Goal: Task Accomplishment & Management: Manage account settings

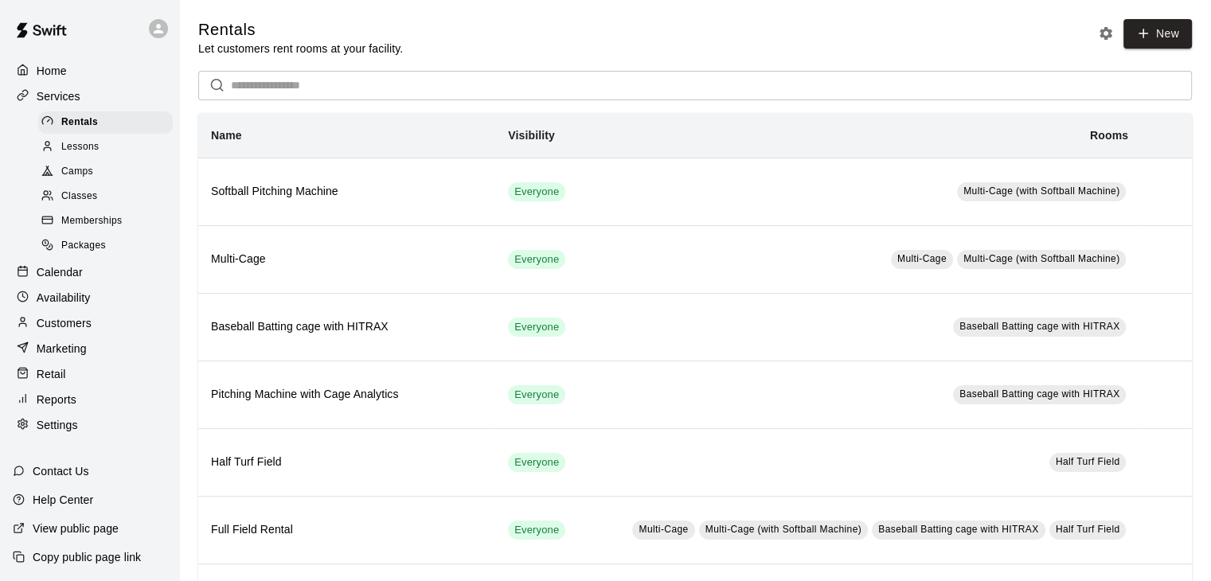
click at [48, 84] on div "Home Services Rentals Lessons Camps Classes Memberships Packages Calendar Avail…" at bounding box center [89, 247] width 179 height 381
click at [49, 68] on p "Home" at bounding box center [52, 71] width 30 height 16
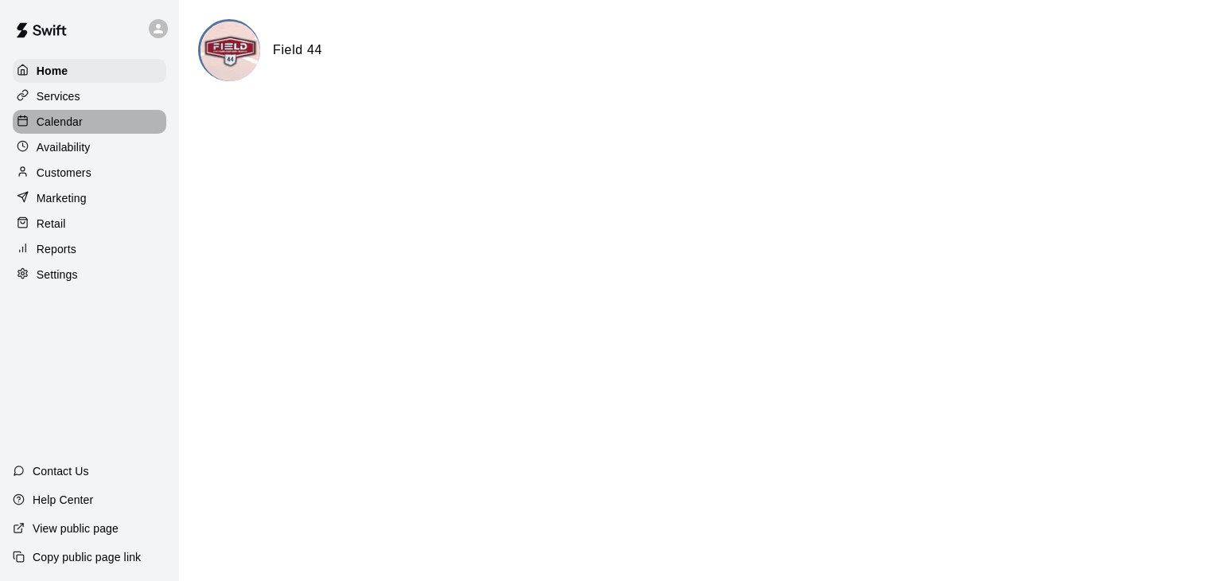
click at [73, 127] on p "Calendar" at bounding box center [60, 122] width 46 height 16
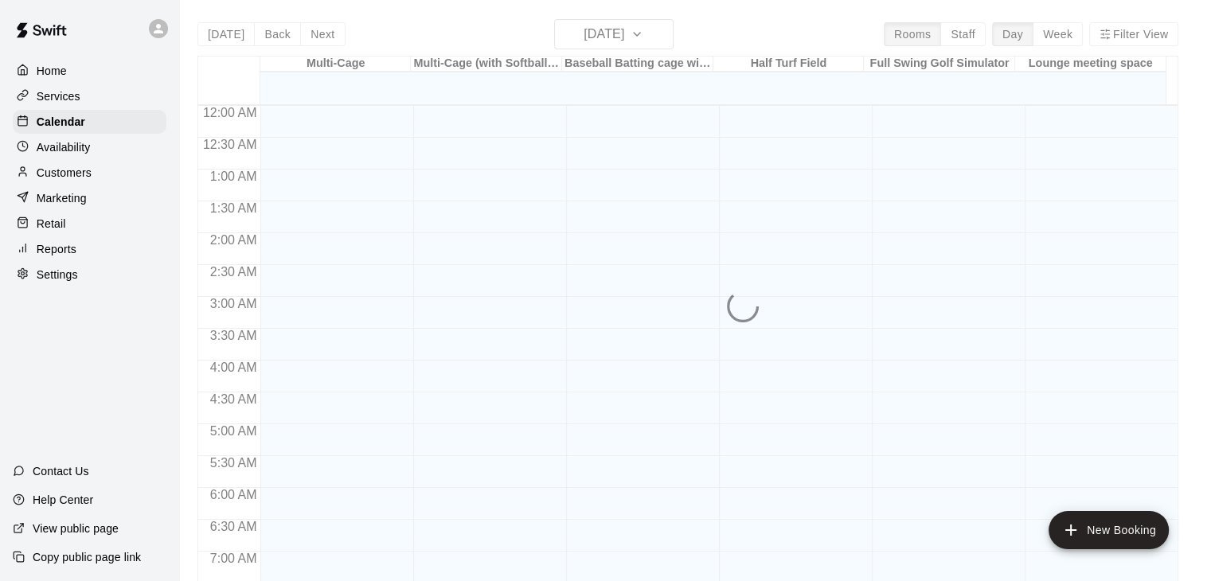
scroll to position [986, 0]
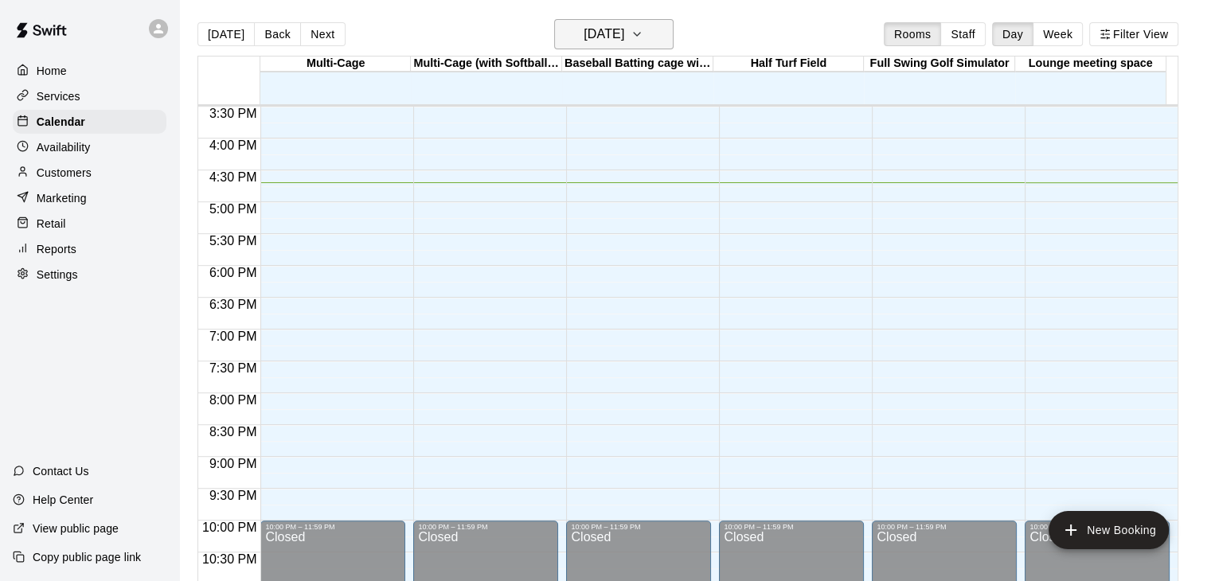
click at [643, 41] on icon "button" at bounding box center [636, 34] width 13 height 19
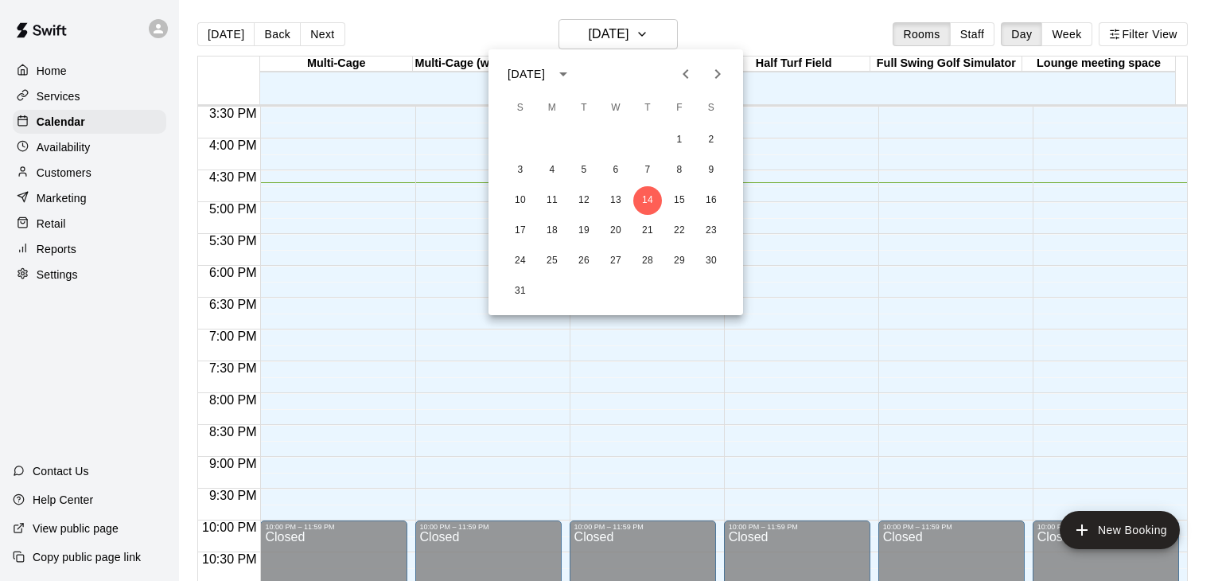
click at [721, 76] on icon "Next month" at bounding box center [717, 73] width 19 height 19
click at [721, 75] on icon "Next month" at bounding box center [717, 73] width 19 height 19
click at [720, 75] on icon "Next month" at bounding box center [717, 73] width 19 height 19
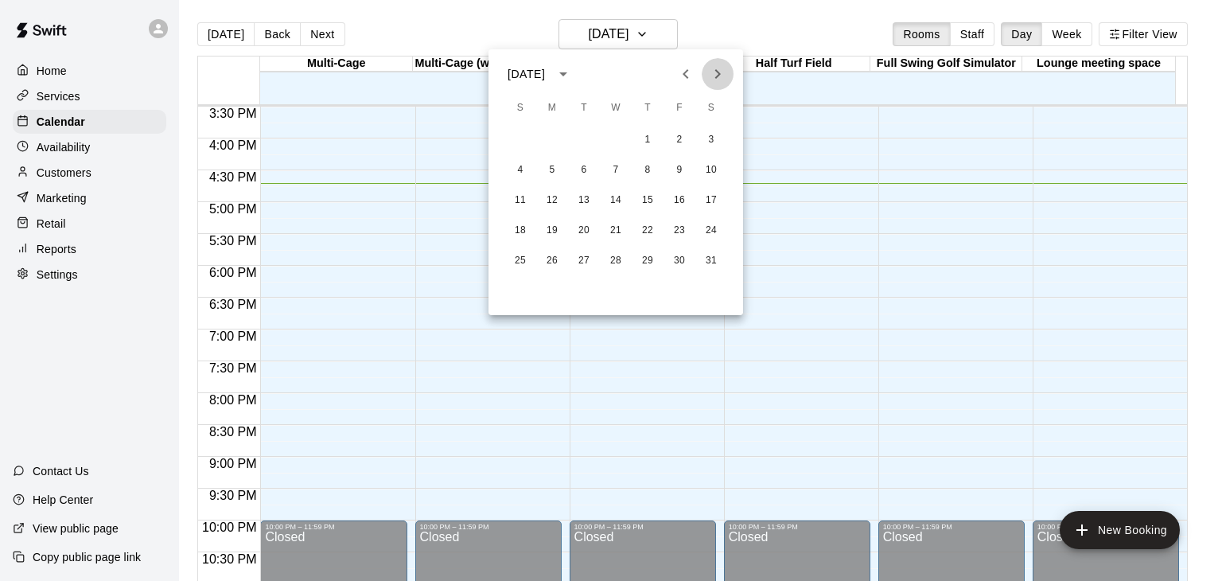
click at [725, 76] on icon "Next month" at bounding box center [717, 73] width 19 height 19
drag, startPoint x: 844, startPoint y: 166, endPoint x: 758, endPoint y: 119, distance: 97.9
click at [844, 166] on div at bounding box center [611, 290] width 1222 height 581
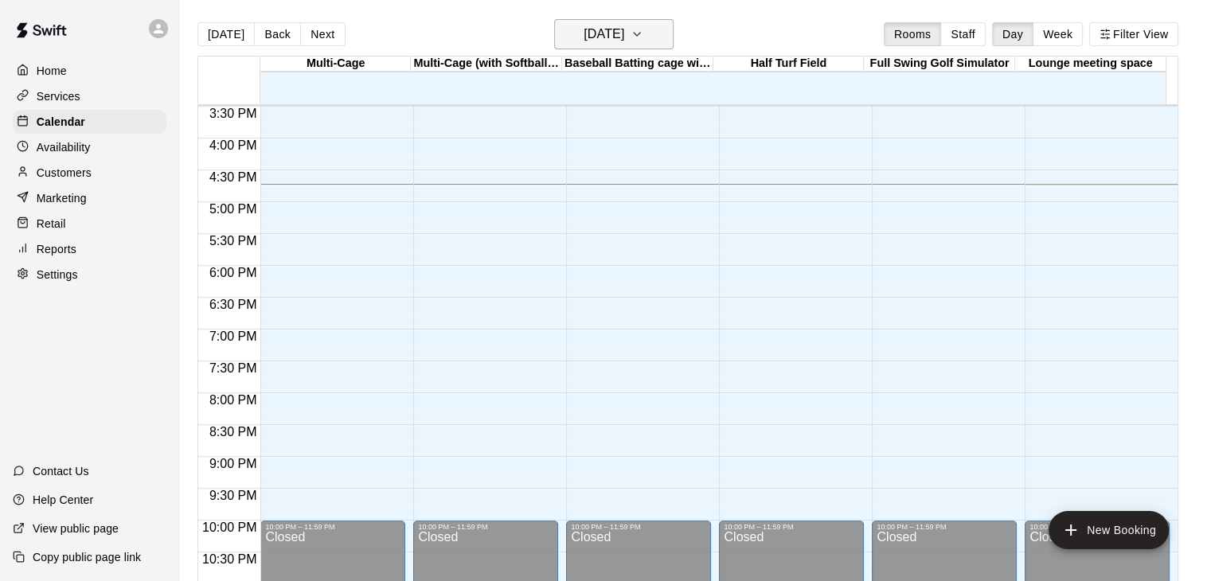
click at [643, 36] on icon "button" at bounding box center [636, 34] width 13 height 19
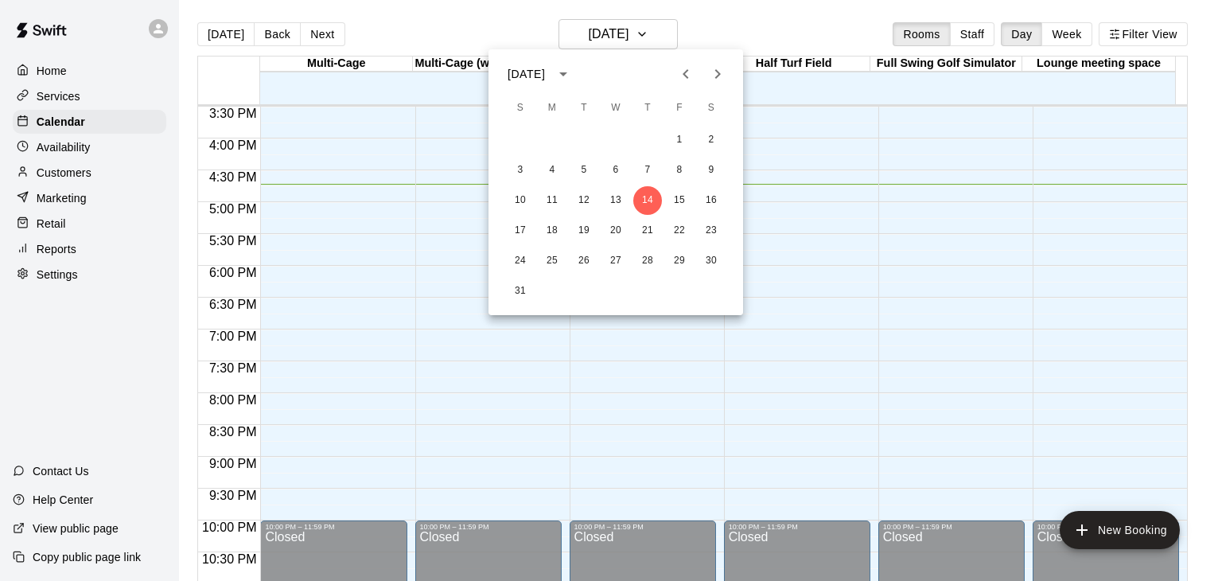
click at [720, 76] on icon "Next month" at bounding box center [717, 73] width 19 height 19
click at [618, 206] on button "15" at bounding box center [616, 200] width 29 height 29
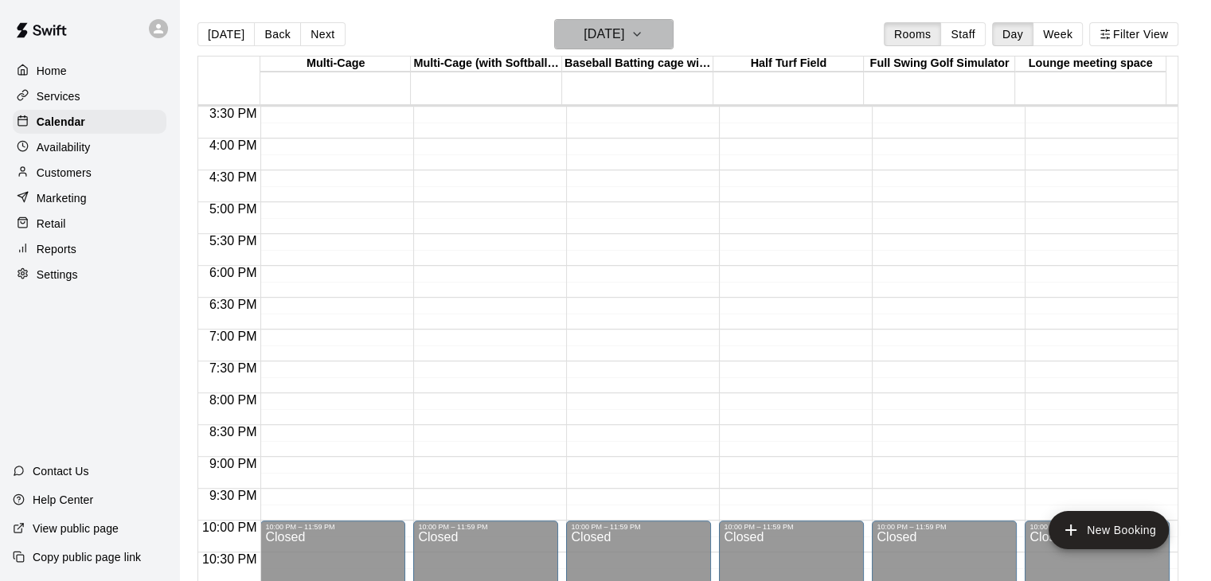
click at [663, 37] on button "Wednesday Oct 15" at bounding box center [613, 34] width 119 height 30
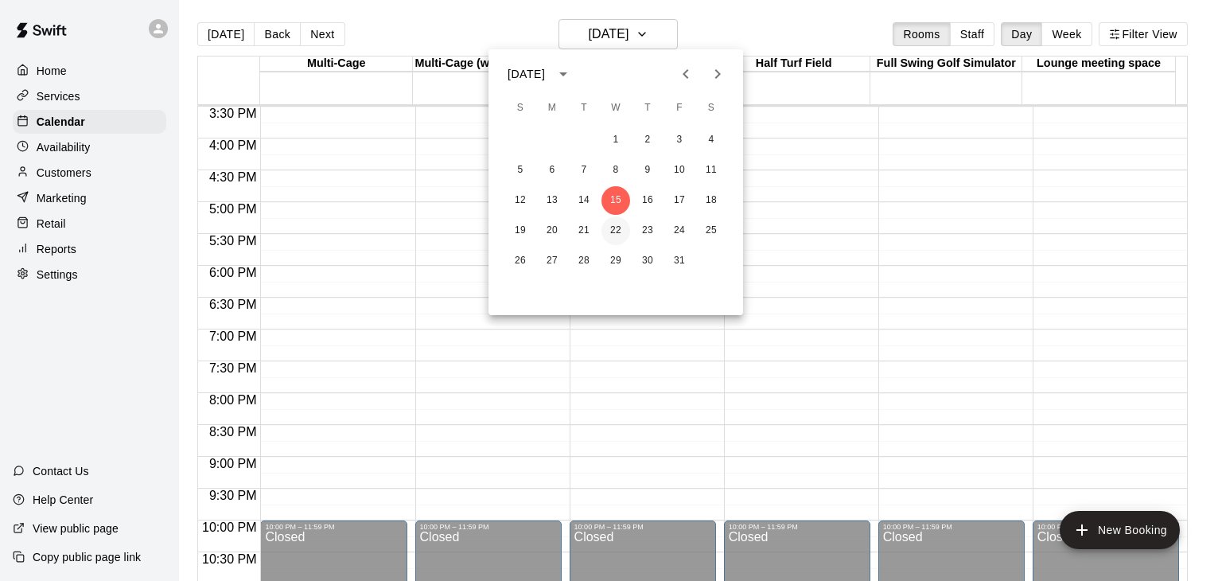
click at [619, 227] on button "22" at bounding box center [616, 230] width 29 height 29
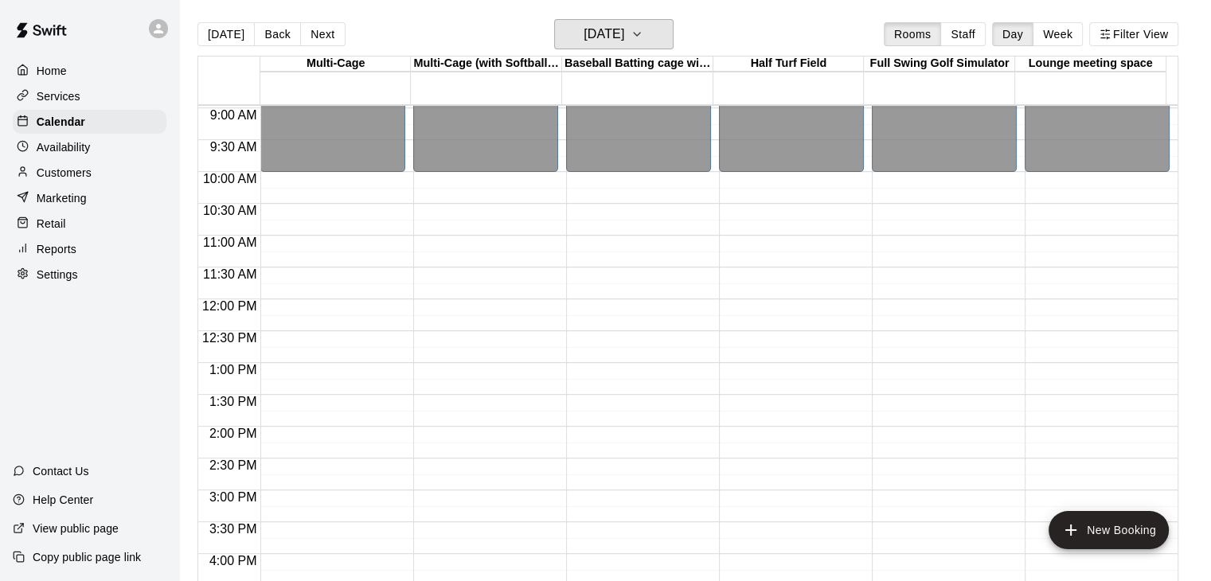
scroll to position [557, 0]
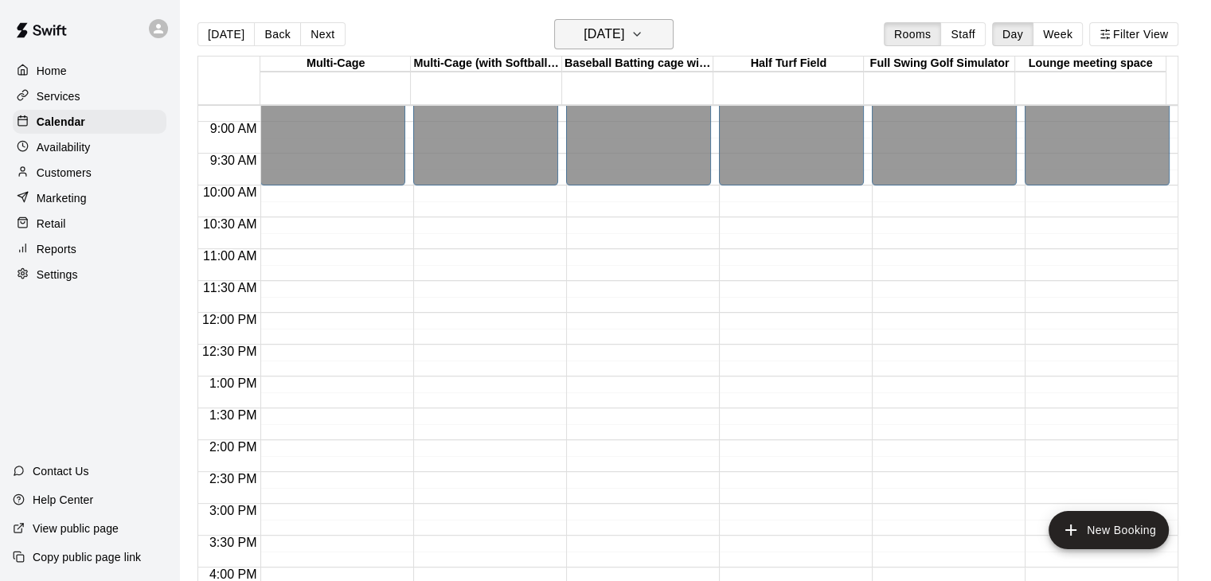
click at [663, 35] on button "Wednesday Oct 22" at bounding box center [613, 34] width 119 height 30
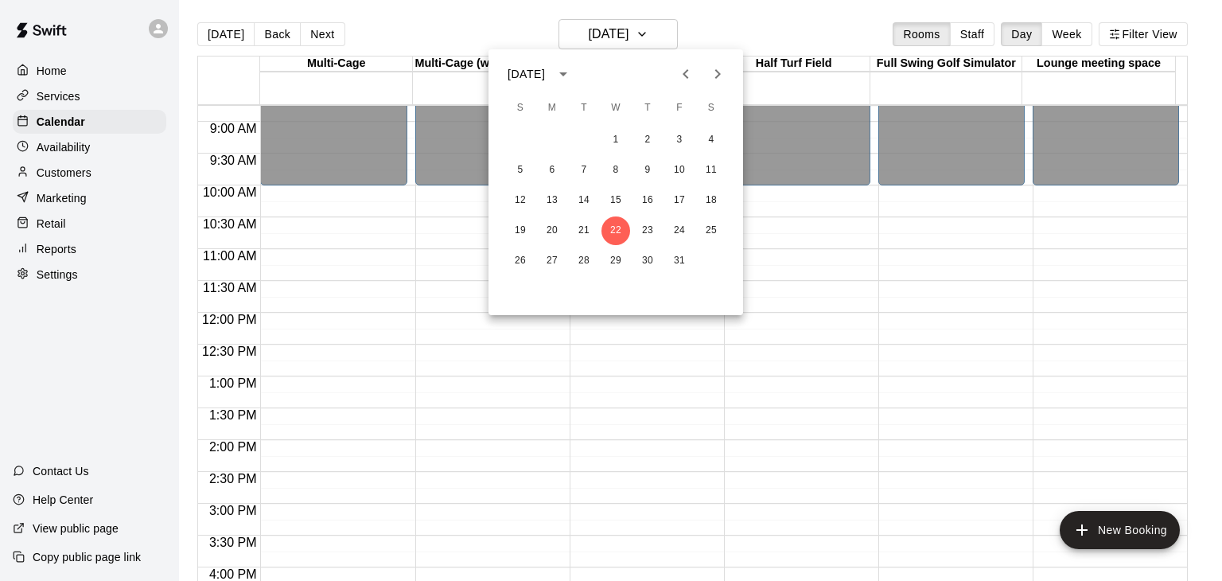
click at [712, 74] on icon "Next month" at bounding box center [717, 73] width 19 height 19
click at [618, 228] on button "19" at bounding box center [616, 230] width 29 height 29
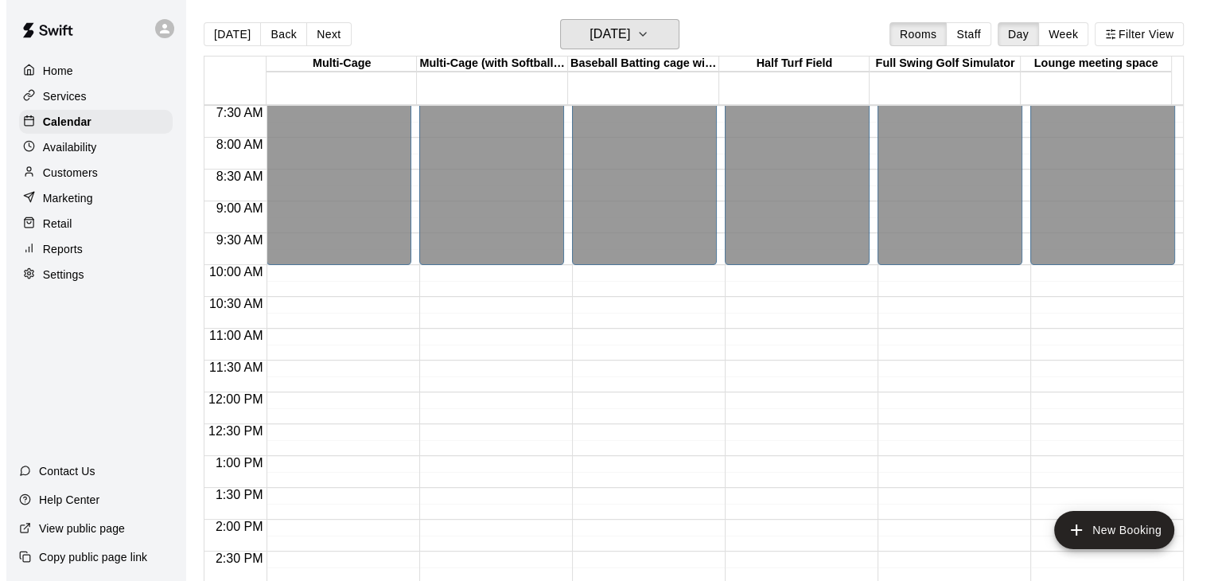
scroll to position [875, 0]
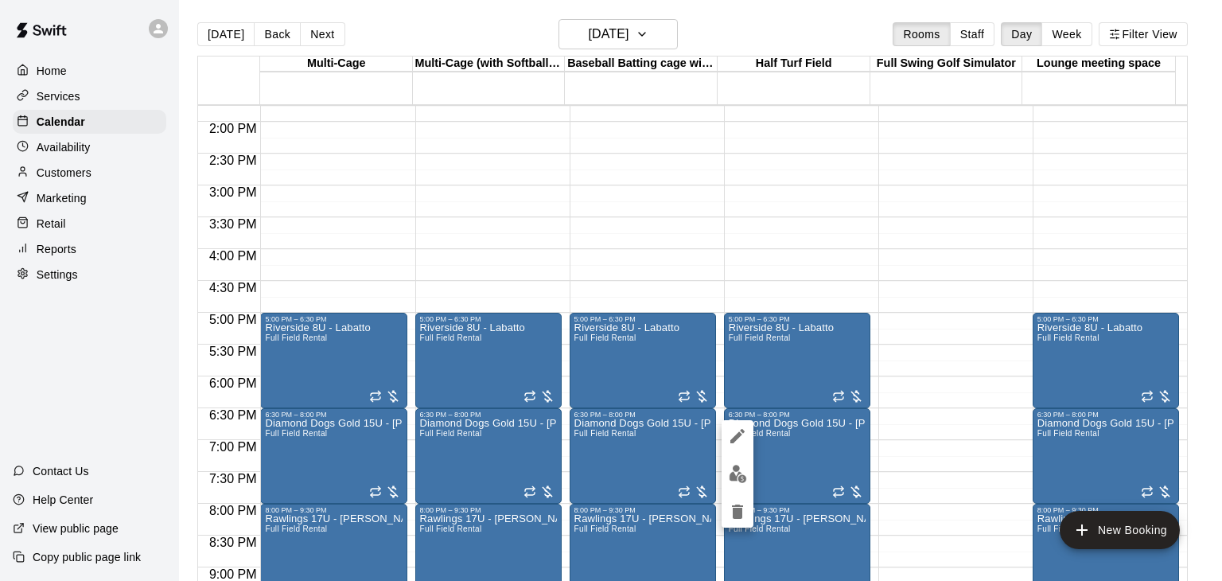
click at [741, 438] on icon "edit" at bounding box center [737, 436] width 19 height 19
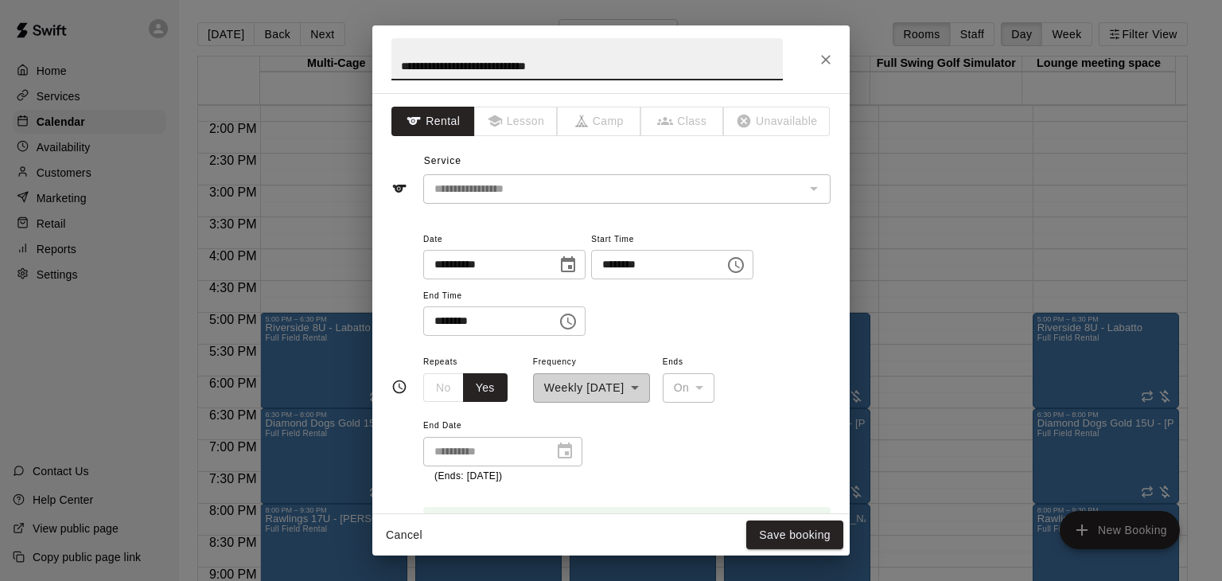
click at [631, 60] on input "**********" at bounding box center [588, 59] width 392 height 42
click at [831, 59] on icon "Close" at bounding box center [826, 60] width 16 height 16
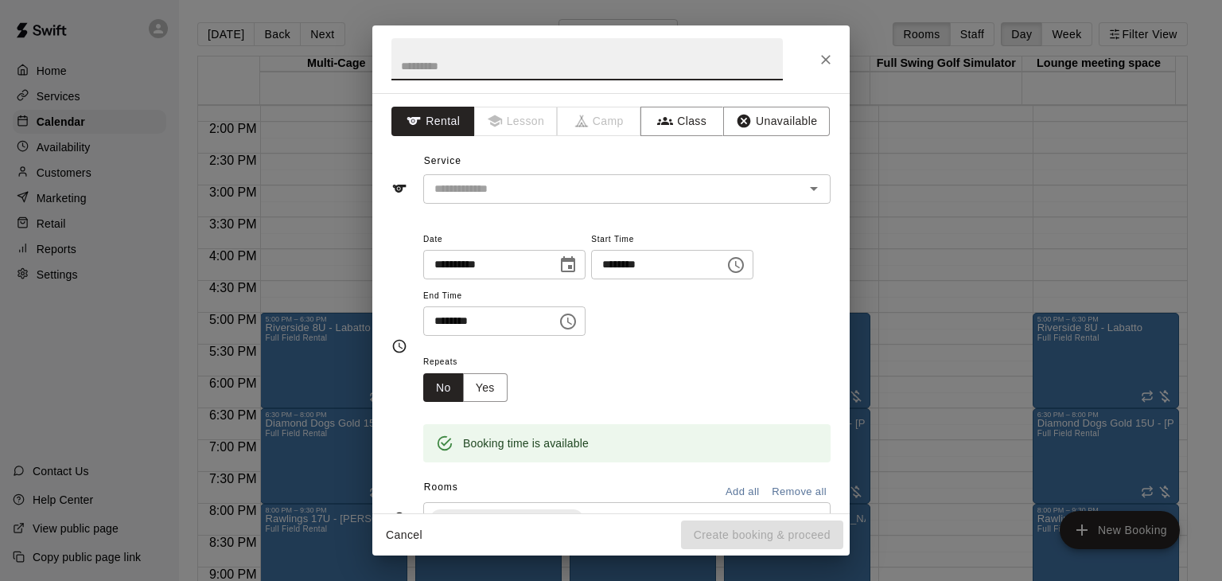
click at [822, 55] on icon "Close" at bounding box center [826, 60] width 10 height 10
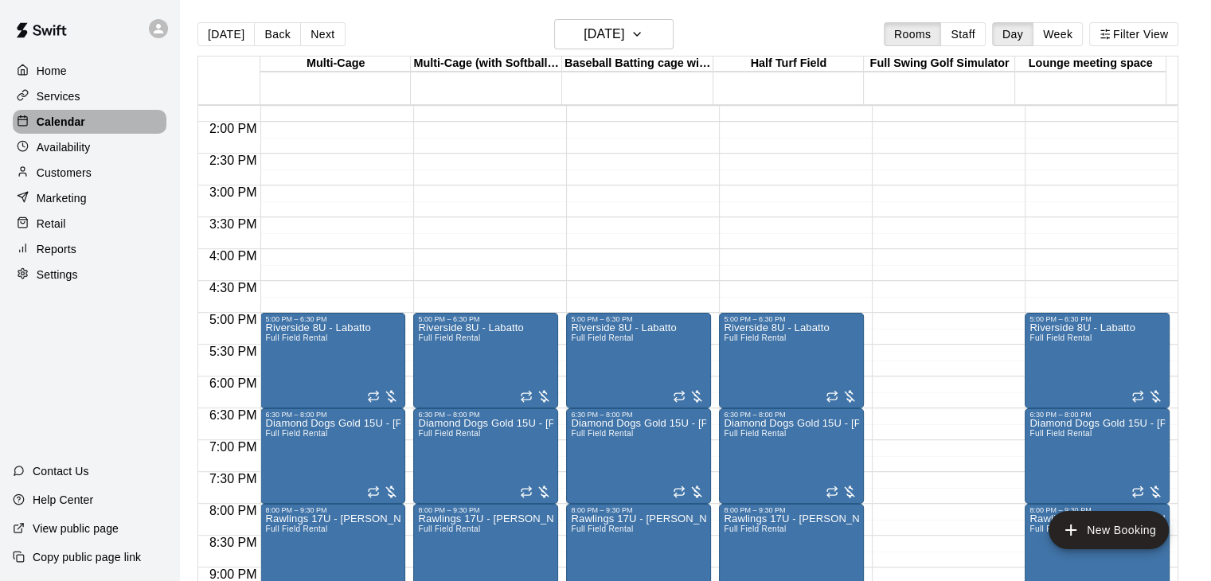
click at [75, 125] on p "Calendar" at bounding box center [61, 122] width 49 height 16
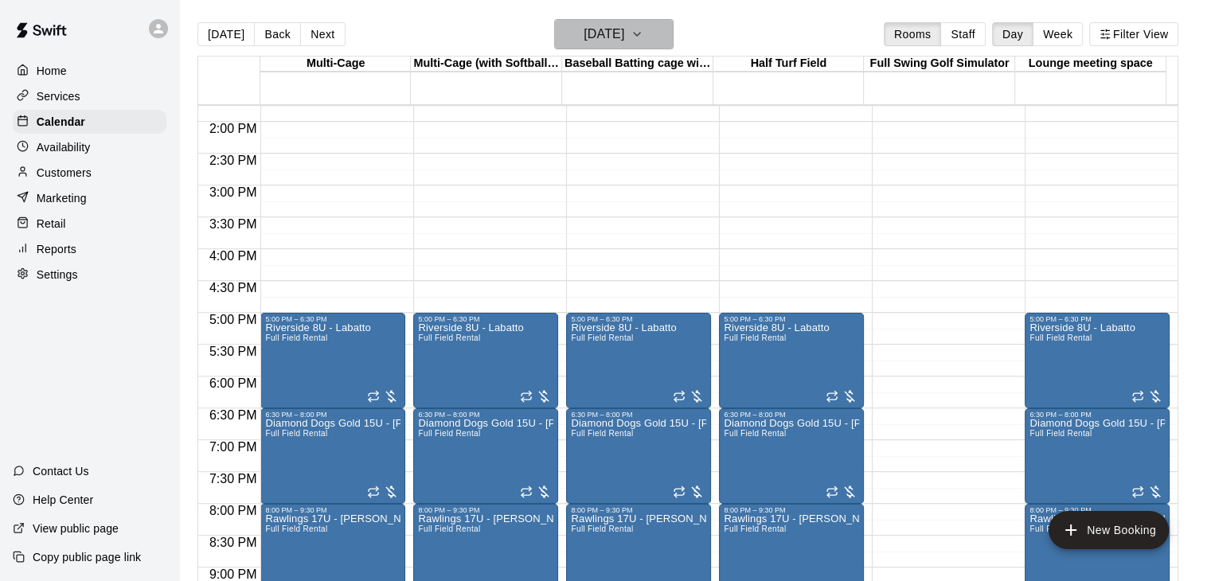
click at [643, 38] on icon "button" at bounding box center [636, 34] width 13 height 19
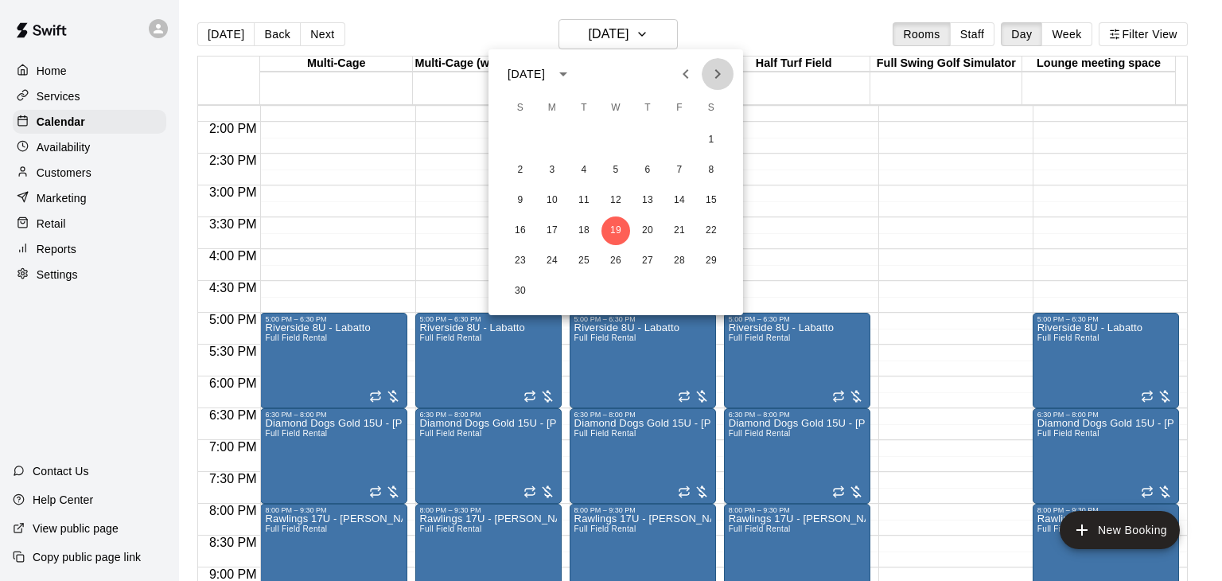
click at [719, 77] on icon "Next month" at bounding box center [717, 73] width 19 height 19
click at [710, 143] on button "3" at bounding box center [711, 140] width 29 height 29
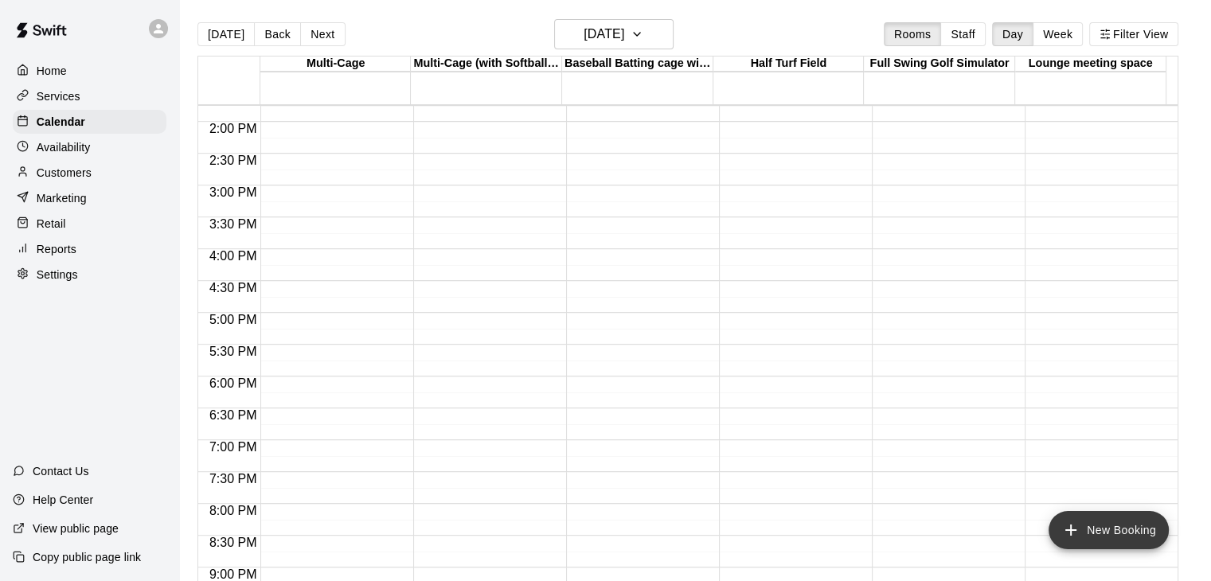
click at [1116, 532] on button "New Booking" at bounding box center [1108, 530] width 120 height 38
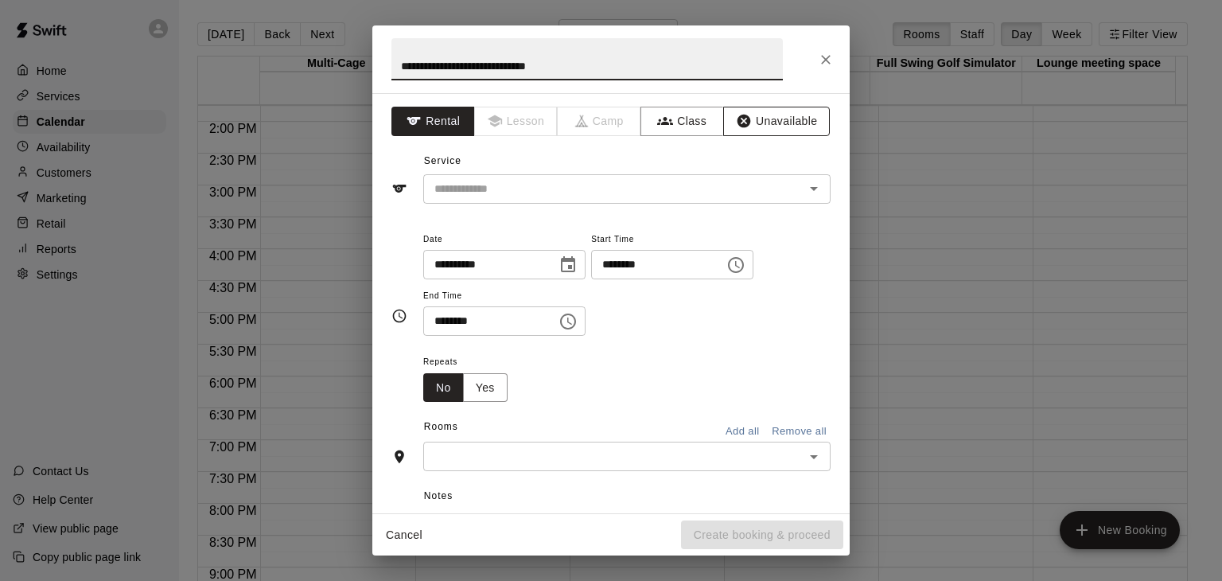
type input "**********"
click at [757, 129] on button "Unavailable" at bounding box center [776, 121] width 107 height 29
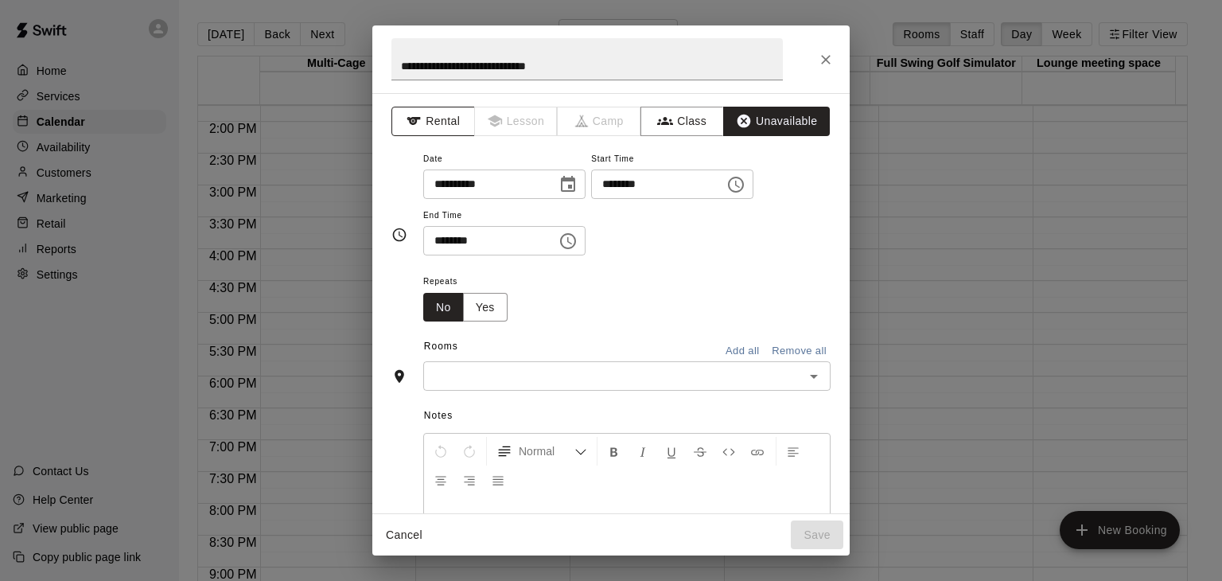
click at [427, 124] on button "Rental" at bounding box center [434, 121] width 84 height 29
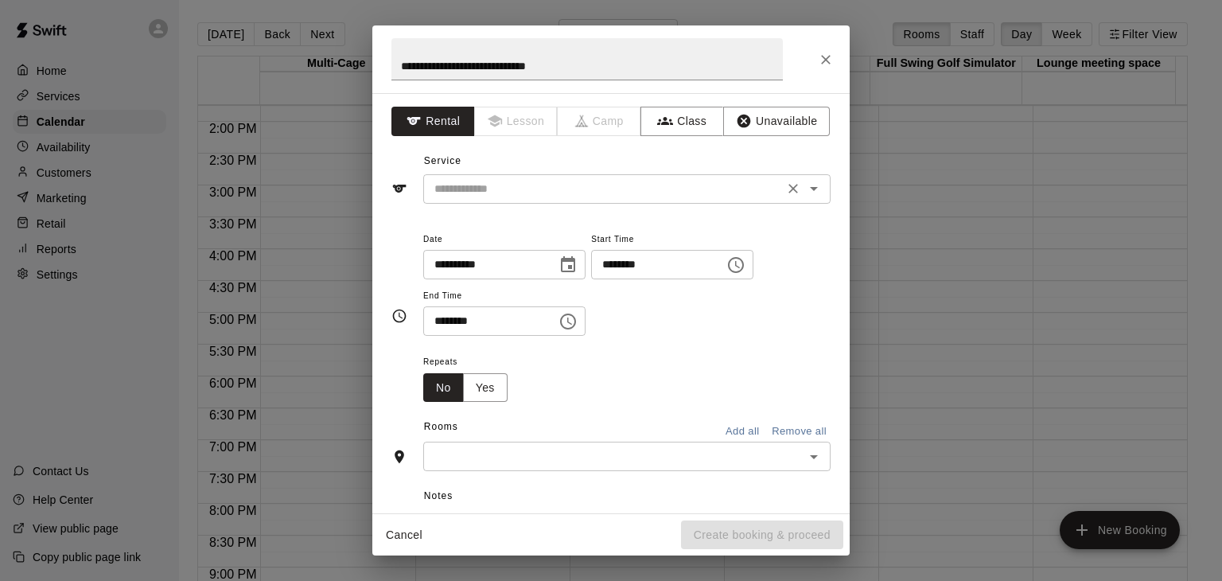
click at [805, 192] on icon "Open" at bounding box center [814, 188] width 19 height 19
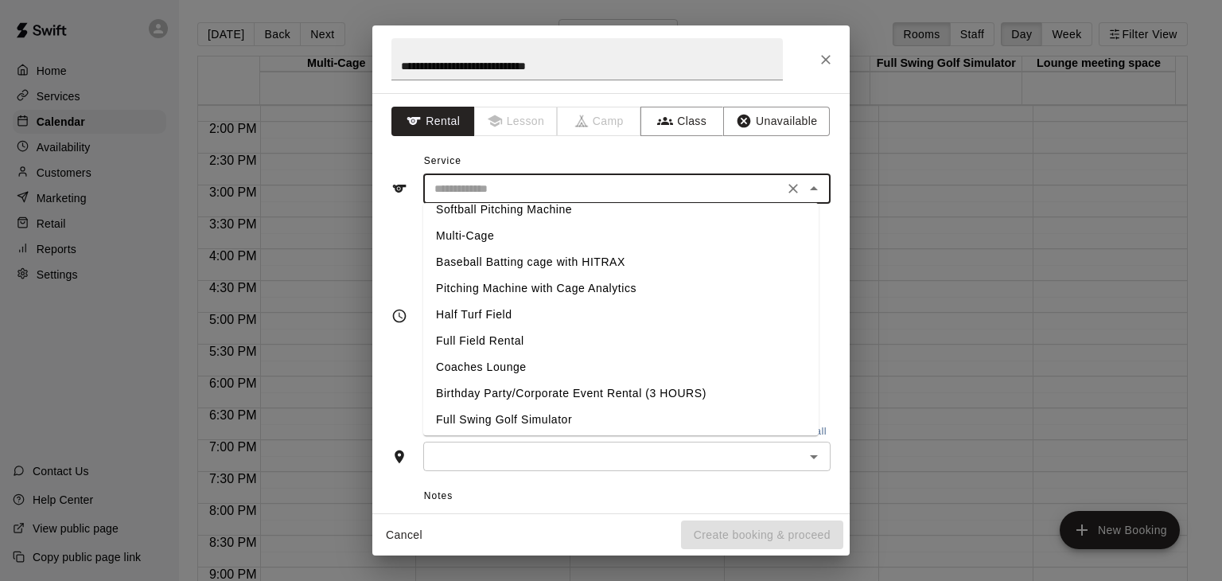
scroll to position [16, 0]
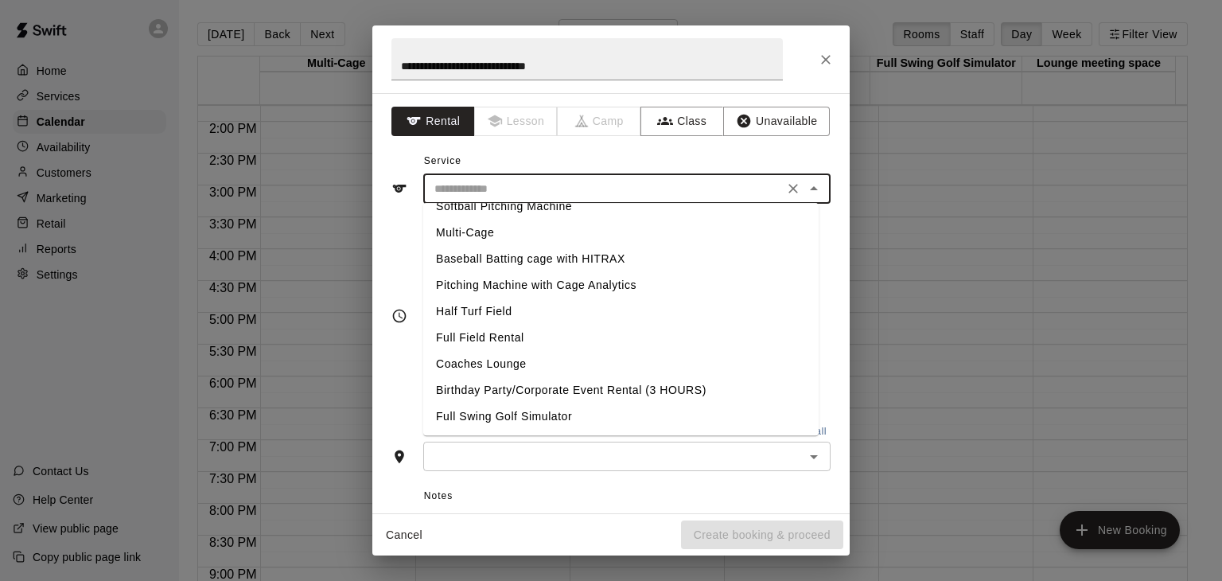
click at [485, 341] on li "Full Field Rental" at bounding box center [621, 338] width 396 height 26
type input "**********"
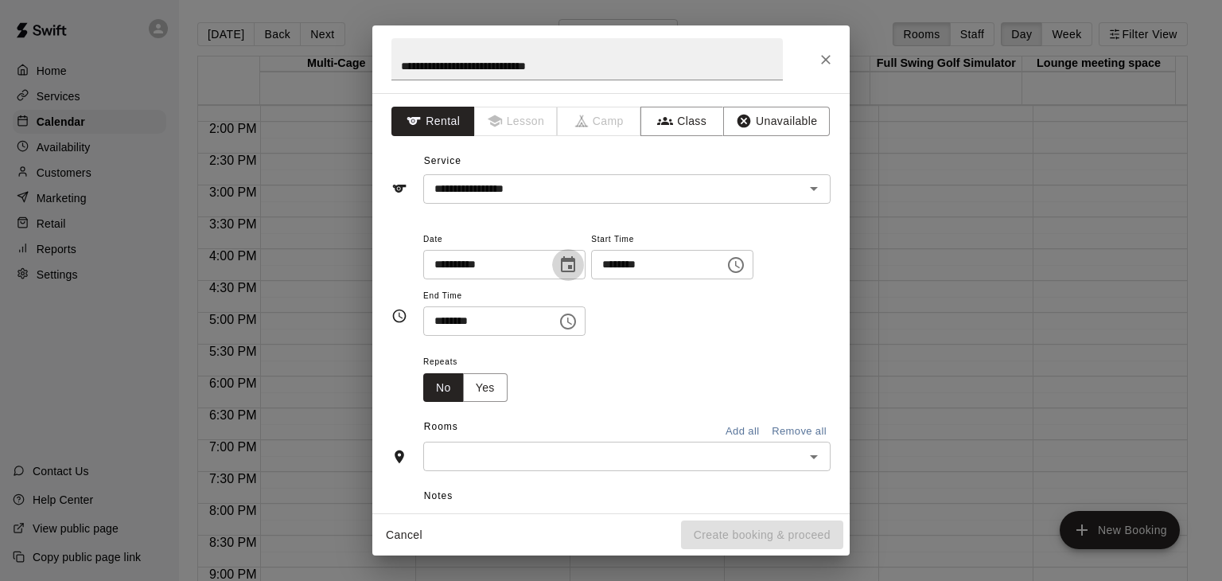
click at [575, 265] on icon "Choose date, selected date is Jan 3, 2026" at bounding box center [568, 264] width 14 height 16
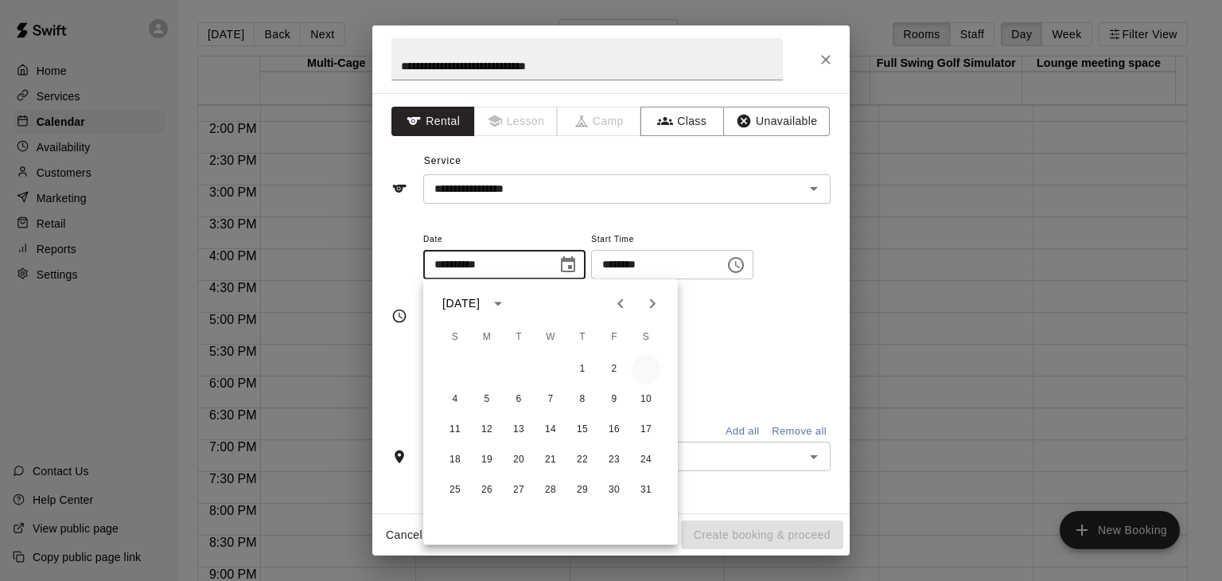
click at [649, 368] on button "3" at bounding box center [646, 369] width 29 height 29
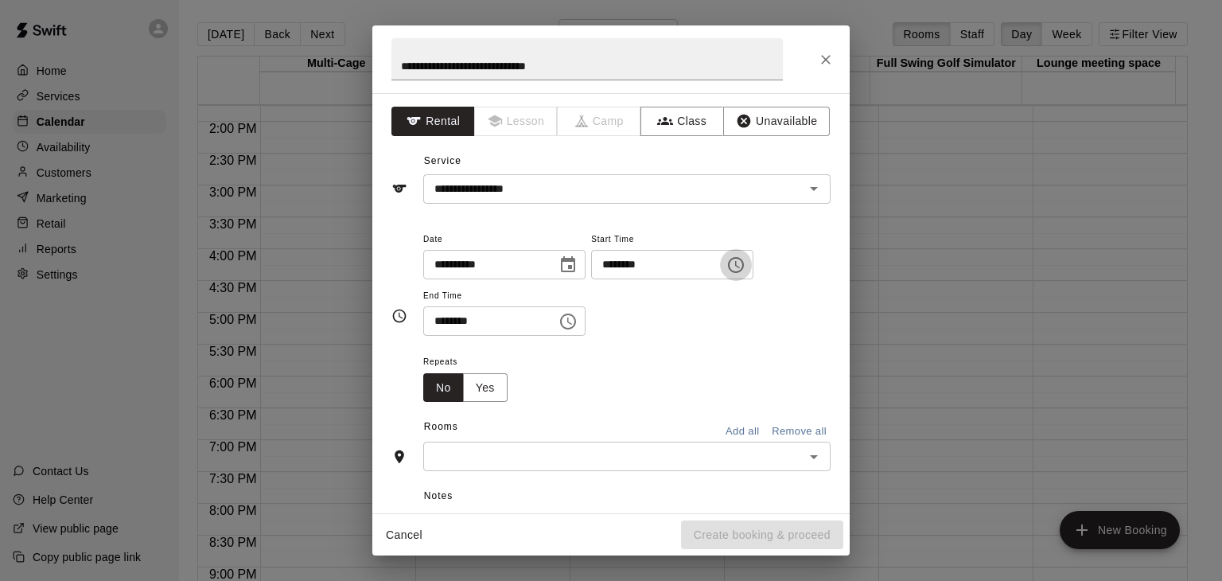
click at [740, 265] on icon "Choose time, selected time is 4:00 PM" at bounding box center [737, 264] width 5 height 7
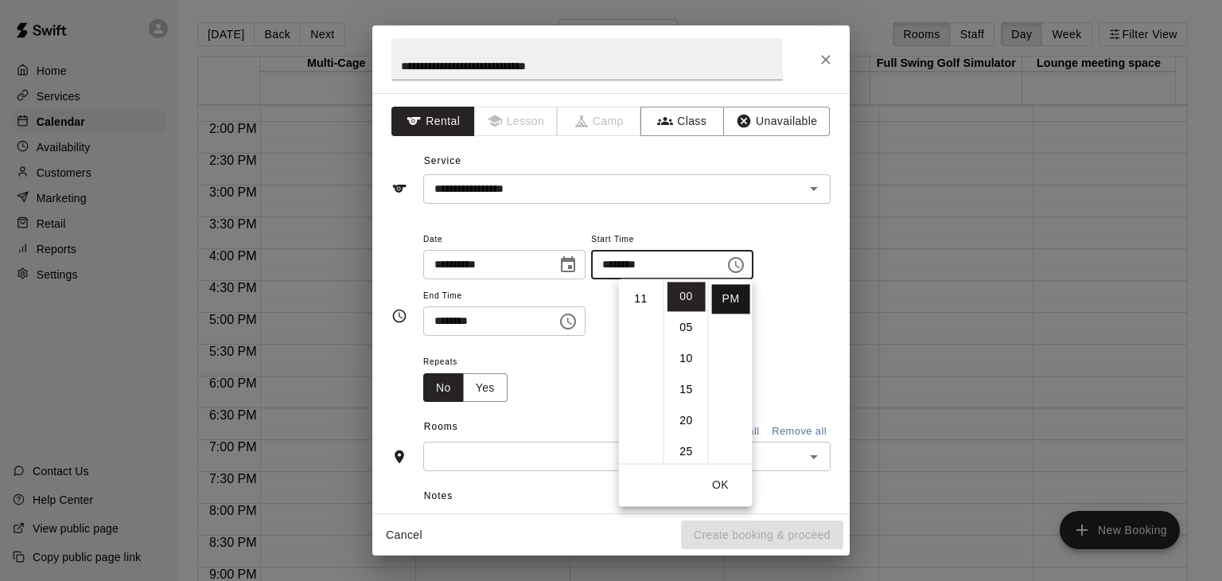
scroll to position [0, 0]
click at [727, 294] on li "AM" at bounding box center [731, 296] width 38 height 29
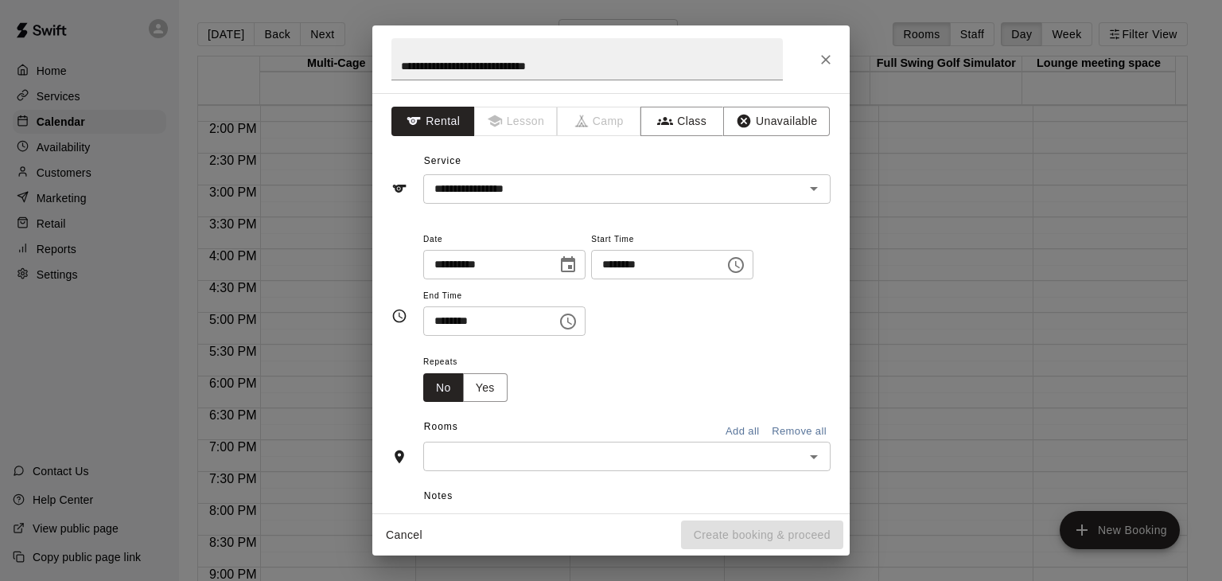
scroll to position [60, 0]
click at [671, 262] on input "********" at bounding box center [652, 264] width 123 height 29
click at [752, 265] on button "Choose time, selected time is 4:00 AM" at bounding box center [736, 265] width 32 height 32
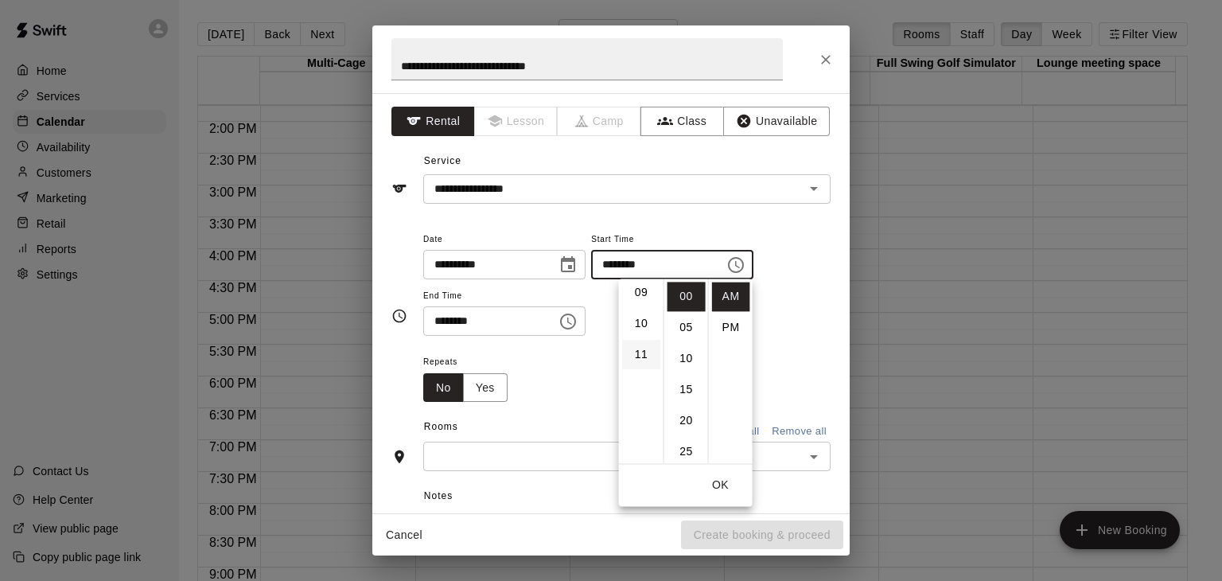
click at [645, 350] on li "11" at bounding box center [641, 354] width 38 height 29
type input "********"
click at [724, 292] on li "AM" at bounding box center [731, 296] width 38 height 29
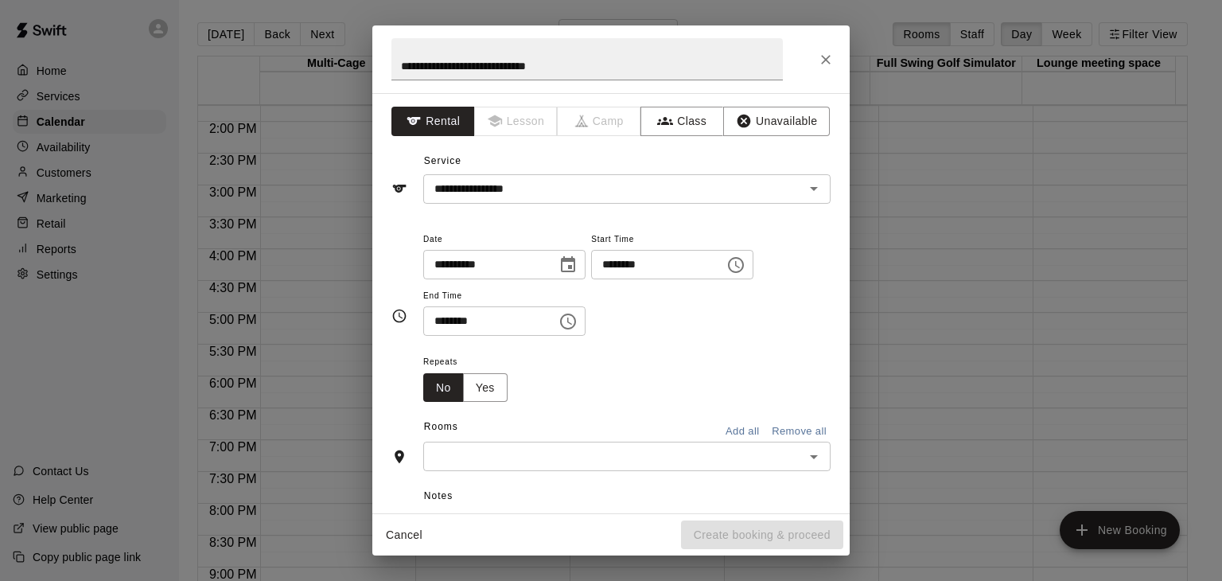
click at [578, 322] on icon "Choose time, selected time is 4:30 PM" at bounding box center [568, 321] width 19 height 19
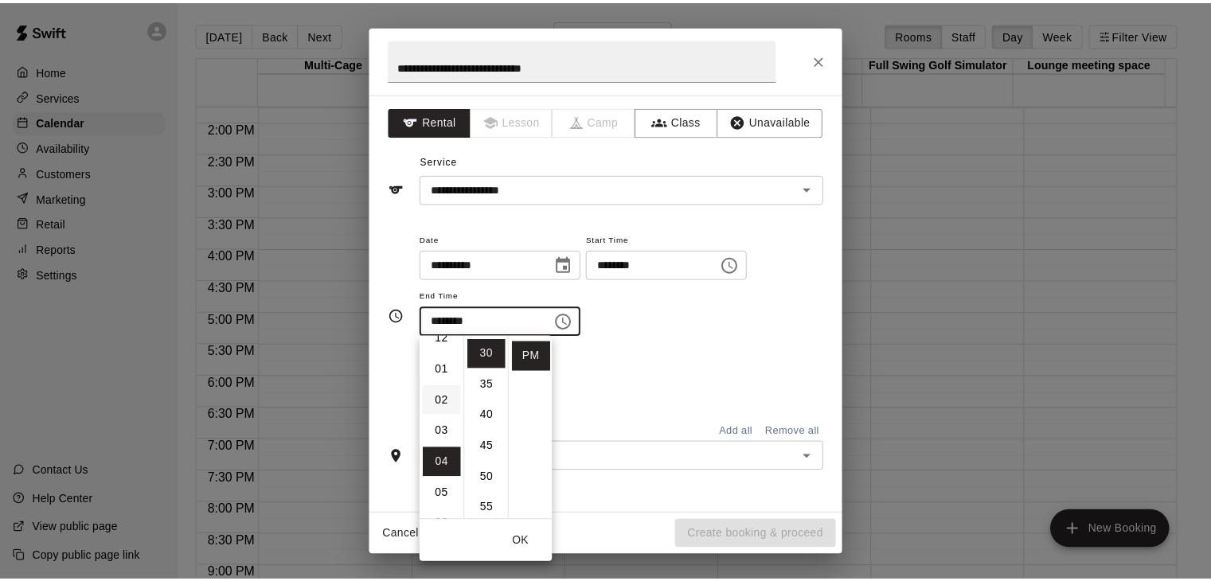
scroll to position [0, 0]
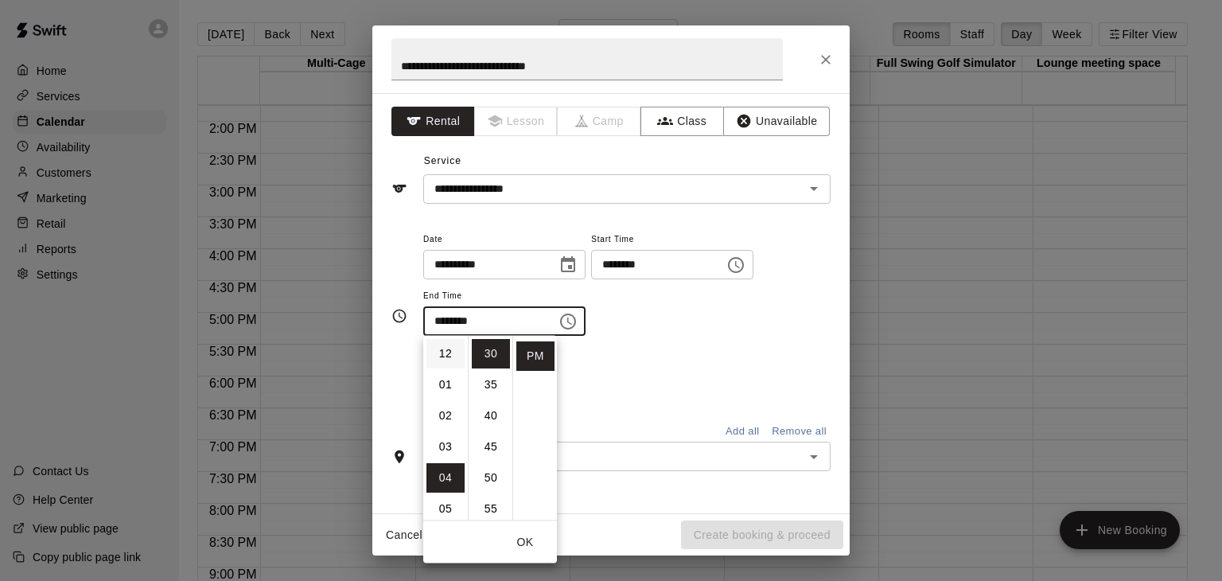
click at [439, 344] on li "12" at bounding box center [446, 353] width 38 height 29
type input "********"
click at [672, 373] on div "Repeats No Yes" at bounding box center [626, 377] width 407 height 50
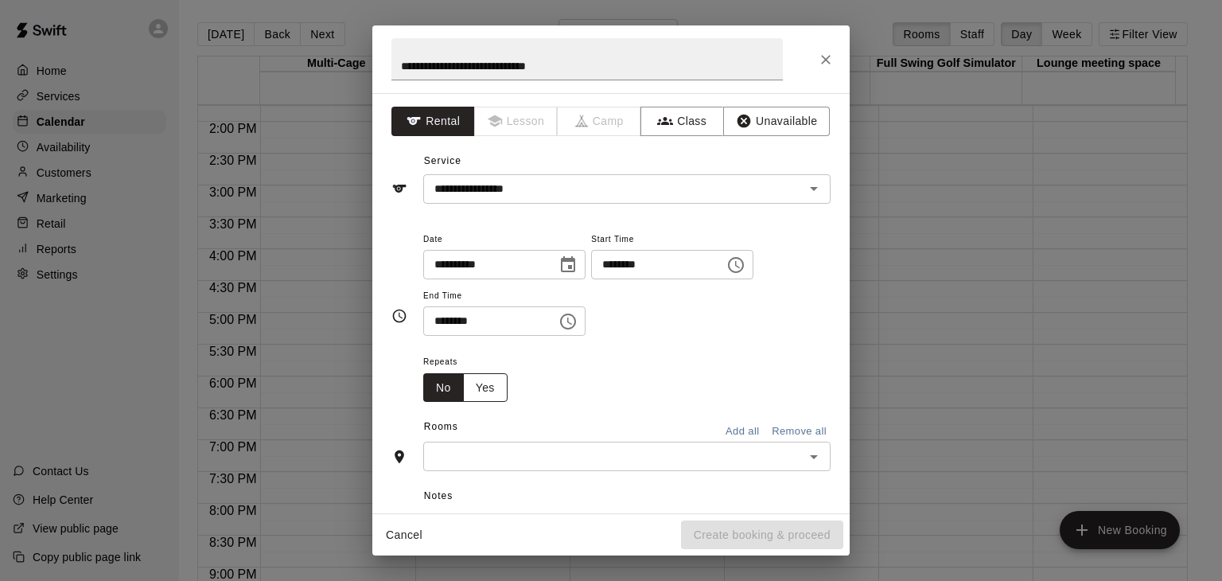
click at [491, 392] on button "Yes" at bounding box center [485, 387] width 45 height 29
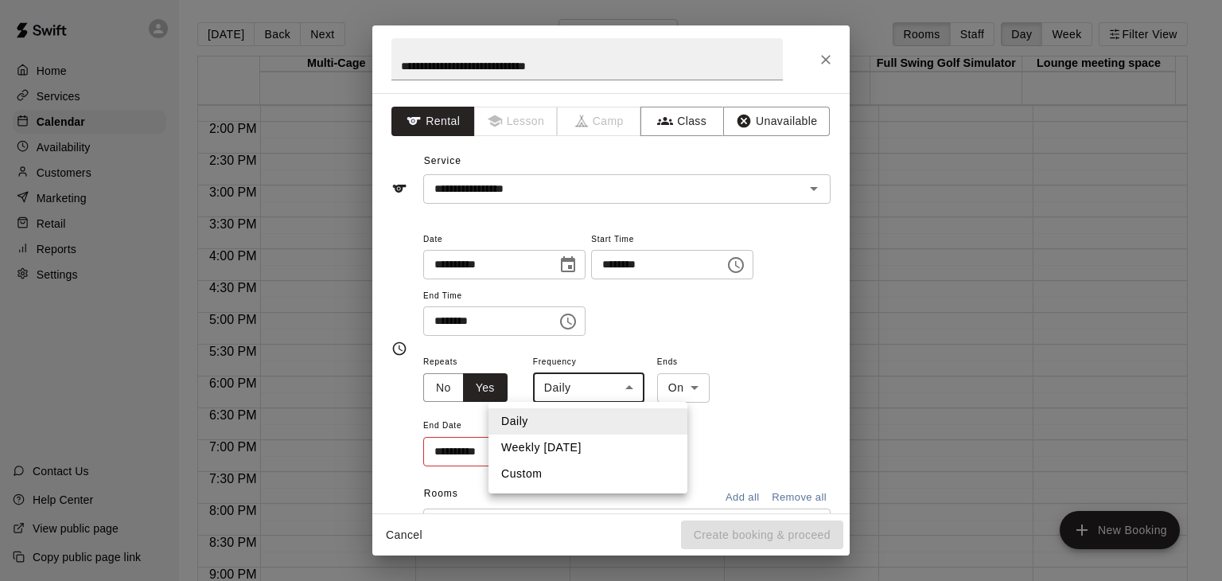
click at [632, 396] on body "Home Services Calendar Availability Customers Marketing Retail Reports Settings…" at bounding box center [611, 303] width 1222 height 606
click at [581, 451] on li "Weekly on Saturday" at bounding box center [588, 448] width 199 height 26
type input "******"
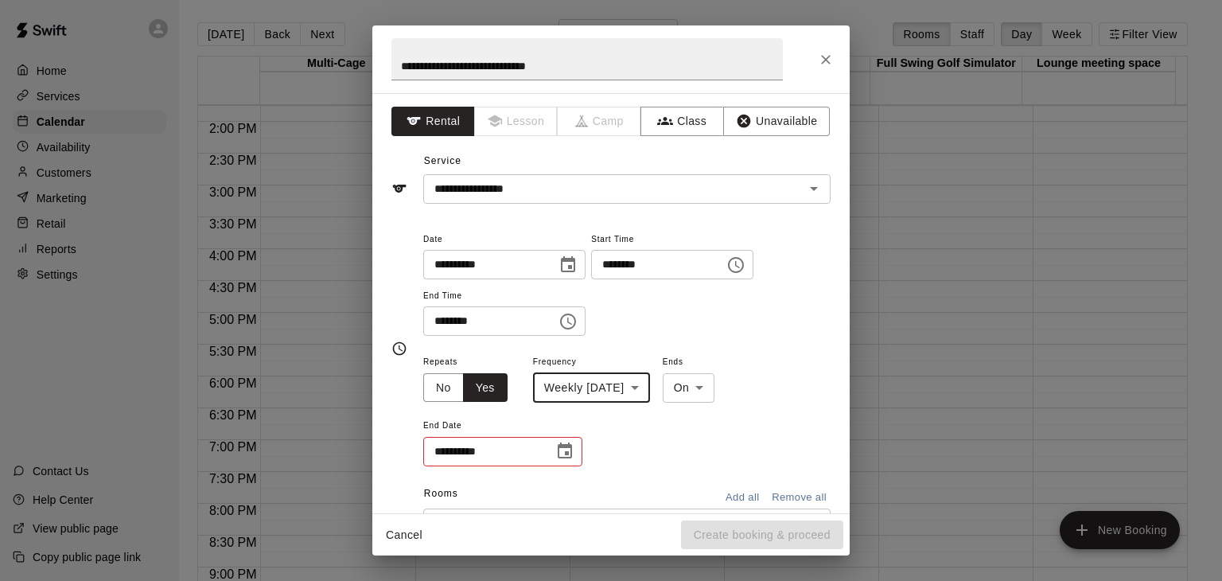
click at [563, 451] on icon "Choose date" at bounding box center [565, 451] width 19 height 19
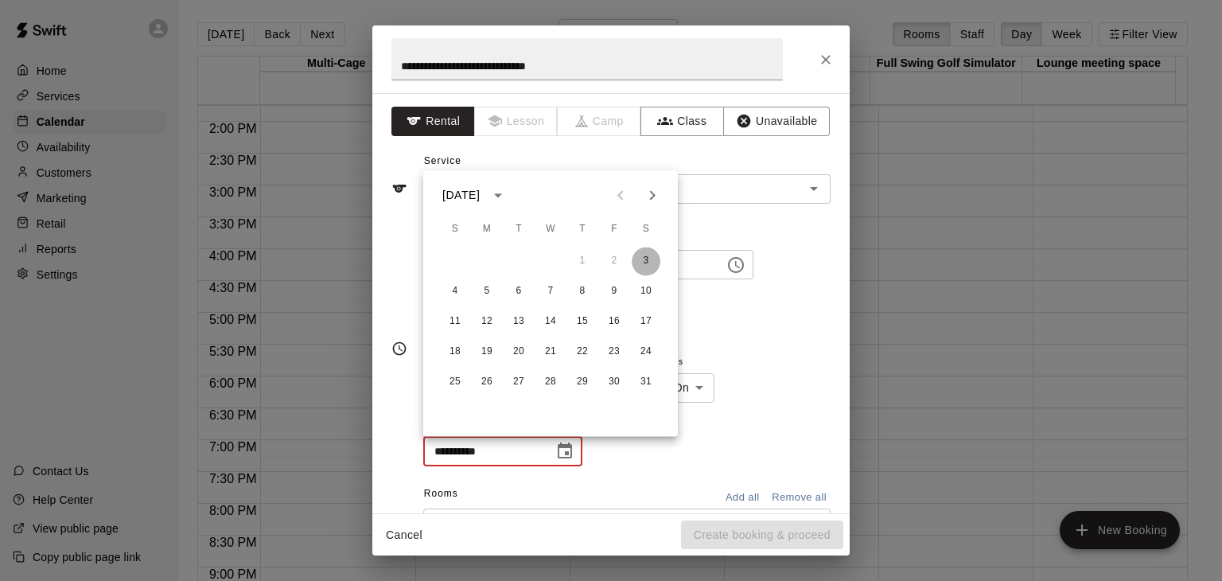
click at [649, 263] on button "3" at bounding box center [646, 261] width 29 height 29
type input "**********"
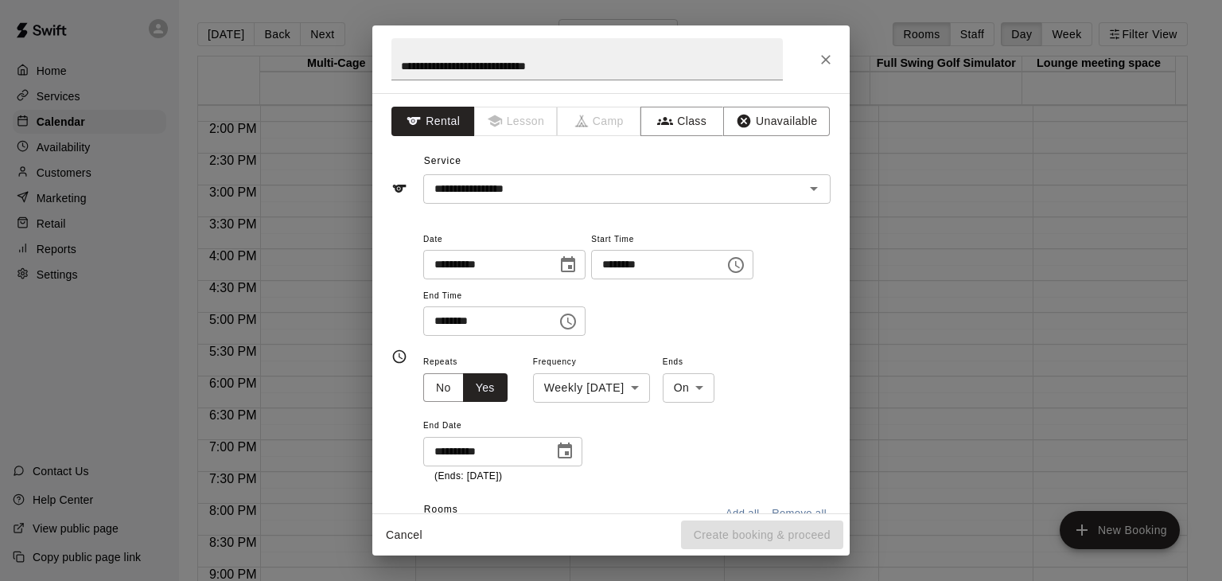
click at [567, 453] on icon "Choose date, selected date is Jan 3, 2026" at bounding box center [565, 451] width 14 height 16
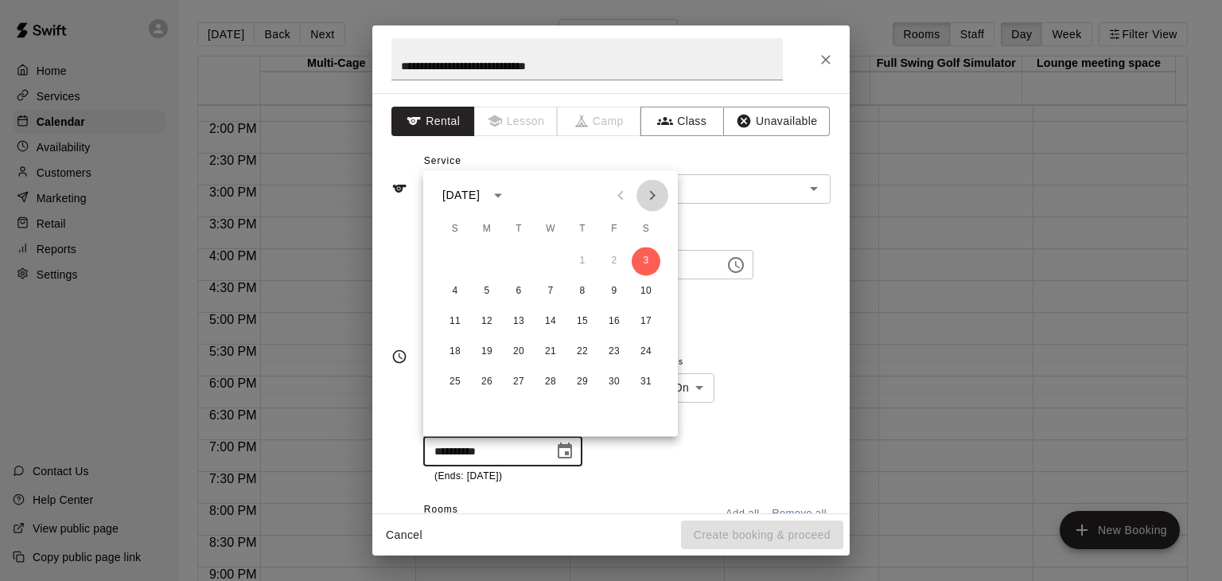
click at [657, 195] on icon "Next month" at bounding box center [652, 194] width 19 height 19
click at [629, 198] on icon "Previous month" at bounding box center [620, 194] width 19 height 19
click at [658, 192] on icon "Next month" at bounding box center [652, 194] width 19 height 19
click at [823, 62] on icon "Close" at bounding box center [826, 60] width 10 height 10
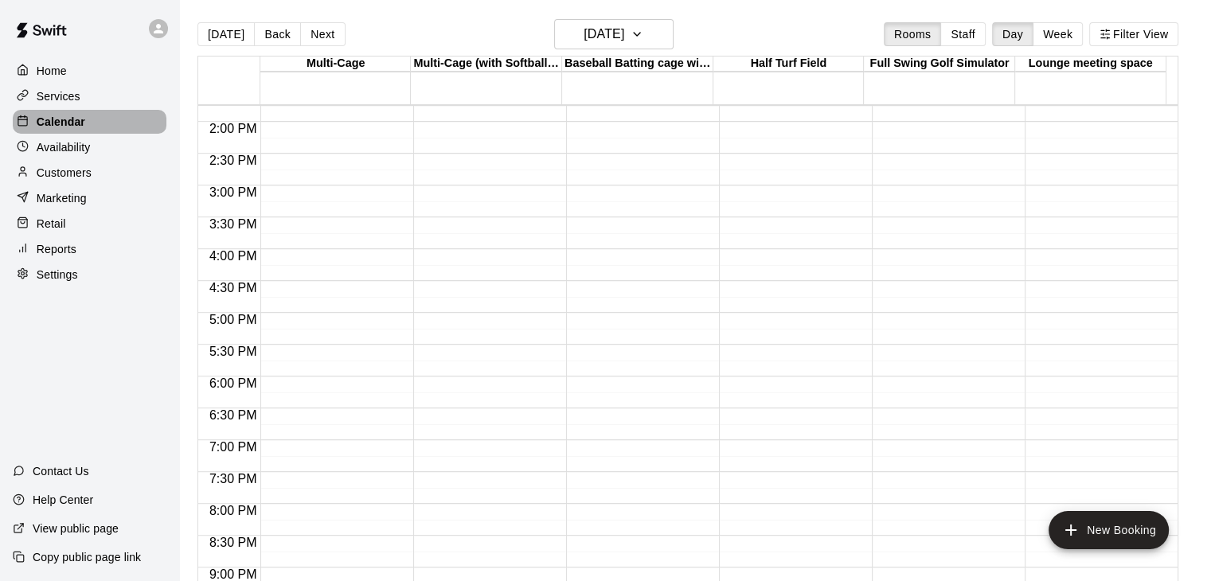
click at [45, 125] on p "Calendar" at bounding box center [61, 122] width 49 height 16
click at [68, 123] on p "Calendar" at bounding box center [61, 122] width 49 height 16
click at [640, 34] on icon "button" at bounding box center [637, 34] width 6 height 3
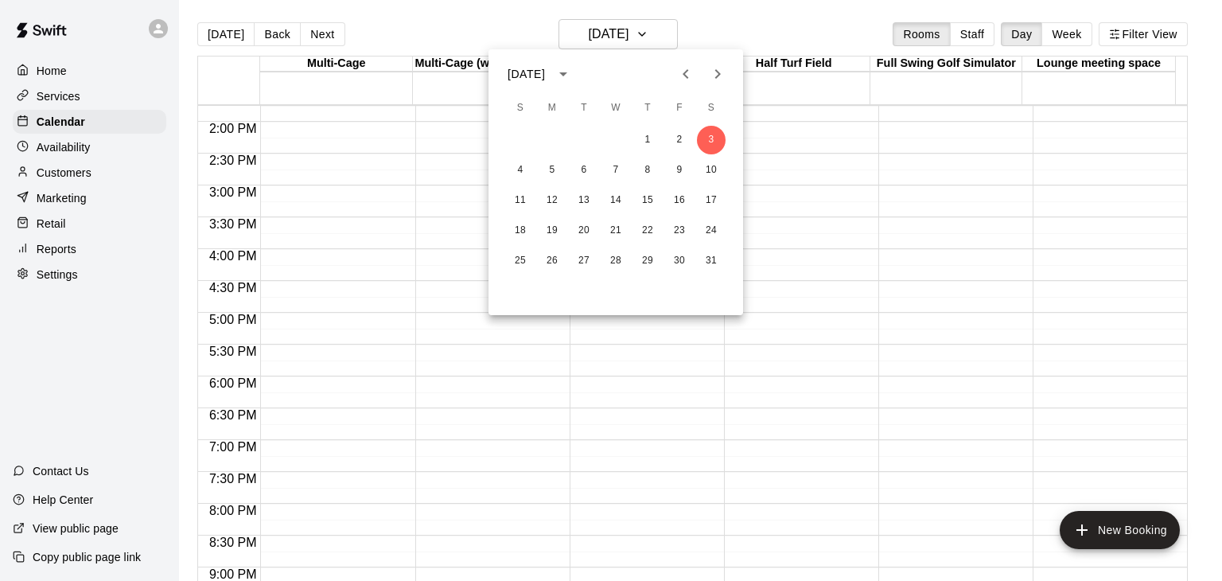
click at [692, 70] on icon "Previous month" at bounding box center [686, 73] width 19 height 19
click at [618, 174] on button "5" at bounding box center [616, 170] width 29 height 29
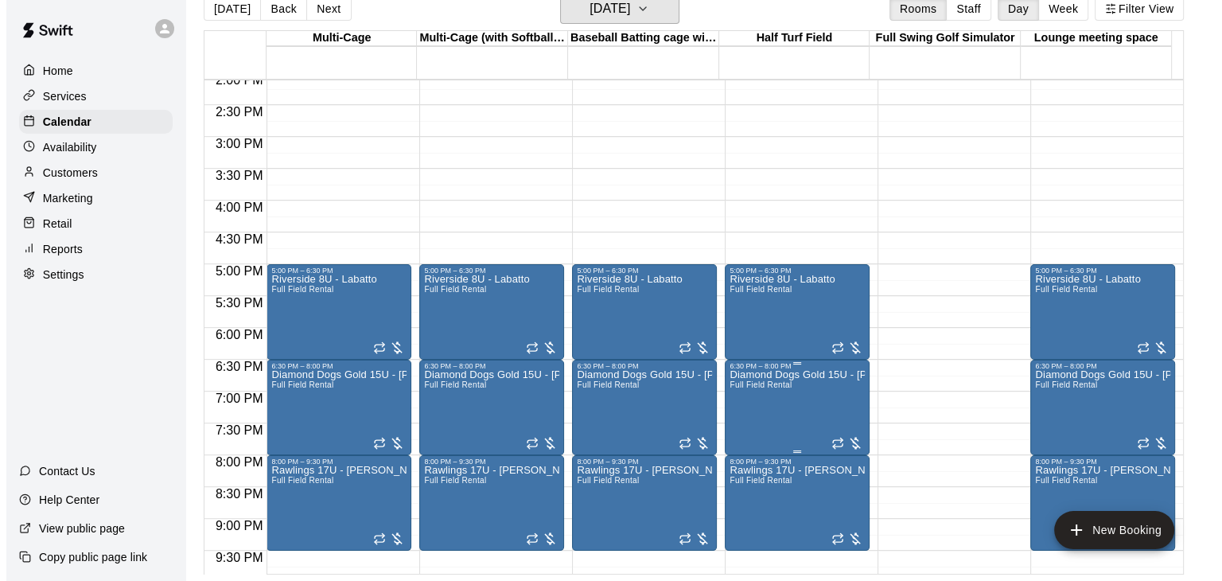
scroll to position [875, 0]
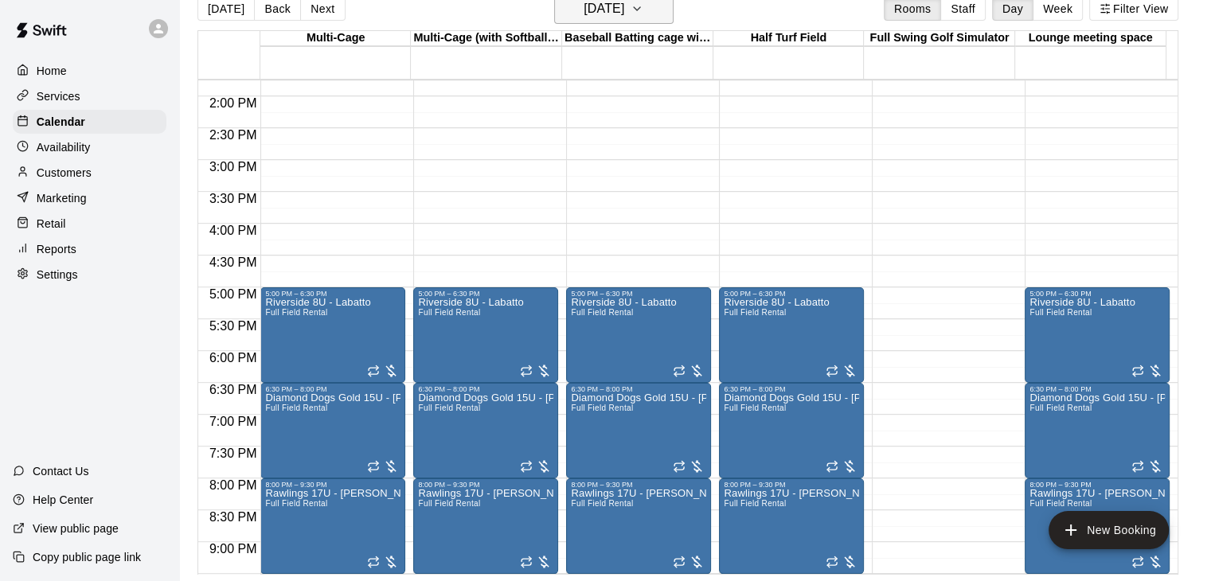
click at [663, 14] on button "Wednesday Nov 05" at bounding box center [613, 9] width 119 height 30
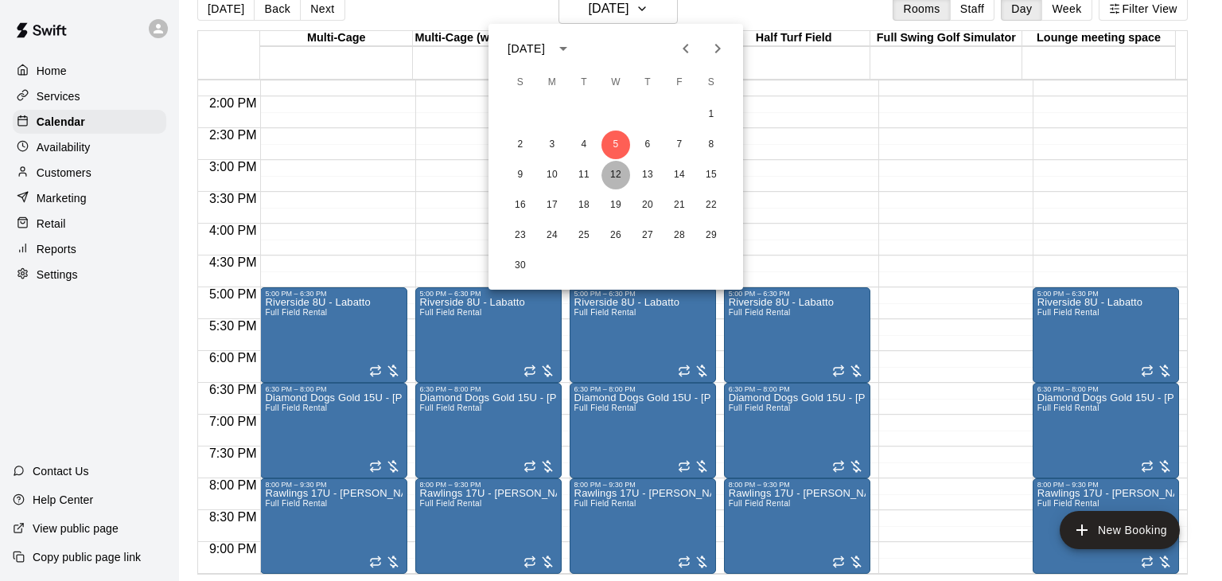
click at [618, 173] on button "12" at bounding box center [616, 175] width 29 height 29
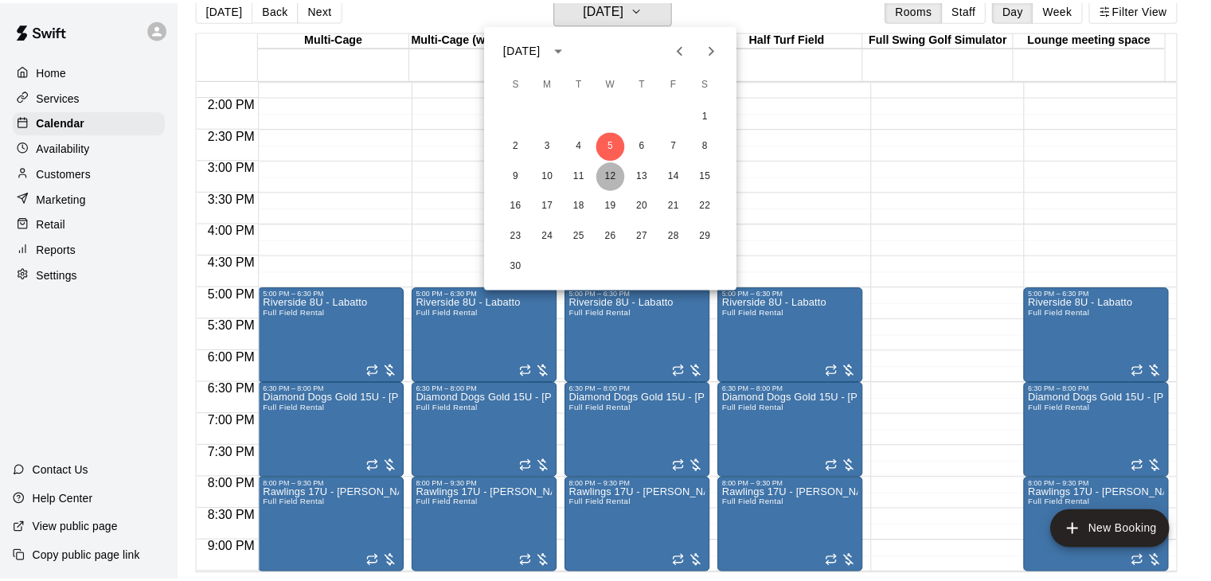
scroll to position [19, 0]
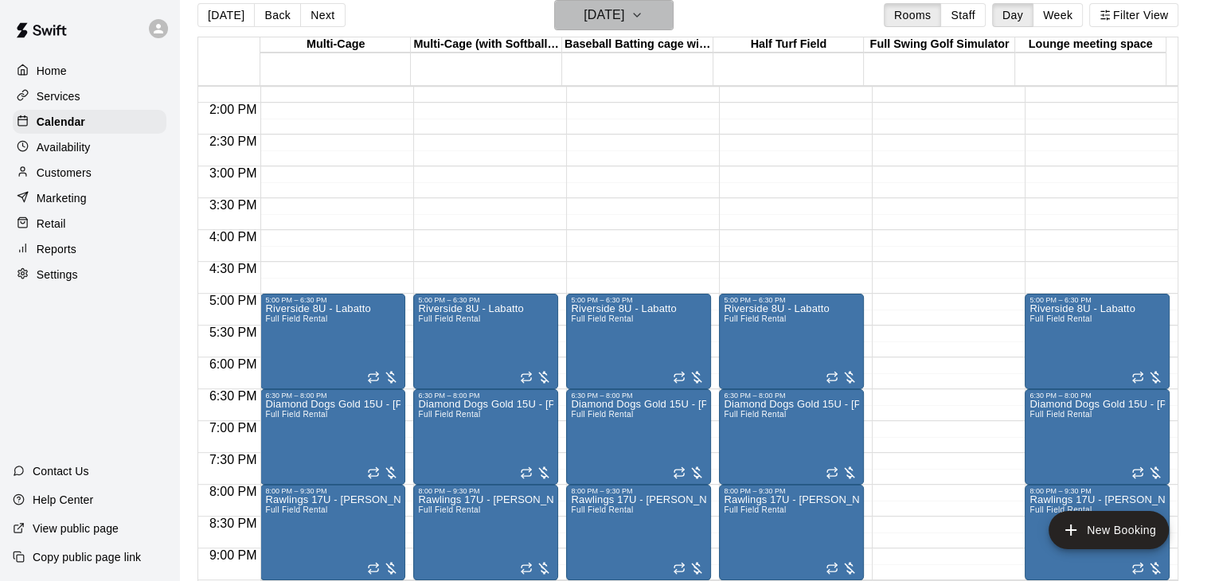
click at [643, 20] on icon "button" at bounding box center [636, 15] width 13 height 19
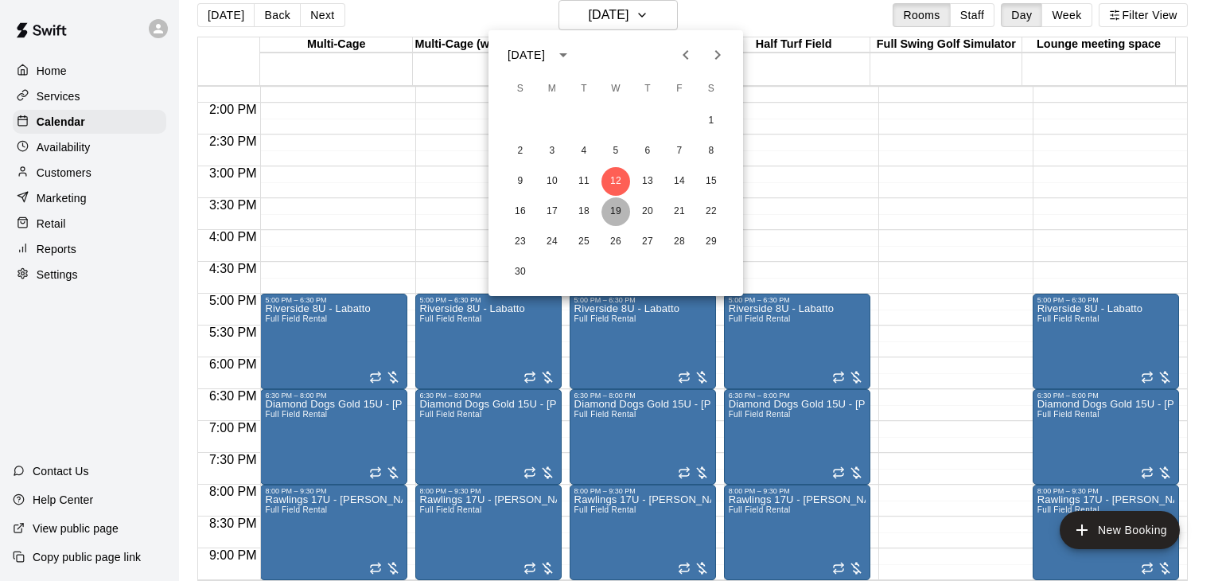
click at [615, 217] on button "19" at bounding box center [616, 211] width 29 height 29
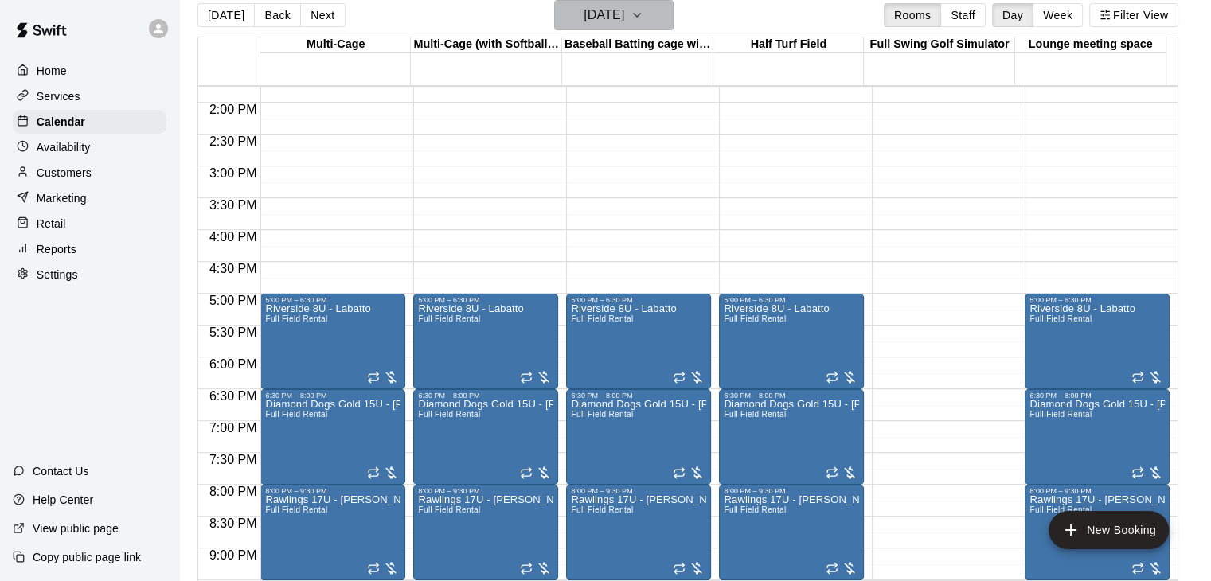
click at [624, 20] on h6 "Wednesday Nov 19" at bounding box center [603, 15] width 41 height 22
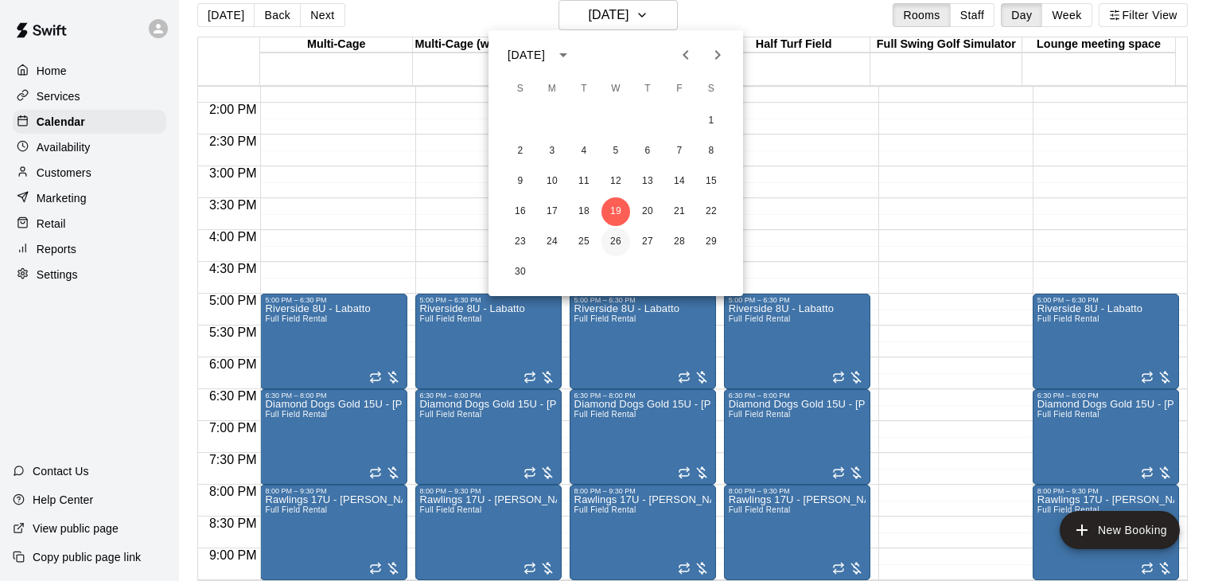
click at [617, 240] on button "26" at bounding box center [616, 242] width 29 height 29
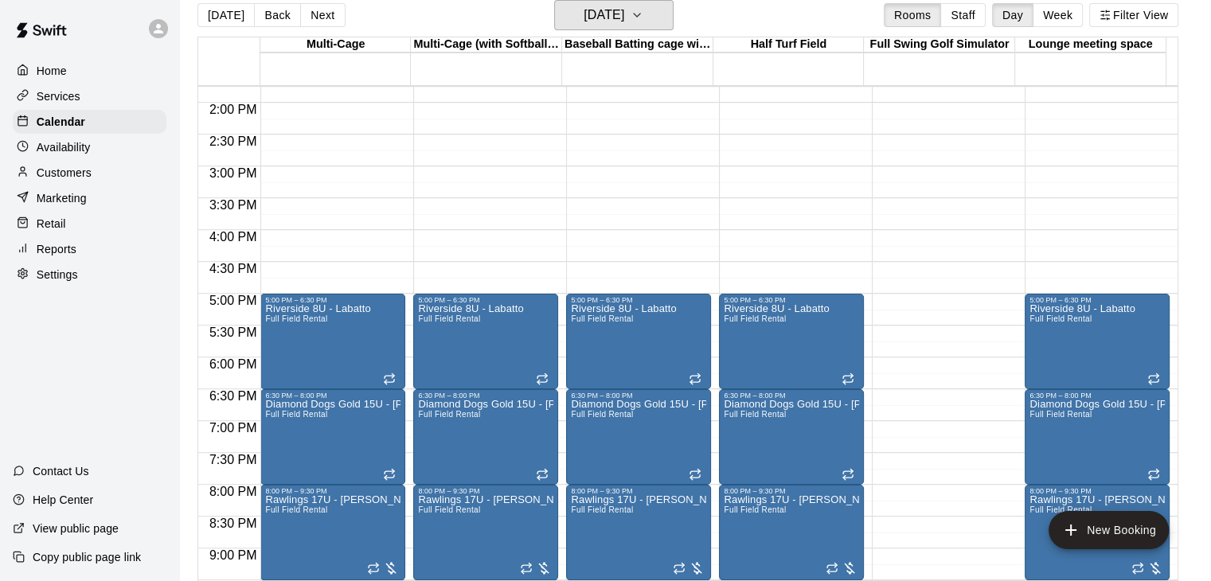
scroll to position [955, 0]
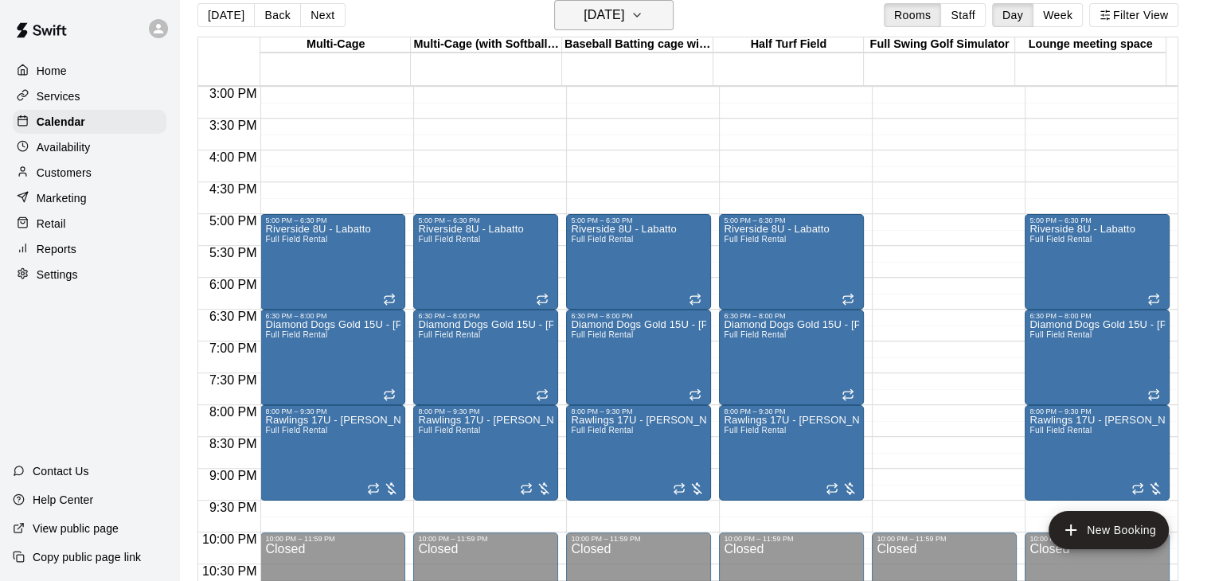
click at [643, 14] on icon "button" at bounding box center [636, 15] width 13 height 19
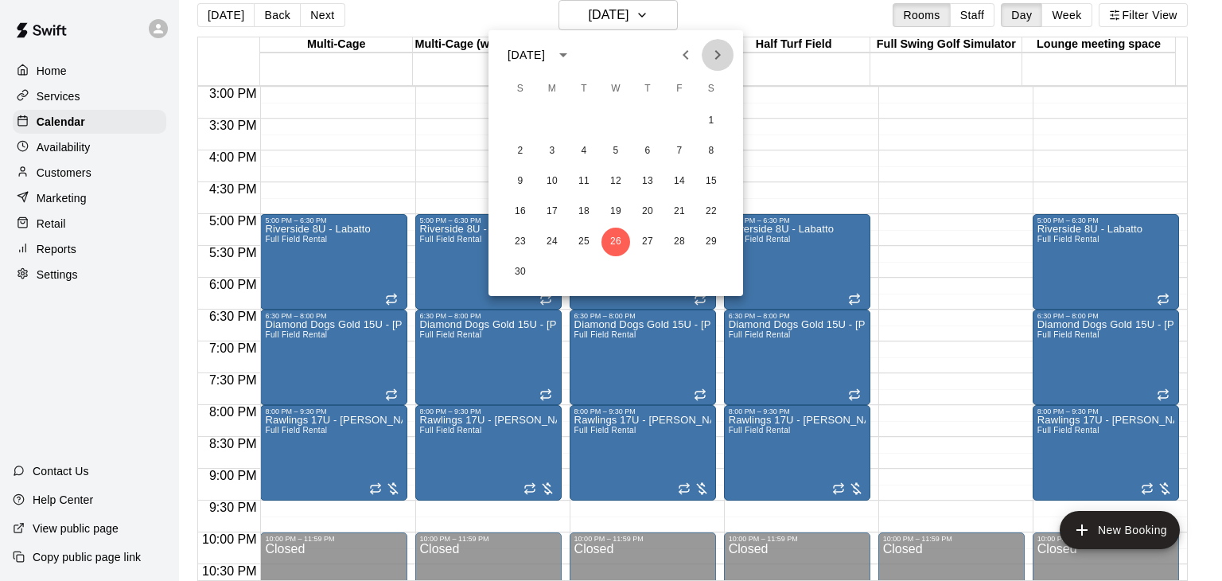
click at [723, 52] on icon "Next month" at bounding box center [717, 54] width 19 height 19
click at [621, 124] on button "3" at bounding box center [616, 121] width 29 height 29
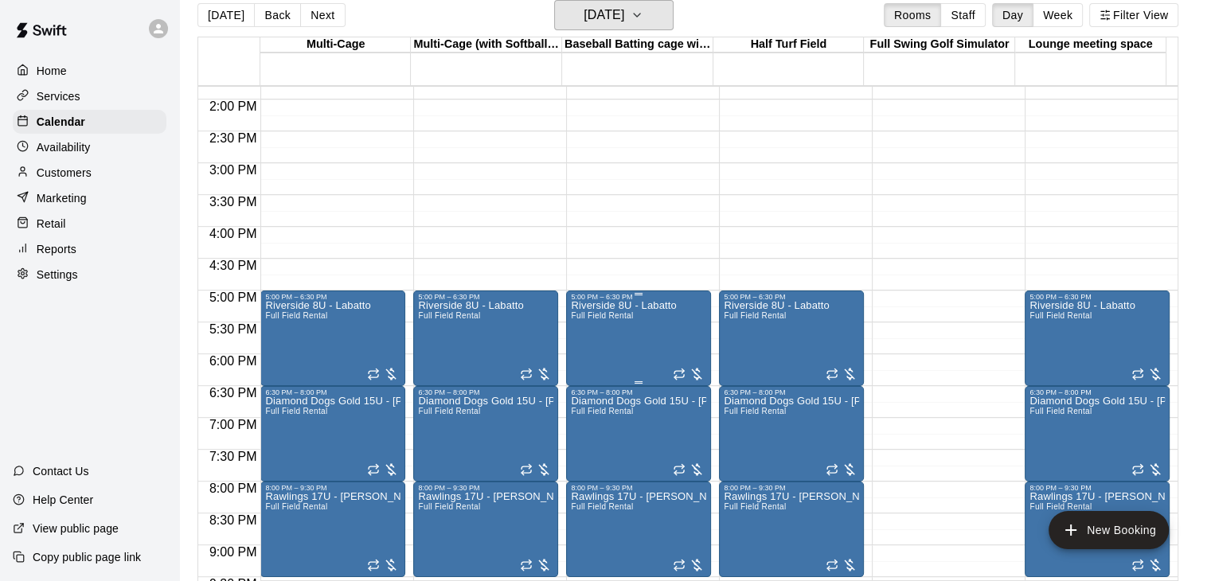
scroll to position [875, 0]
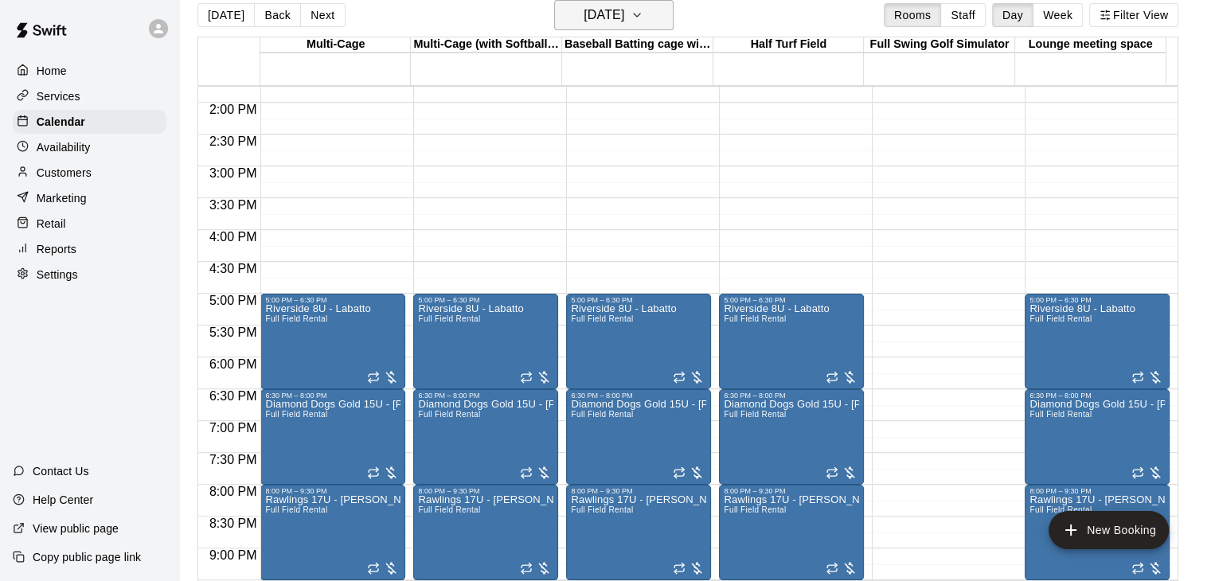
click at [643, 20] on icon "button" at bounding box center [636, 15] width 13 height 19
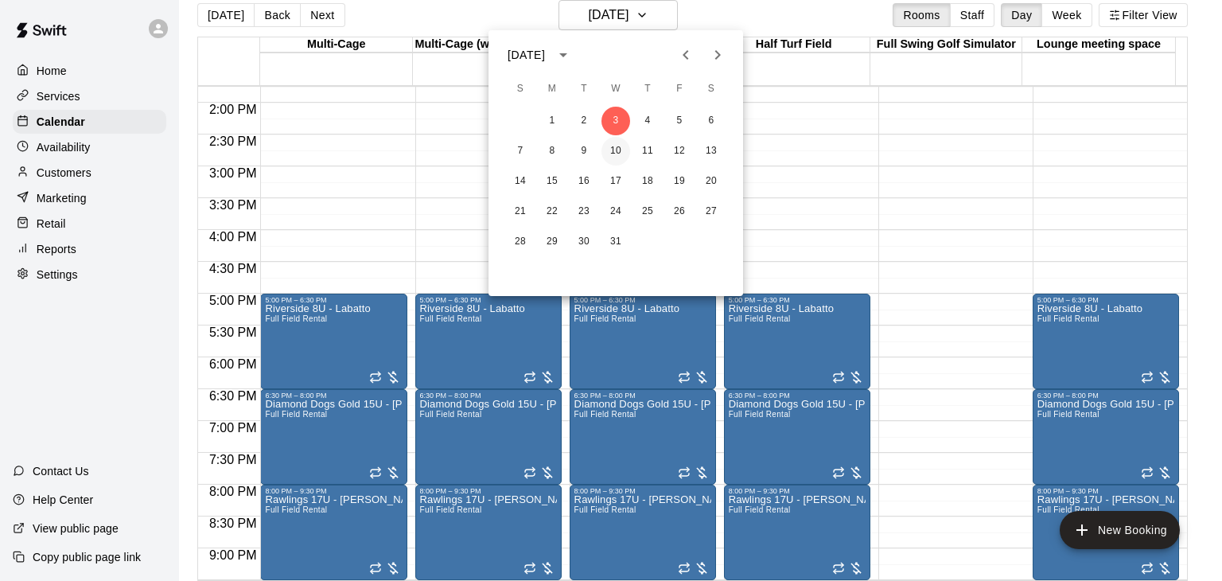
click at [614, 154] on button "10" at bounding box center [616, 151] width 29 height 29
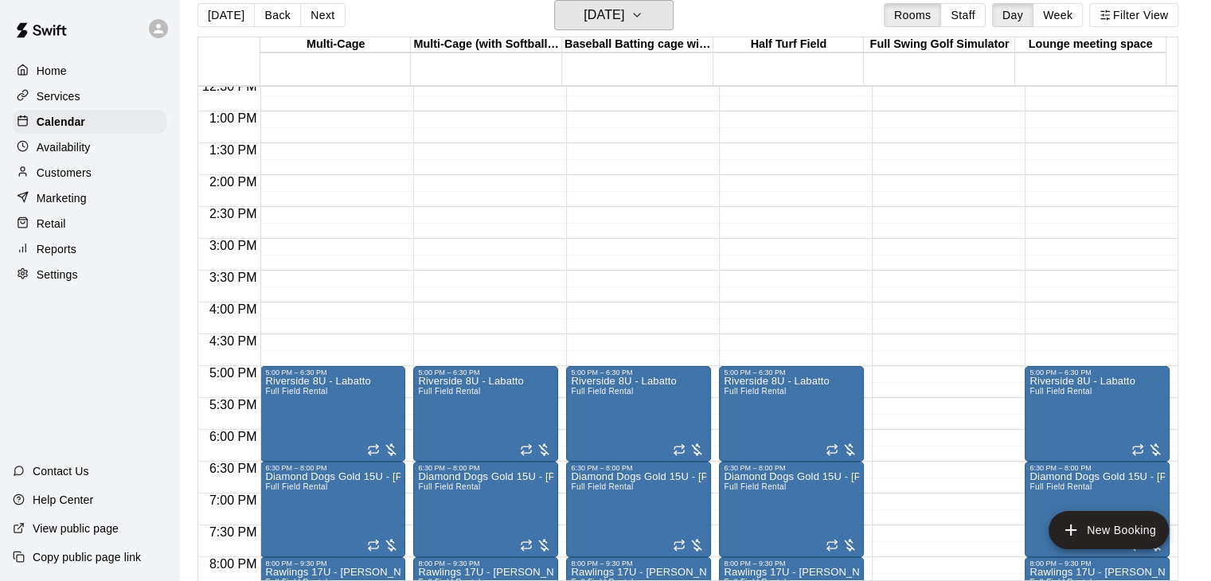
scroll to position [637, 0]
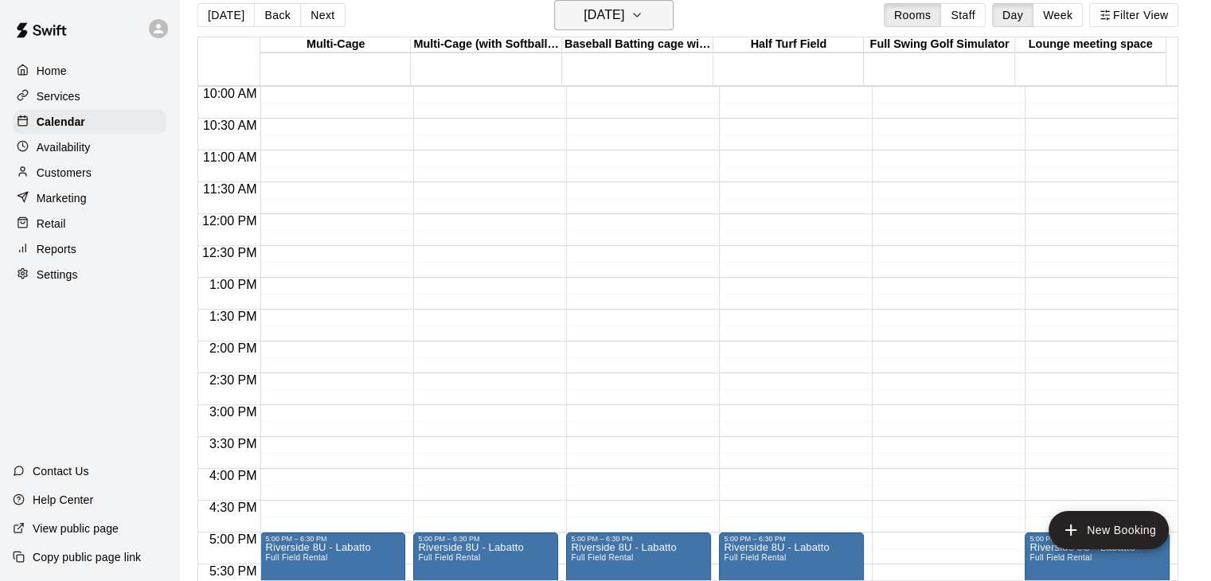
click at [643, 20] on icon "button" at bounding box center [636, 15] width 13 height 19
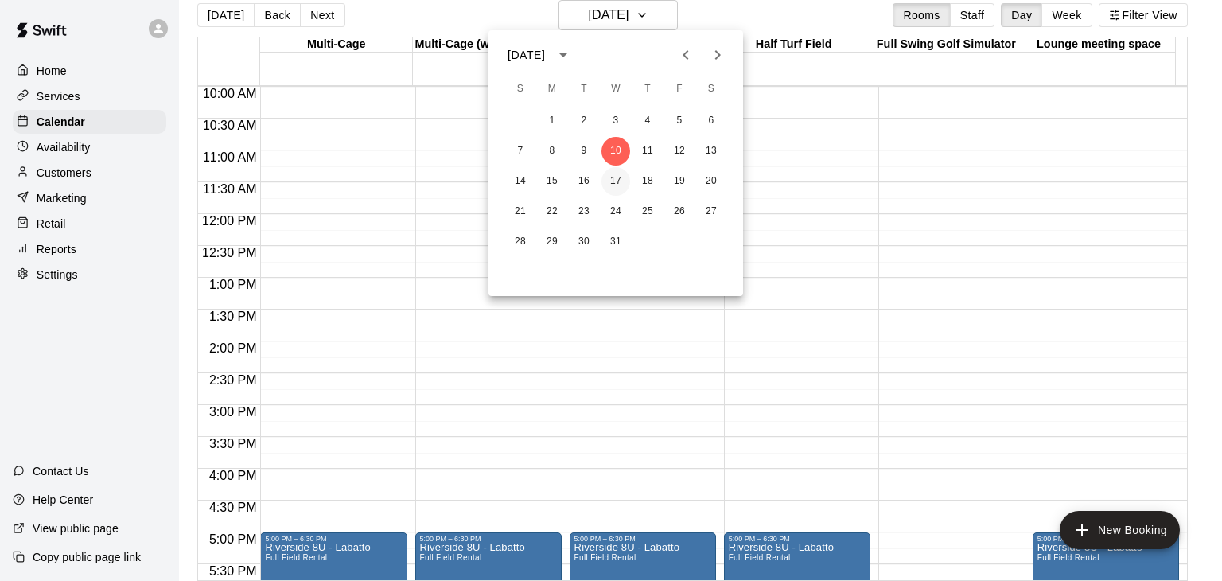
drag, startPoint x: 614, startPoint y: 185, endPoint x: 628, endPoint y: 189, distance: 13.9
click at [614, 185] on button "17" at bounding box center [616, 181] width 29 height 29
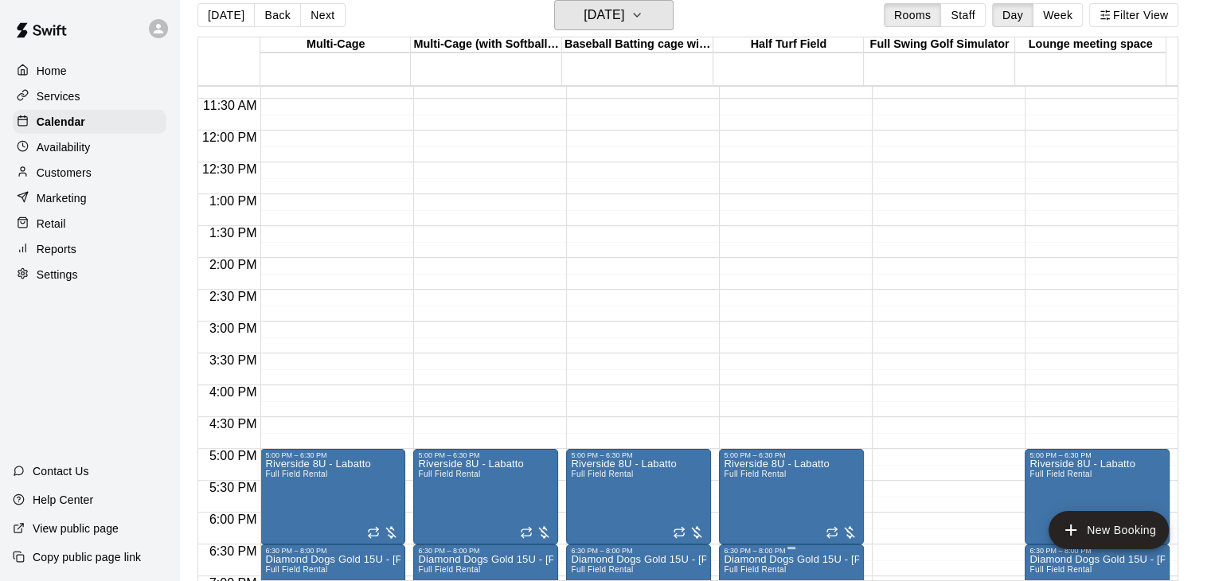
scroll to position [955, 0]
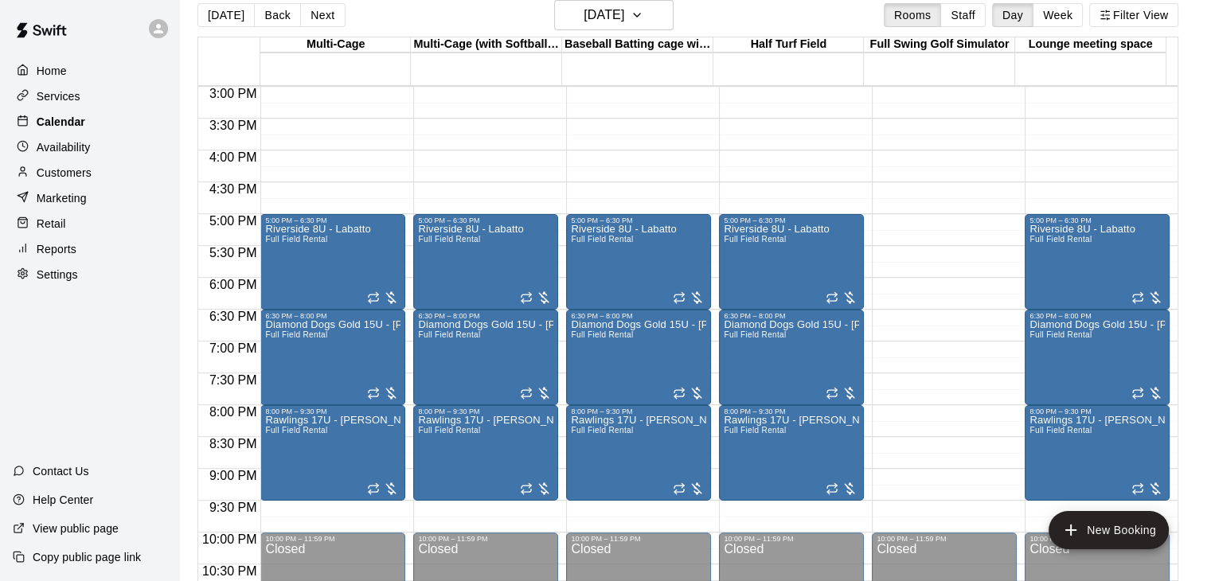
click at [33, 122] on div at bounding box center [27, 122] width 20 height 15
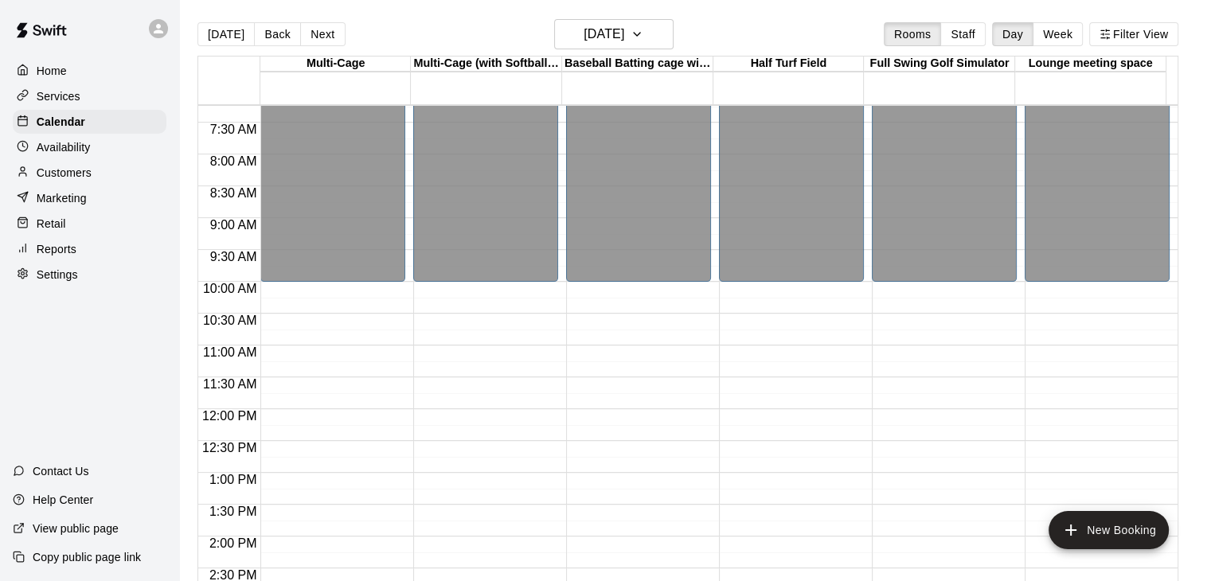
scroll to position [318, 0]
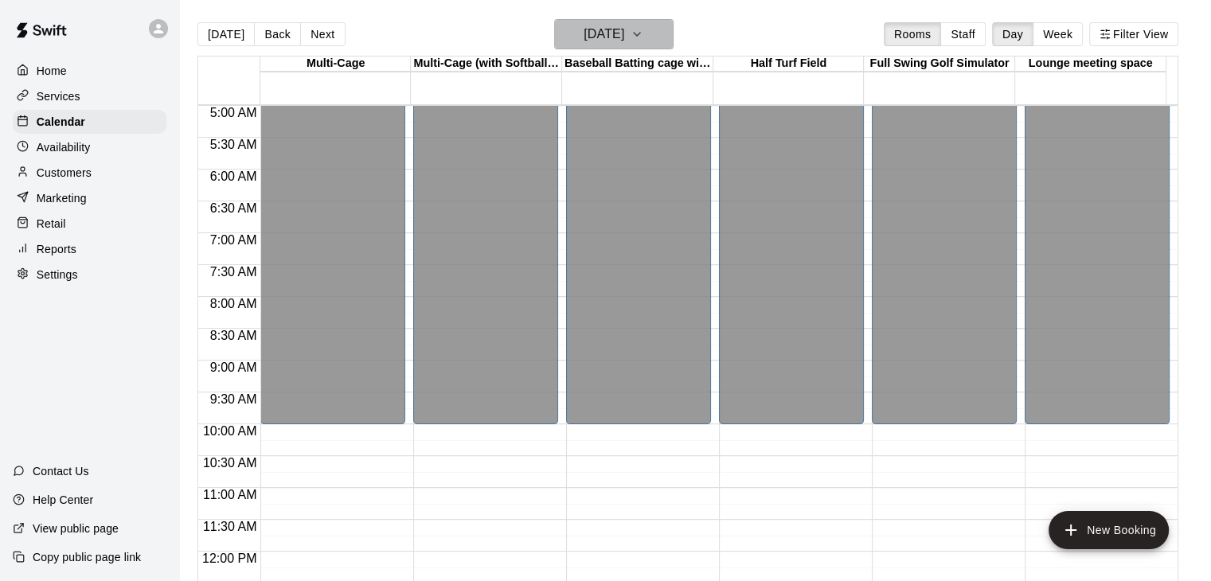
click at [624, 37] on h6 "Wednesday Dec 17" at bounding box center [603, 34] width 41 height 22
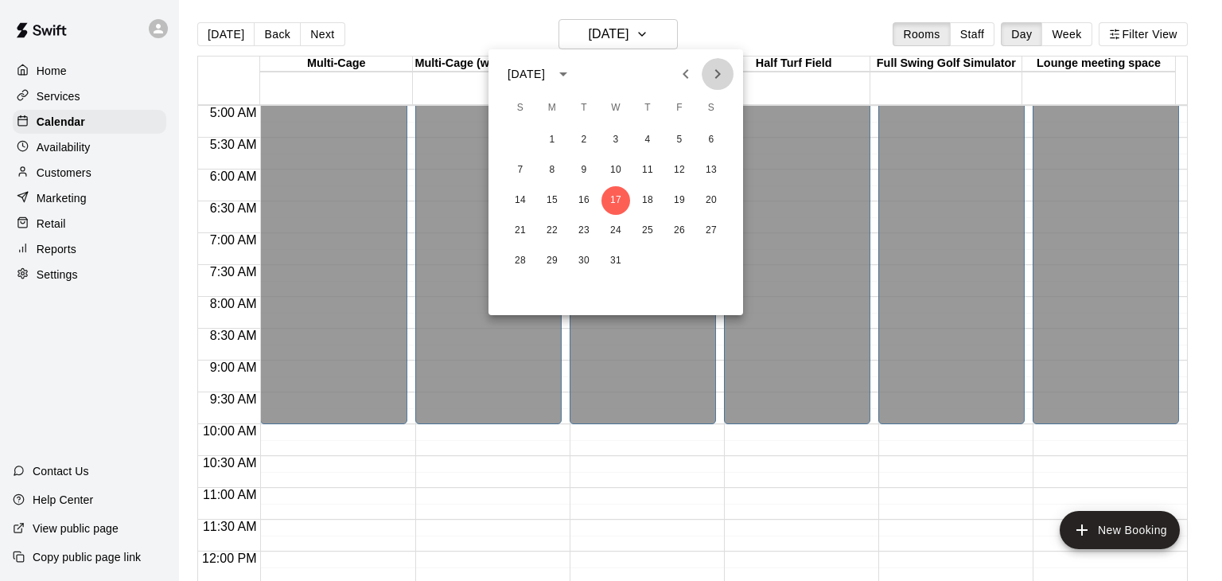
click at [719, 77] on icon "Next month" at bounding box center [717, 73] width 19 height 19
click at [721, 77] on icon "Next month" at bounding box center [717, 73] width 19 height 19
click at [680, 72] on icon "Previous month" at bounding box center [686, 73] width 19 height 19
click at [717, 144] on button "3" at bounding box center [711, 140] width 29 height 29
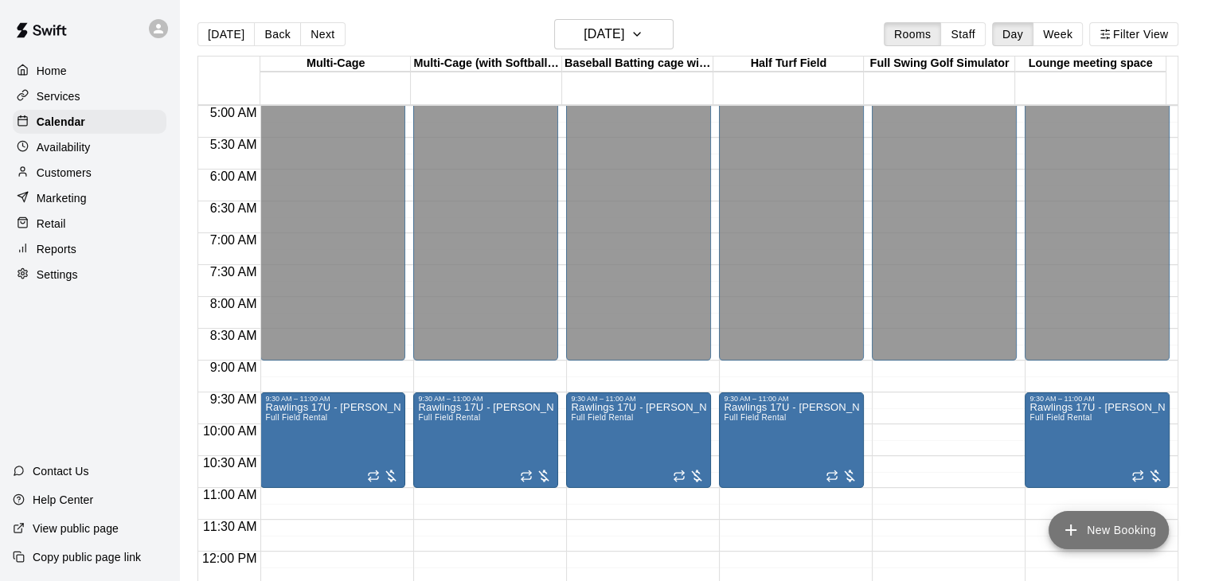
click at [1104, 535] on button "New Booking" at bounding box center [1108, 530] width 120 height 38
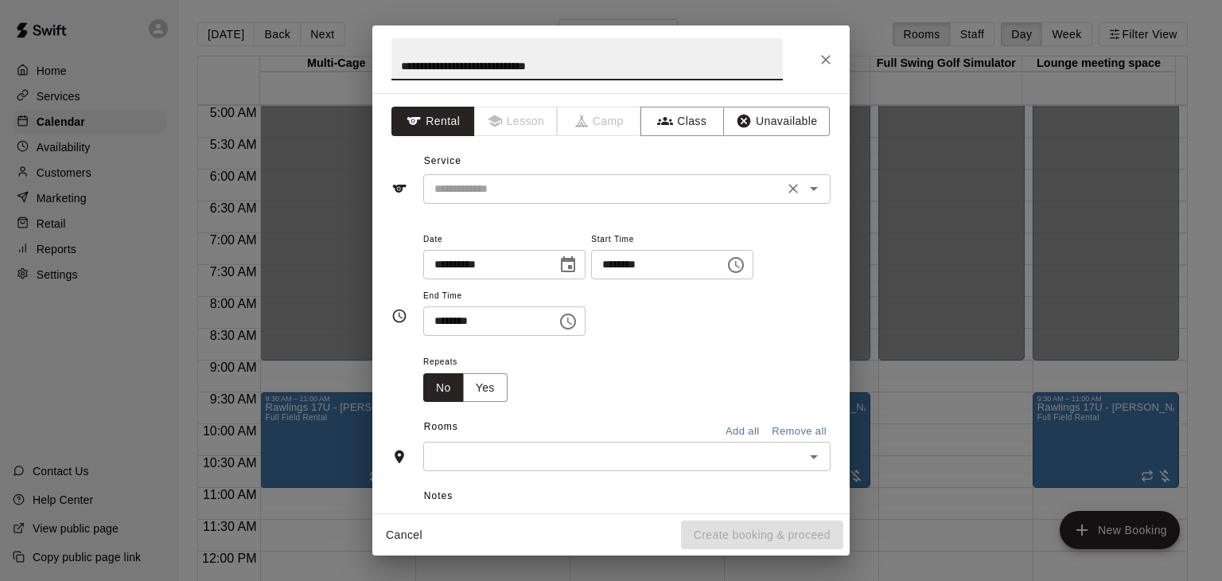
type input "**********"
click at [487, 185] on input "text" at bounding box center [603, 189] width 351 height 20
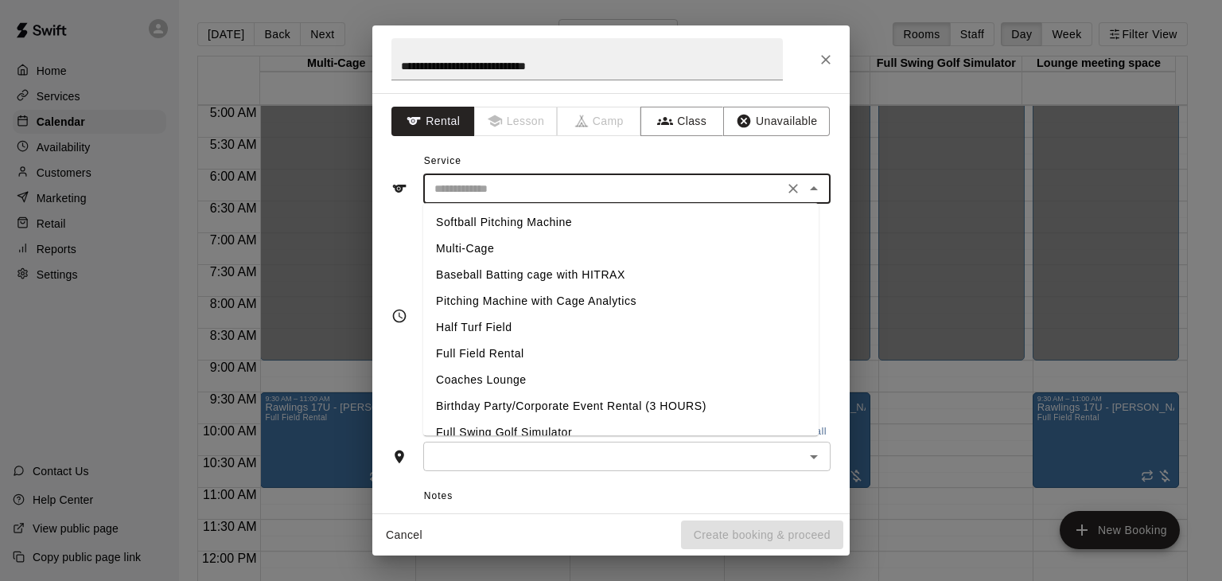
click at [828, 57] on icon "Close" at bounding box center [826, 60] width 10 height 10
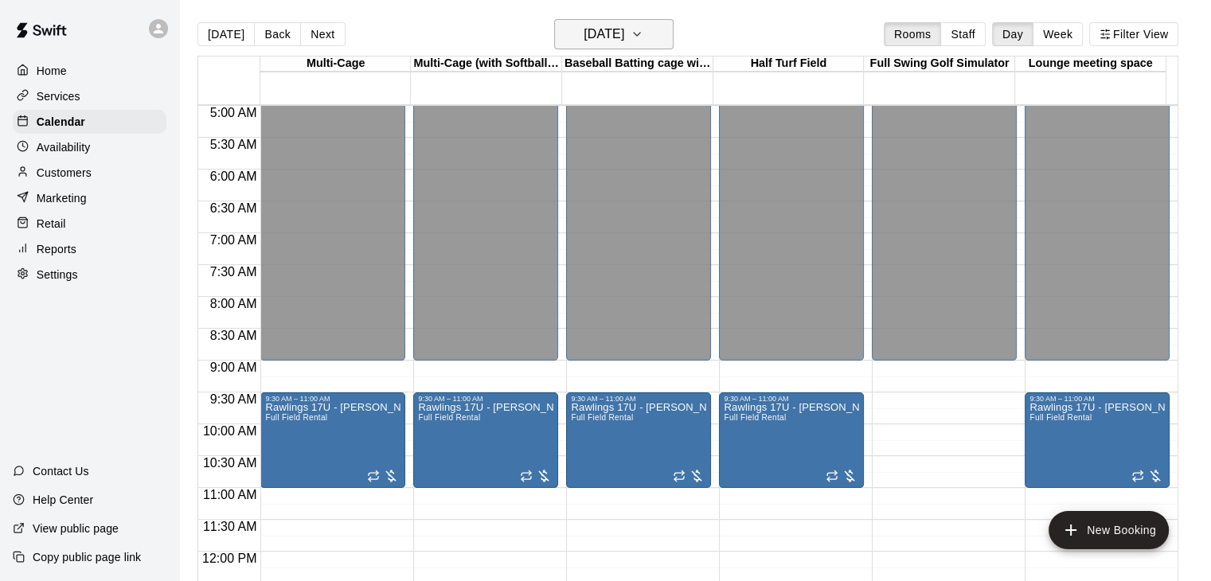
click at [656, 38] on button "Saturday Jan 03" at bounding box center [613, 34] width 119 height 30
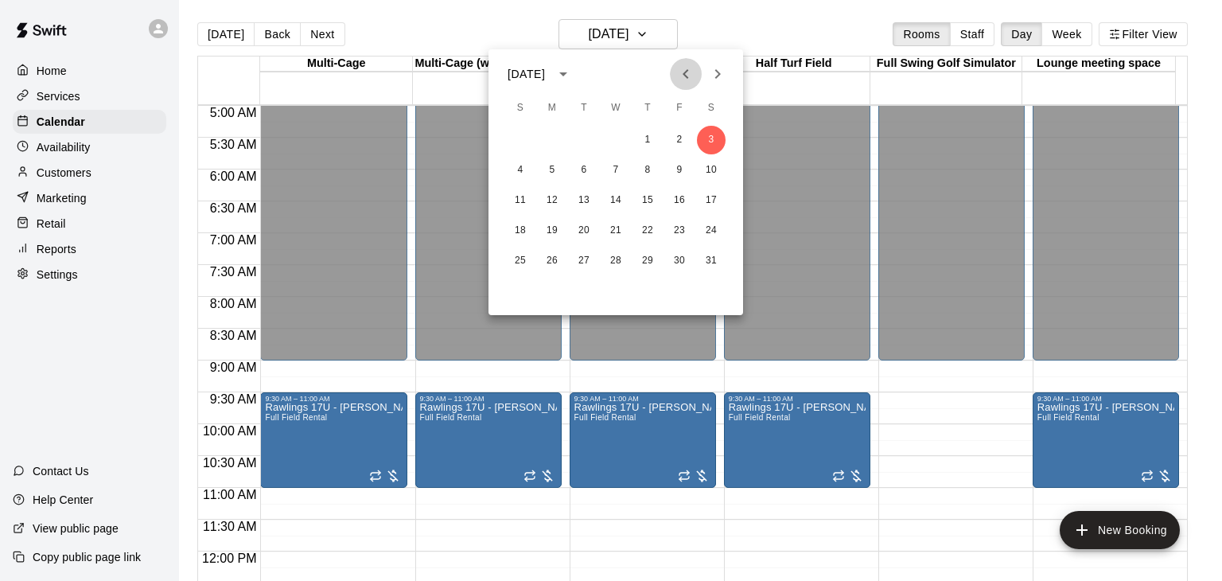
click at [685, 72] on icon "Previous month" at bounding box center [686, 74] width 6 height 10
click at [611, 232] on button "24" at bounding box center [616, 230] width 29 height 29
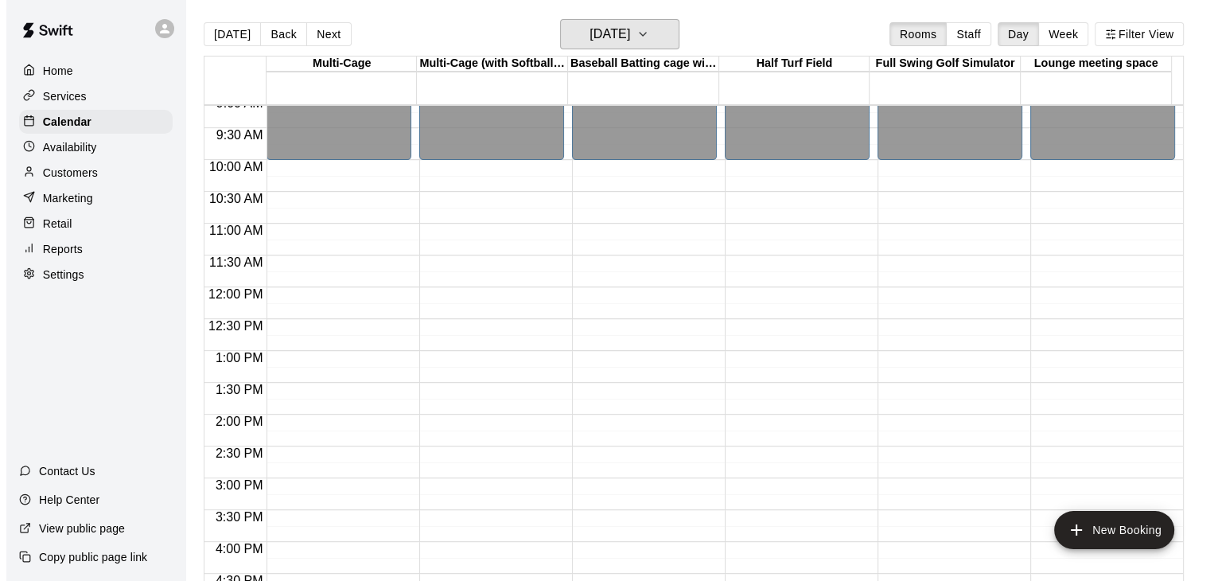
scroll to position [398, 0]
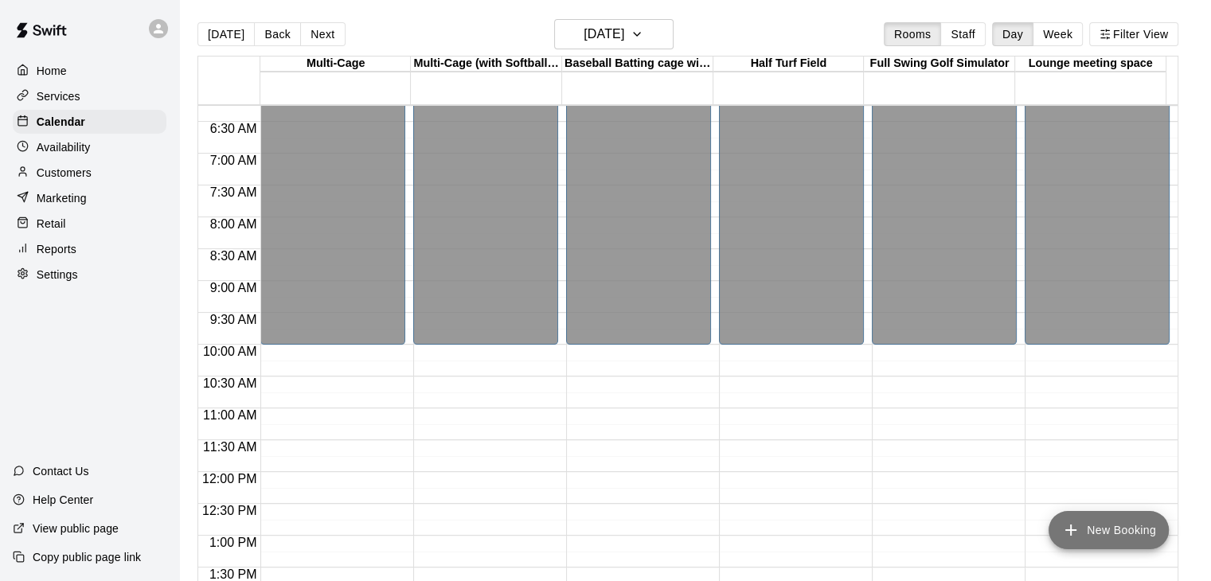
click at [1116, 520] on button "New Booking" at bounding box center [1108, 530] width 120 height 38
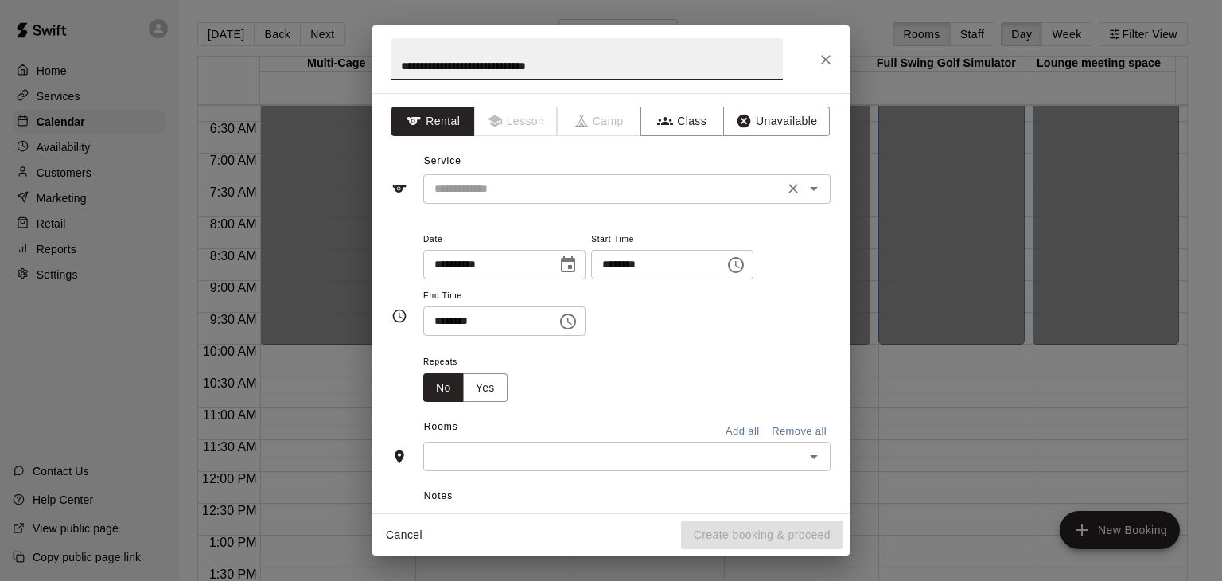
click at [805, 189] on icon "Open" at bounding box center [814, 188] width 19 height 19
type input "**********"
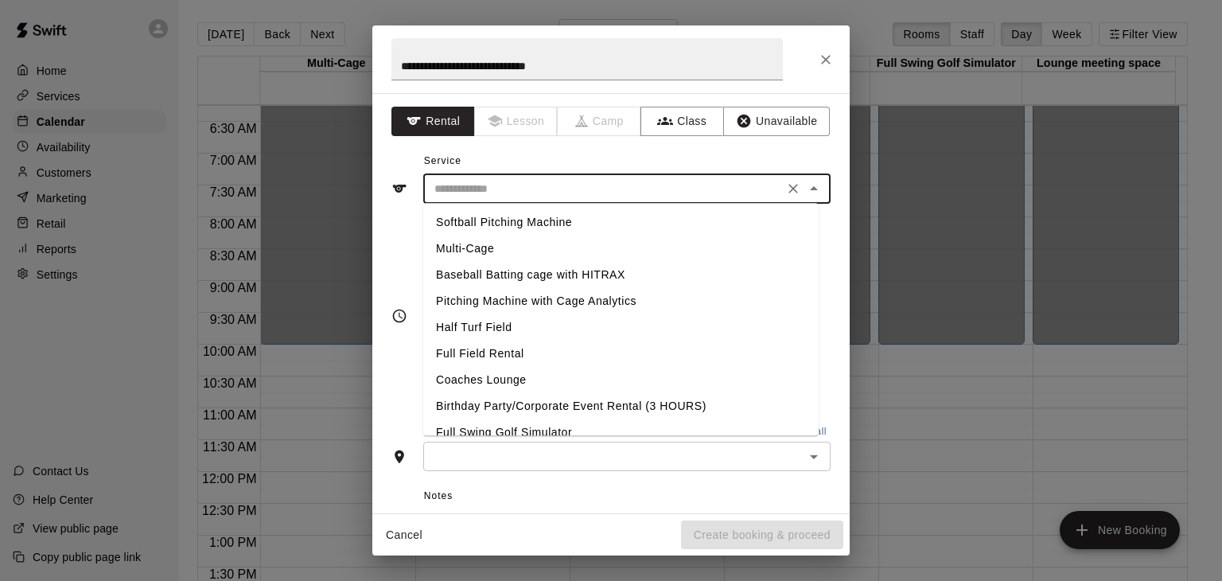
click at [487, 357] on li "Full Field Rental" at bounding box center [621, 354] width 396 height 26
type input "**********"
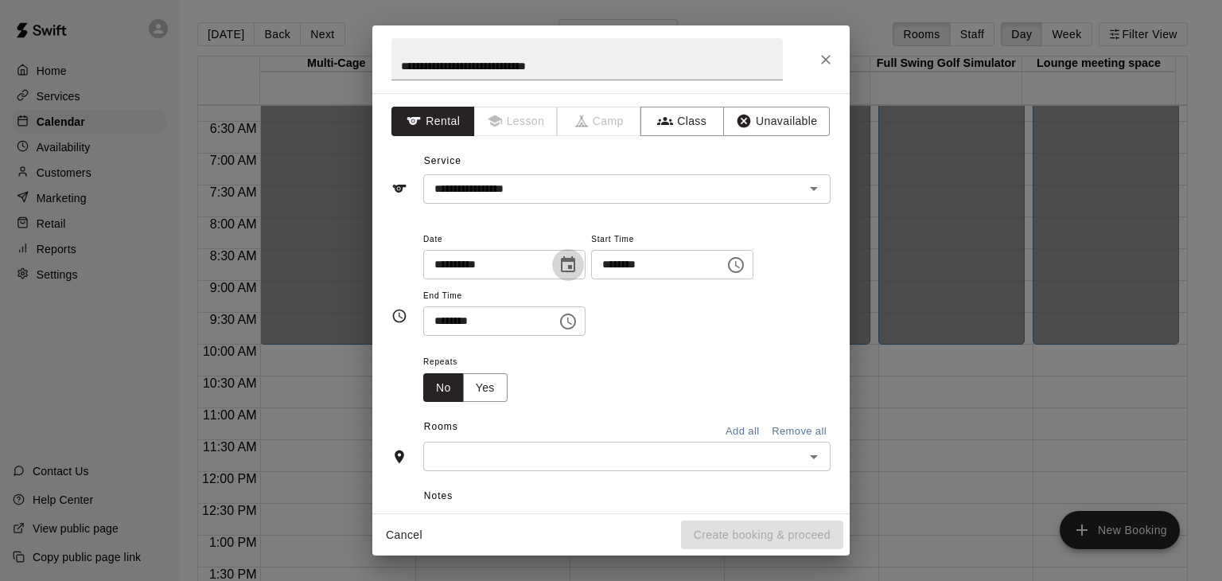
click at [578, 262] on icon "Choose date, selected date is Dec 24, 2025" at bounding box center [568, 264] width 19 height 19
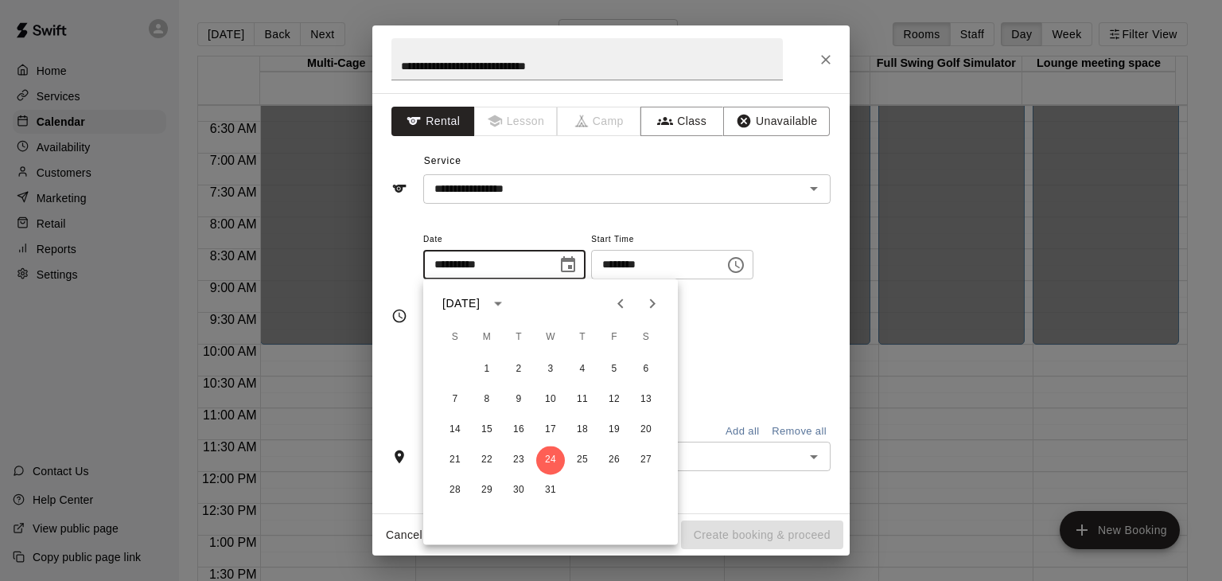
click at [656, 300] on icon "Next month" at bounding box center [652, 303] width 19 height 19
click at [646, 364] on button "3" at bounding box center [646, 369] width 29 height 29
type input "**********"
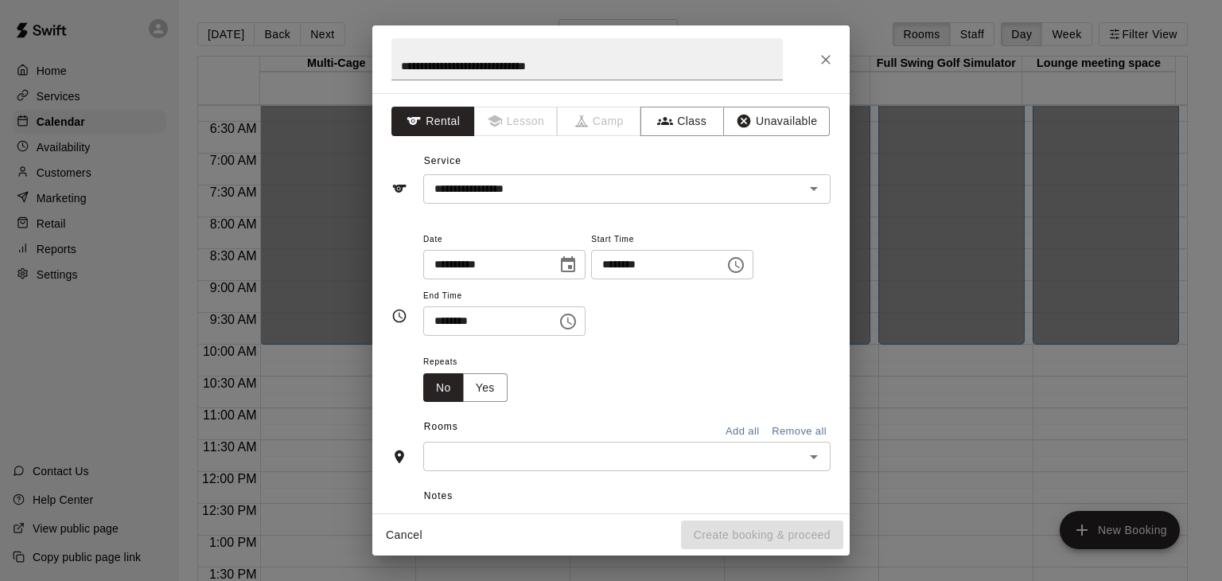
click at [746, 265] on icon "Choose time, selected time is 4:00 PM" at bounding box center [736, 264] width 19 height 19
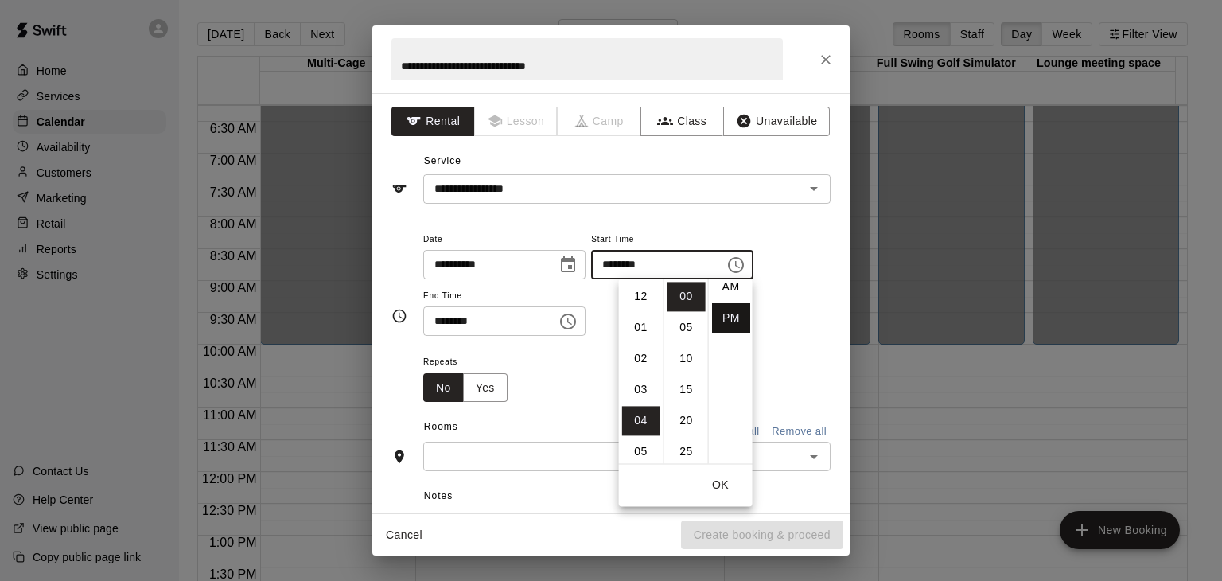
scroll to position [0, 0]
click at [731, 296] on li "AM" at bounding box center [731, 296] width 38 height 29
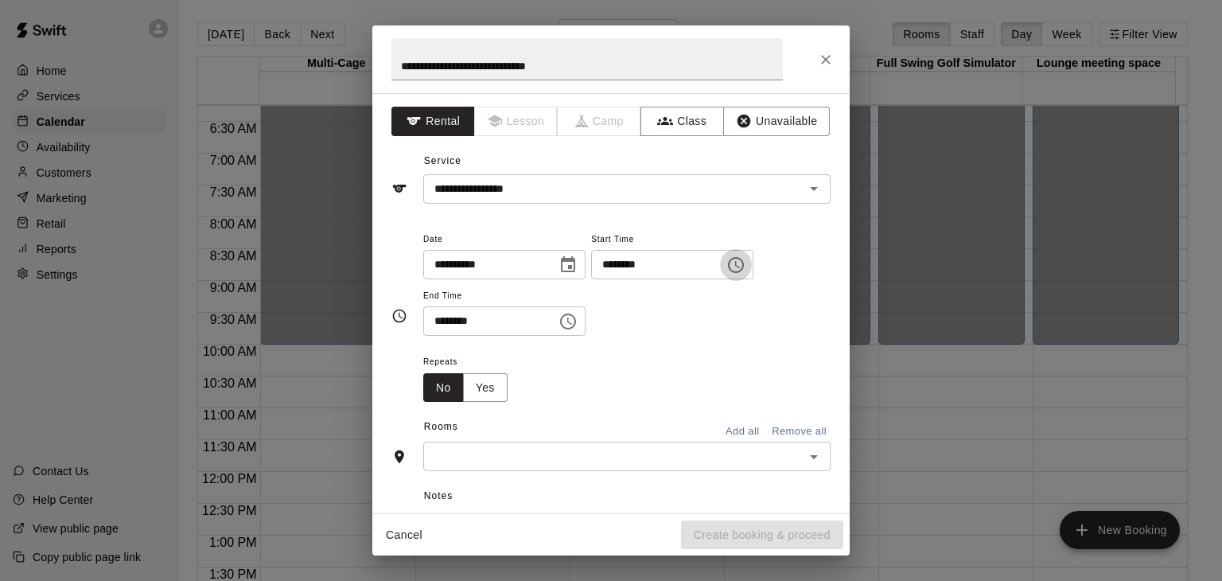
click at [740, 263] on icon "Choose time, selected time is 4:00 AM" at bounding box center [737, 264] width 5 height 7
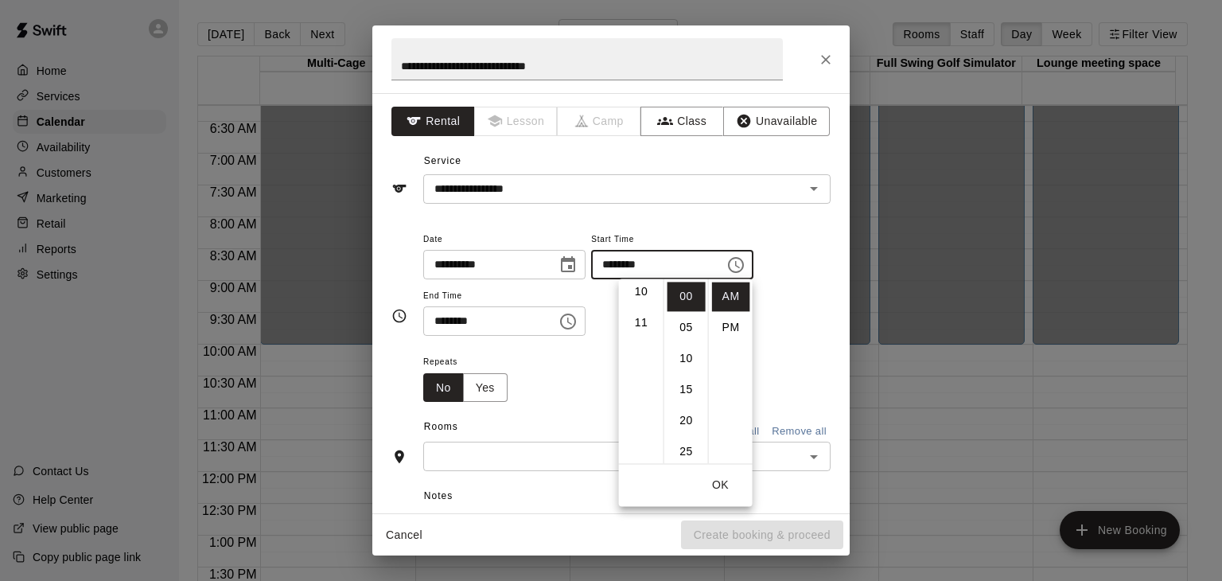
scroll to position [339, 0]
click at [640, 303] on li "11" at bounding box center [641, 298] width 38 height 29
click at [688, 321] on li "30" at bounding box center [687, 323] width 38 height 29
click at [681, 298] on li "00" at bounding box center [687, 296] width 38 height 29
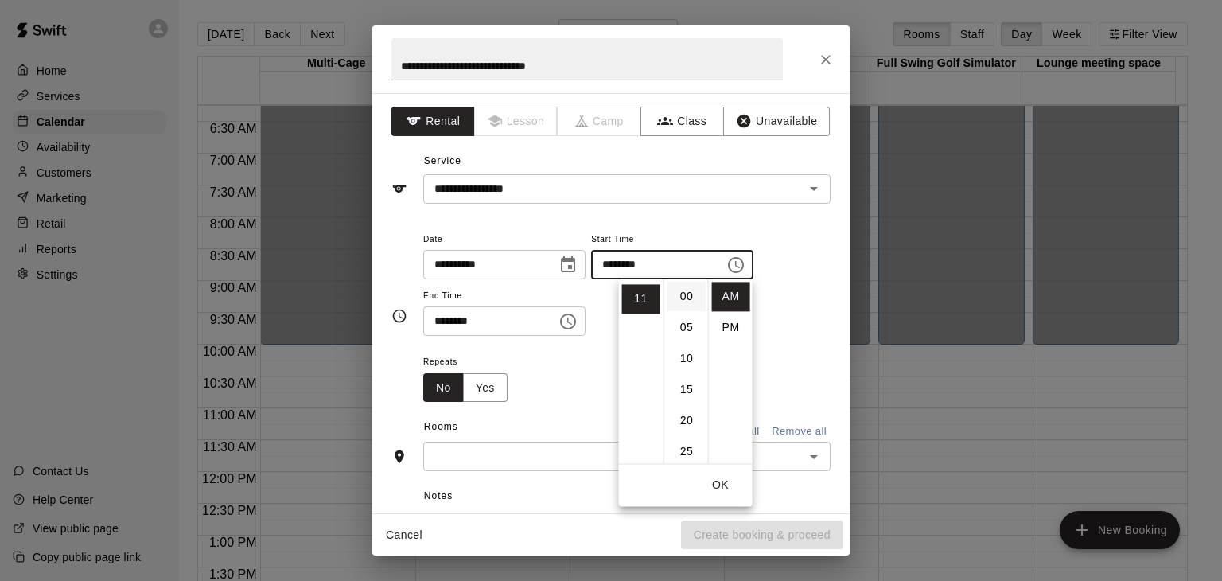
type input "********"
click at [780, 330] on div "**********" at bounding box center [626, 282] width 407 height 107
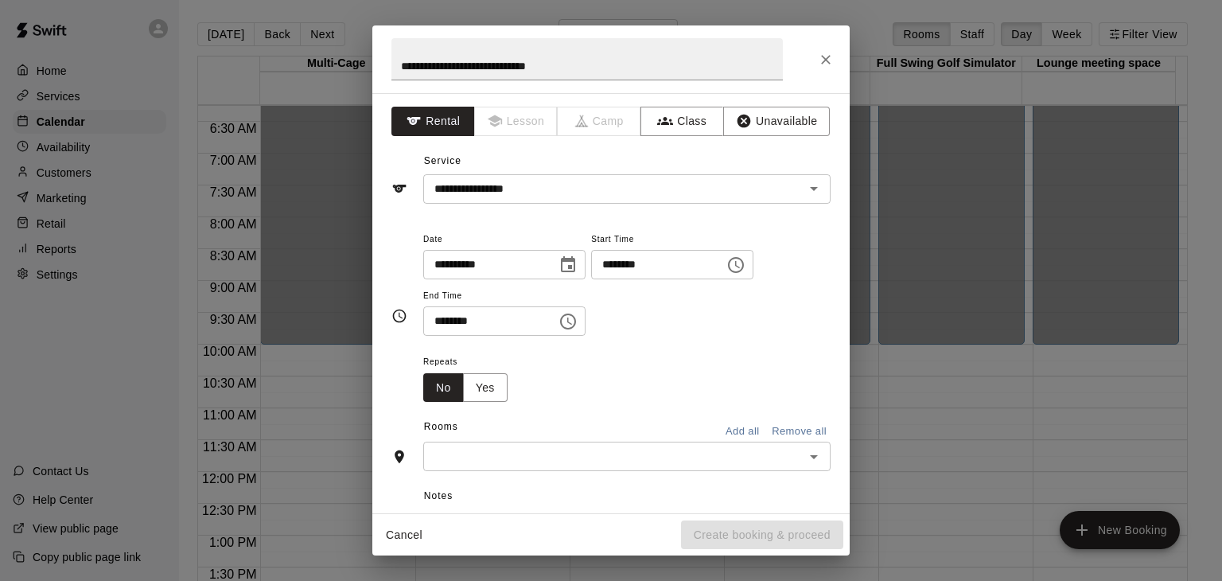
click at [506, 326] on input "********" at bounding box center [484, 320] width 123 height 29
drag, startPoint x: 606, startPoint y: 313, endPoint x: 598, endPoint y: 324, distance: 14.2
click at [584, 319] on button "Choose time, selected time is 4:30 PM" at bounding box center [568, 322] width 32 height 32
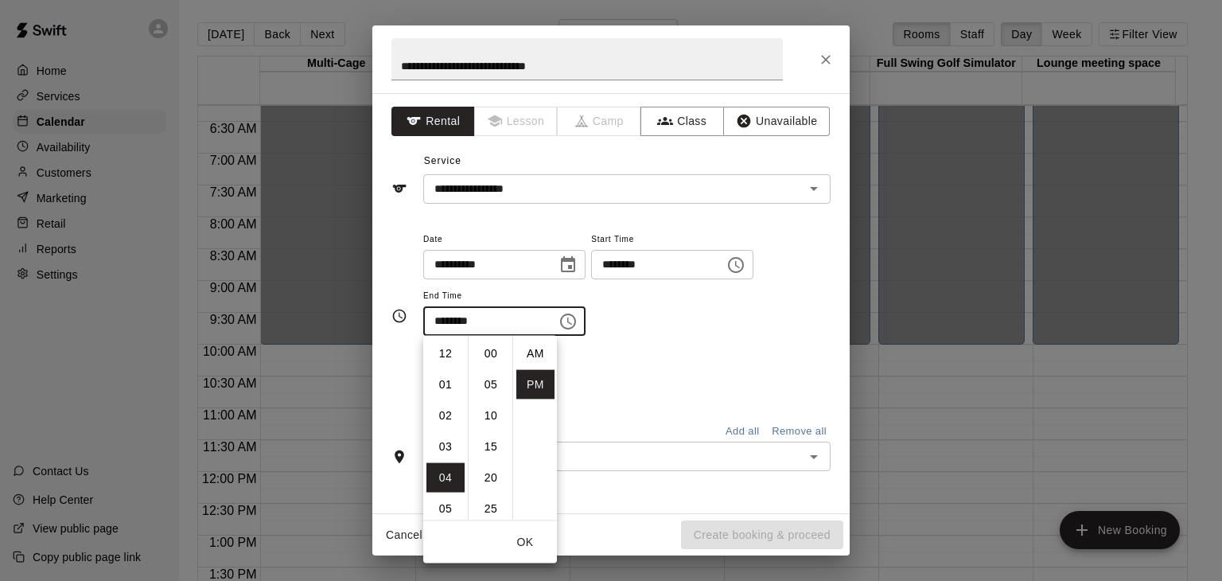
click at [578, 324] on icon "Choose time, selected time is 4:30 PM" at bounding box center [568, 321] width 19 height 19
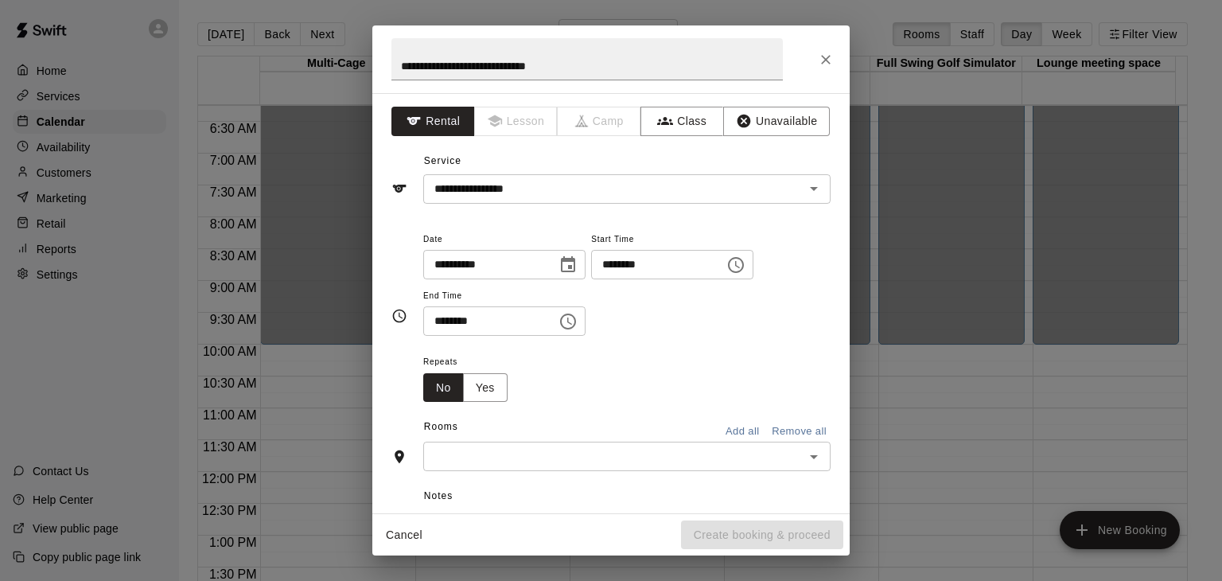
click at [578, 324] on icon "Choose time, selected time is 4:30 PM" at bounding box center [568, 321] width 19 height 19
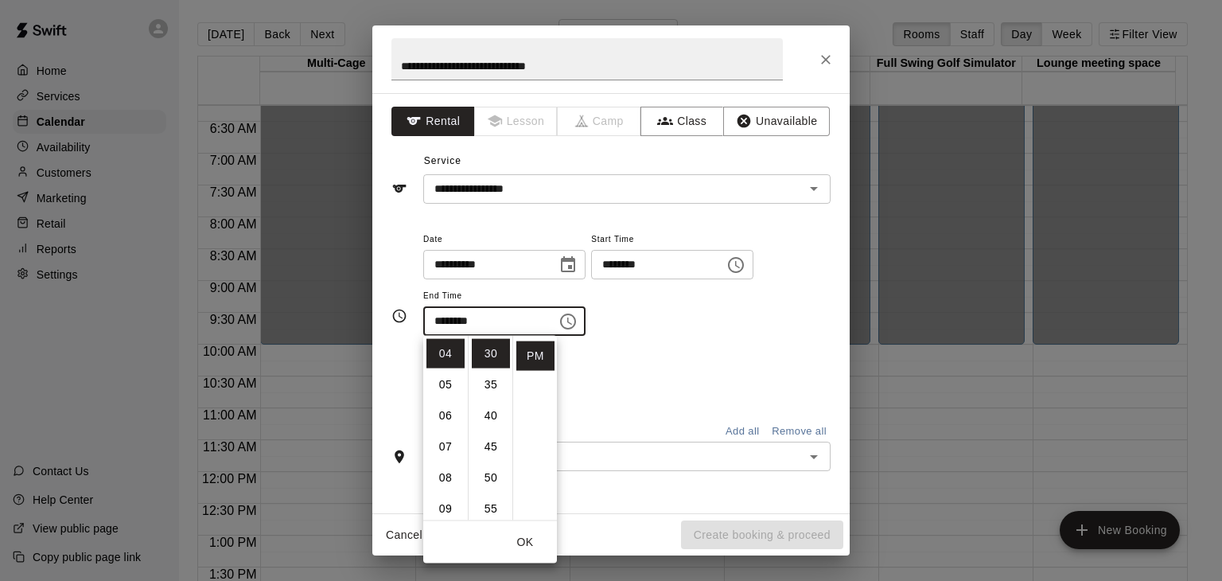
scroll to position [0, 0]
click at [532, 357] on li "AM" at bounding box center [536, 353] width 38 height 29
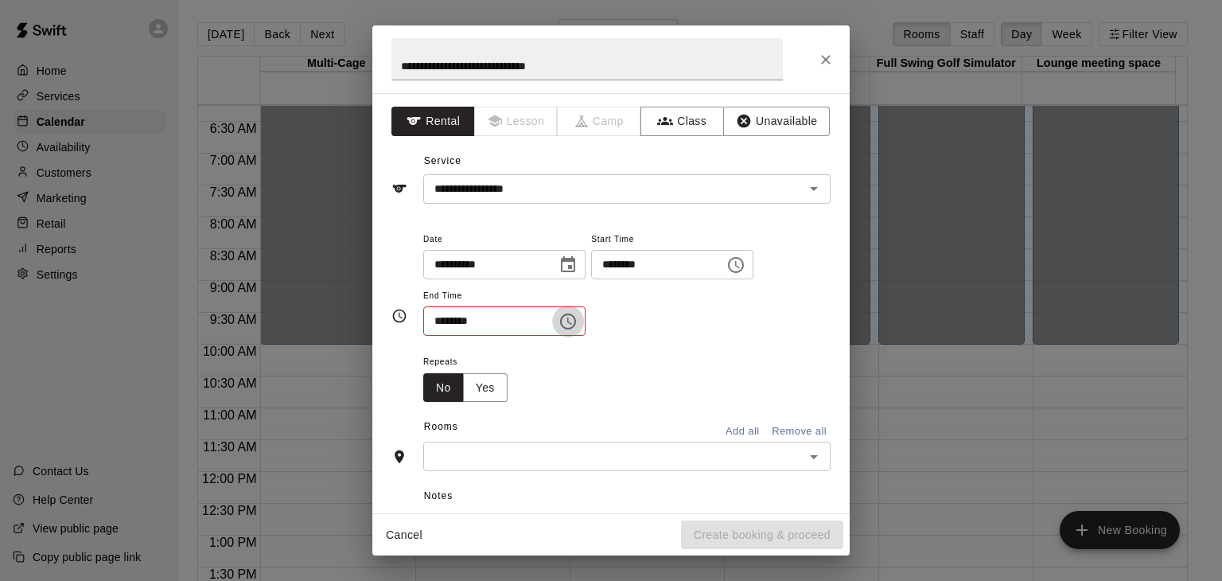
click at [578, 324] on icon "Choose time, selected time is 4:30 AM" at bounding box center [568, 321] width 19 height 19
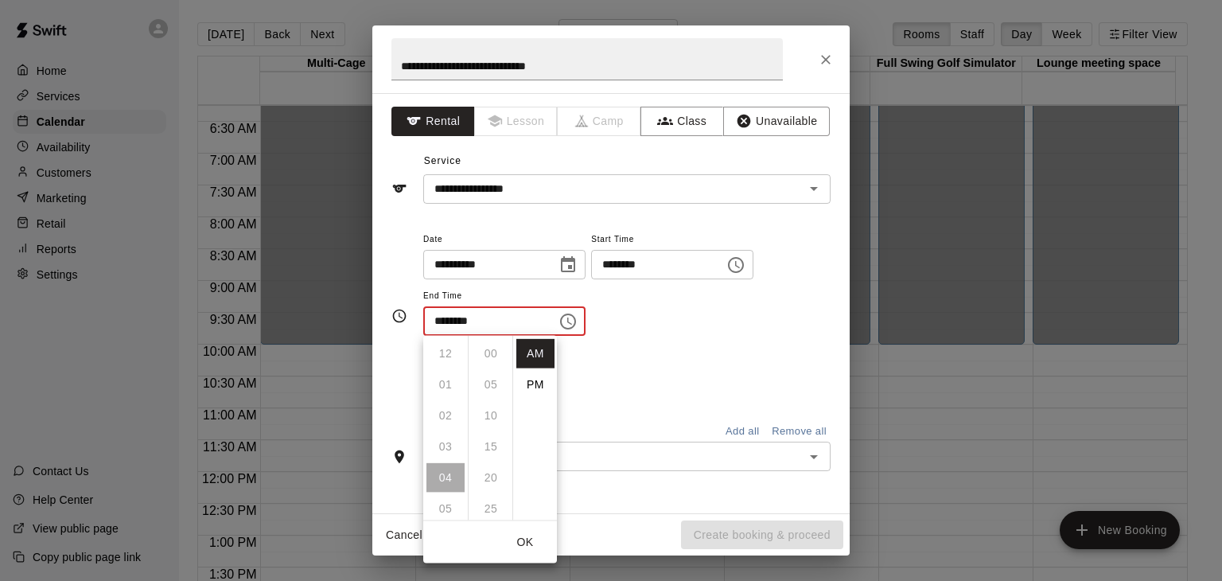
scroll to position [186, 0]
click at [540, 384] on li "PM" at bounding box center [536, 384] width 38 height 29
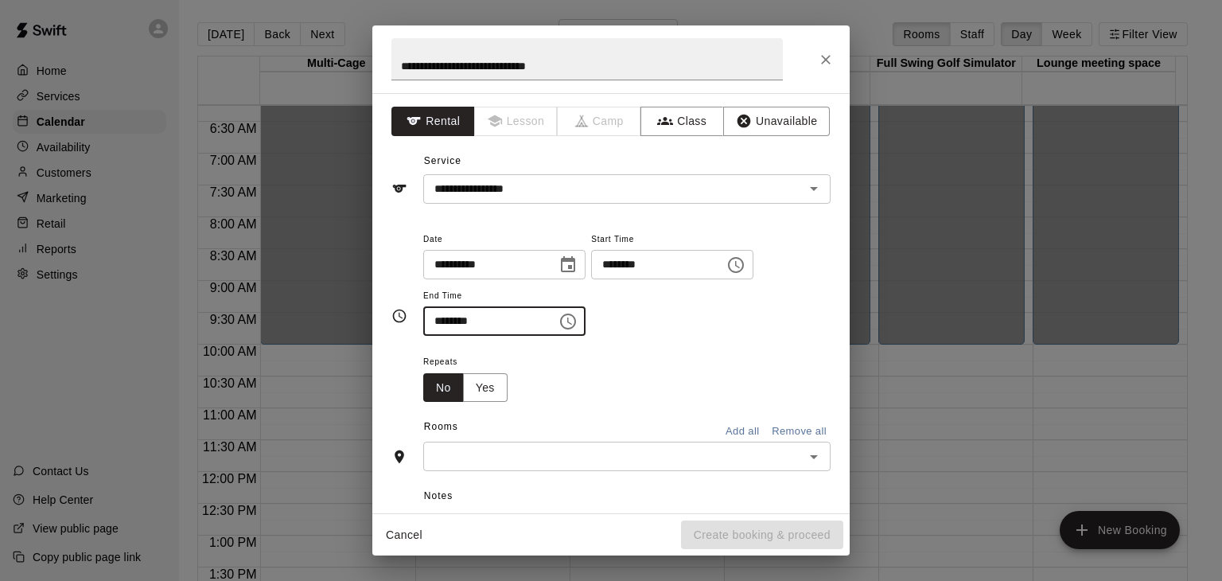
click at [470, 324] on input "********" at bounding box center [484, 320] width 123 height 29
click at [446, 322] on input "********" at bounding box center [484, 320] width 123 height 29
click at [578, 322] on icon "Choose time, selected time is 4:30 PM" at bounding box center [568, 321] width 19 height 19
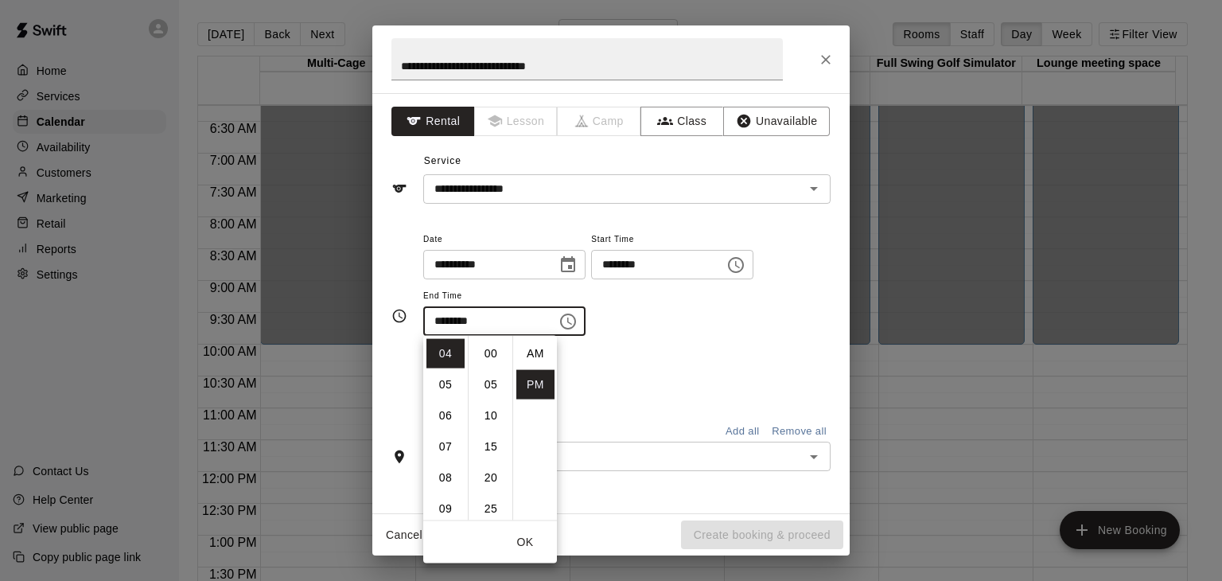
scroll to position [0, 0]
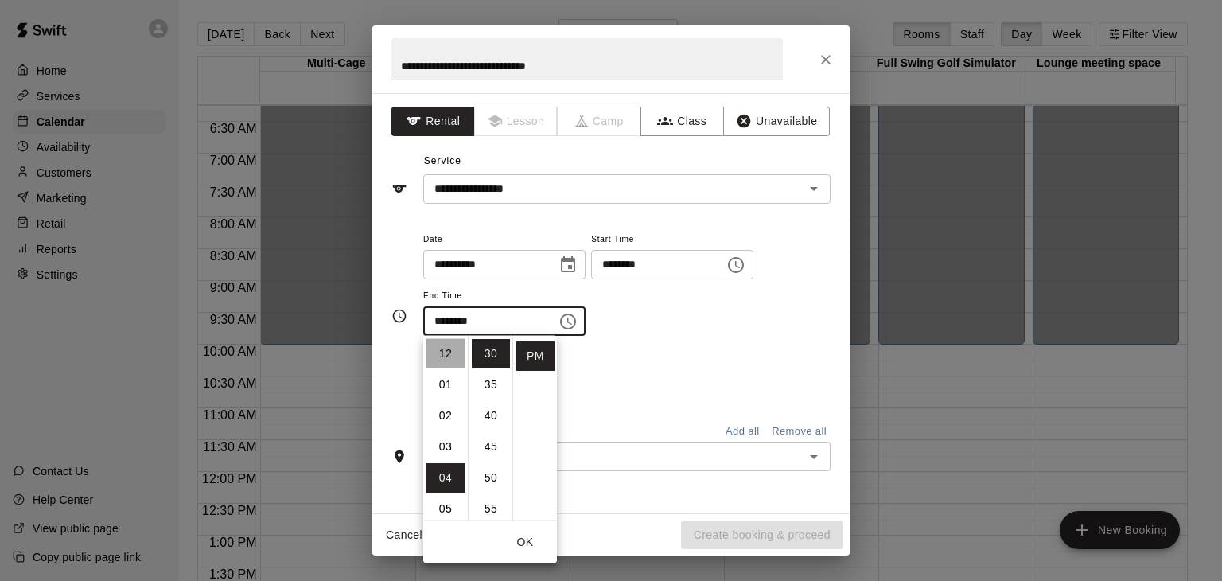
click at [441, 353] on li "12" at bounding box center [446, 353] width 38 height 29
type input "********"
click at [489, 361] on li "30" at bounding box center [491, 353] width 38 height 29
click at [707, 363] on div "Repeats No Yes" at bounding box center [626, 377] width 407 height 50
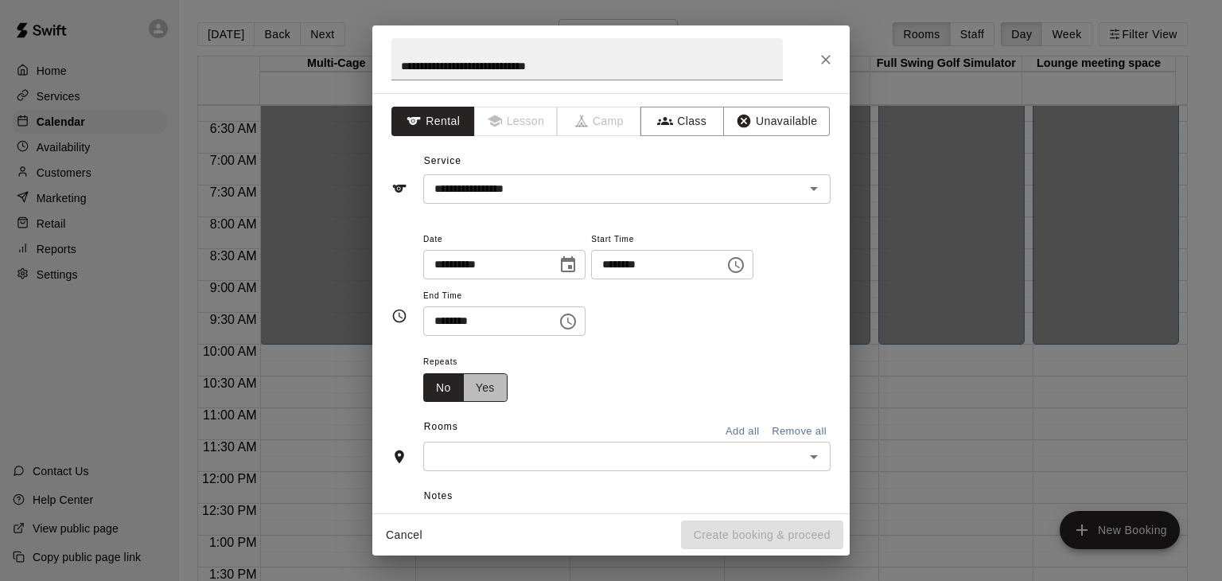
click at [493, 397] on button "Yes" at bounding box center [485, 387] width 45 height 29
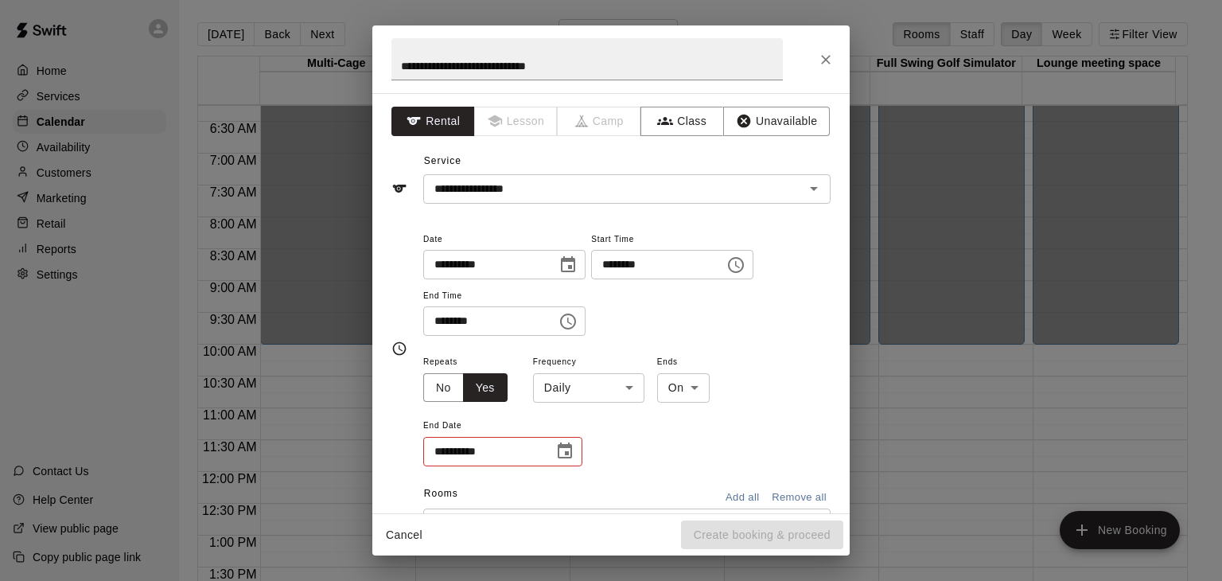
click at [602, 389] on body "Home Services Calendar Availability Customers Marketing Retail Reports Settings…" at bounding box center [611, 303] width 1222 height 606
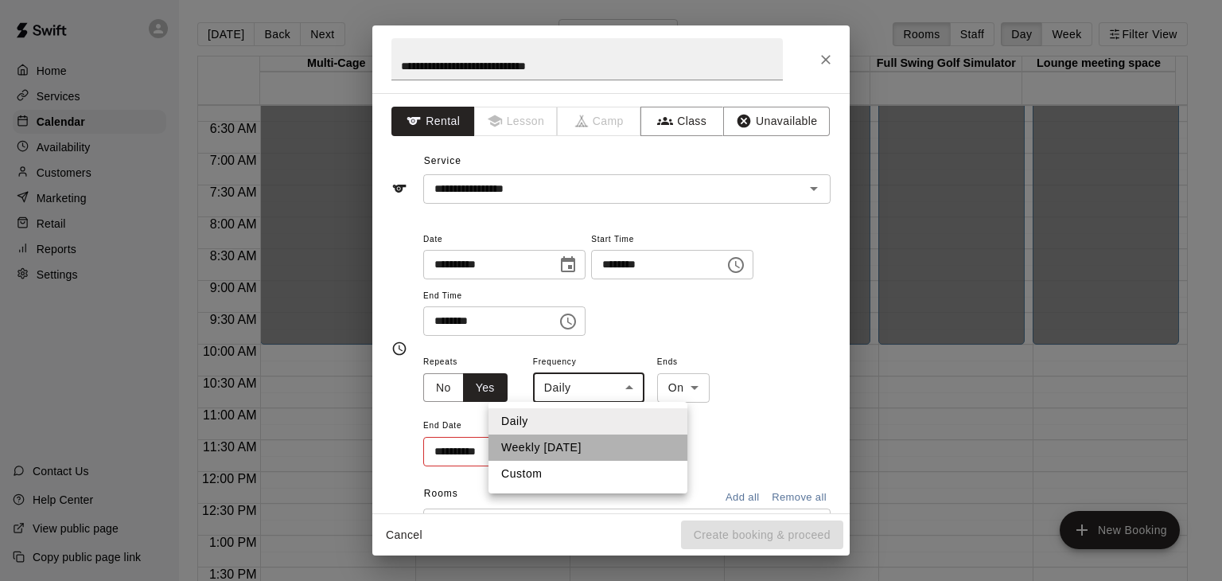
click at [579, 453] on li "Weekly on Saturday" at bounding box center [588, 448] width 199 height 26
type input "******"
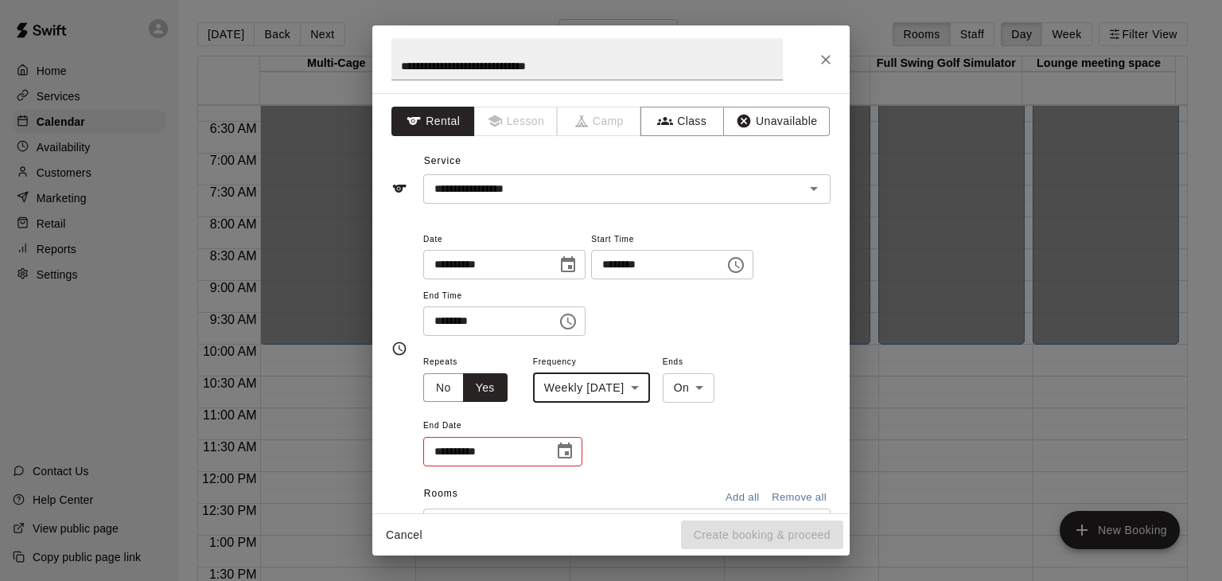
click at [559, 448] on icon "Choose date" at bounding box center [565, 451] width 14 height 16
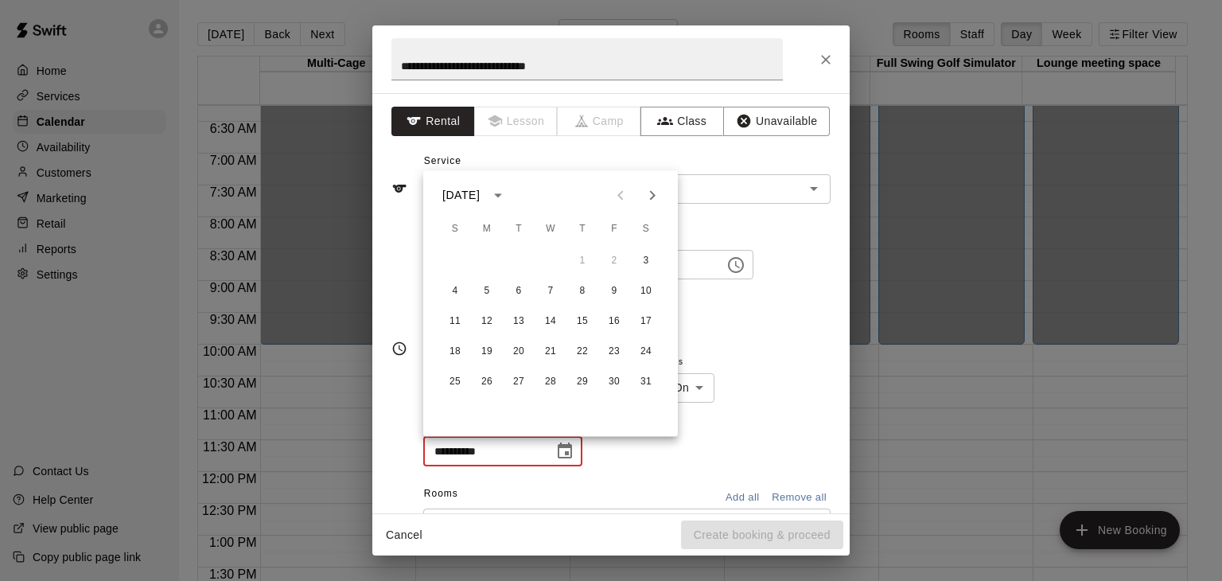
click at [653, 195] on icon "Next month" at bounding box center [653, 195] width 6 height 10
click at [651, 292] on button "14" at bounding box center [646, 291] width 29 height 29
type input "**********"
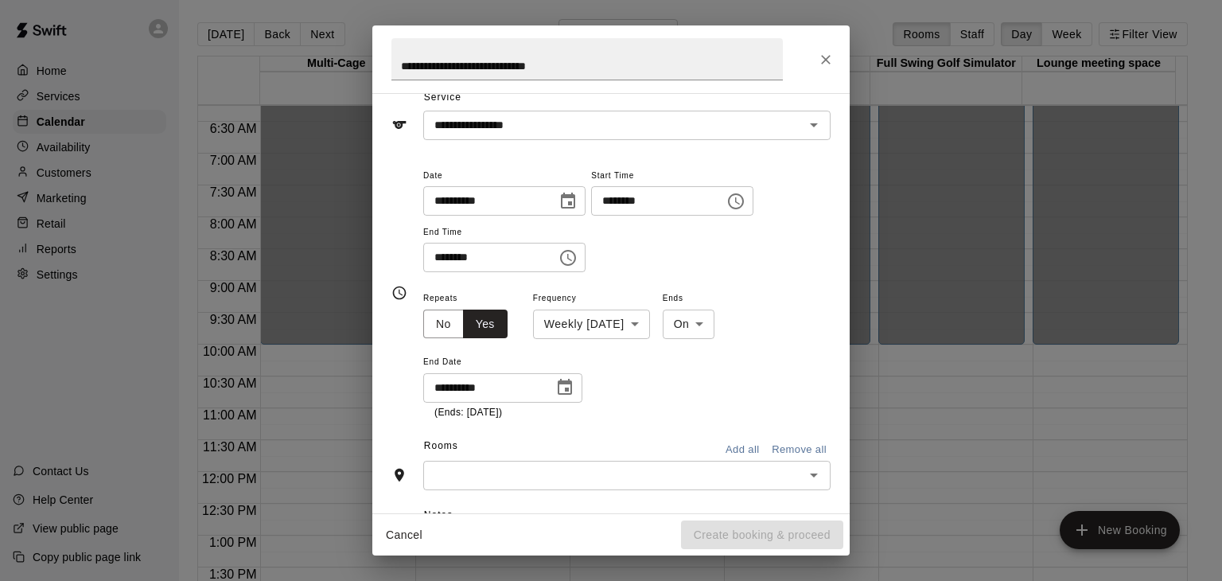
scroll to position [159, 0]
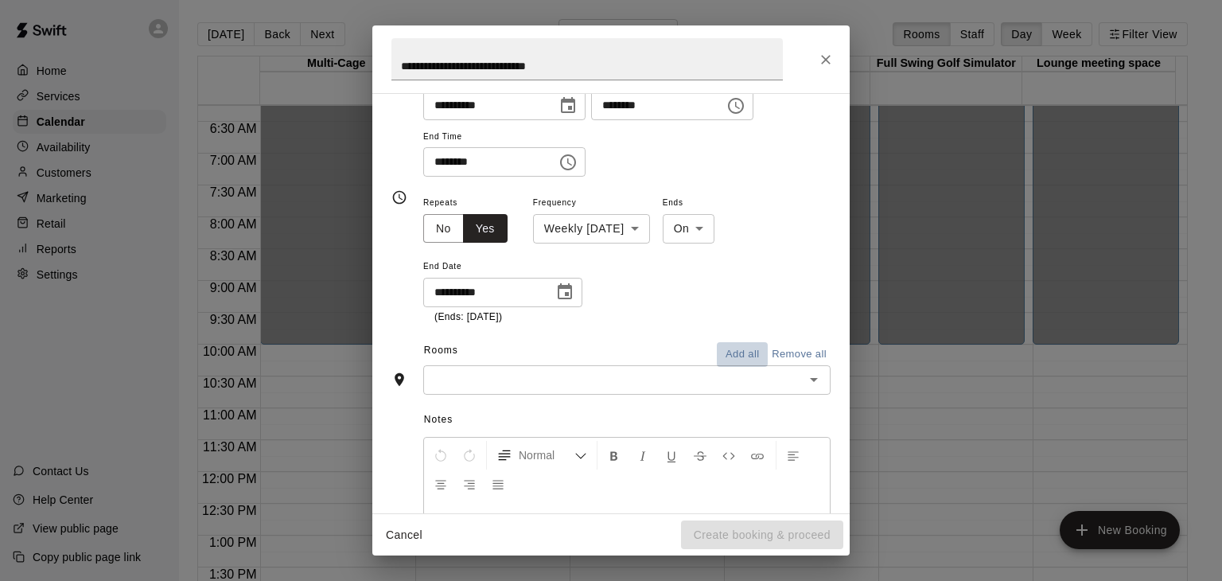
click at [718, 354] on button "Add all" at bounding box center [742, 354] width 51 height 25
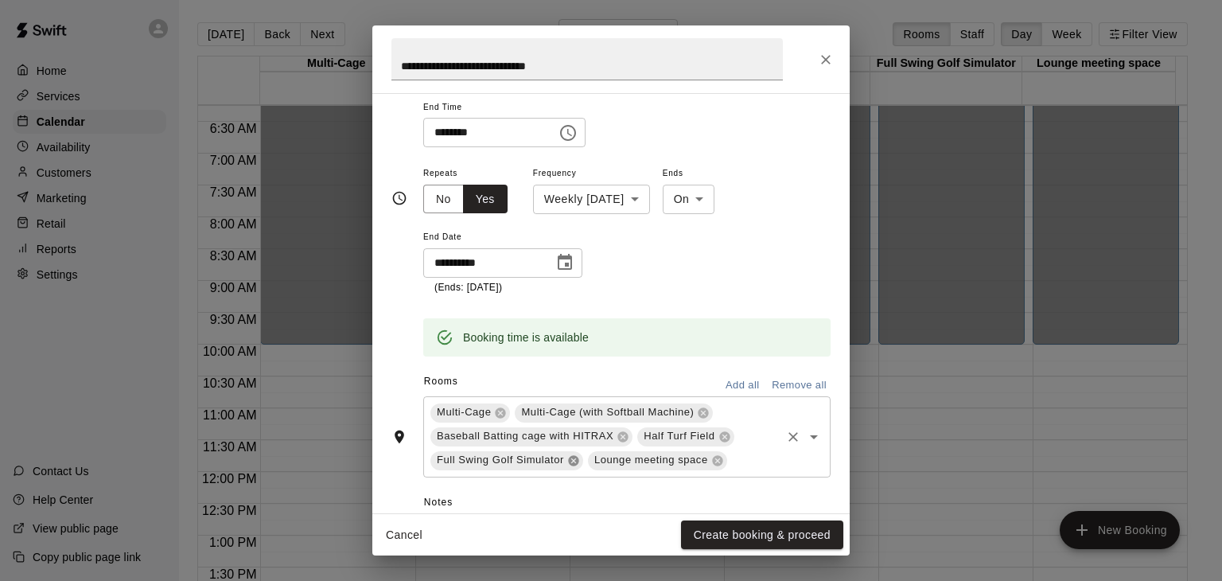
click at [571, 461] on icon at bounding box center [573, 460] width 10 height 10
click at [670, 278] on div "**********" at bounding box center [626, 229] width 407 height 132
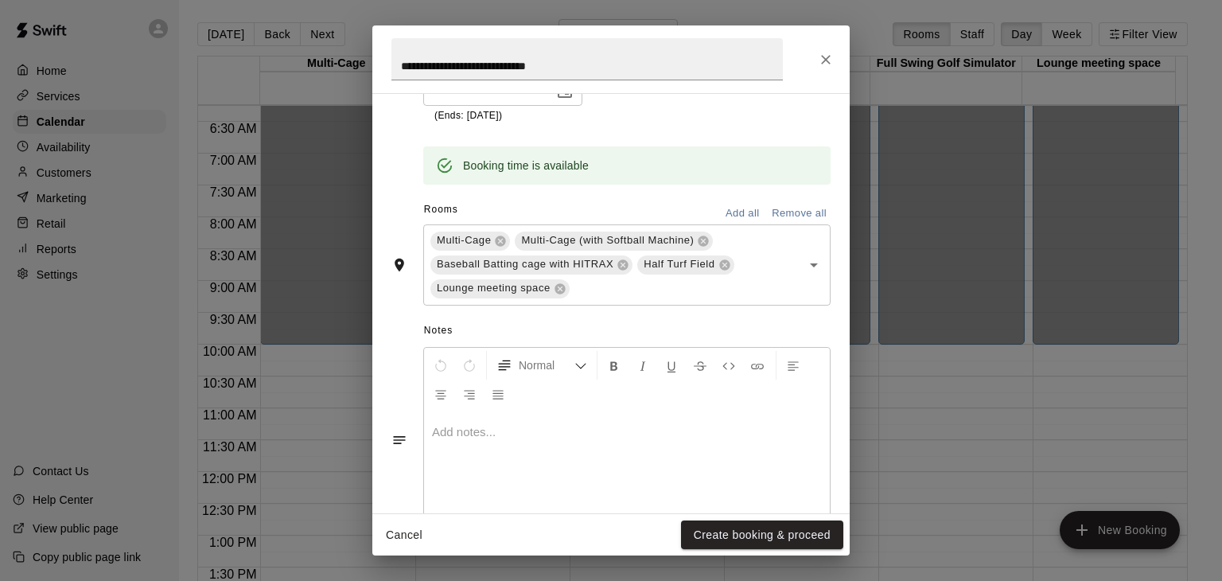
scroll to position [409, 0]
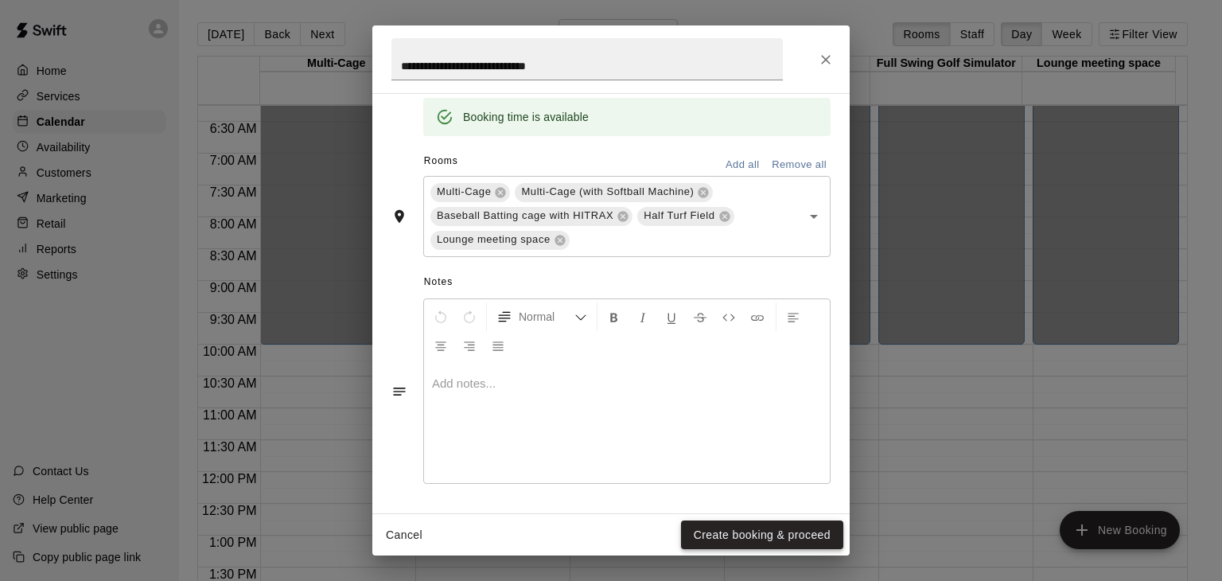
click at [764, 539] on button "Create booking & proceed" at bounding box center [762, 535] width 162 height 29
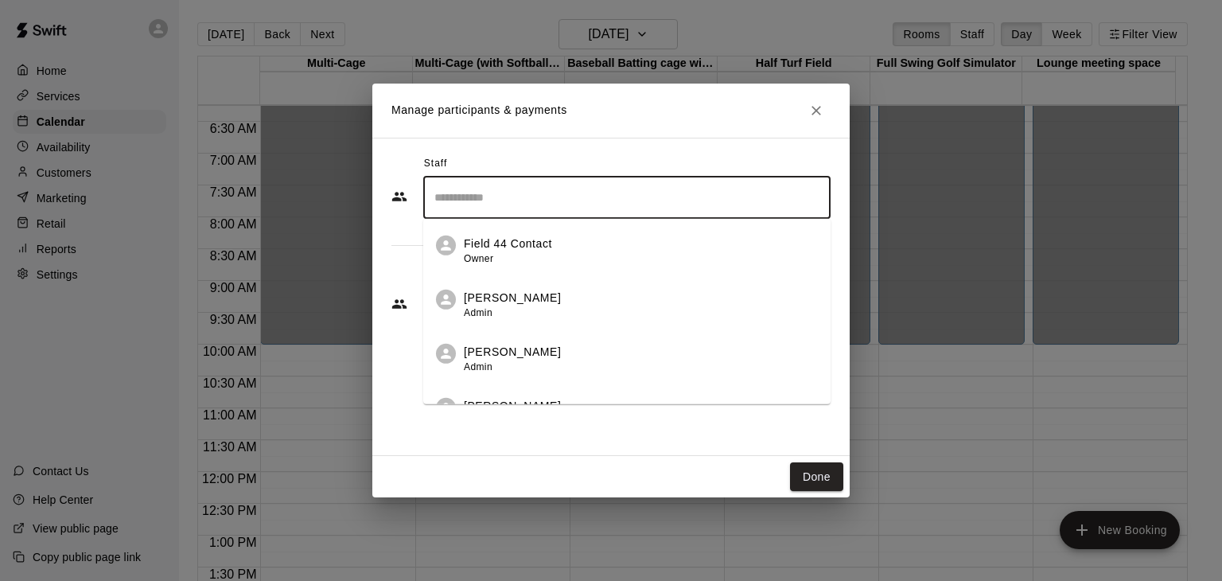
click at [485, 197] on input "Search staff" at bounding box center [627, 198] width 393 height 28
click at [494, 142] on div "Staff ​ Field 44 Contact Owner Eben Caldwell Admin Joe Mariano Admin Kent Bondi…" at bounding box center [611, 297] width 478 height 318
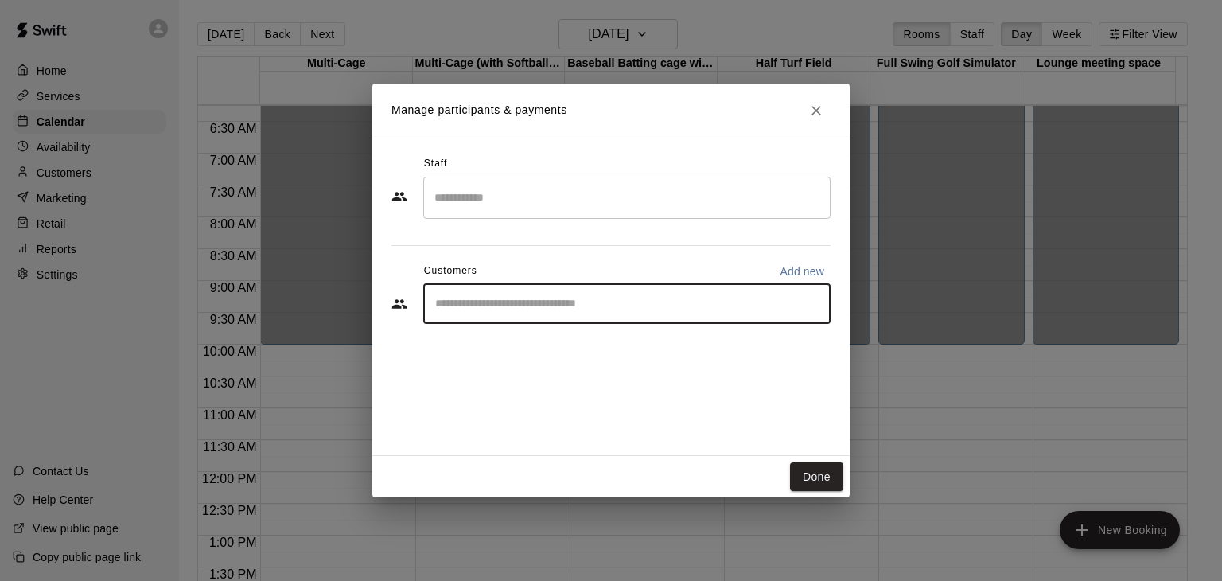
click at [499, 297] on input "Start typing to search customers..." at bounding box center [627, 304] width 393 height 16
type input "*****"
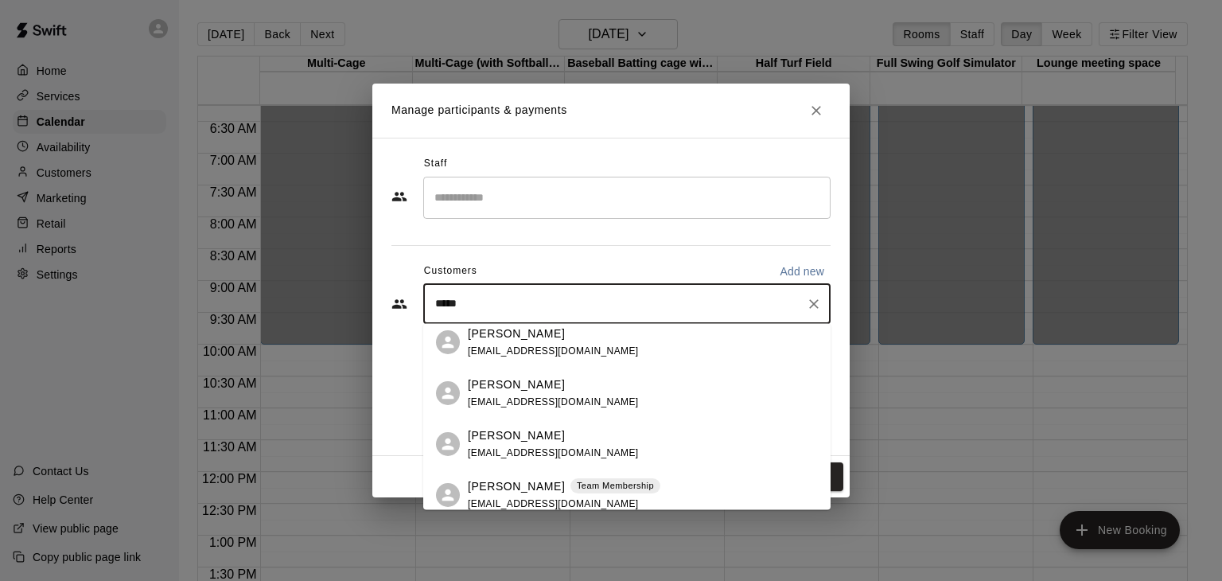
scroll to position [239, 0]
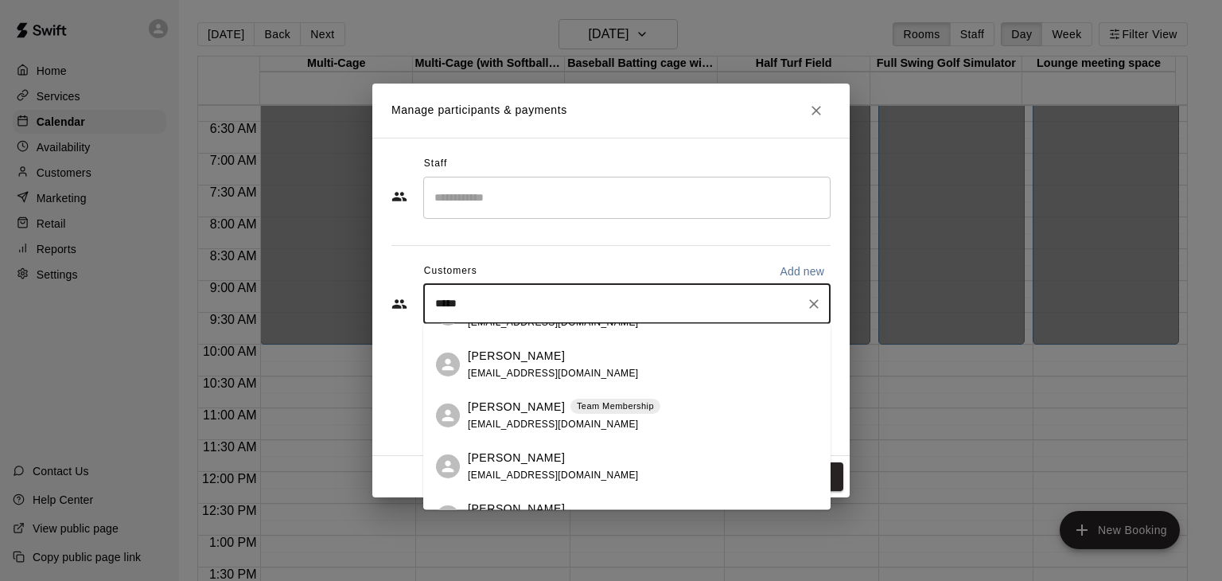
click at [607, 408] on p "Team Membership" at bounding box center [615, 407] width 77 height 14
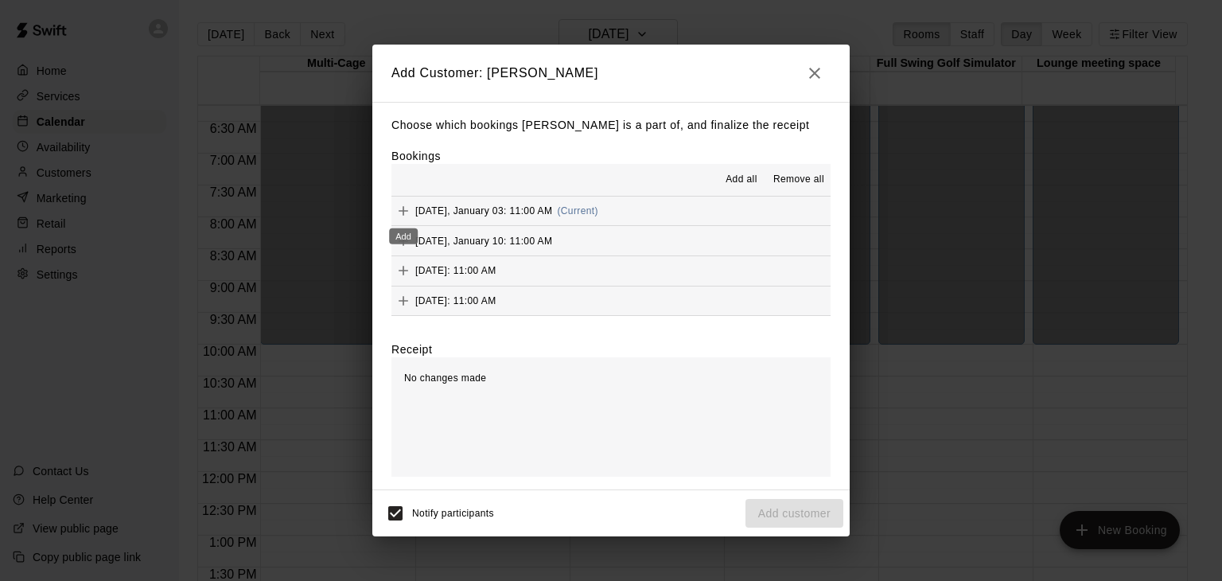
click at [404, 213] on icon "Add" at bounding box center [404, 211] width 16 height 16
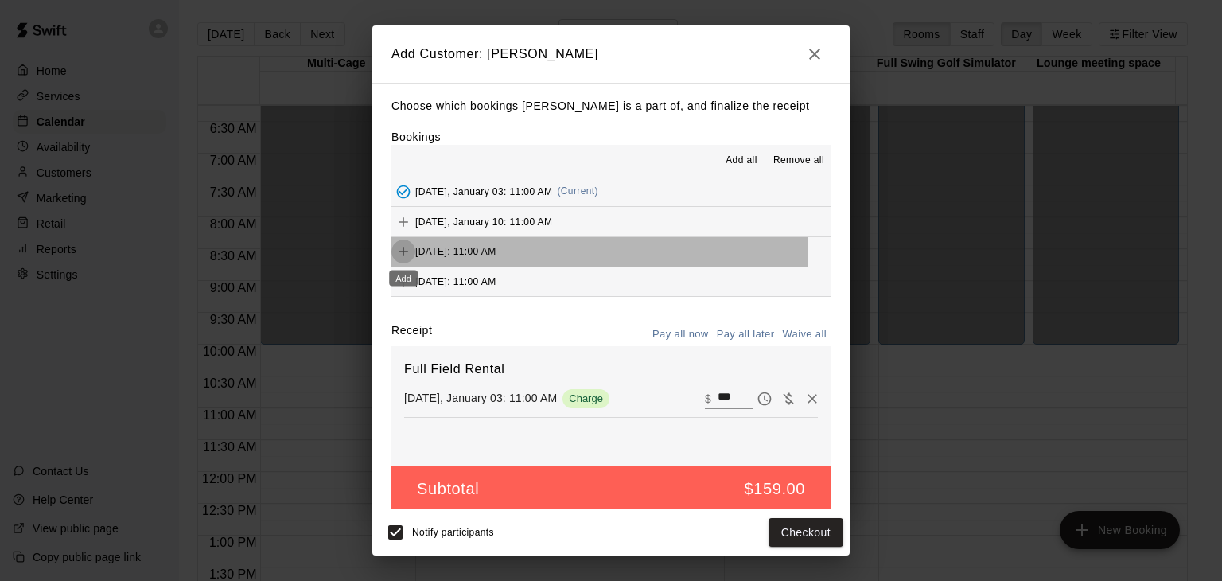
click at [404, 249] on icon "Add" at bounding box center [404, 252] width 16 height 16
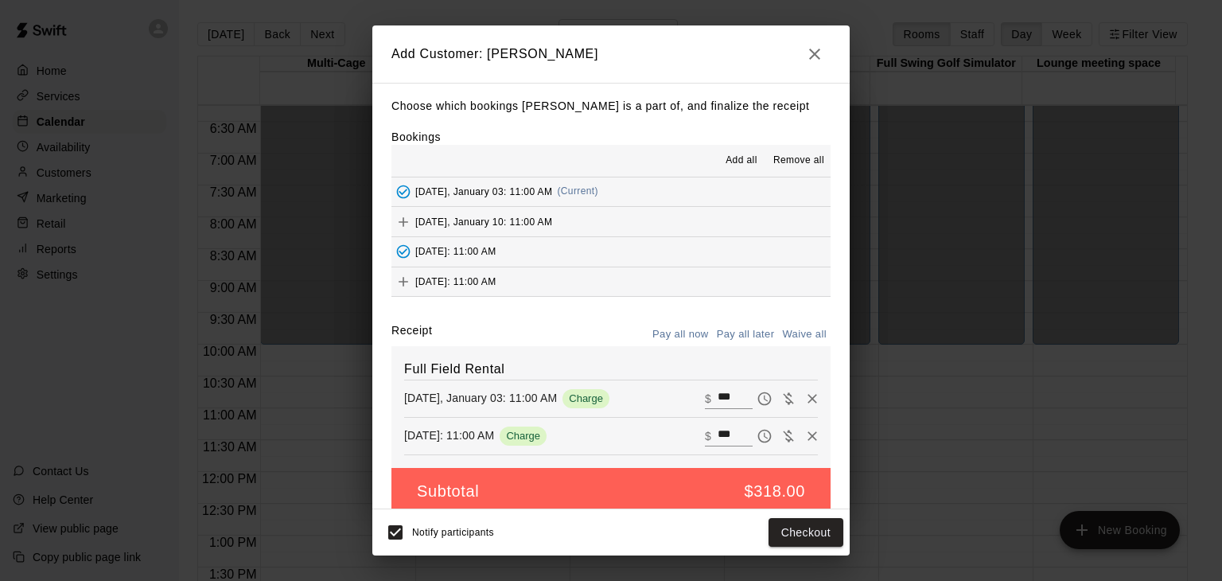
scroll to position [80, 0]
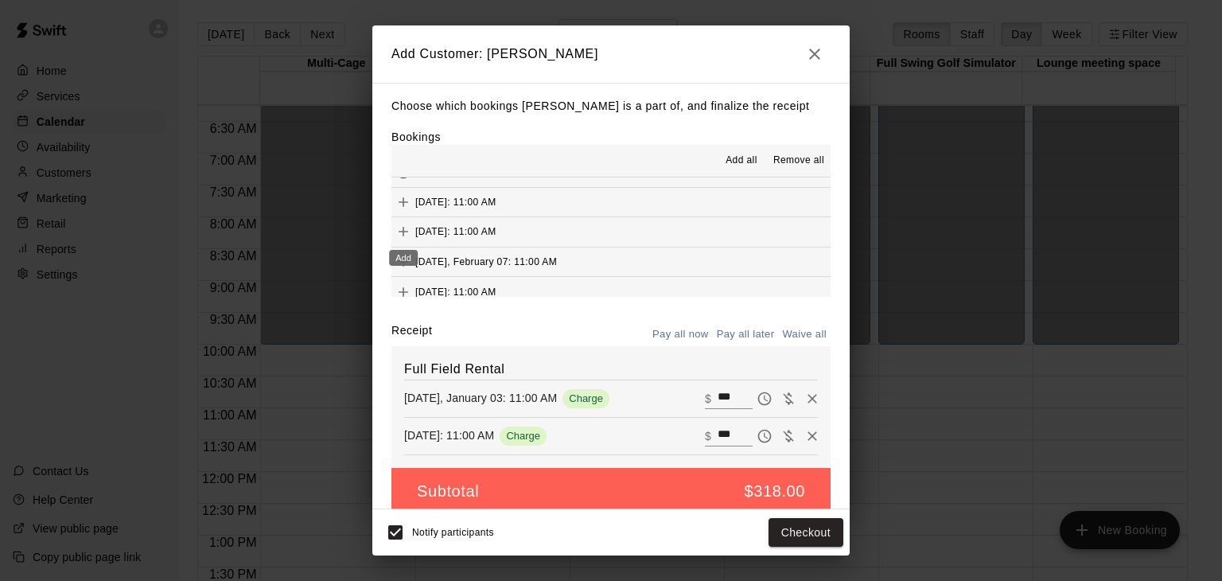
click at [403, 233] on icon "Add" at bounding box center [404, 233] width 10 height 10
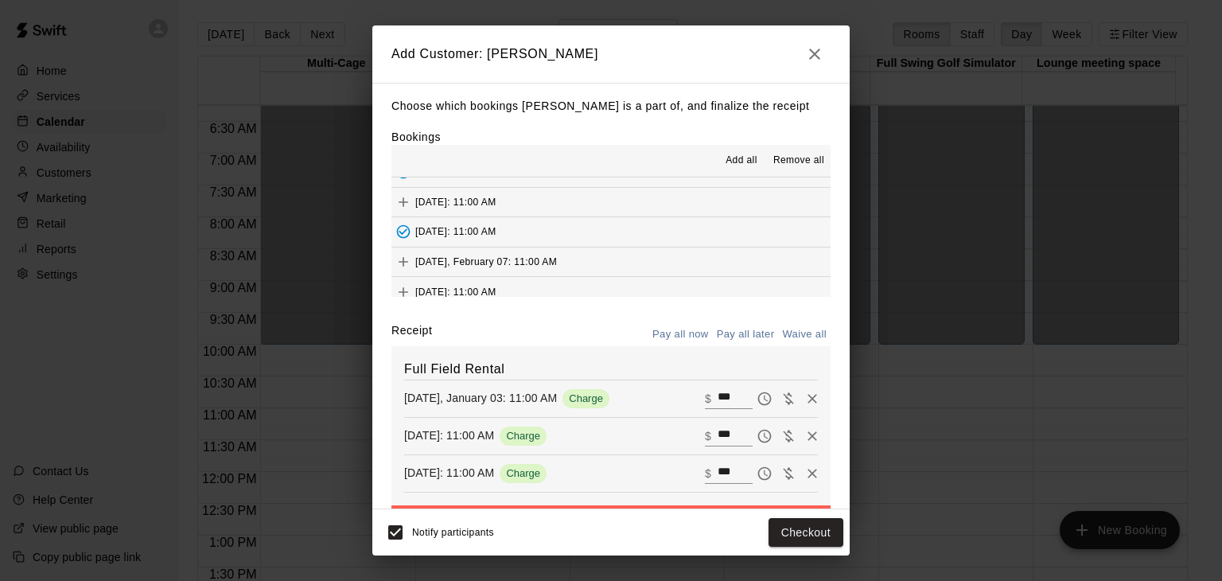
click at [403, 288] on icon "Add" at bounding box center [404, 292] width 10 height 10
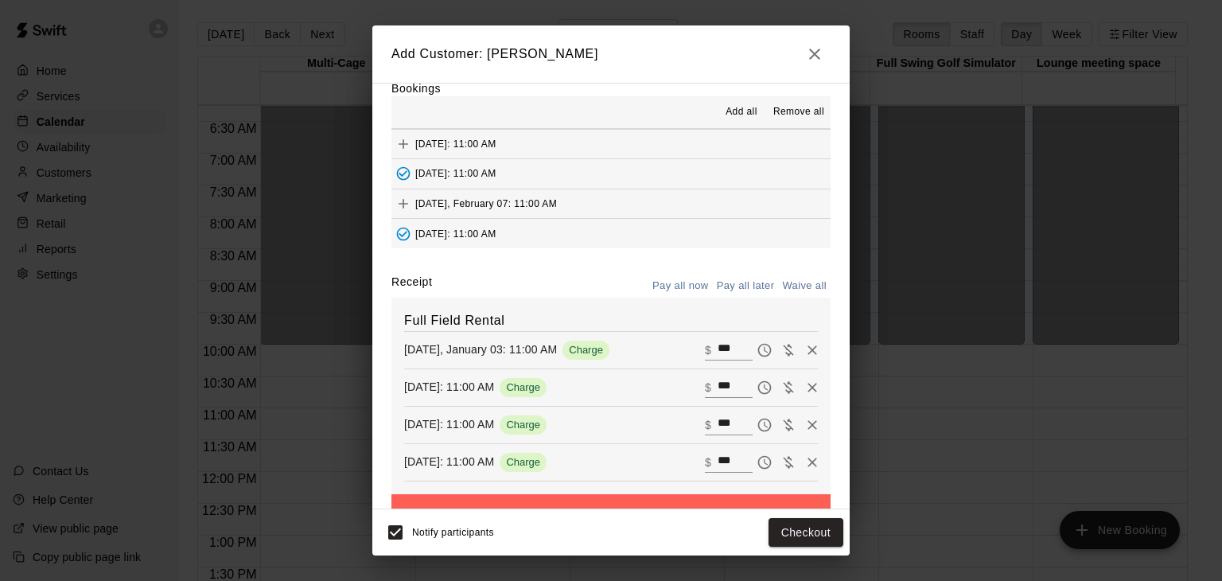
scroll to position [95, 0]
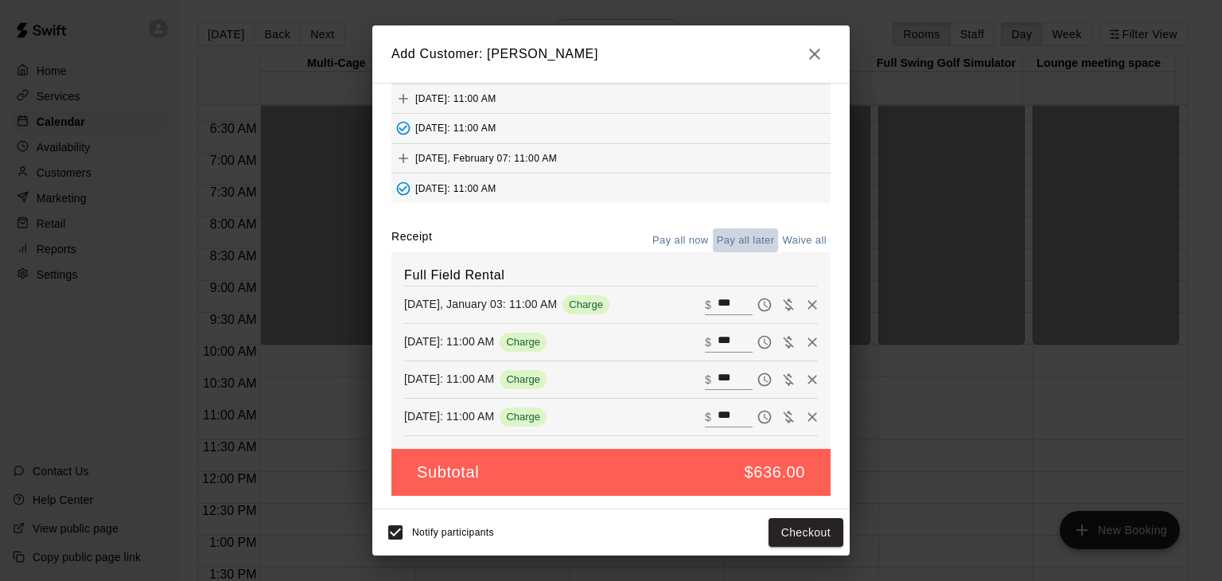
click at [749, 242] on button "Pay all later" at bounding box center [746, 240] width 66 height 25
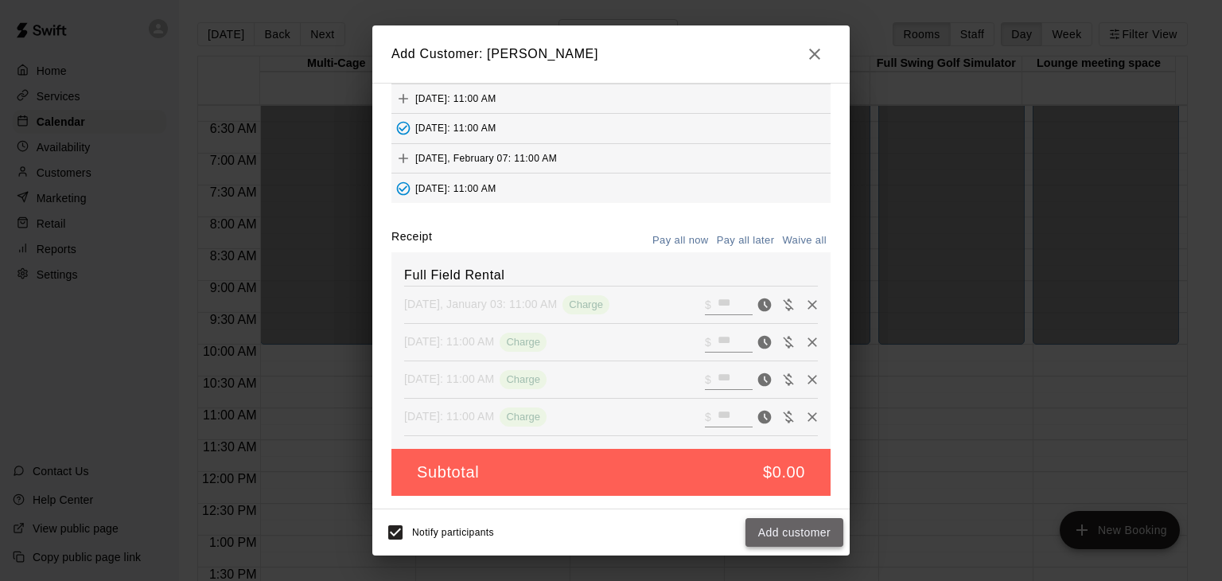
click at [798, 537] on button "Add customer" at bounding box center [795, 532] width 98 height 29
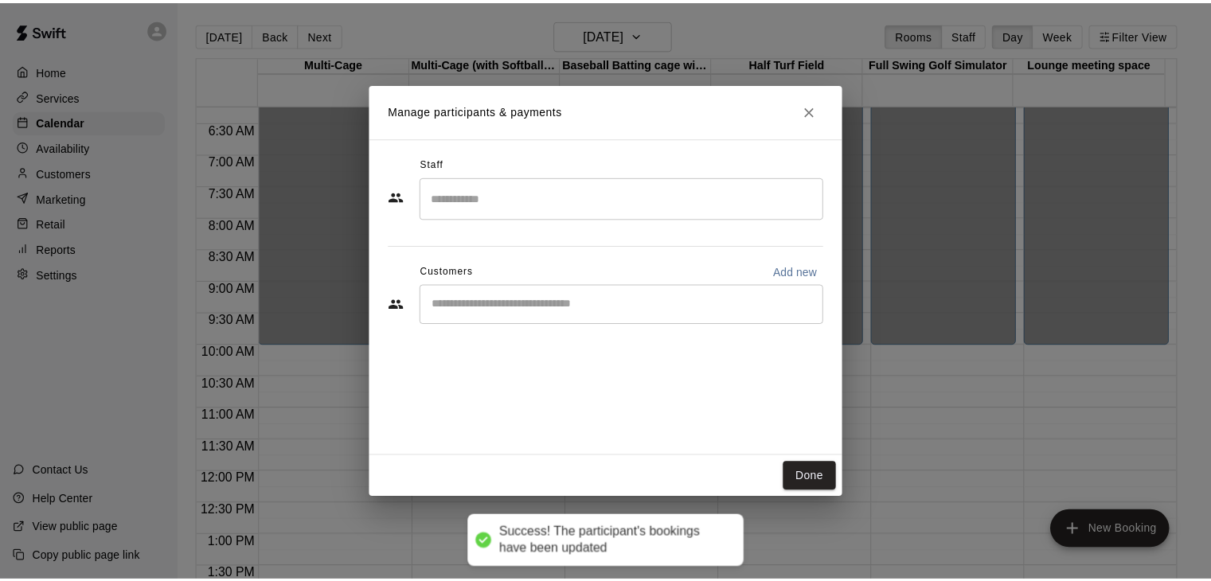
scroll to position [39, 0]
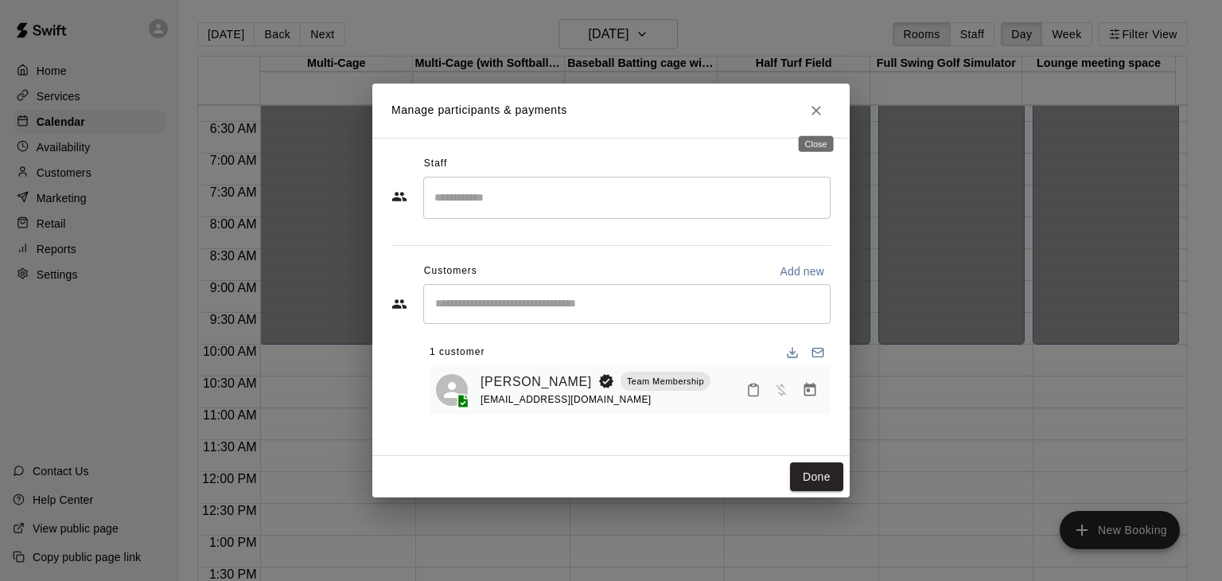
drag, startPoint x: 823, startPoint y: 115, endPoint x: 794, endPoint y: 104, distance: 31.5
click at [822, 115] on icon "Close" at bounding box center [817, 111] width 16 height 16
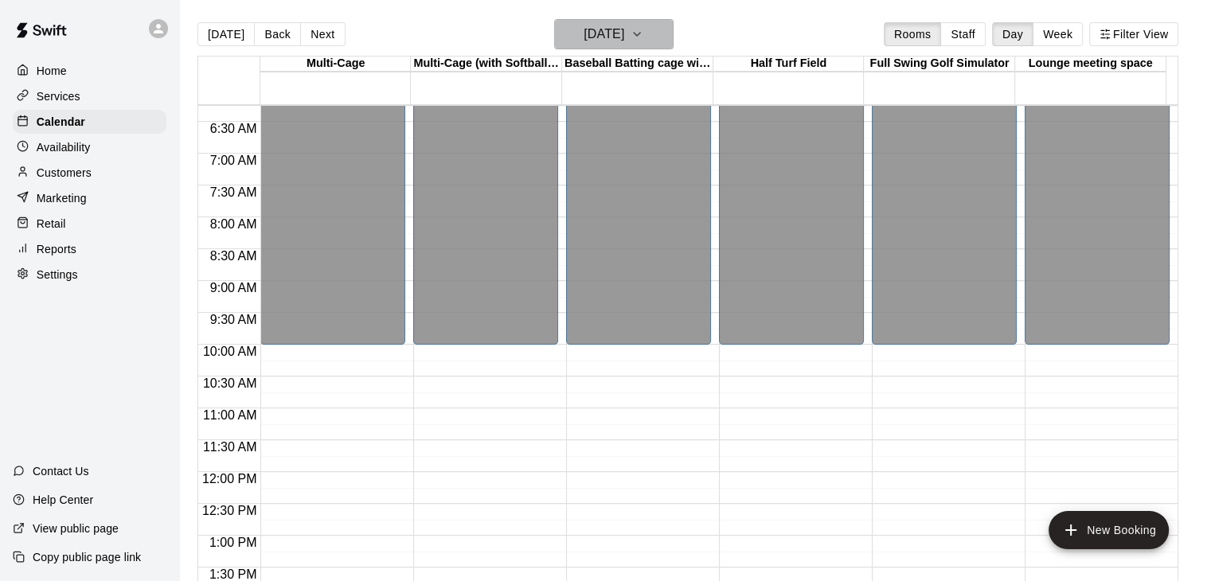
click at [666, 37] on button "Wednesday Dec 24" at bounding box center [613, 34] width 119 height 30
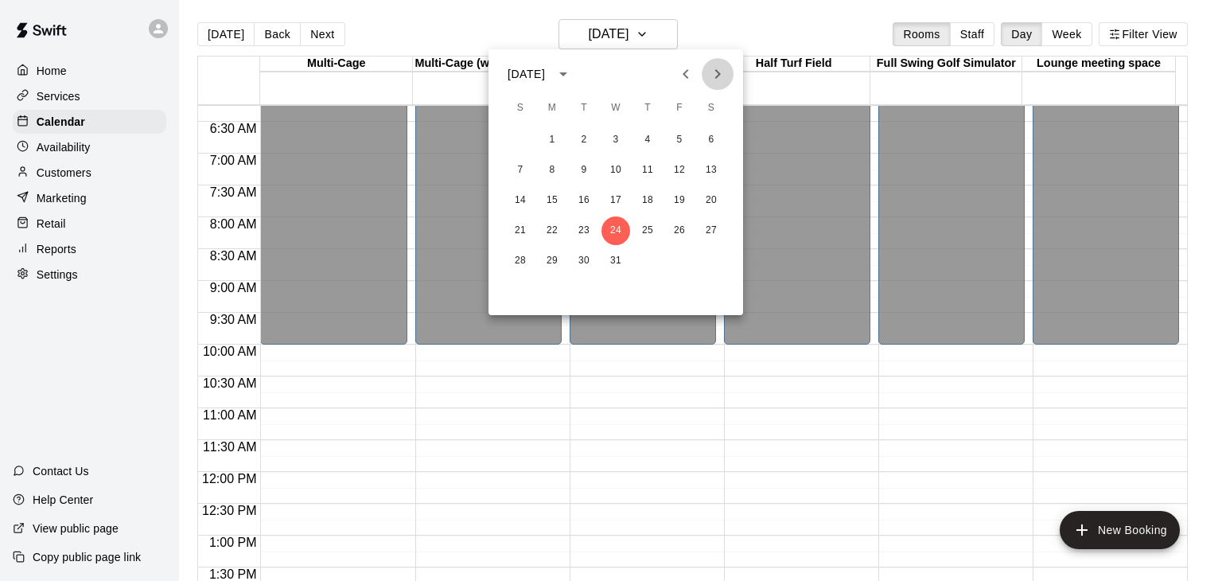
click at [713, 74] on icon "Next month" at bounding box center [717, 73] width 19 height 19
click at [712, 140] on button "3" at bounding box center [711, 140] width 29 height 29
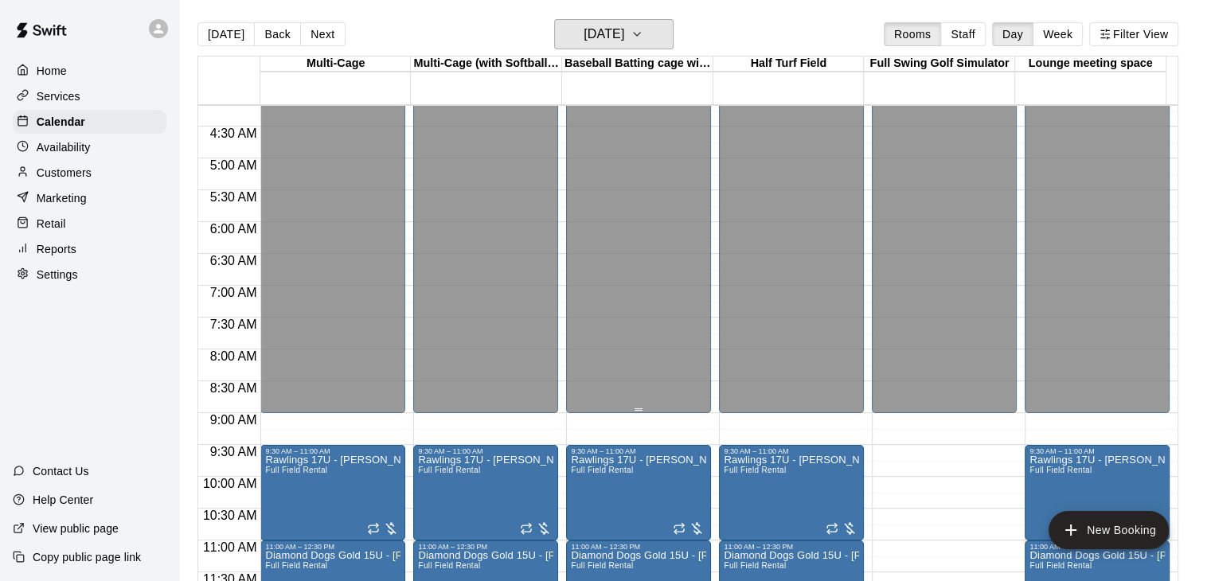
scroll to position [239, 0]
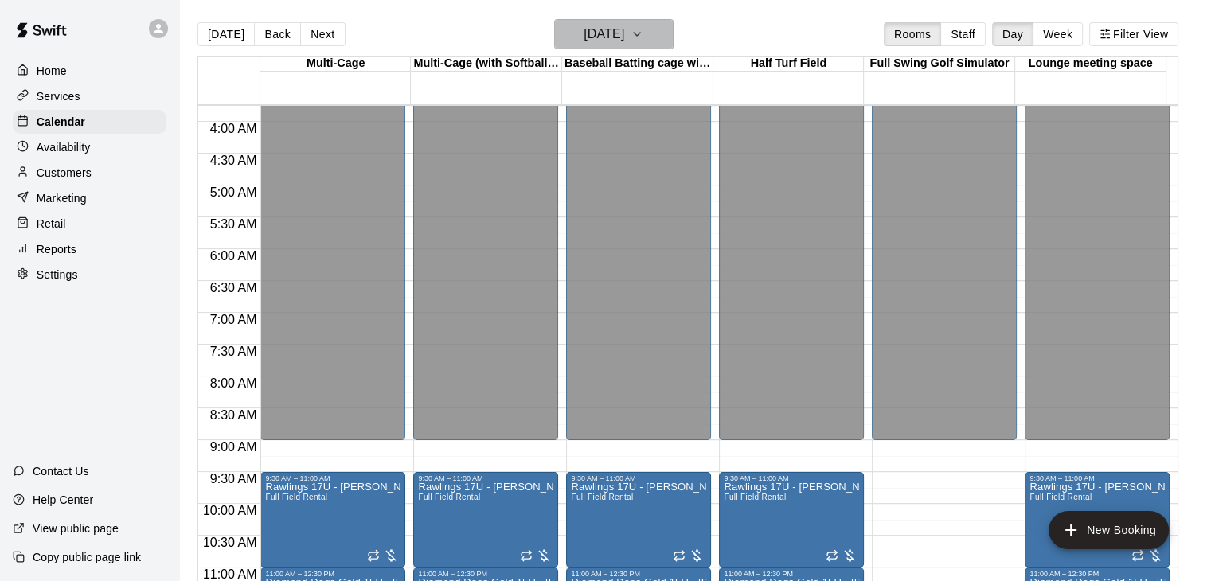
click at [650, 23] on button "Saturday Jan 03" at bounding box center [613, 34] width 119 height 30
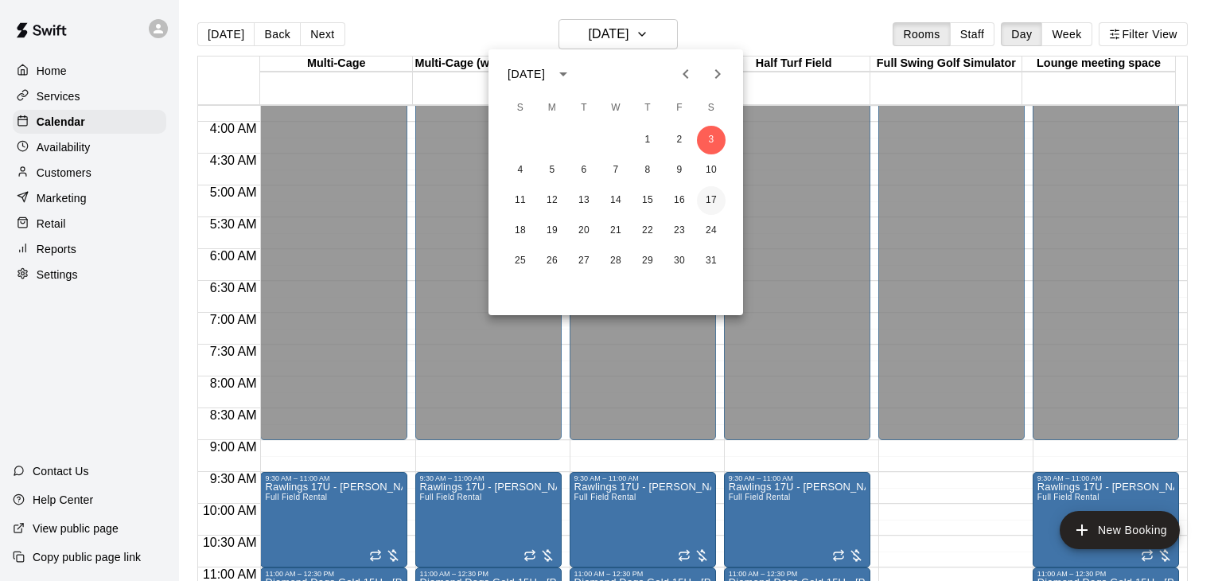
click at [711, 197] on button "17" at bounding box center [711, 200] width 29 height 29
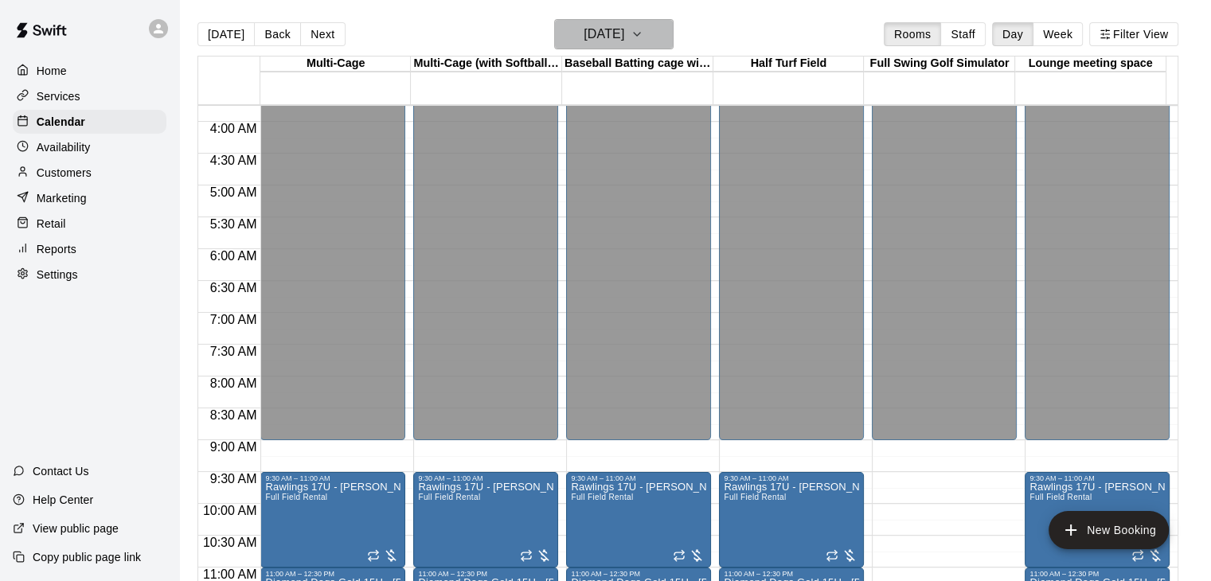
click at [643, 38] on icon "button" at bounding box center [636, 34] width 13 height 19
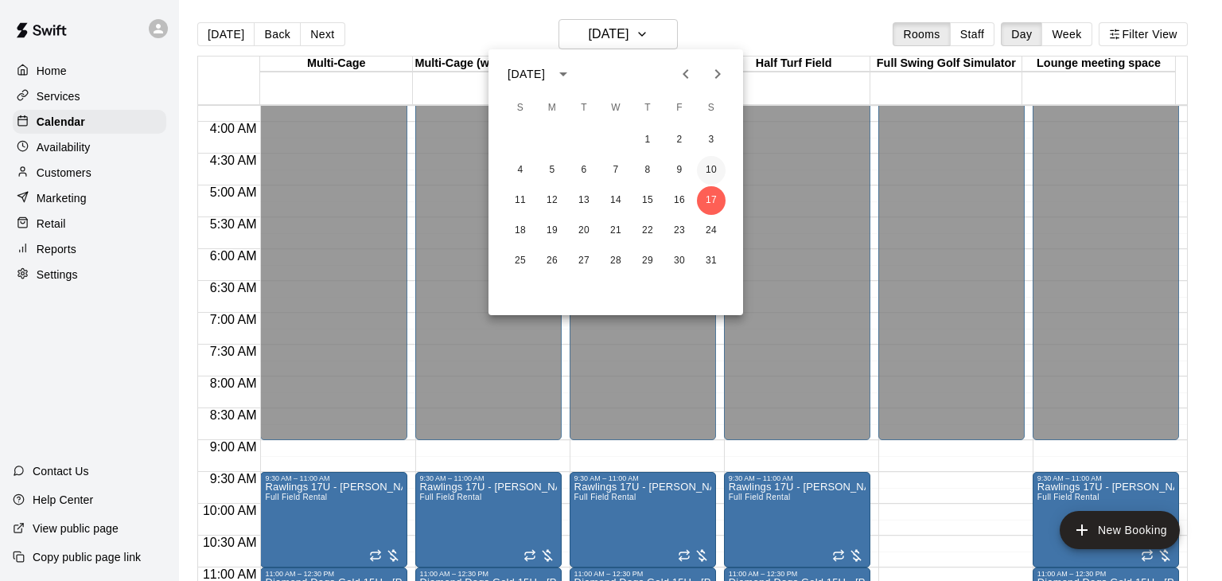
click at [707, 167] on button "10" at bounding box center [711, 170] width 29 height 29
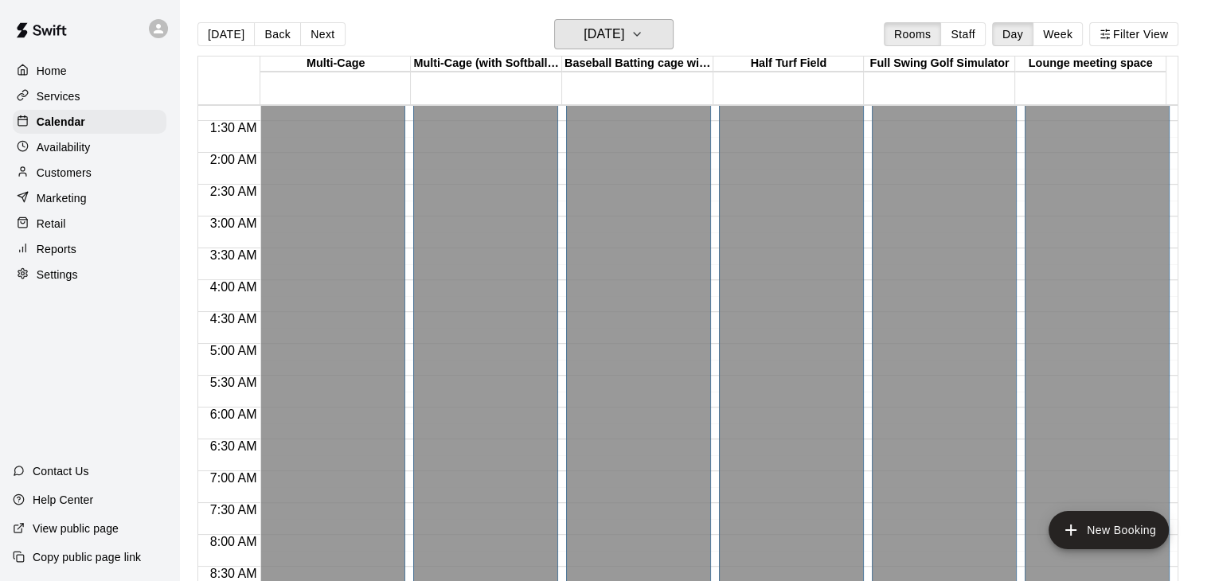
scroll to position [0, 0]
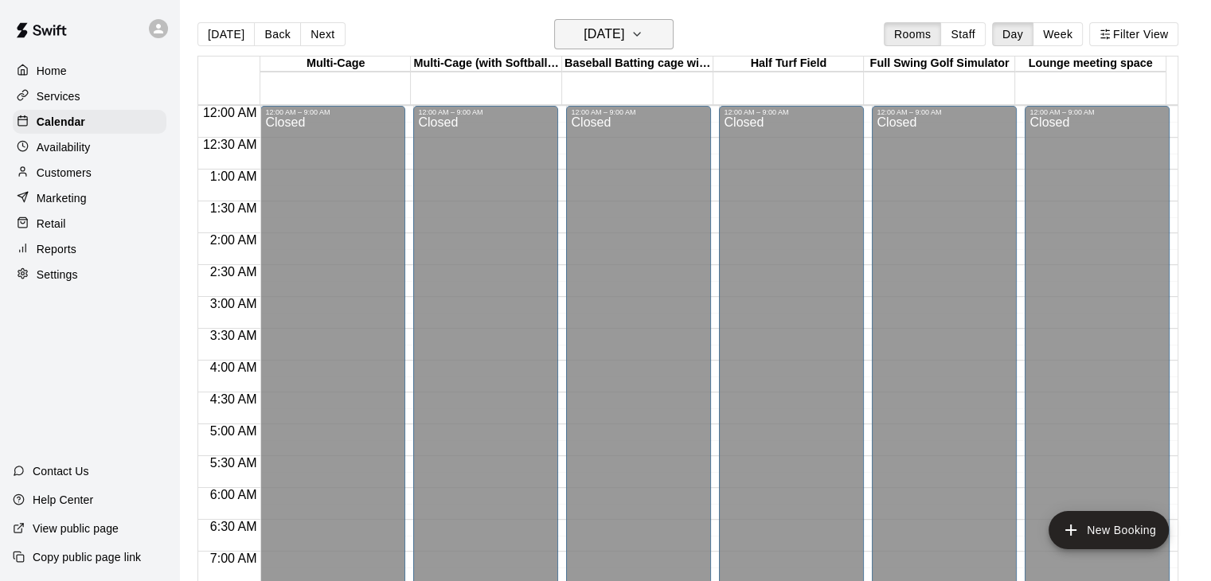
click at [653, 42] on button "Saturday Jan 10" at bounding box center [613, 34] width 119 height 30
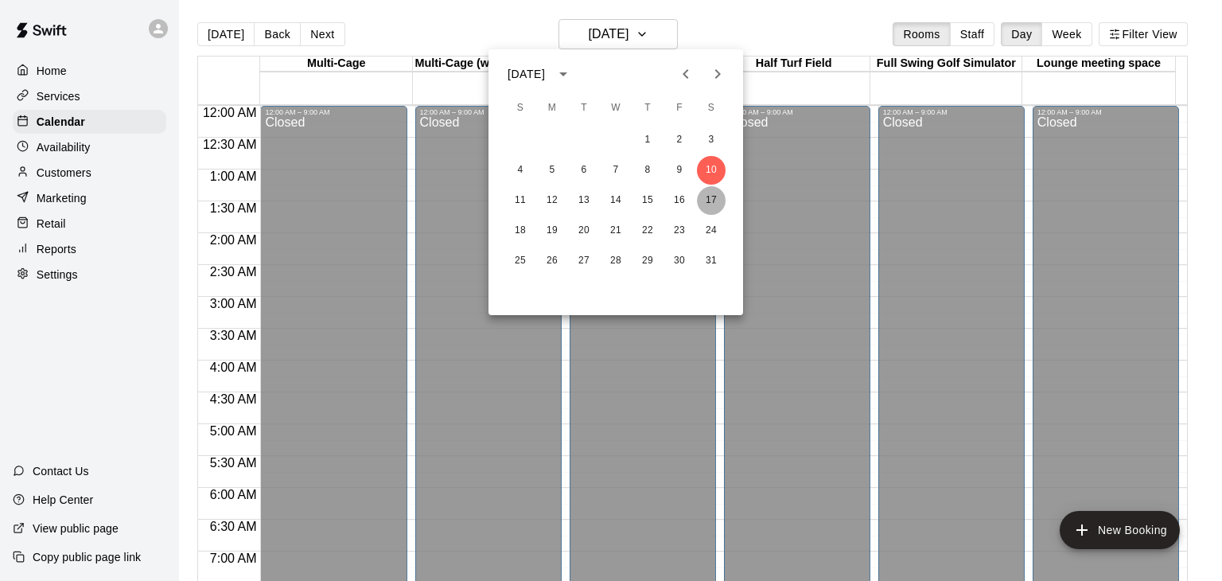
click at [709, 197] on button "17" at bounding box center [711, 200] width 29 height 29
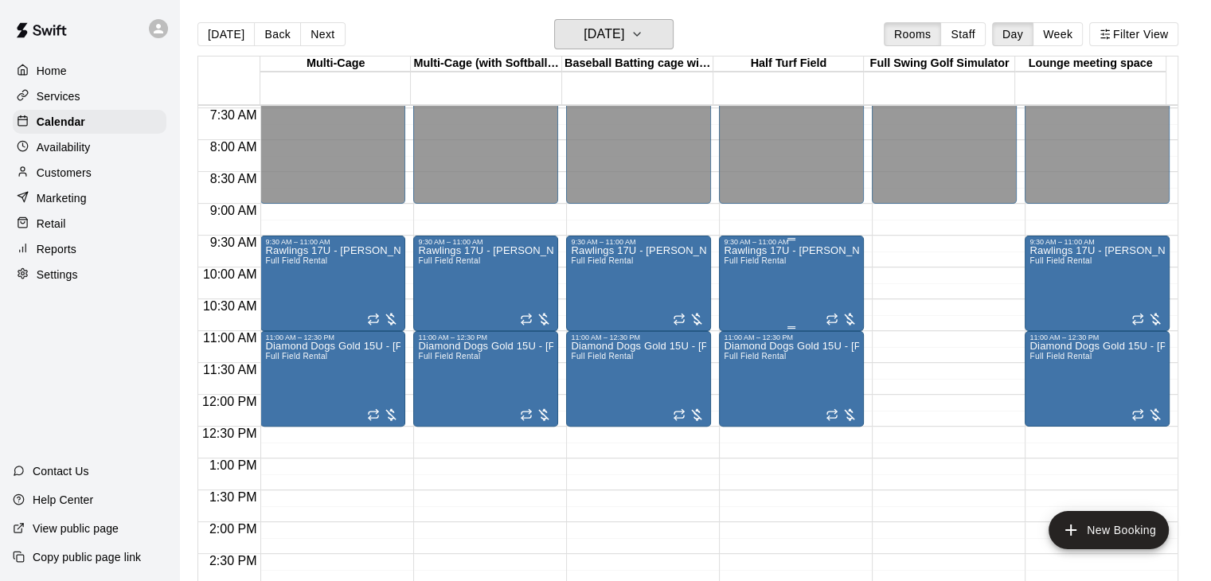
scroll to position [478, 0]
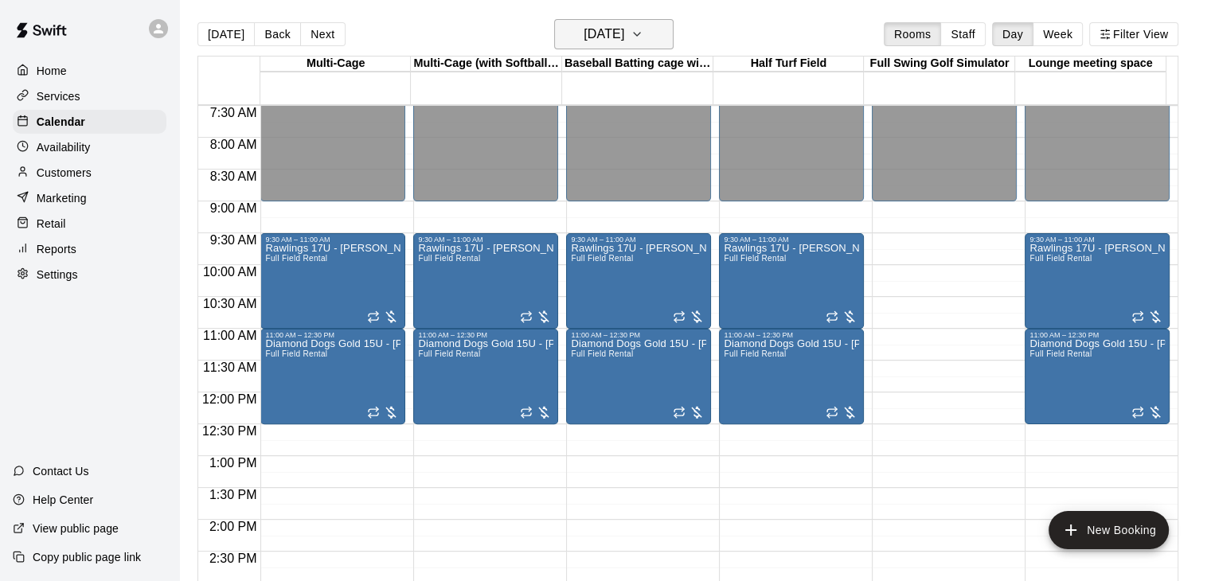
click at [624, 36] on h6 "Saturday Jan 17" at bounding box center [603, 34] width 41 height 22
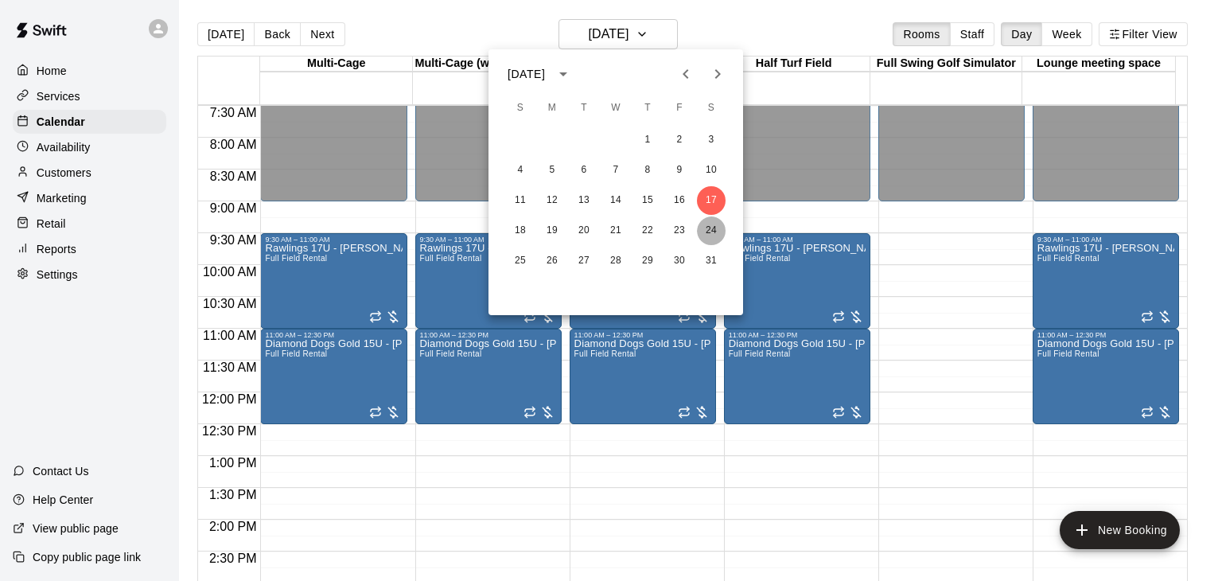
click at [714, 237] on button "24" at bounding box center [711, 230] width 29 height 29
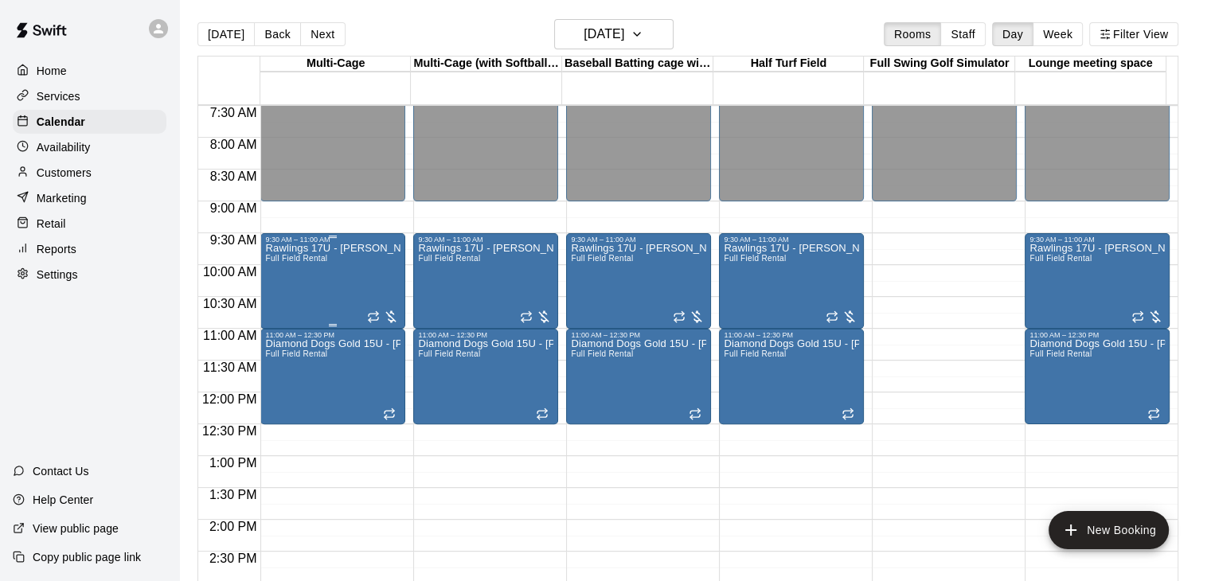
click at [334, 285] on div "Rawlings 17U - Shirer Full Field Rental" at bounding box center [332, 534] width 135 height 581
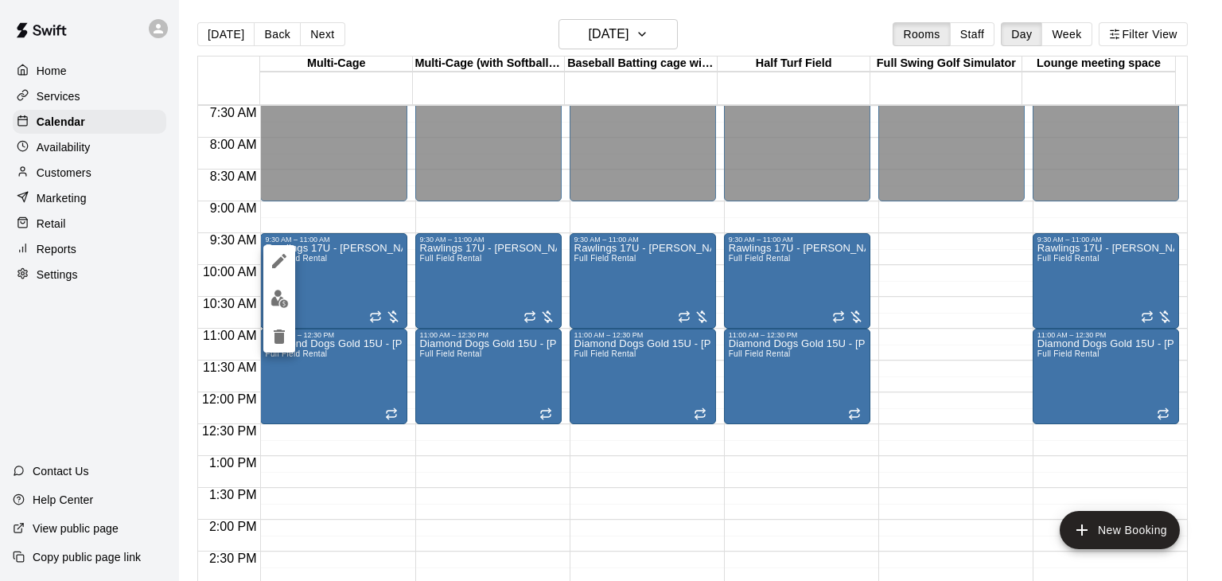
click at [340, 352] on div at bounding box center [611, 290] width 1222 height 581
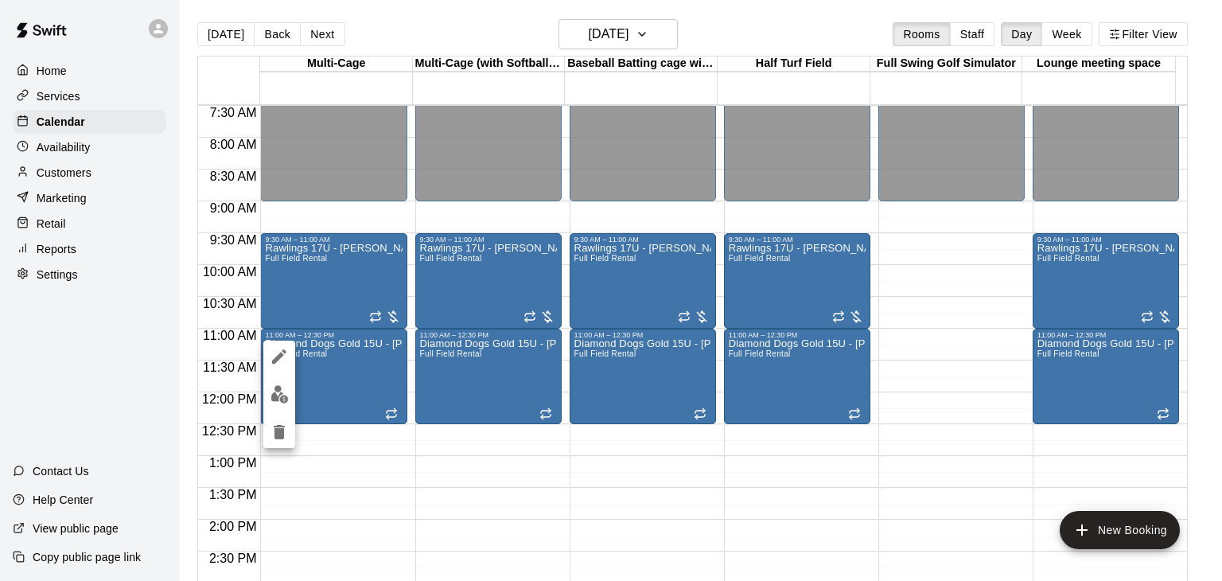
click at [350, 368] on div at bounding box center [611, 290] width 1222 height 581
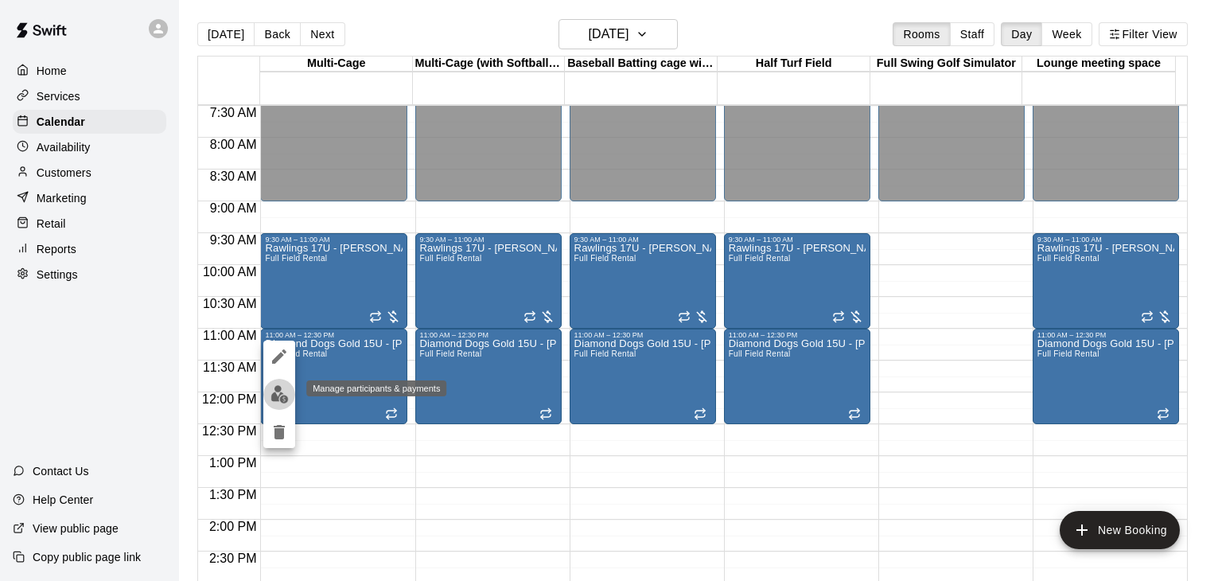
click at [280, 403] on img "edit" at bounding box center [280, 394] width 18 height 18
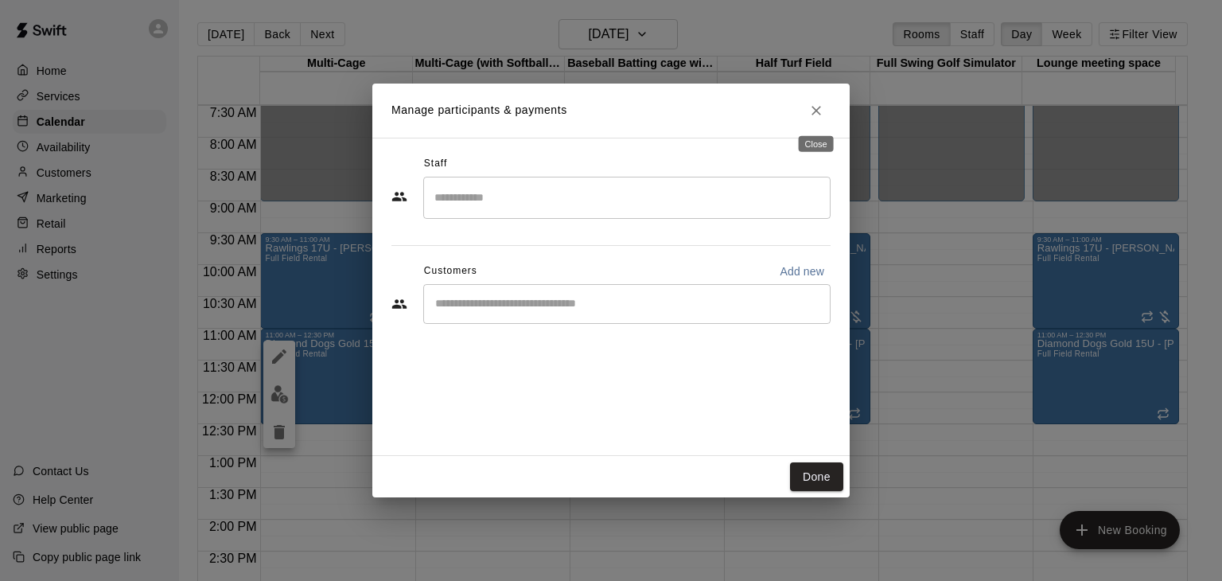
click at [821, 119] on button "Close" at bounding box center [816, 110] width 29 height 29
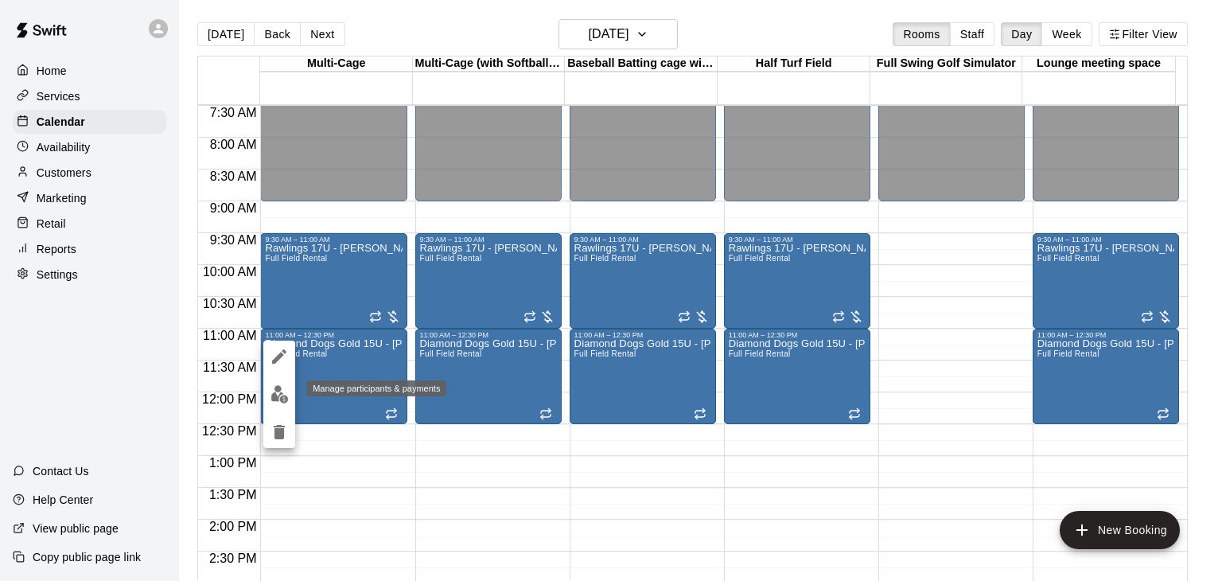
click at [278, 395] on img "edit" at bounding box center [280, 394] width 18 height 18
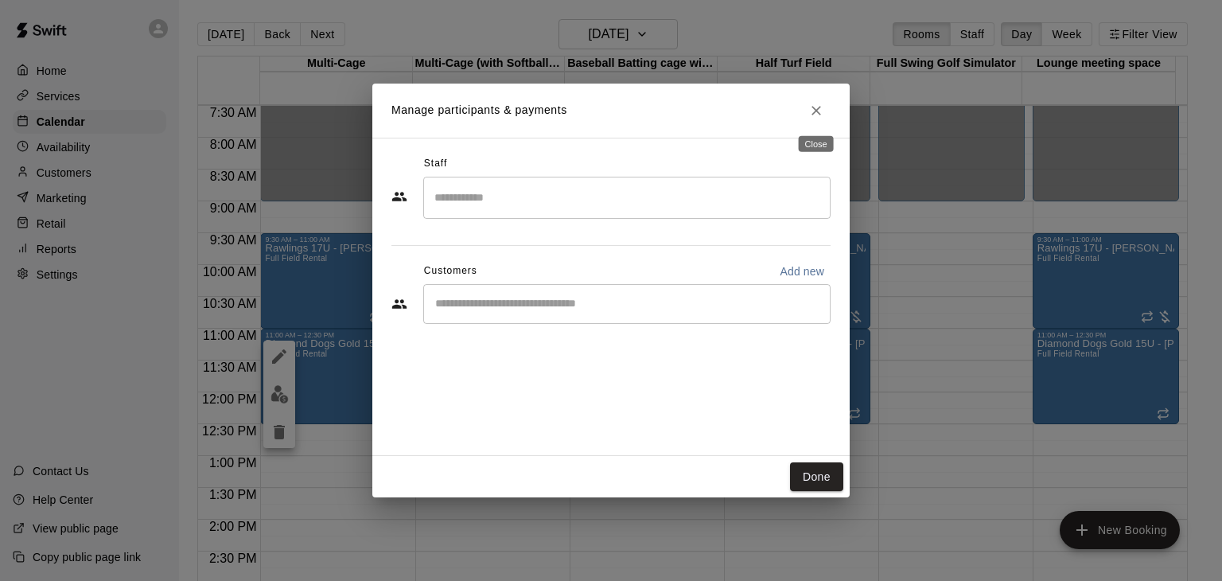
click at [814, 111] on icon "Close" at bounding box center [817, 111] width 16 height 16
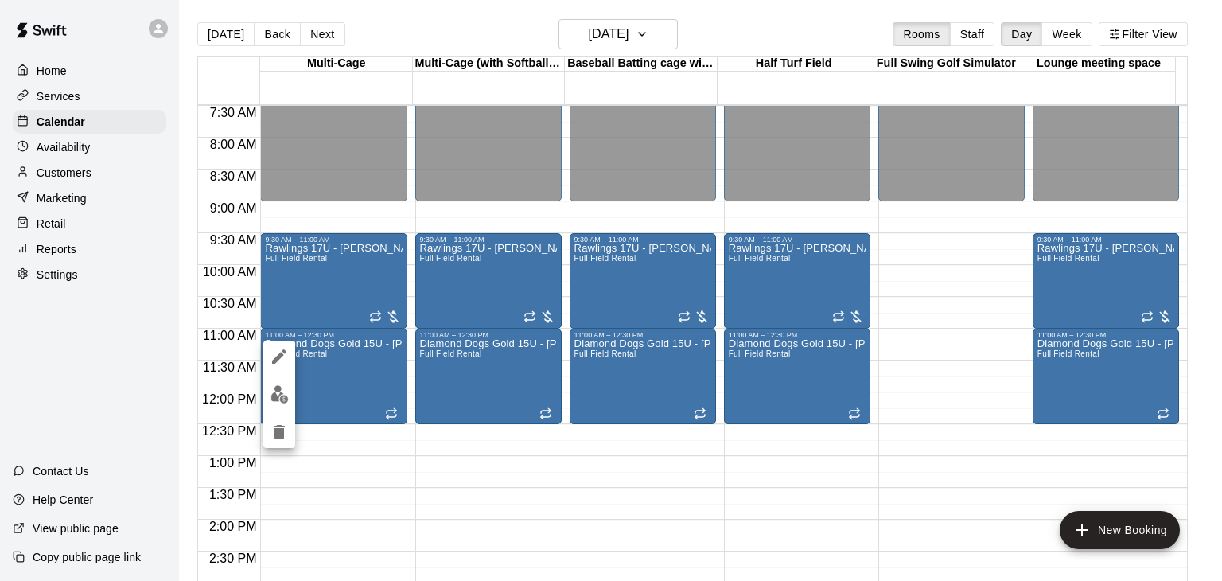
click at [792, 368] on div at bounding box center [611, 290] width 1222 height 581
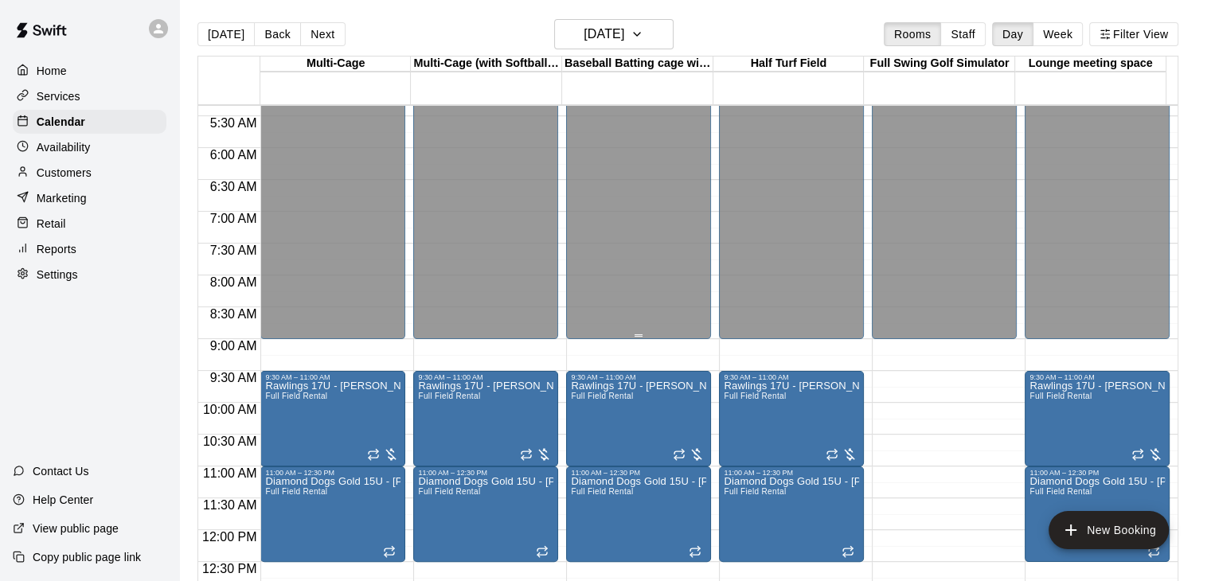
scroll to position [159, 0]
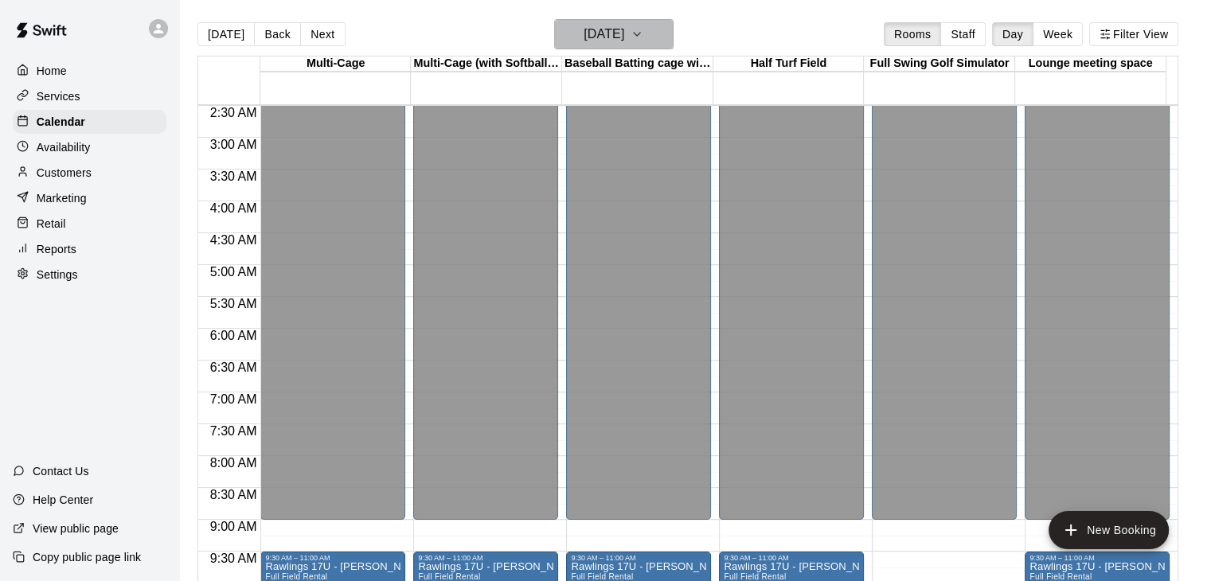
click at [643, 37] on icon "button" at bounding box center [636, 34] width 13 height 19
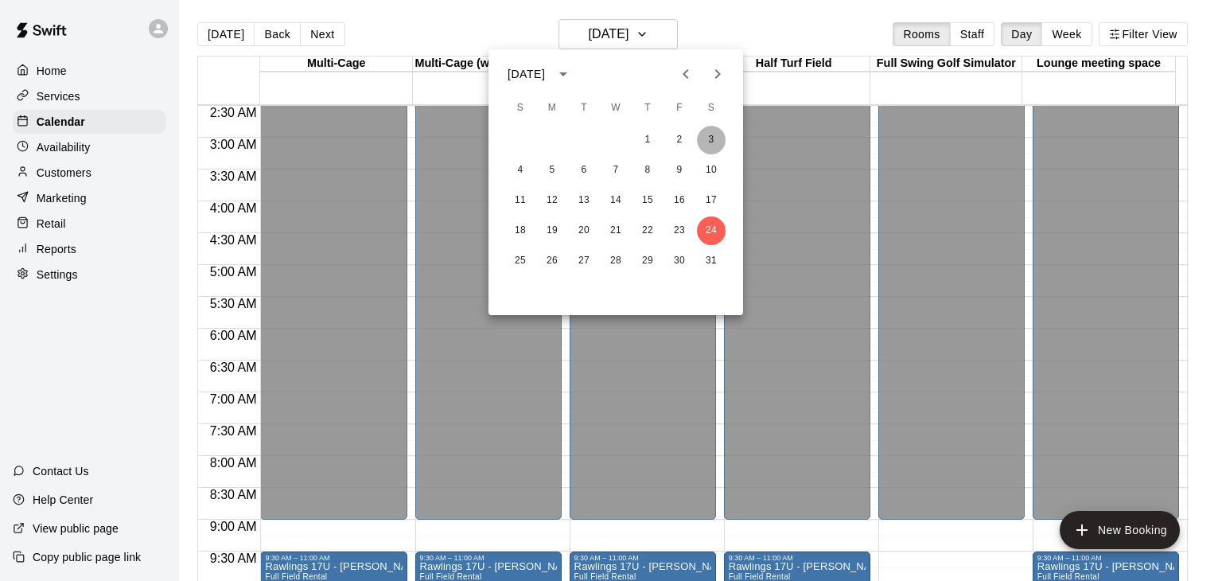
click at [715, 140] on button "3" at bounding box center [711, 140] width 29 height 29
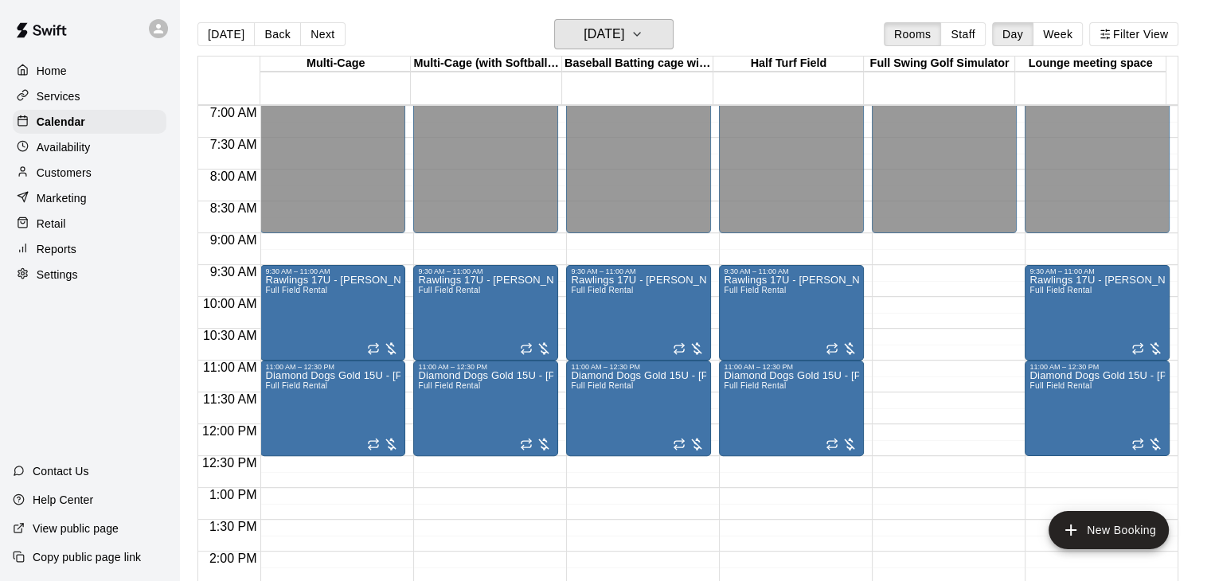
scroll to position [478, 0]
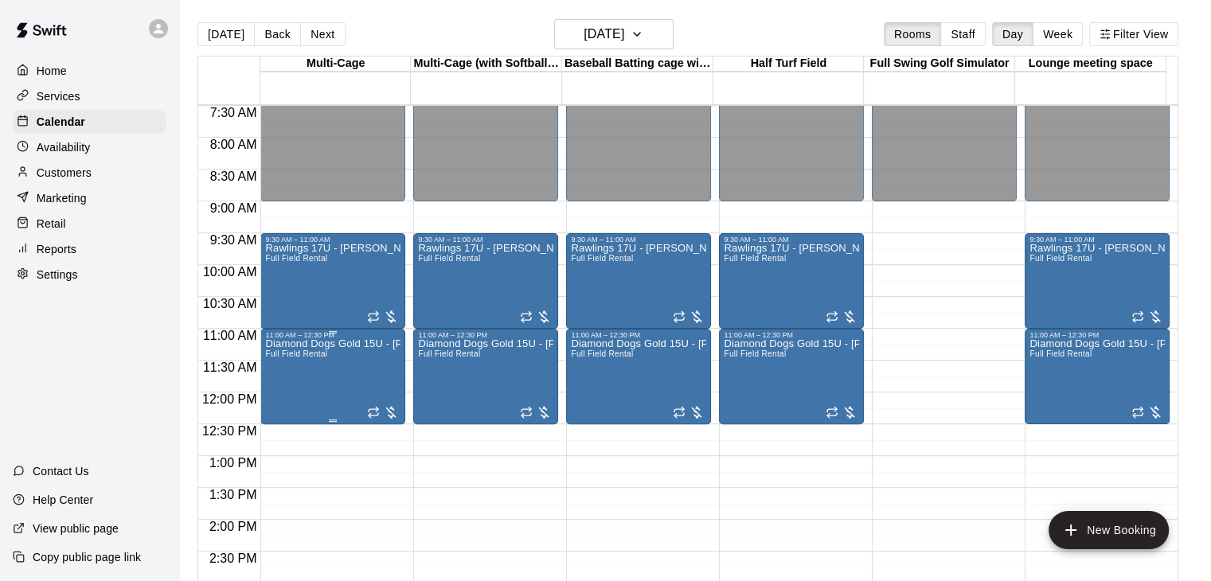
click at [389, 414] on div at bounding box center [383, 412] width 32 height 16
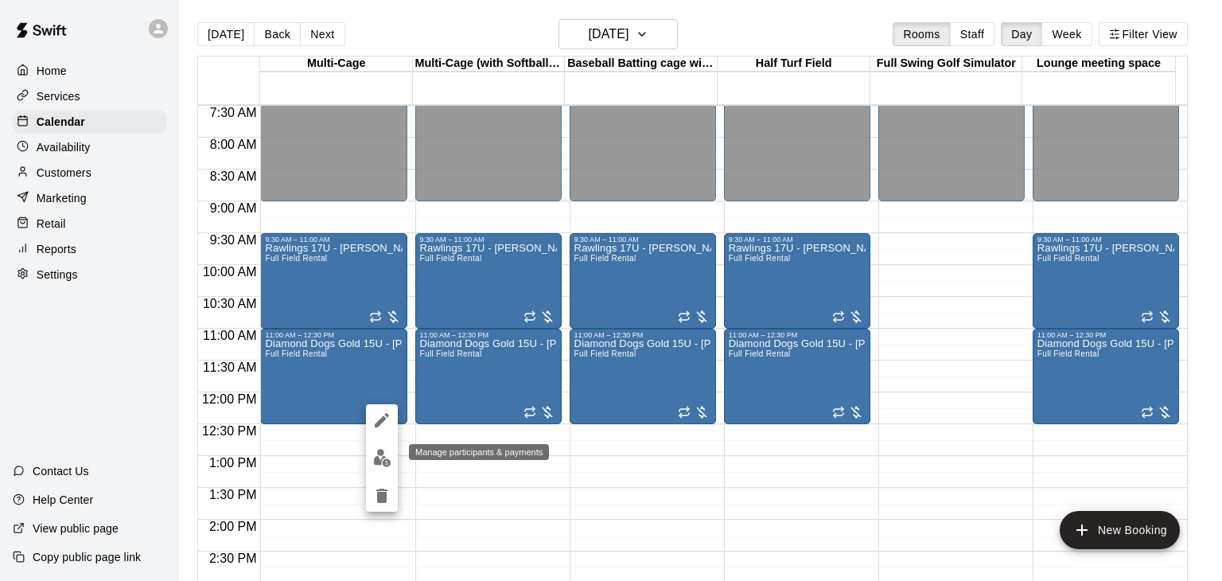
click at [380, 456] on img "edit" at bounding box center [382, 458] width 18 height 18
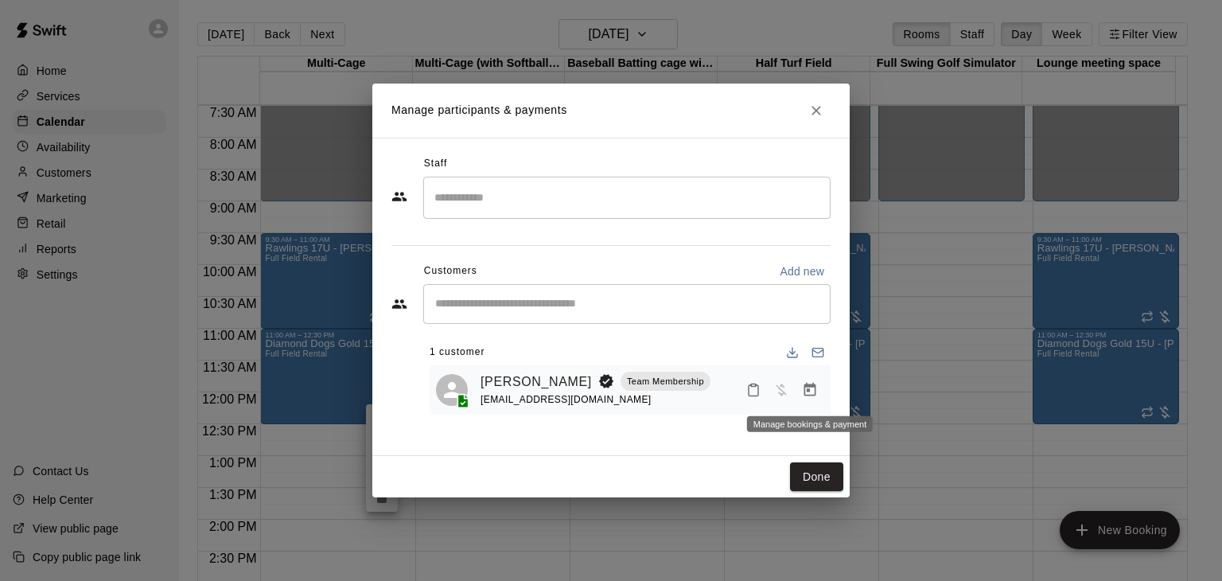
click at [809, 389] on icon "Manage bookings & payment" at bounding box center [810, 390] width 16 height 16
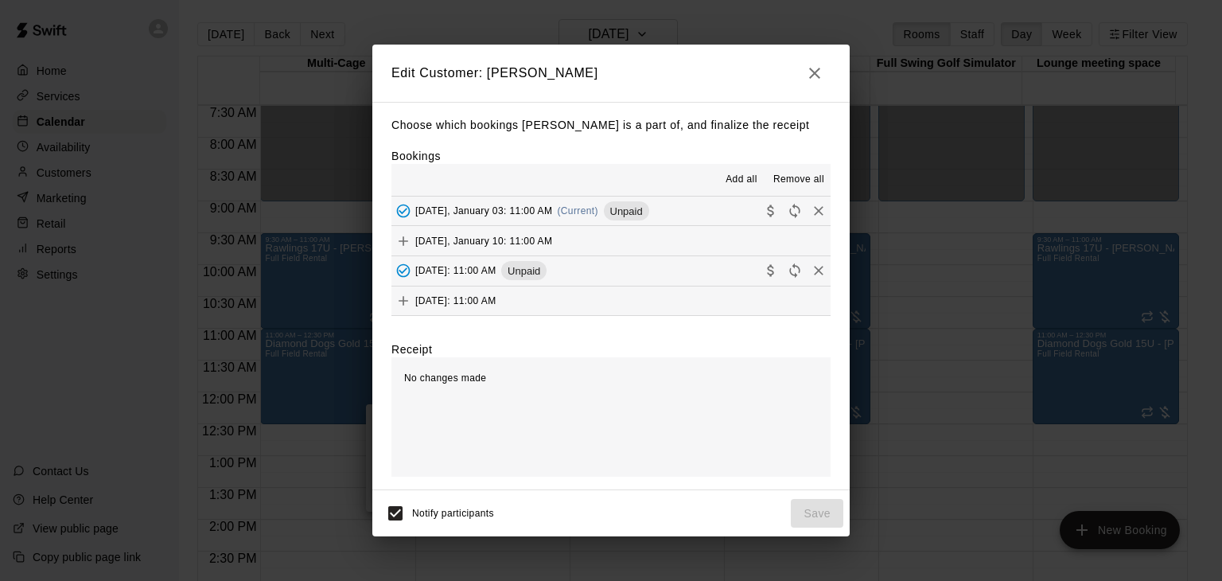
click at [821, 71] on icon "button" at bounding box center [814, 73] width 19 height 19
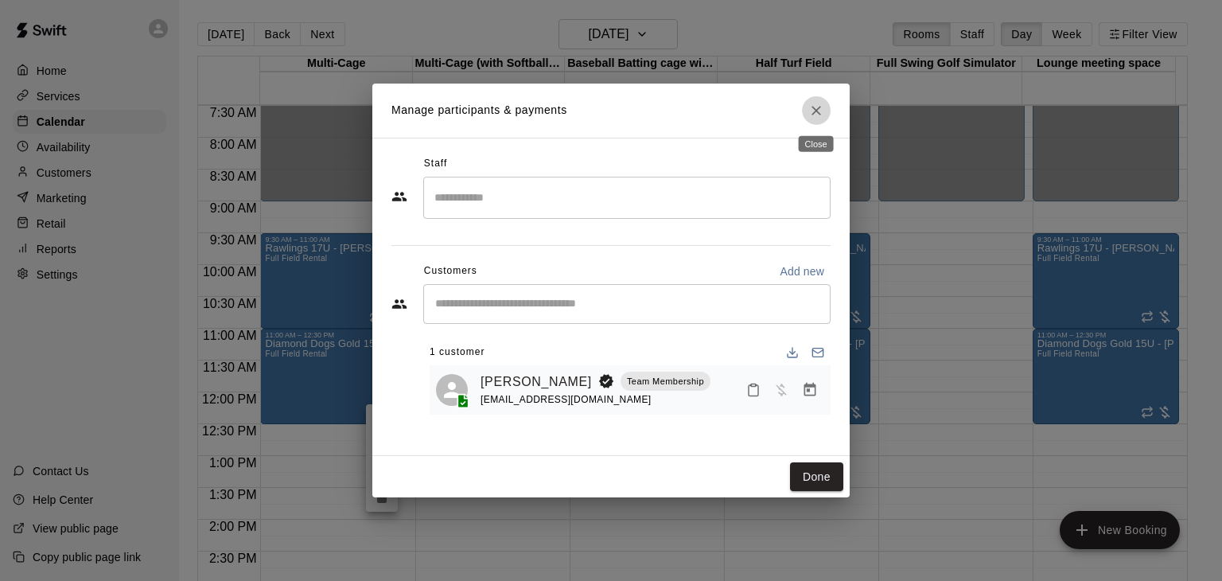
click at [813, 115] on icon "Close" at bounding box center [817, 111] width 16 height 16
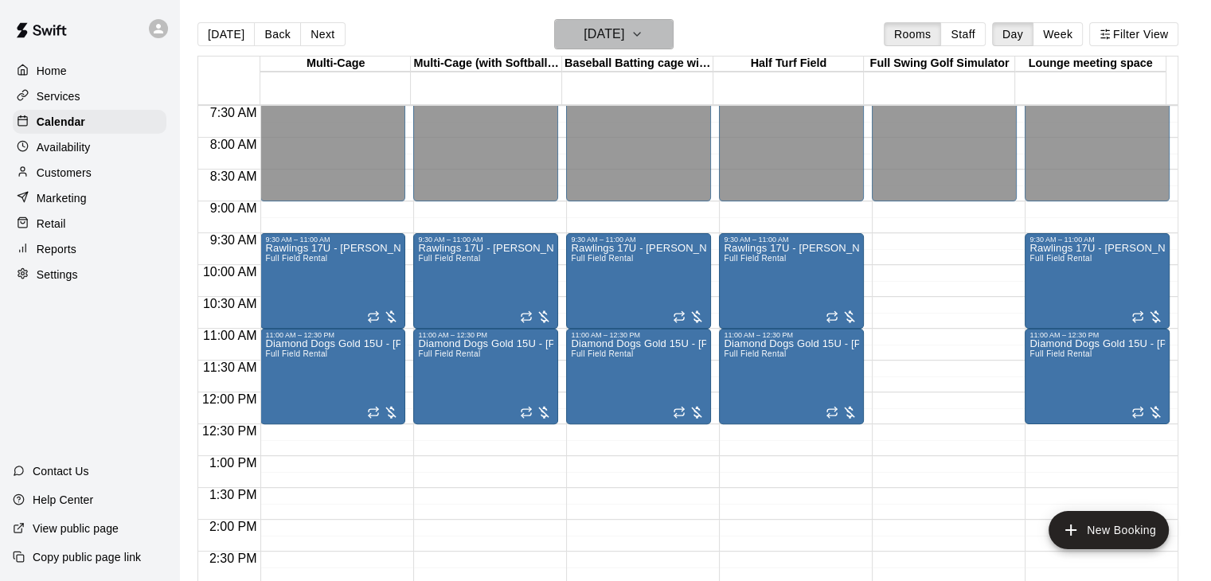
click at [643, 40] on icon "button" at bounding box center [636, 34] width 13 height 19
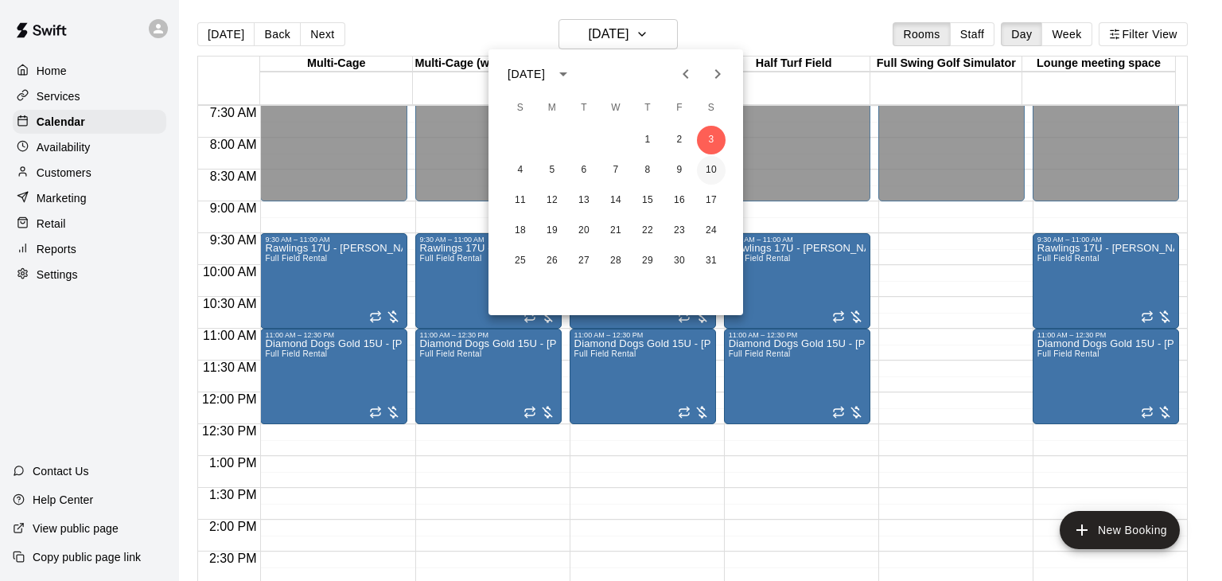
click at [713, 170] on button "10" at bounding box center [711, 170] width 29 height 29
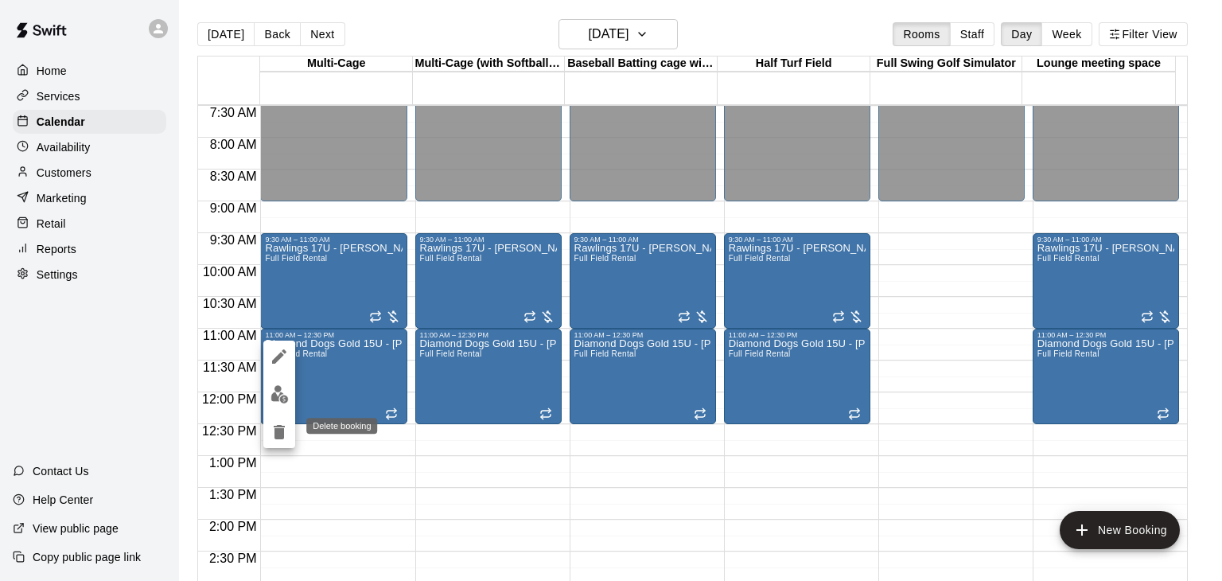
click at [272, 435] on icon "delete" at bounding box center [279, 432] width 19 height 19
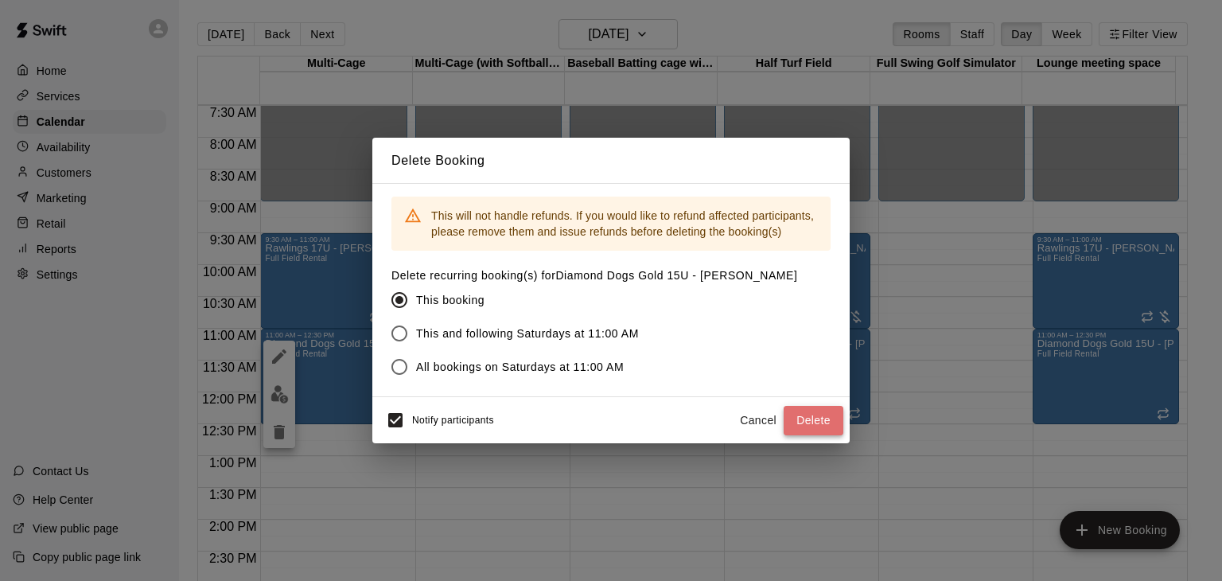
click at [833, 427] on button "Delete" at bounding box center [814, 420] width 60 height 29
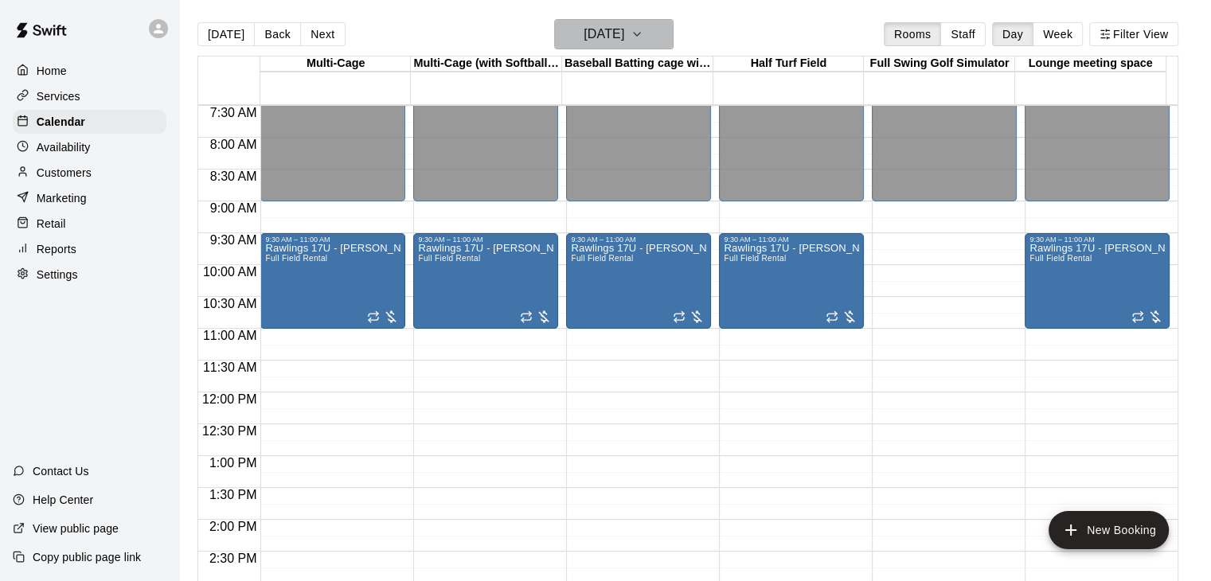
click at [643, 31] on icon "button" at bounding box center [636, 34] width 13 height 19
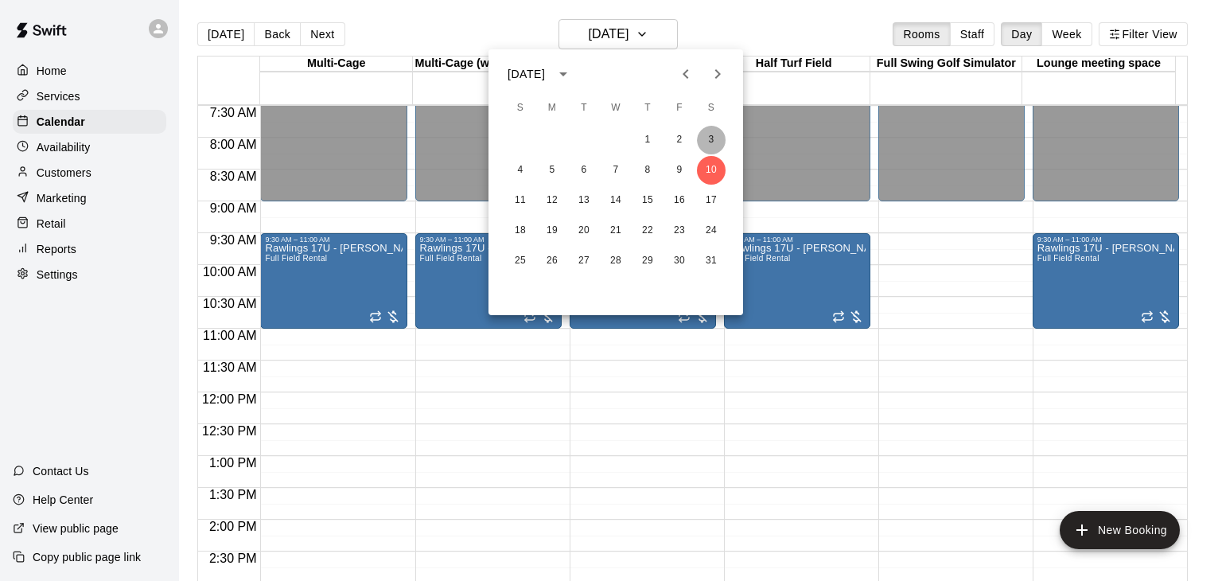
click at [708, 141] on button "3" at bounding box center [711, 140] width 29 height 29
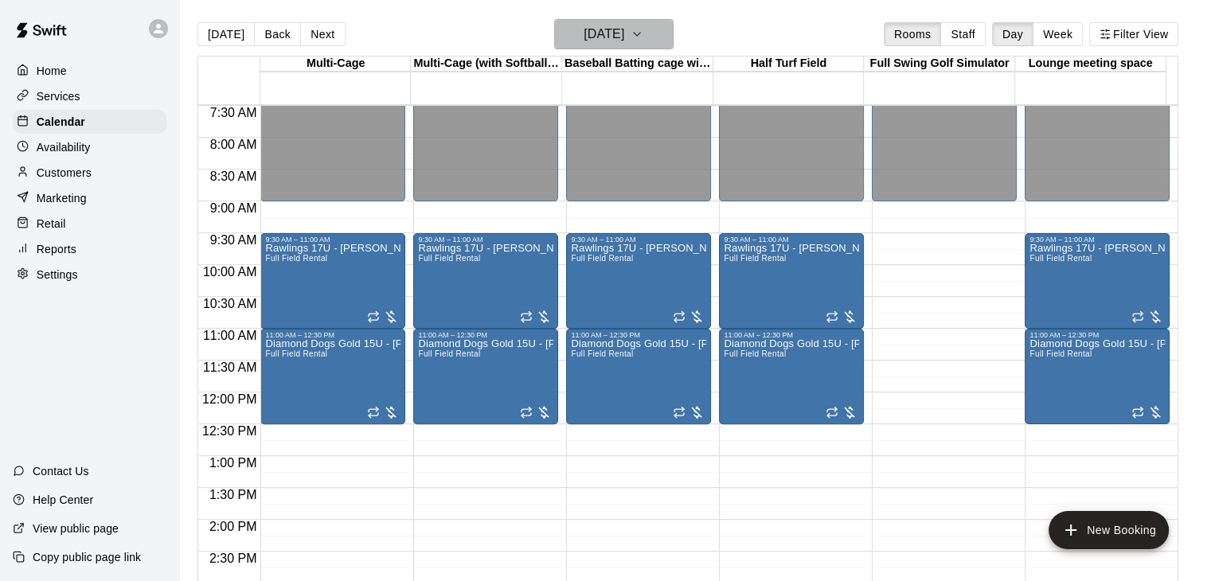
click at [643, 28] on icon "button" at bounding box center [636, 34] width 13 height 19
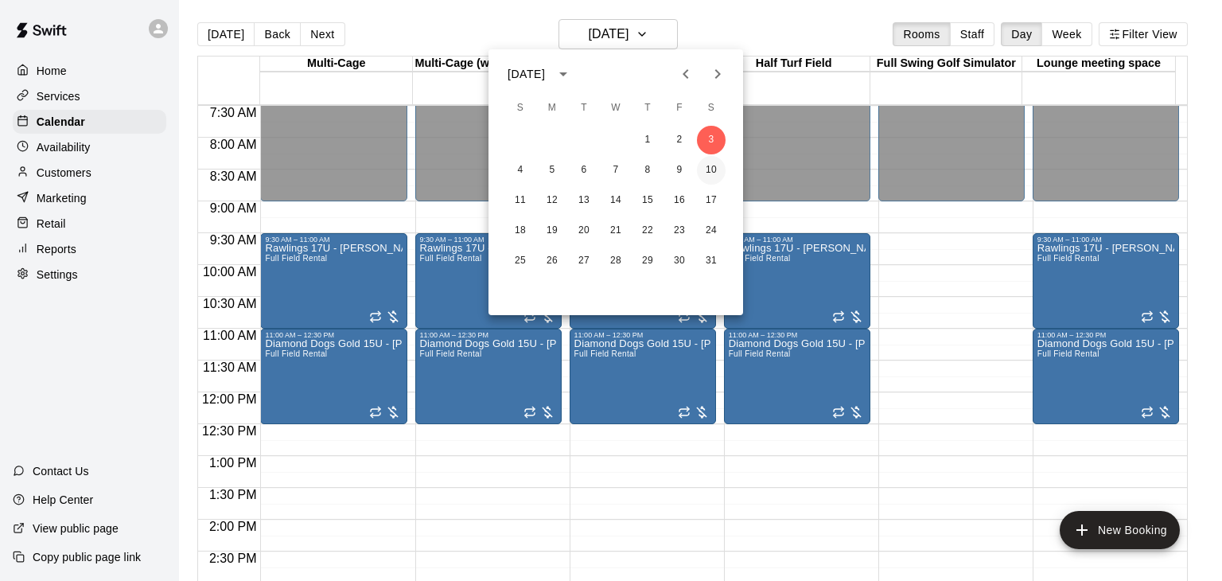
click at [707, 170] on button "10" at bounding box center [711, 170] width 29 height 29
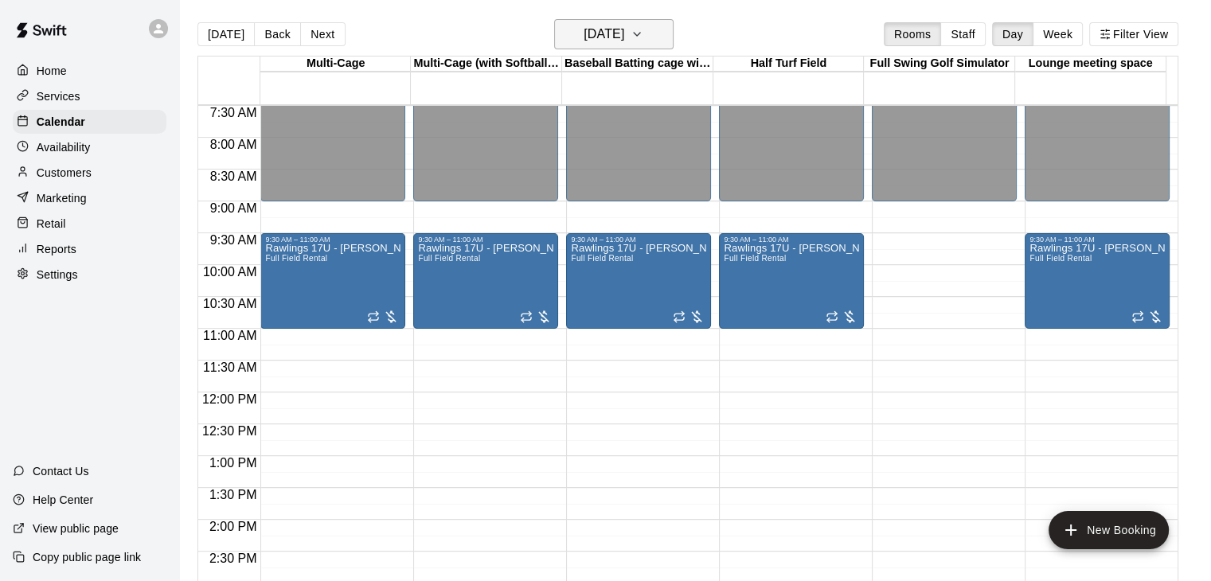
click at [643, 42] on icon "button" at bounding box center [636, 34] width 13 height 19
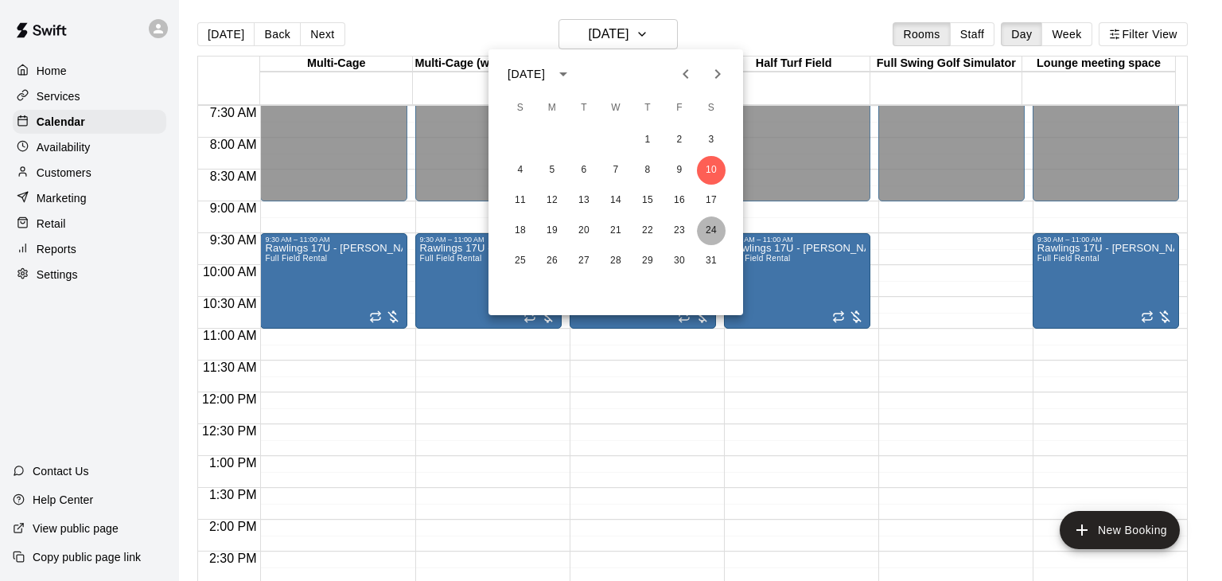
click at [715, 229] on button "24" at bounding box center [711, 230] width 29 height 29
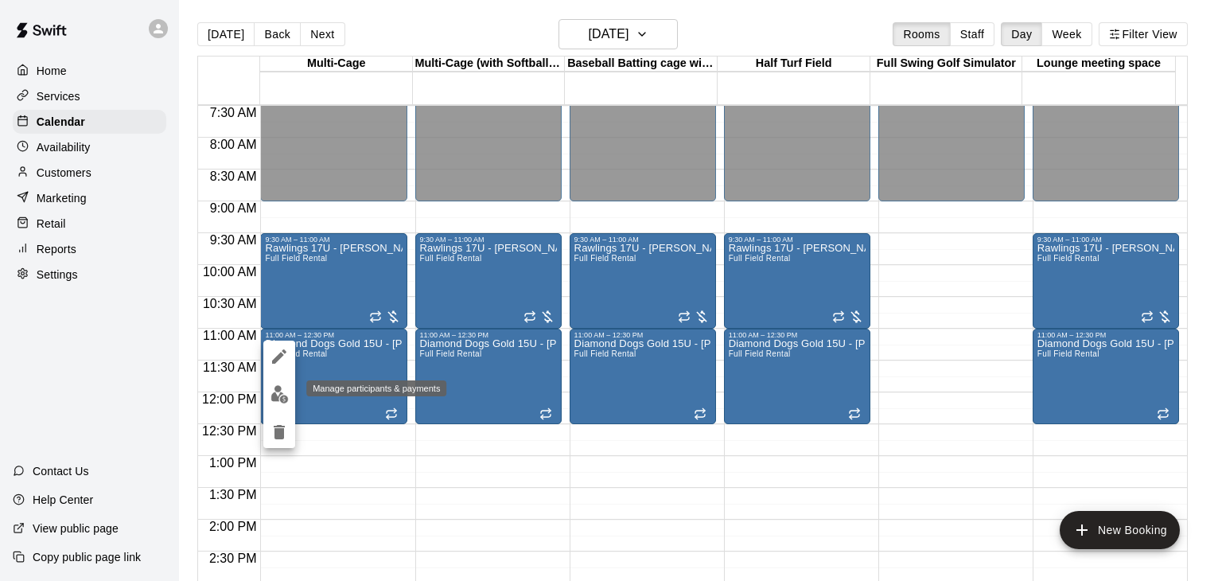
click at [282, 400] on img "edit" at bounding box center [280, 394] width 18 height 18
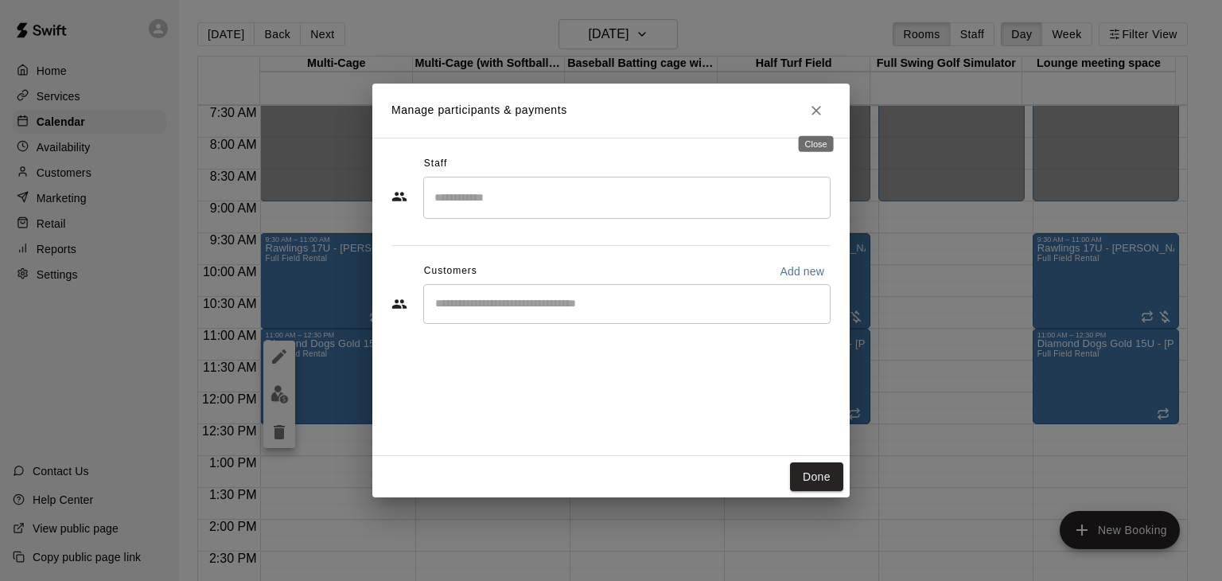
click at [822, 107] on icon "Close" at bounding box center [817, 111] width 16 height 16
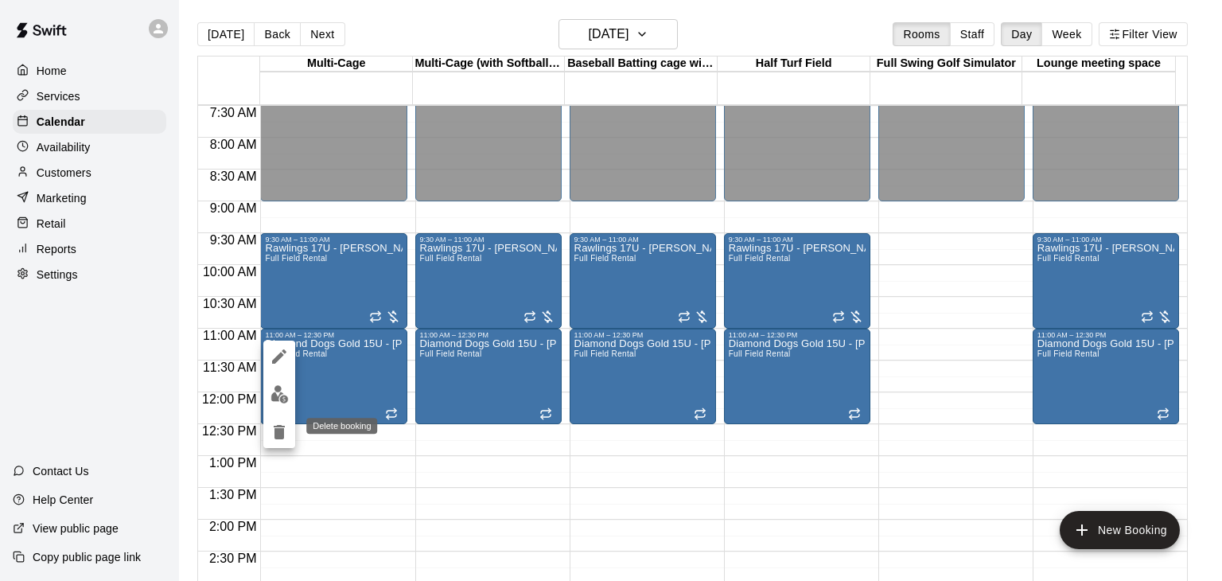
click at [279, 433] on icon "delete" at bounding box center [279, 432] width 11 height 14
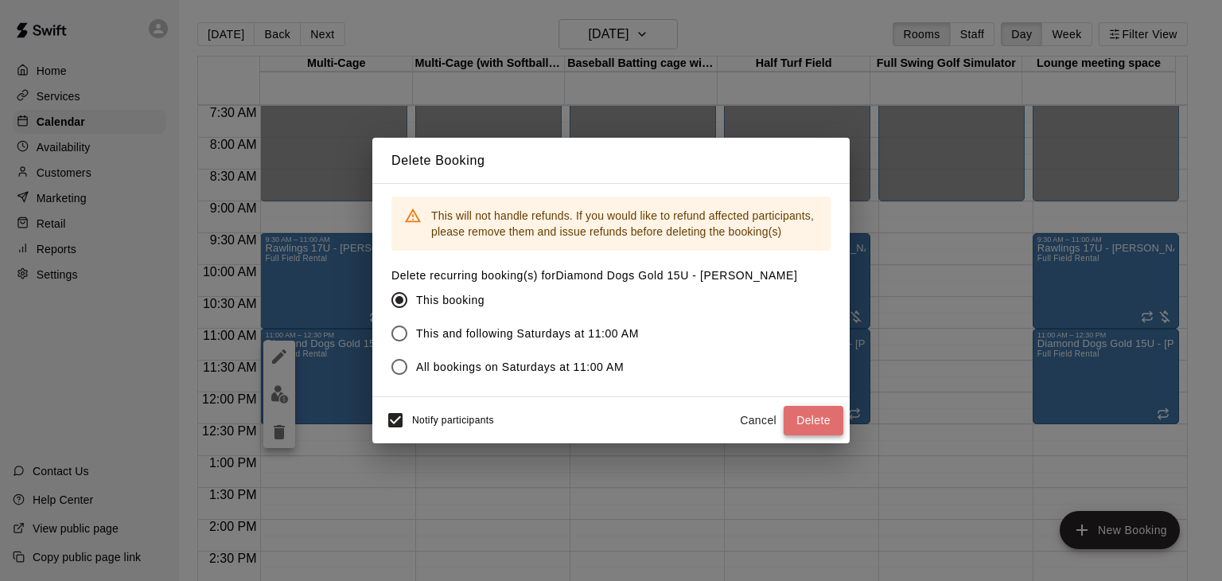
click at [803, 419] on button "Delete" at bounding box center [814, 420] width 60 height 29
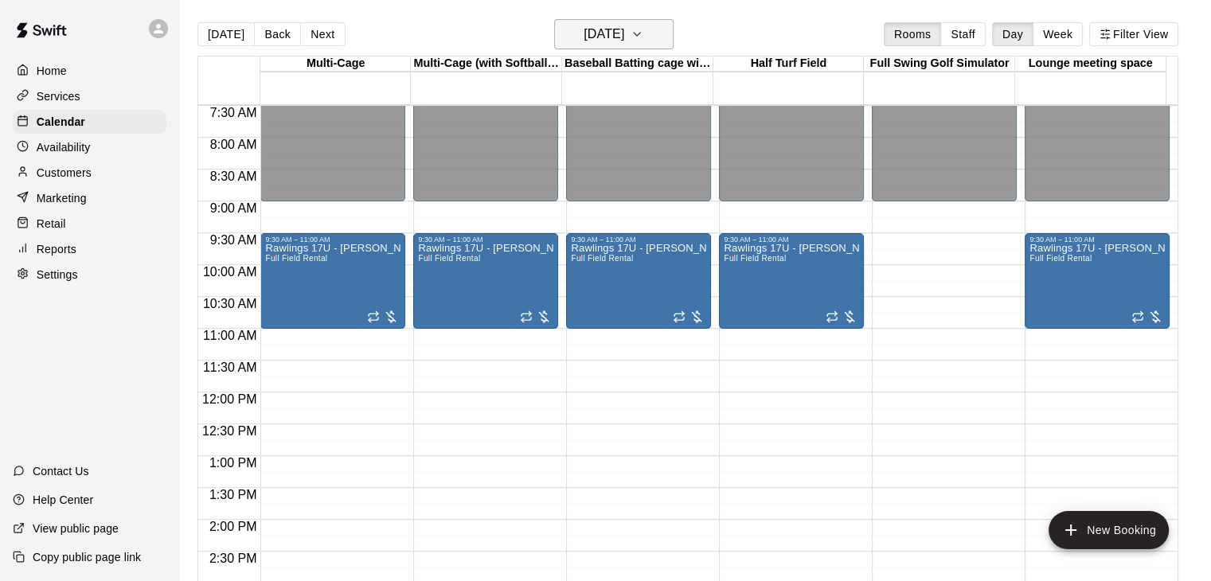
click at [643, 41] on icon "button" at bounding box center [636, 34] width 13 height 19
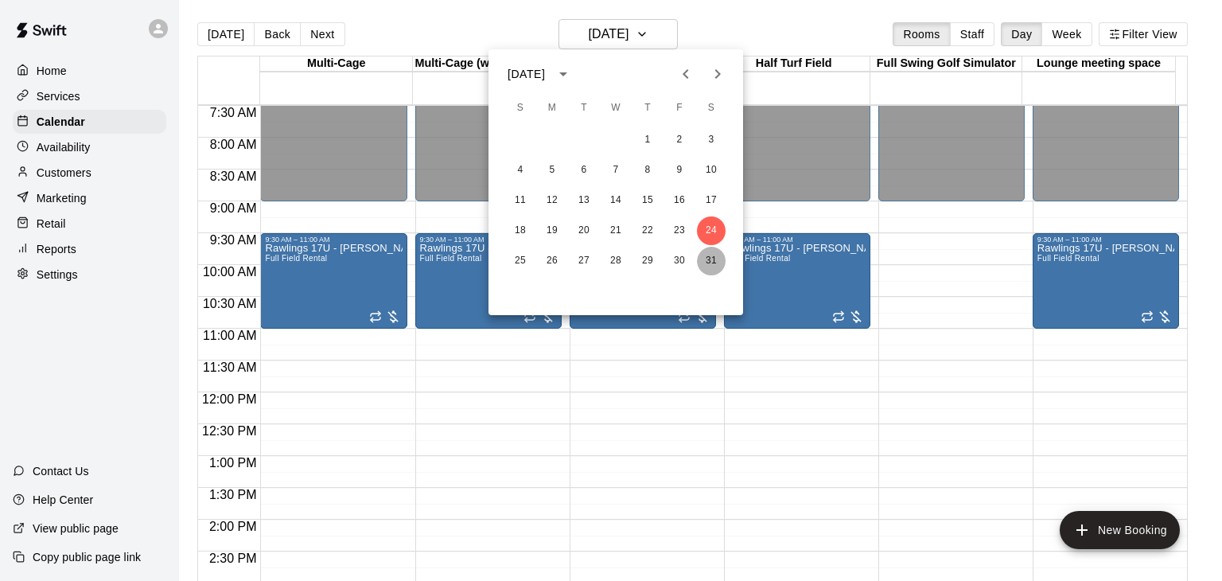
click at [713, 262] on button "31" at bounding box center [711, 261] width 29 height 29
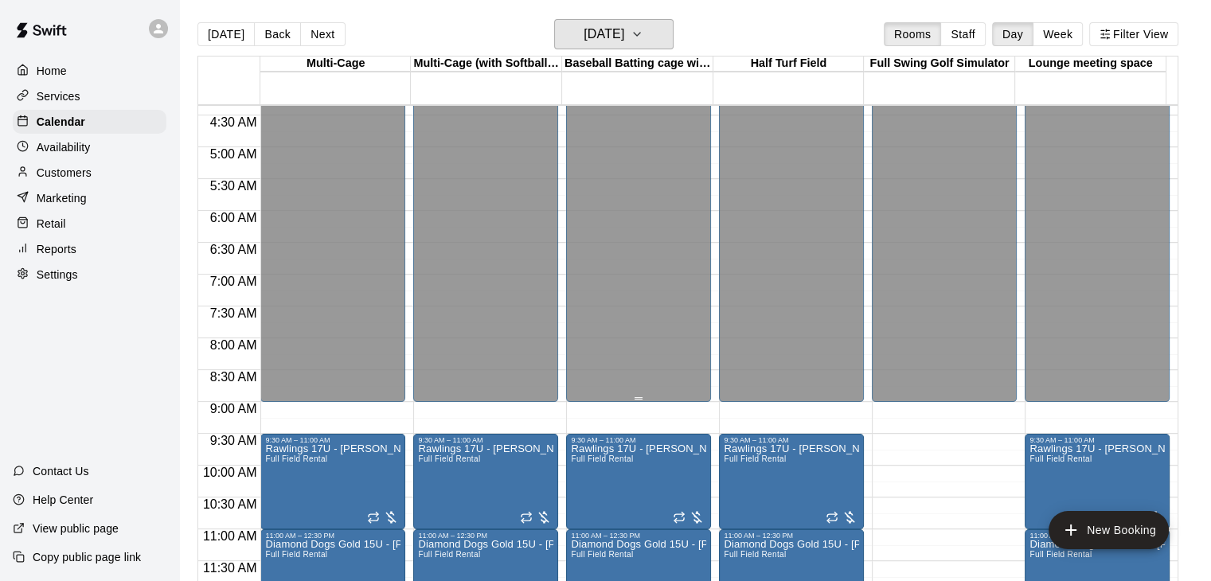
scroll to position [239, 0]
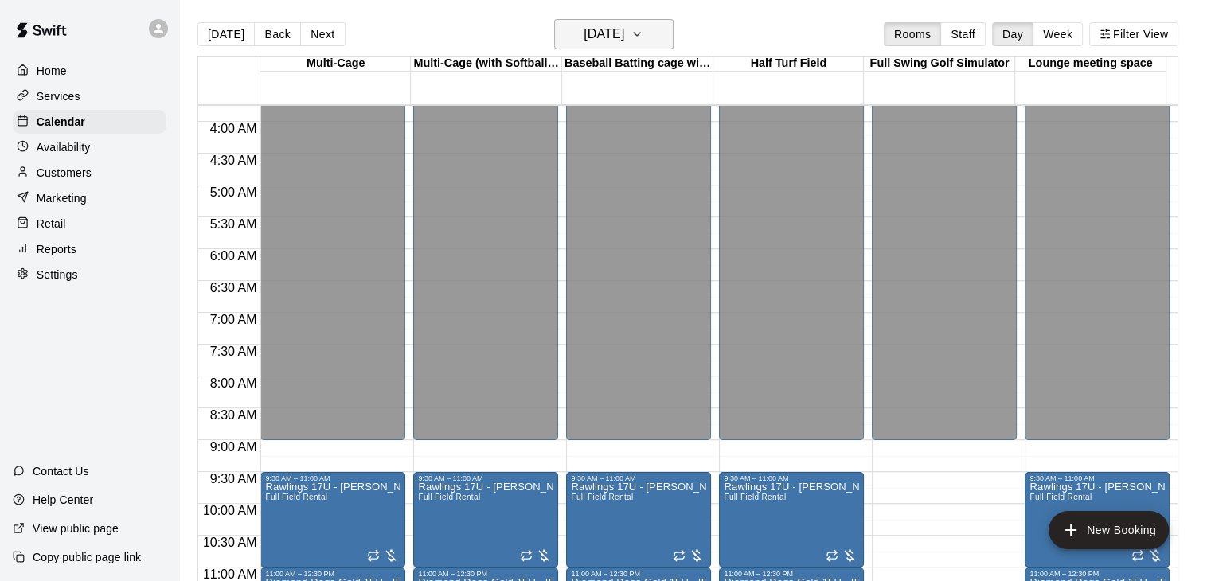
click at [643, 39] on icon "button" at bounding box center [636, 34] width 13 height 19
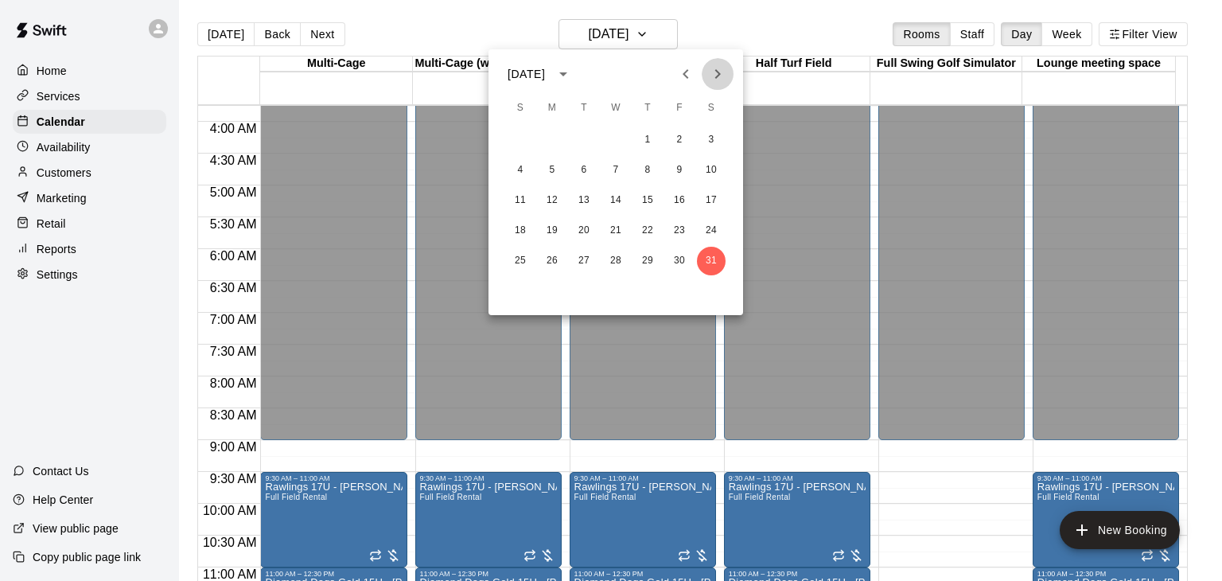
click at [716, 83] on button "Next month" at bounding box center [718, 74] width 32 height 32
click at [714, 144] on button "7" at bounding box center [711, 140] width 29 height 29
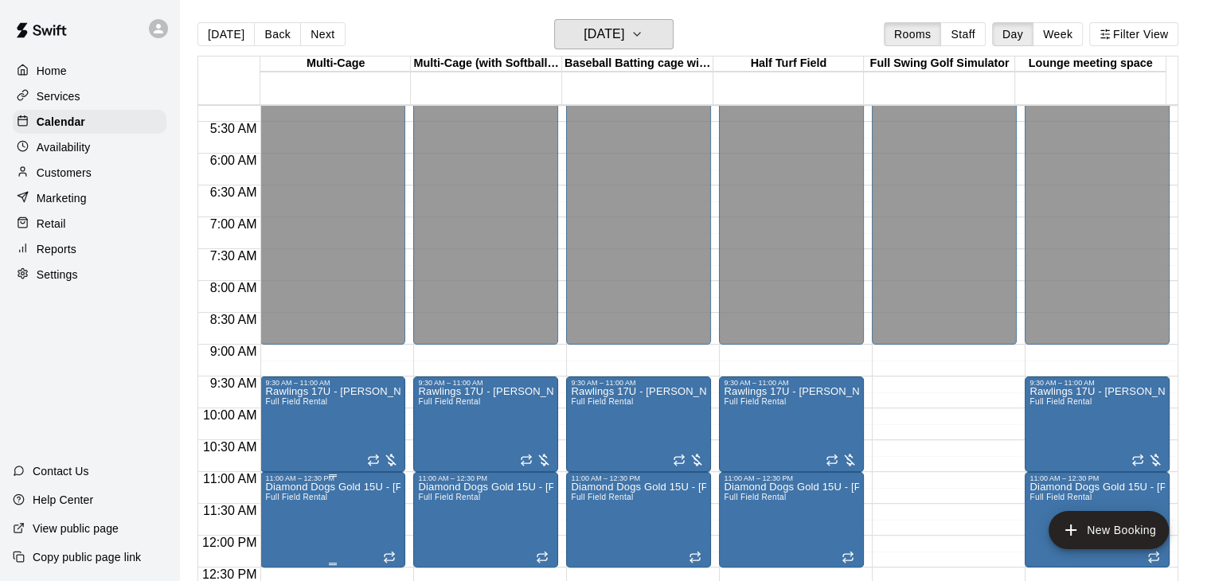
scroll to position [478, 0]
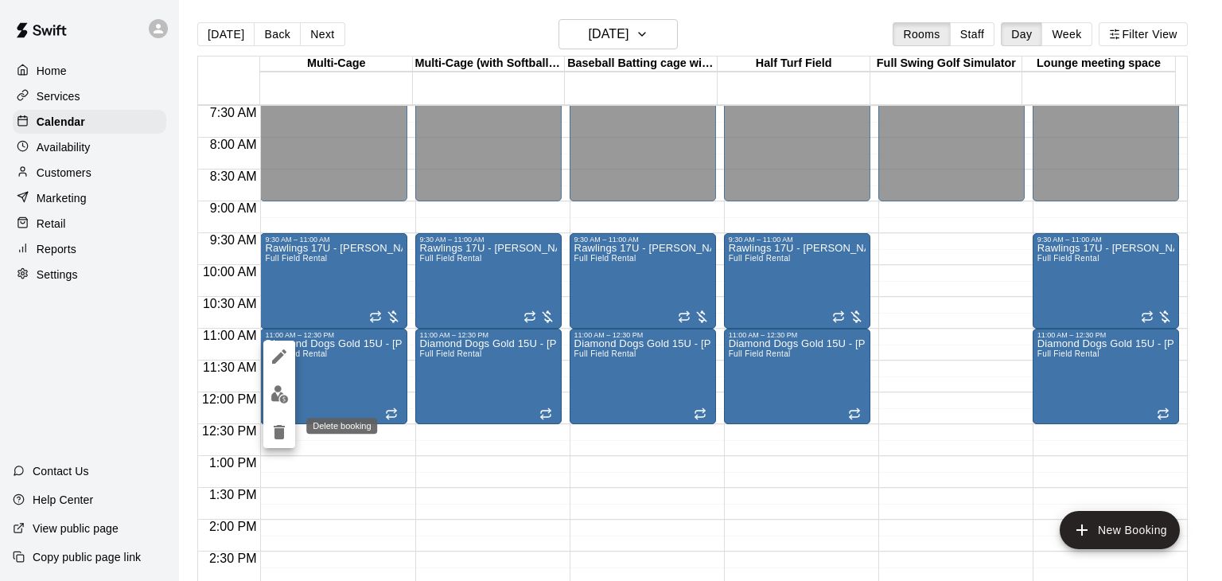
click at [277, 435] on icon "delete" at bounding box center [279, 432] width 11 height 14
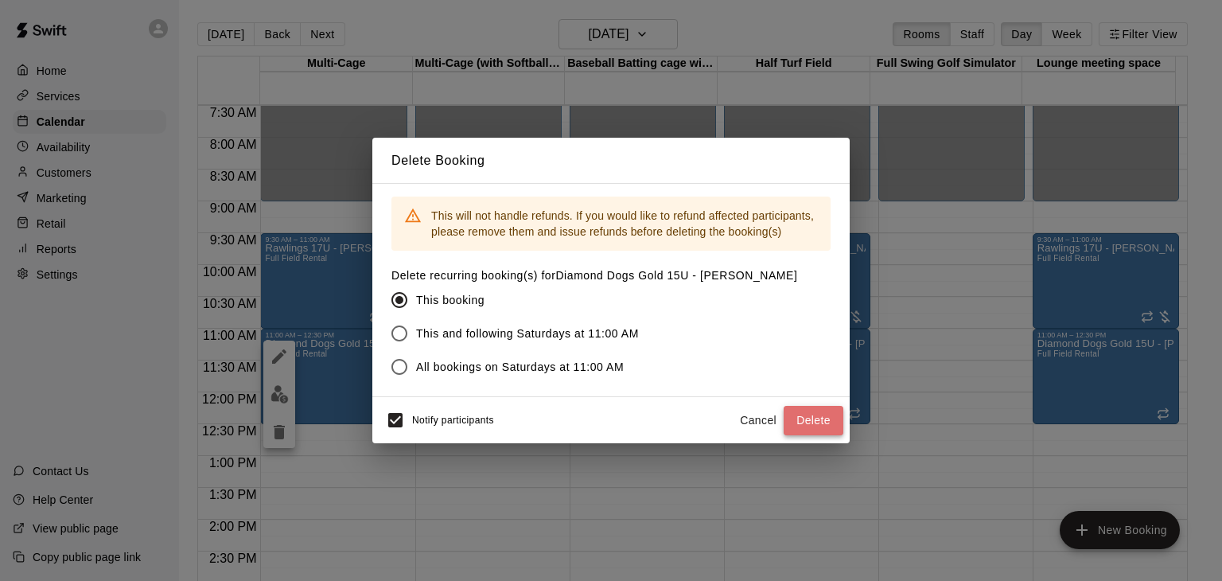
click at [804, 419] on button "Delete" at bounding box center [814, 420] width 60 height 29
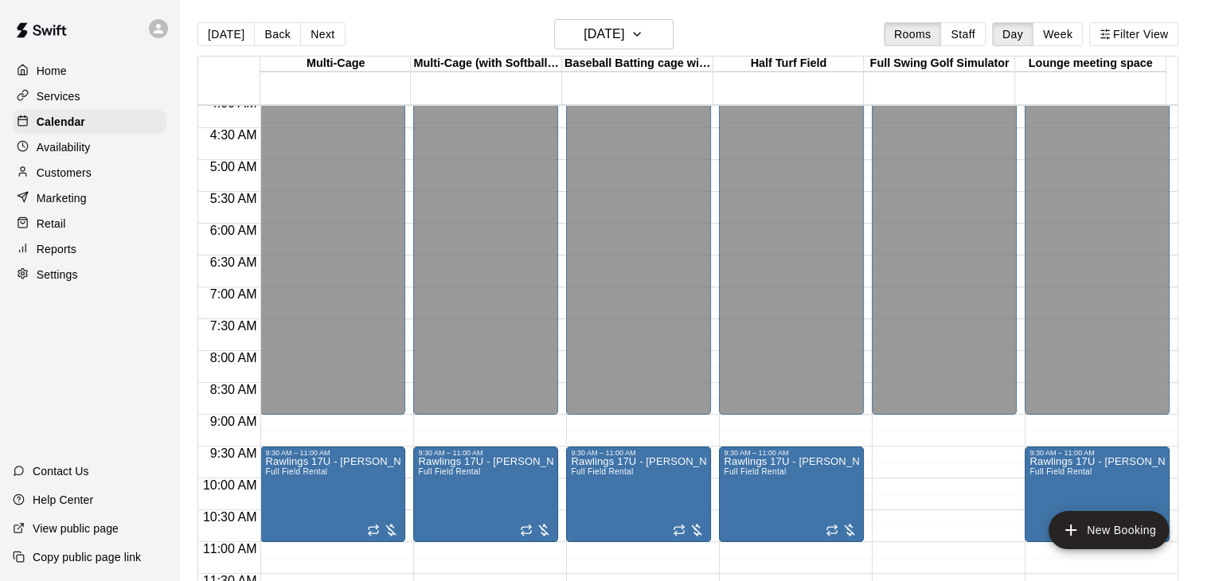
scroll to position [239, 0]
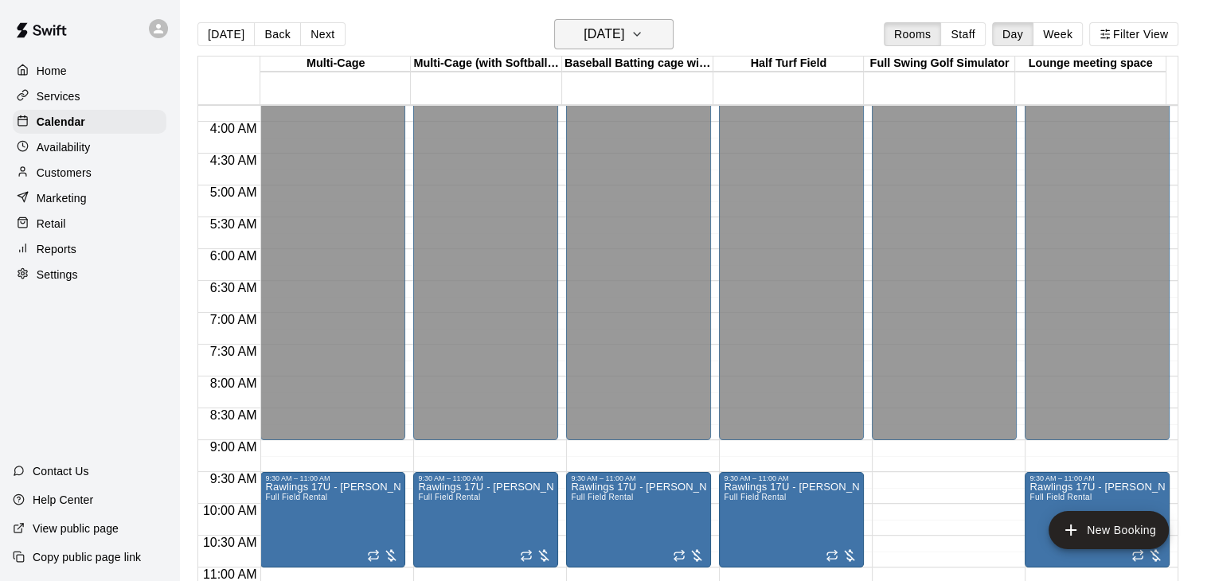
click at [643, 27] on icon "button" at bounding box center [636, 34] width 13 height 19
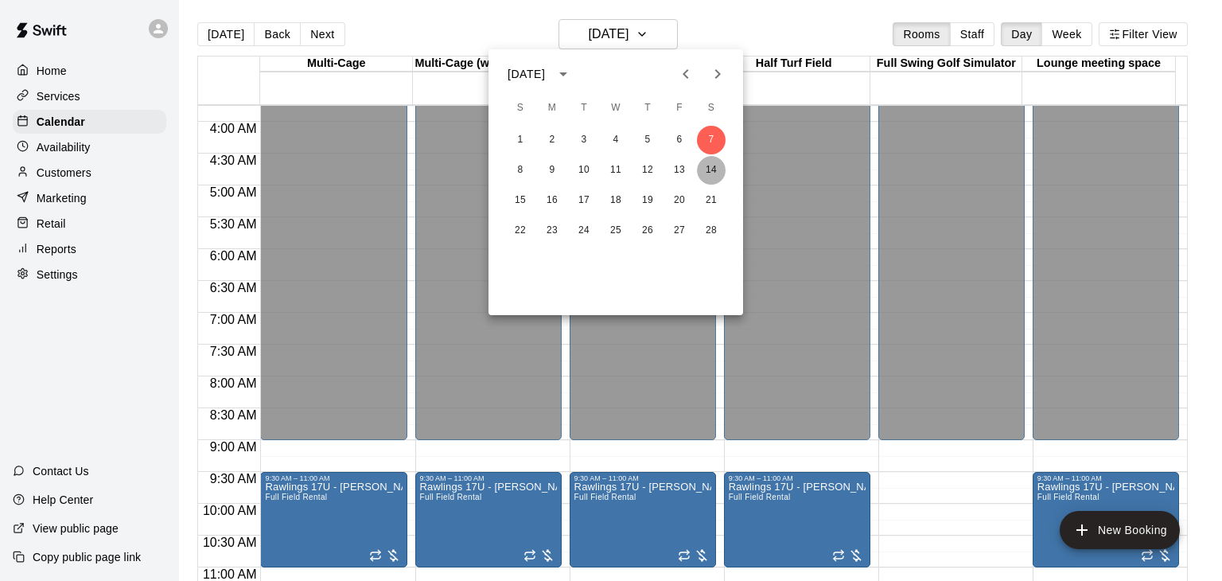
click at [718, 170] on button "14" at bounding box center [711, 170] width 29 height 29
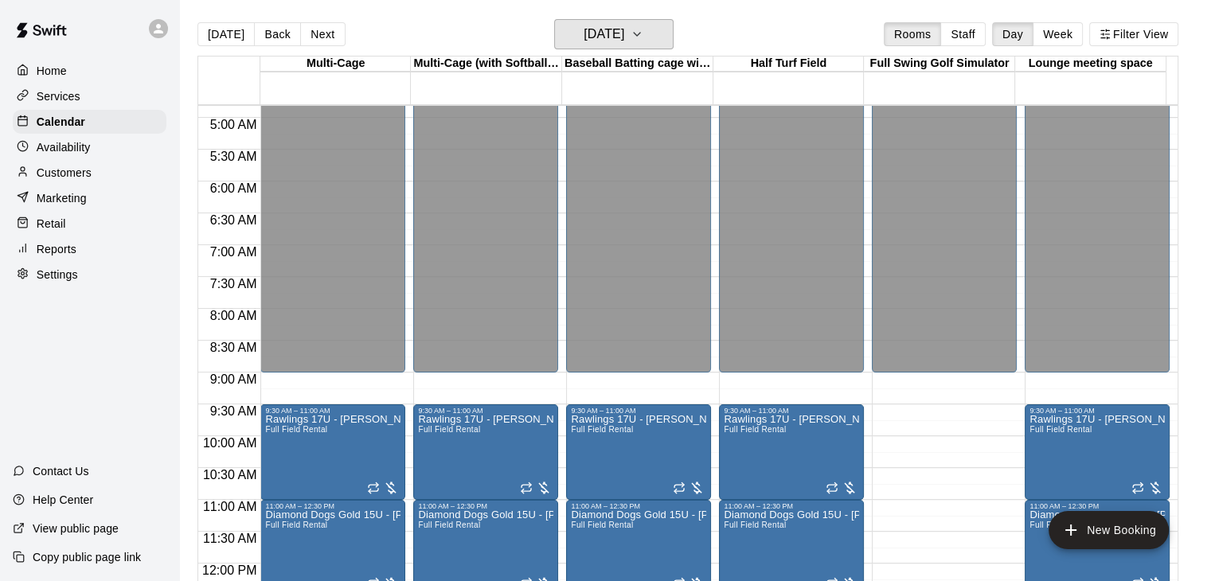
scroll to position [159, 0]
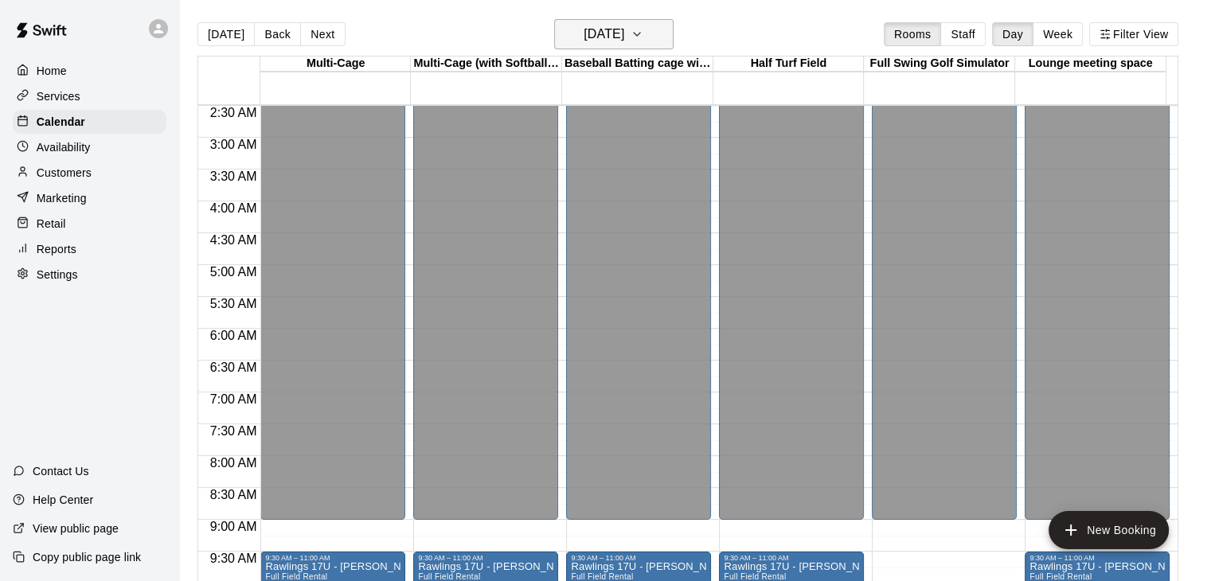
click at [643, 37] on icon "button" at bounding box center [636, 34] width 13 height 19
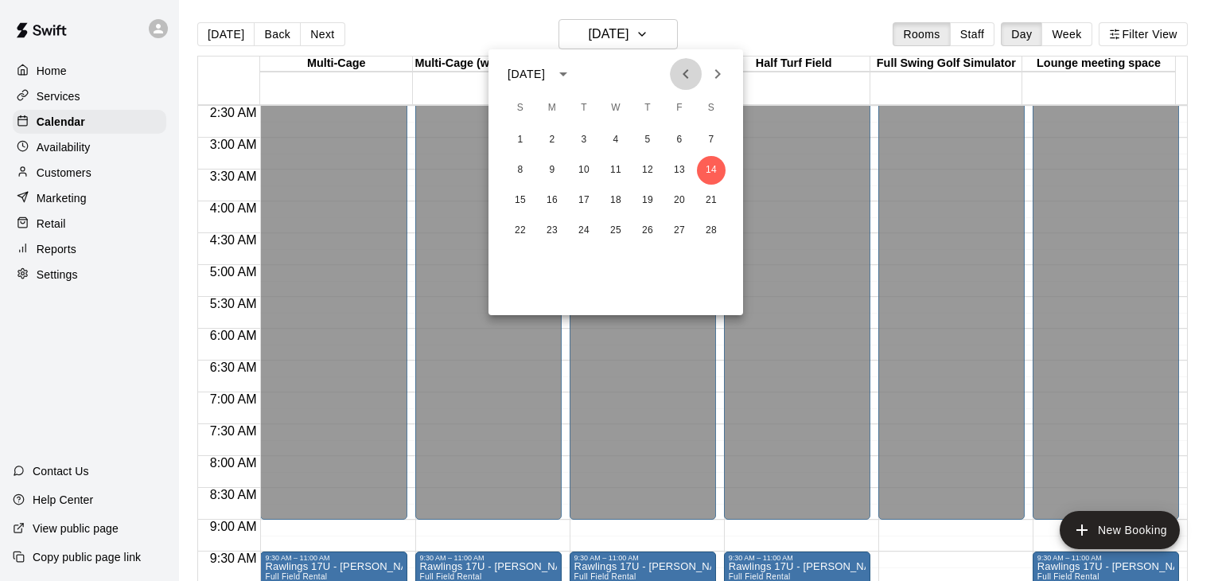
click at [684, 76] on icon "Previous month" at bounding box center [686, 73] width 19 height 19
click at [710, 141] on button "3" at bounding box center [711, 140] width 29 height 29
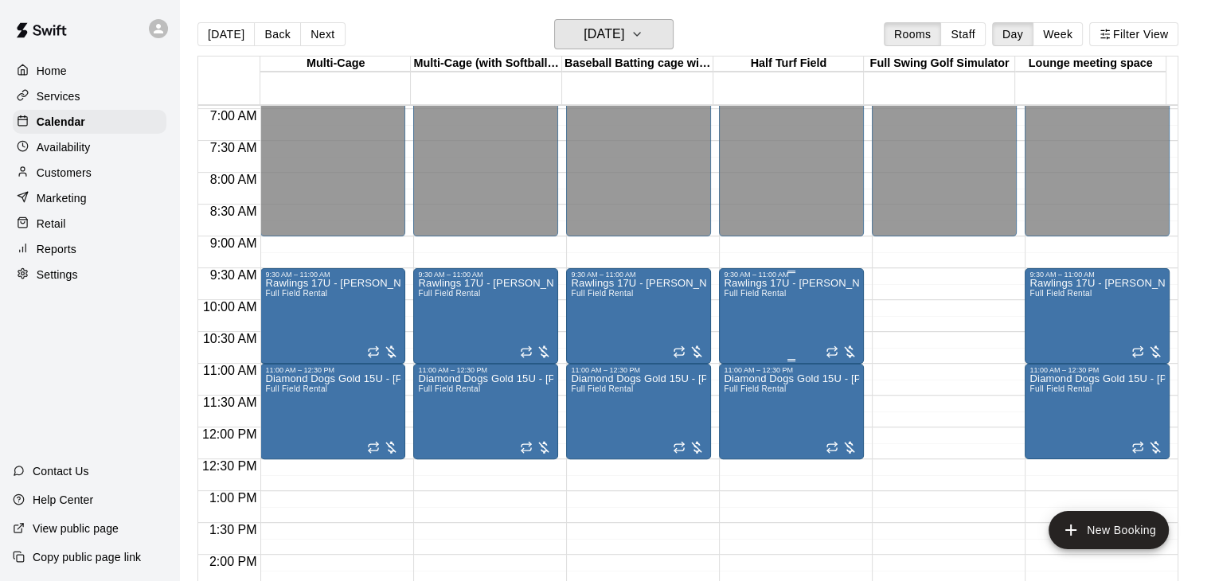
scroll to position [478, 0]
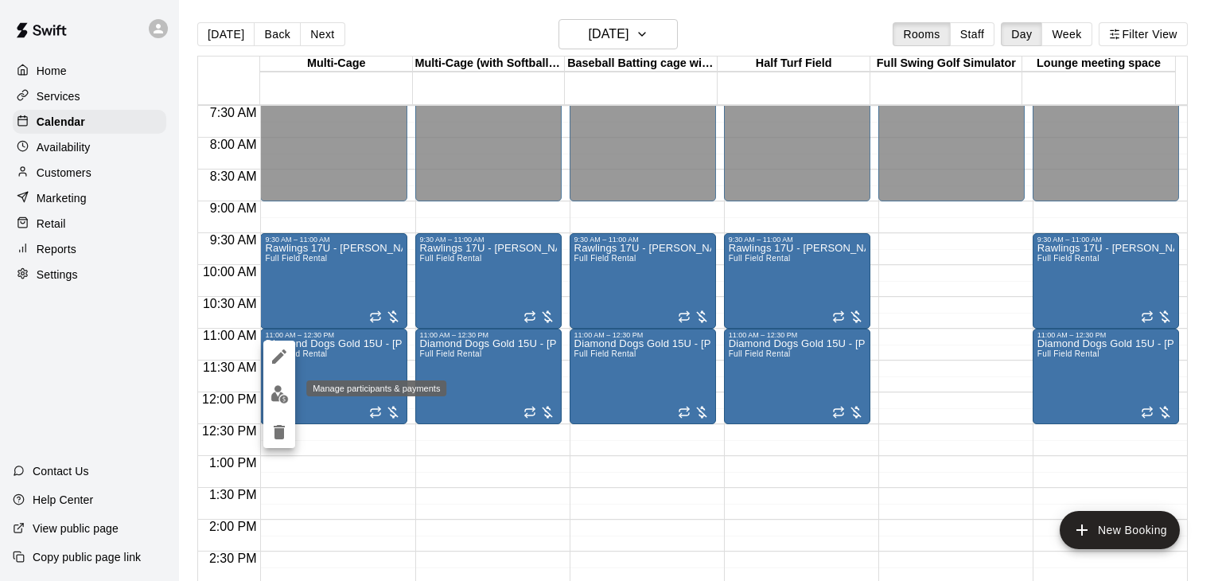
click at [275, 392] on img "edit" at bounding box center [280, 394] width 18 height 18
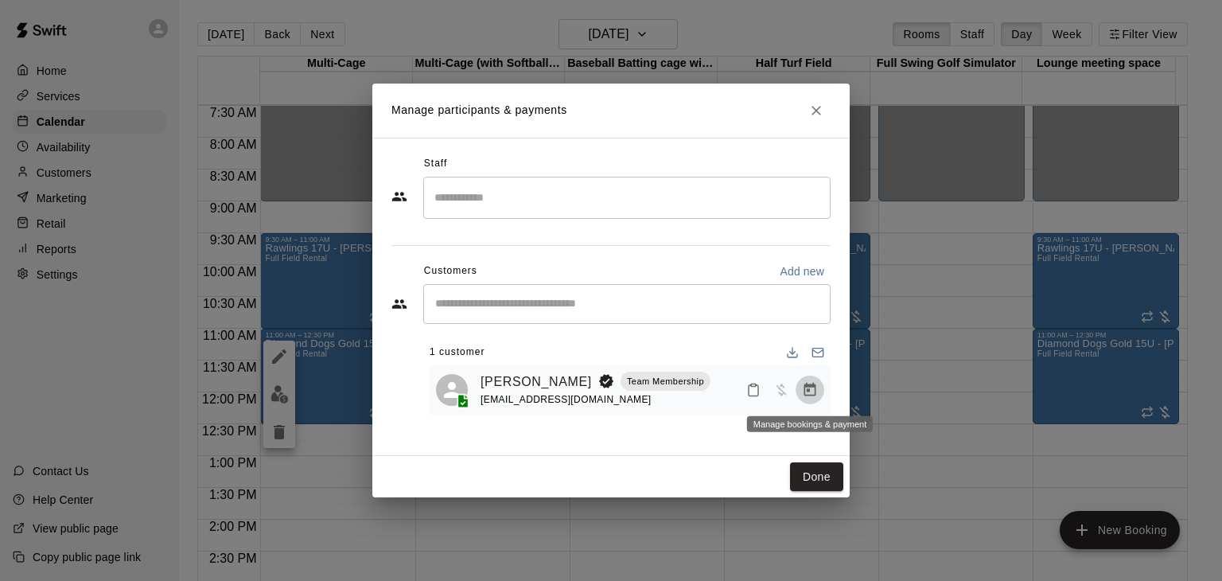
click at [813, 388] on icon "Manage bookings & payment" at bounding box center [810, 390] width 16 height 16
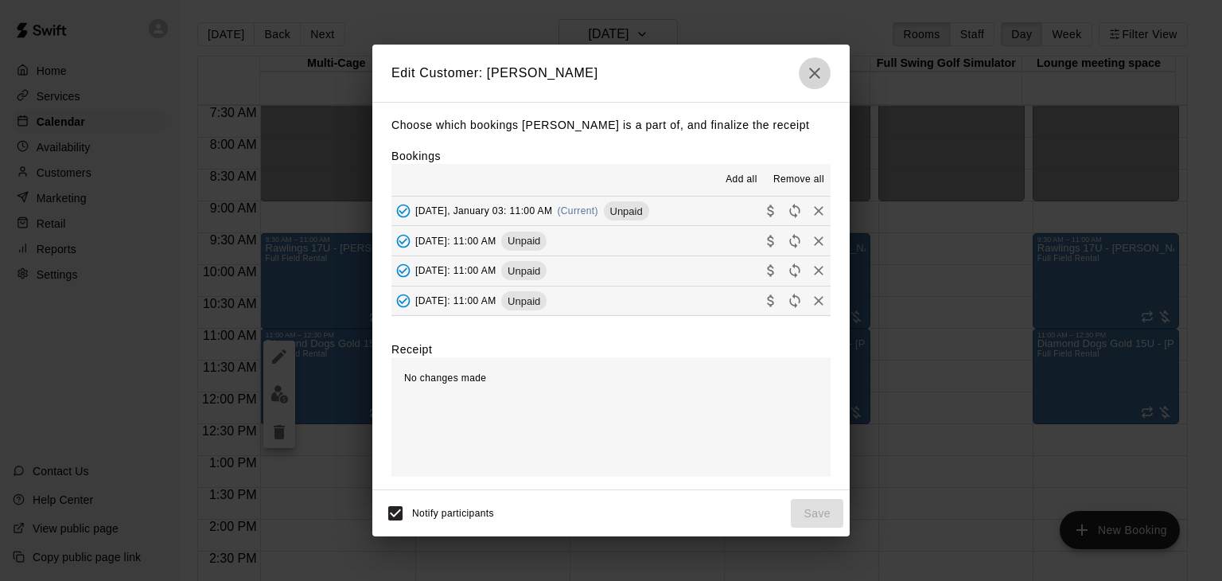
click at [809, 65] on icon "button" at bounding box center [814, 73] width 19 height 19
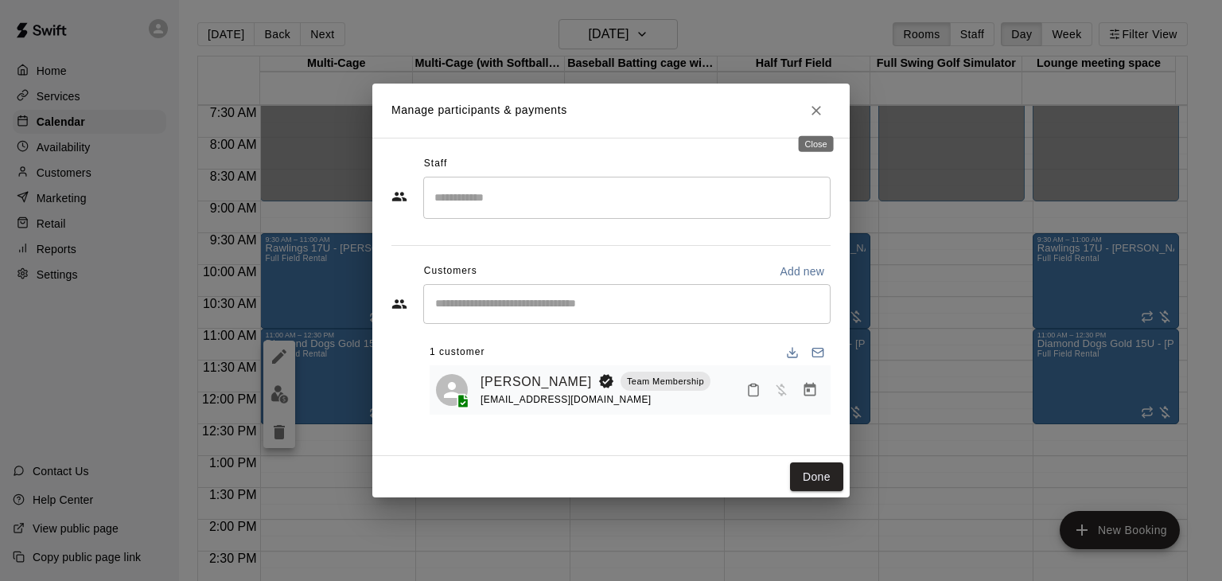
click at [821, 110] on icon "Close" at bounding box center [817, 111] width 16 height 16
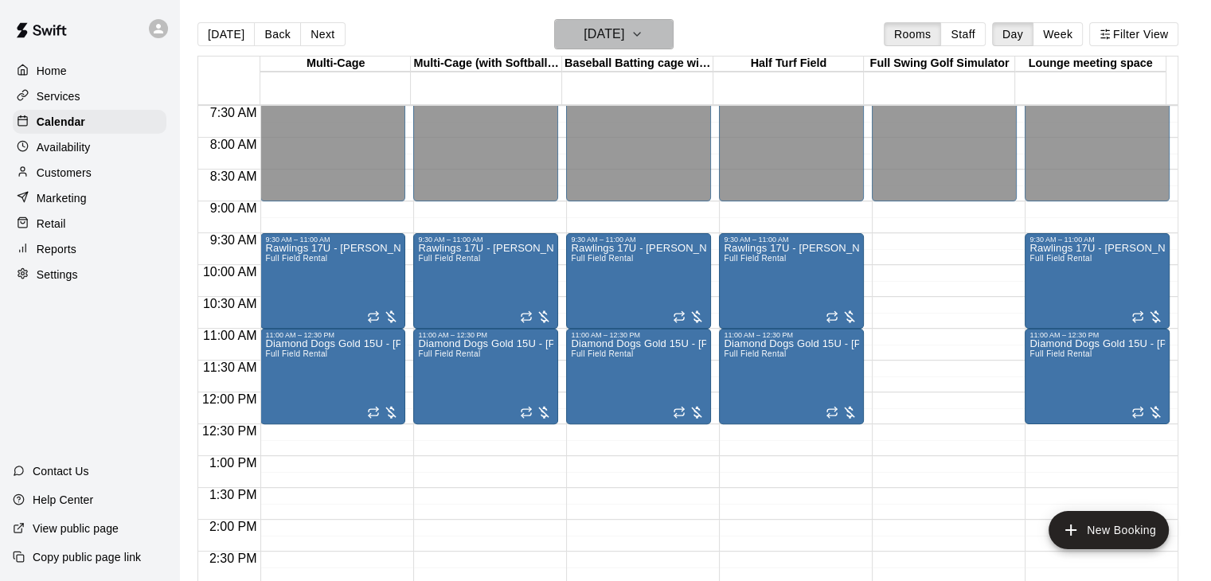
click at [673, 28] on button "Saturday Jan 03" at bounding box center [613, 34] width 119 height 30
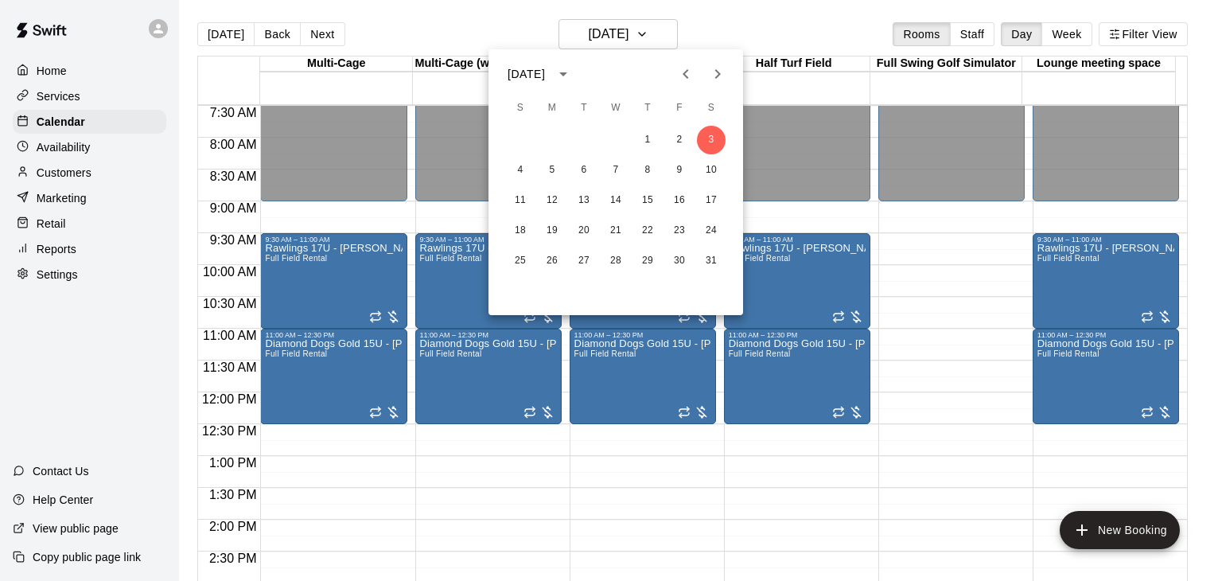
click at [688, 74] on icon "Previous month" at bounding box center [686, 73] width 19 height 19
click at [614, 170] on button "5" at bounding box center [616, 170] width 29 height 29
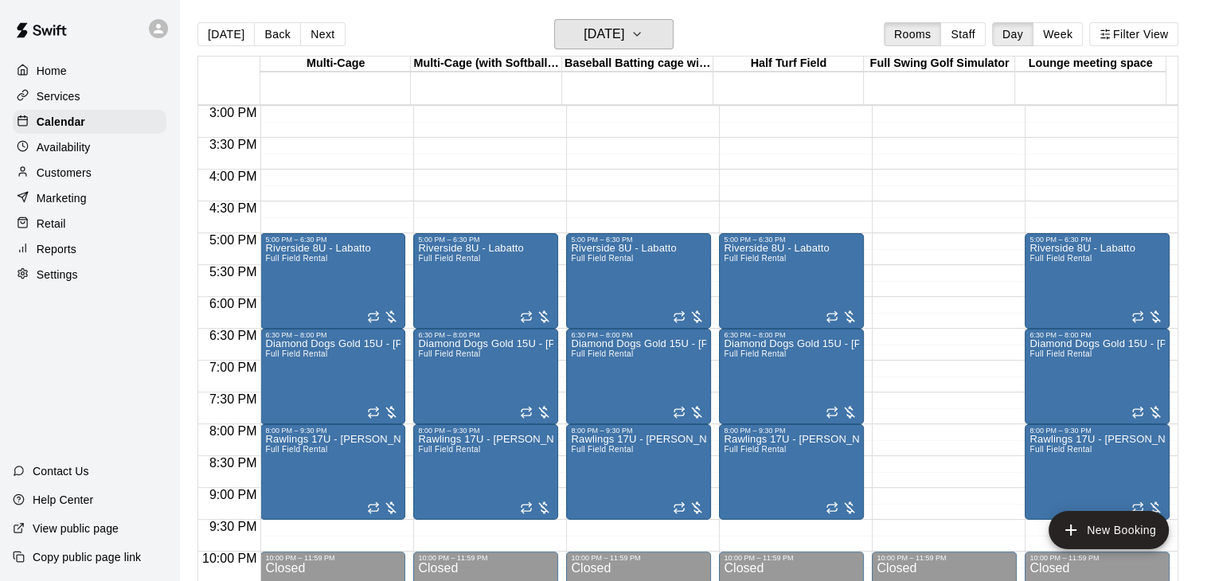
scroll to position [1035, 0]
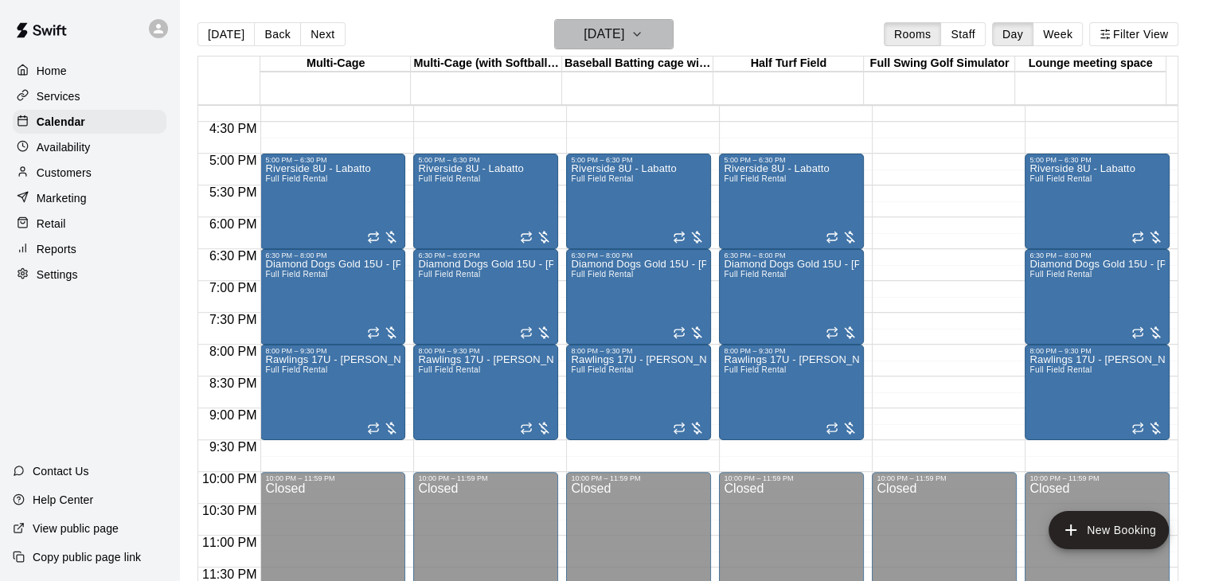
click at [643, 35] on icon "button" at bounding box center [636, 34] width 13 height 19
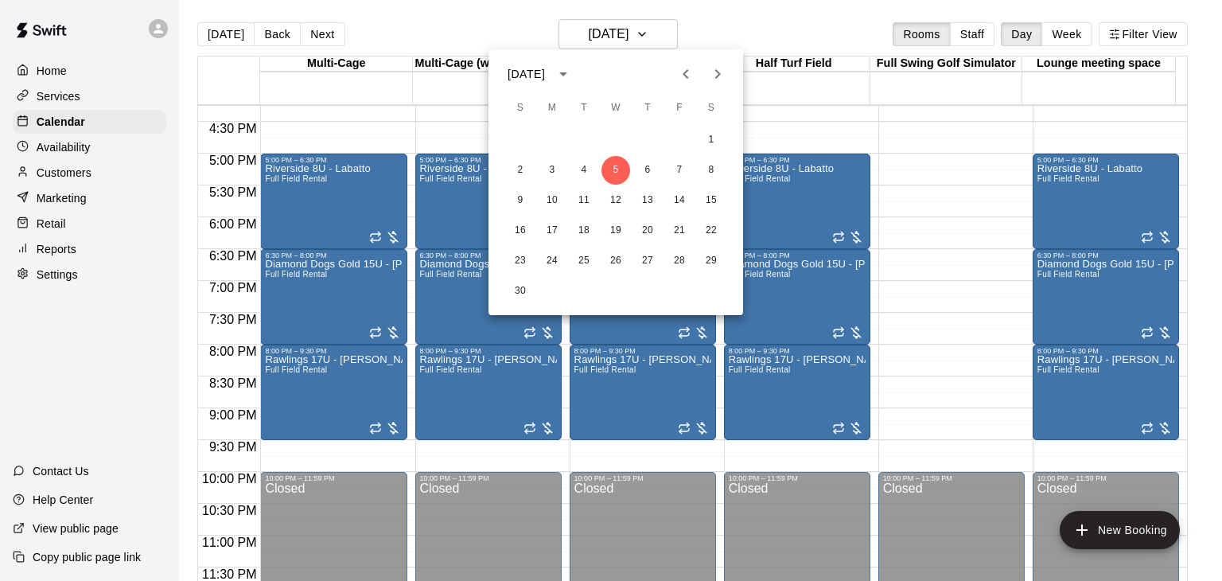
click at [717, 77] on icon "Next month" at bounding box center [719, 74] width 6 height 10
click at [691, 75] on icon "Previous month" at bounding box center [686, 73] width 19 height 19
click at [706, 74] on button "Next month" at bounding box center [718, 74] width 32 height 32
click at [616, 232] on button "24" at bounding box center [616, 230] width 29 height 29
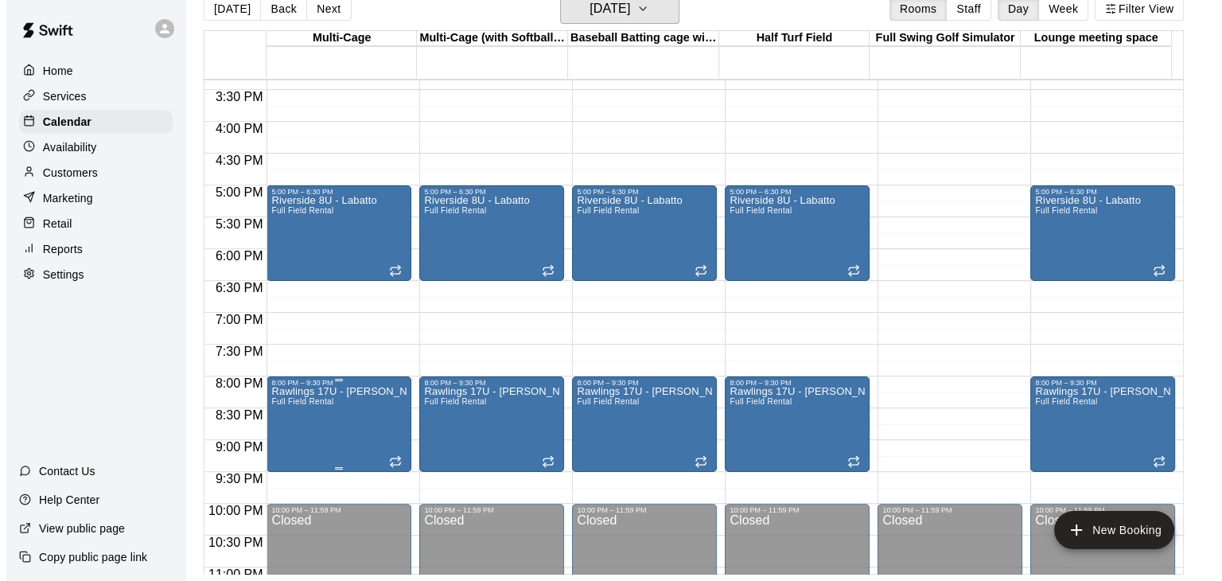
scroll to position [955, 0]
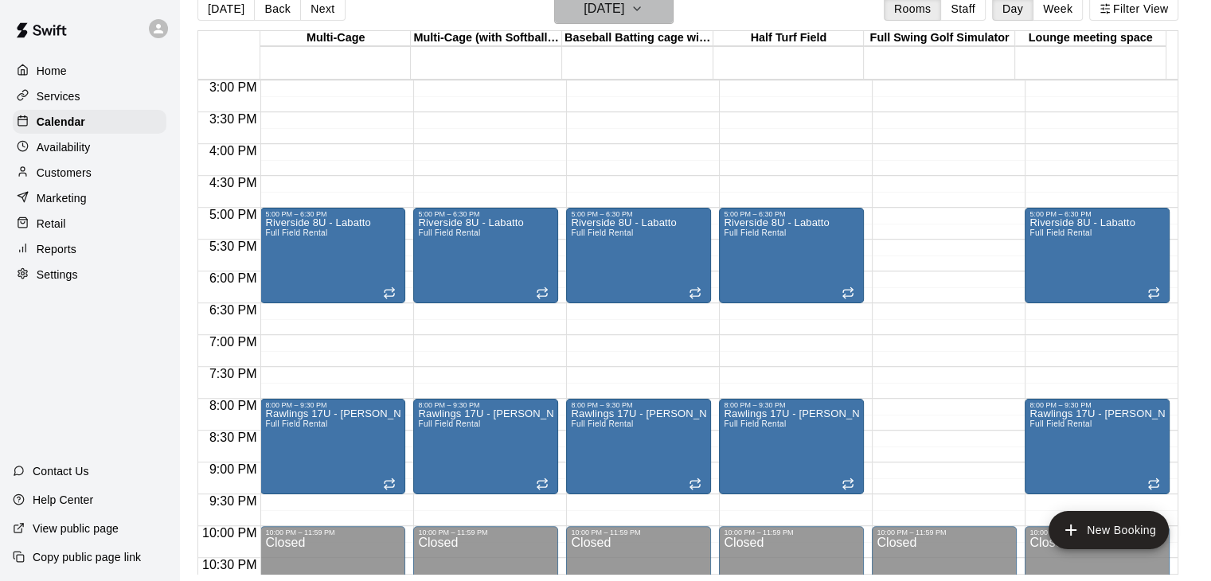
click at [664, 17] on button "Wednesday Dec 24" at bounding box center [613, 9] width 119 height 30
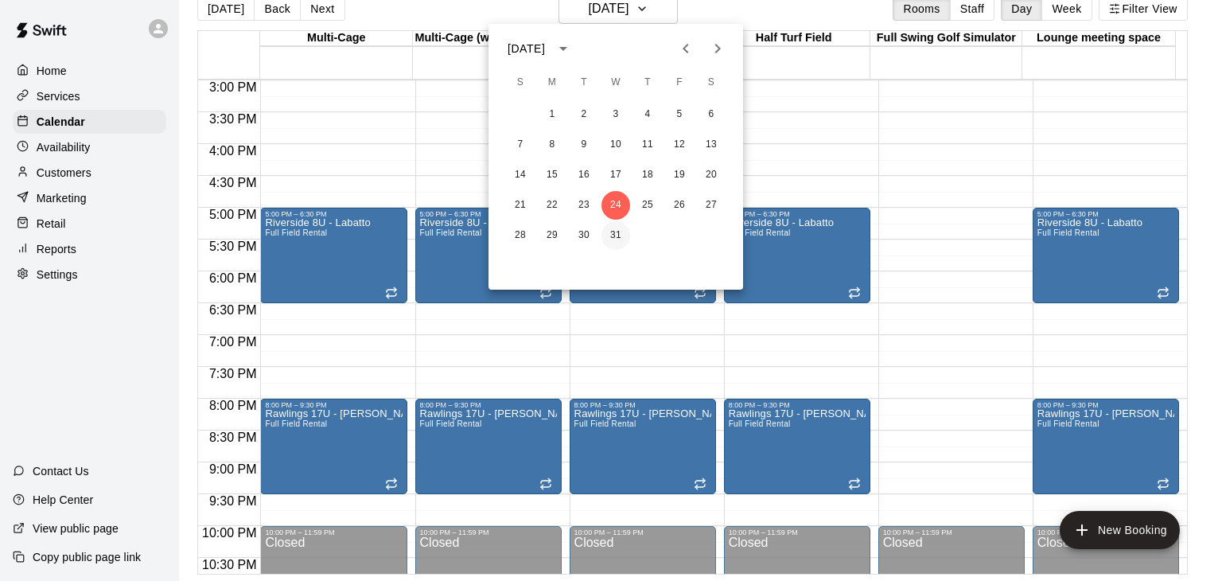
click at [620, 234] on button "31" at bounding box center [616, 235] width 29 height 29
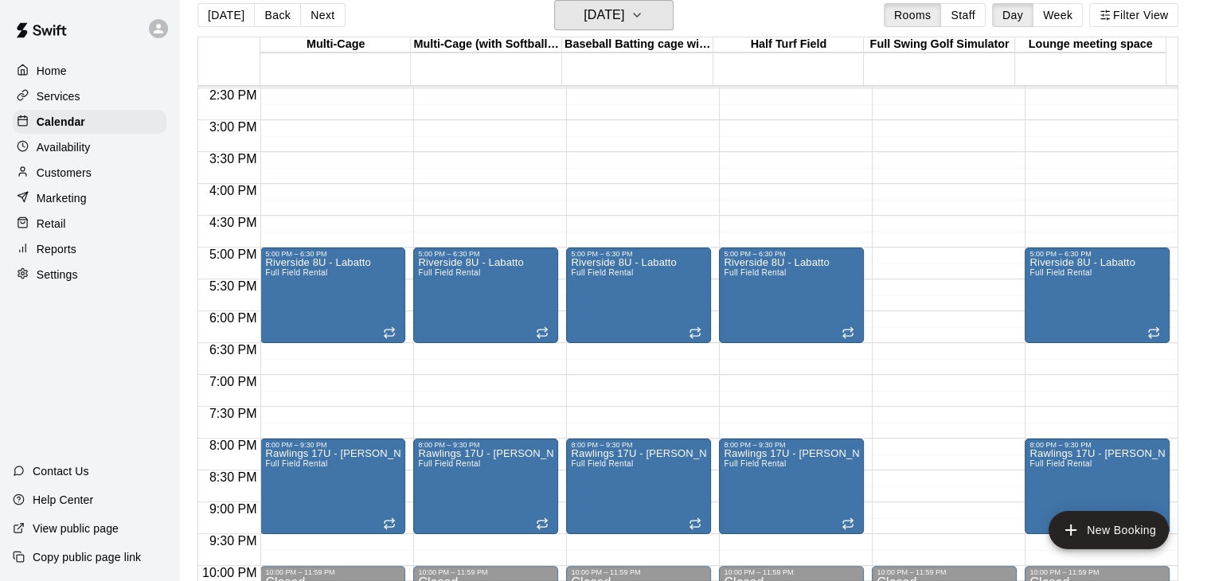
scroll to position [875, 0]
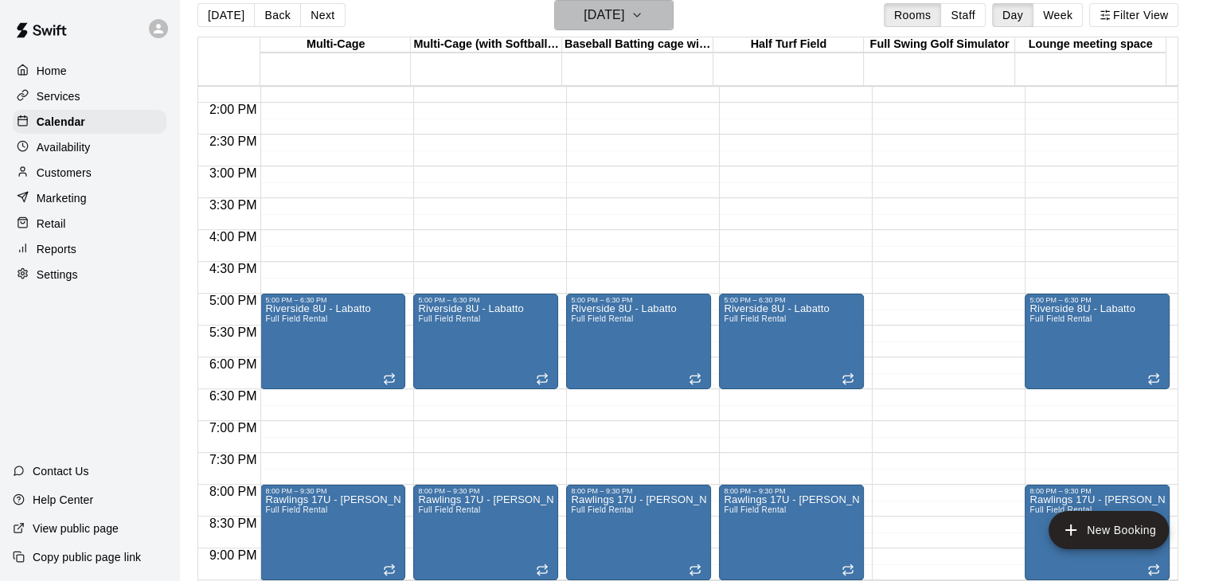
click at [643, 14] on icon "button" at bounding box center [636, 15] width 13 height 19
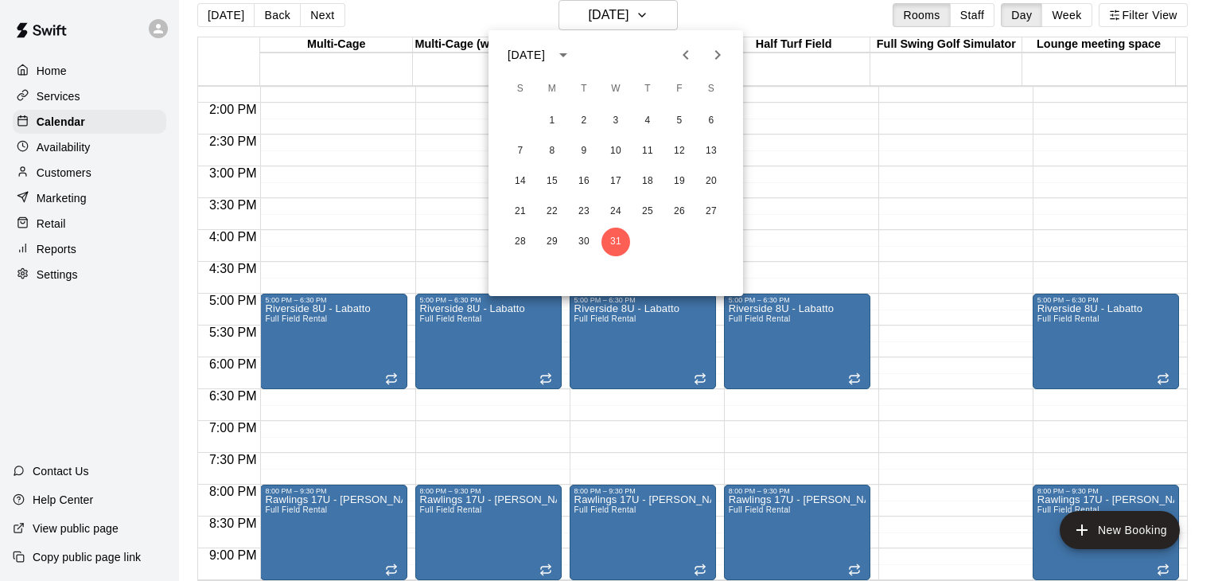
click at [685, 53] on icon "Previous month" at bounding box center [686, 55] width 6 height 10
click at [618, 150] on button "5" at bounding box center [616, 151] width 29 height 29
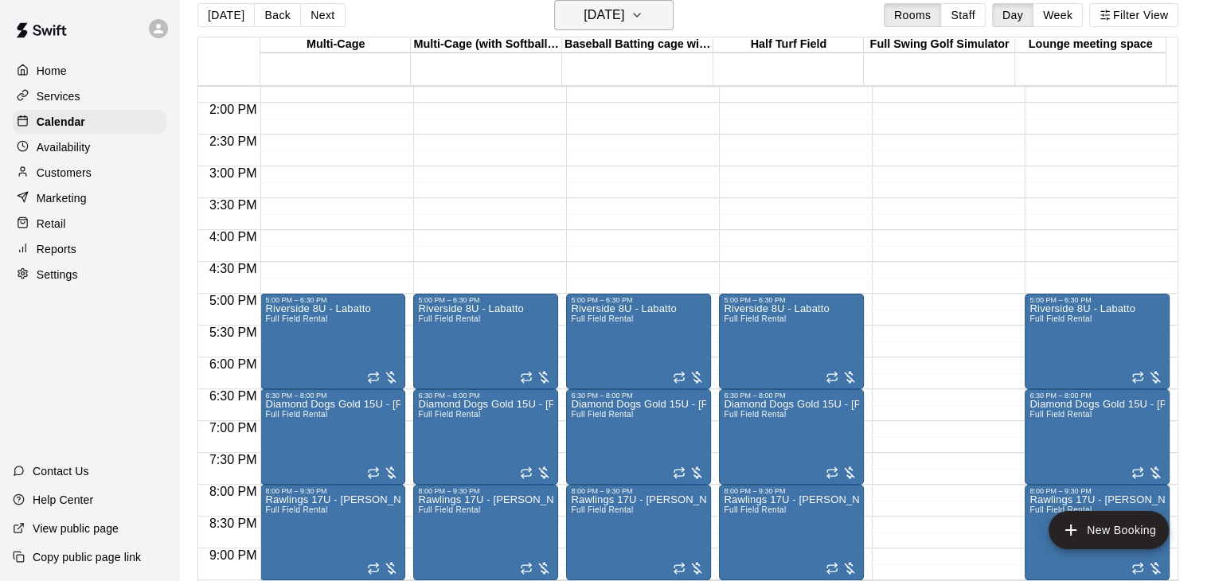
click at [624, 19] on h6 "Wednesday Nov 05" at bounding box center [603, 15] width 41 height 22
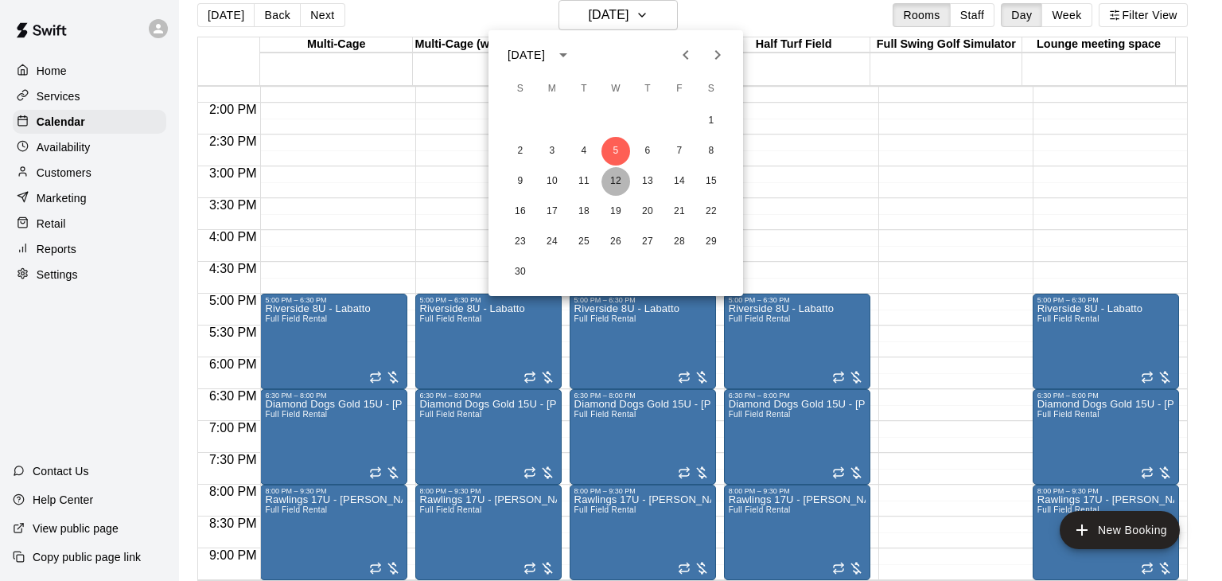
click at [618, 179] on button "12" at bounding box center [616, 181] width 29 height 29
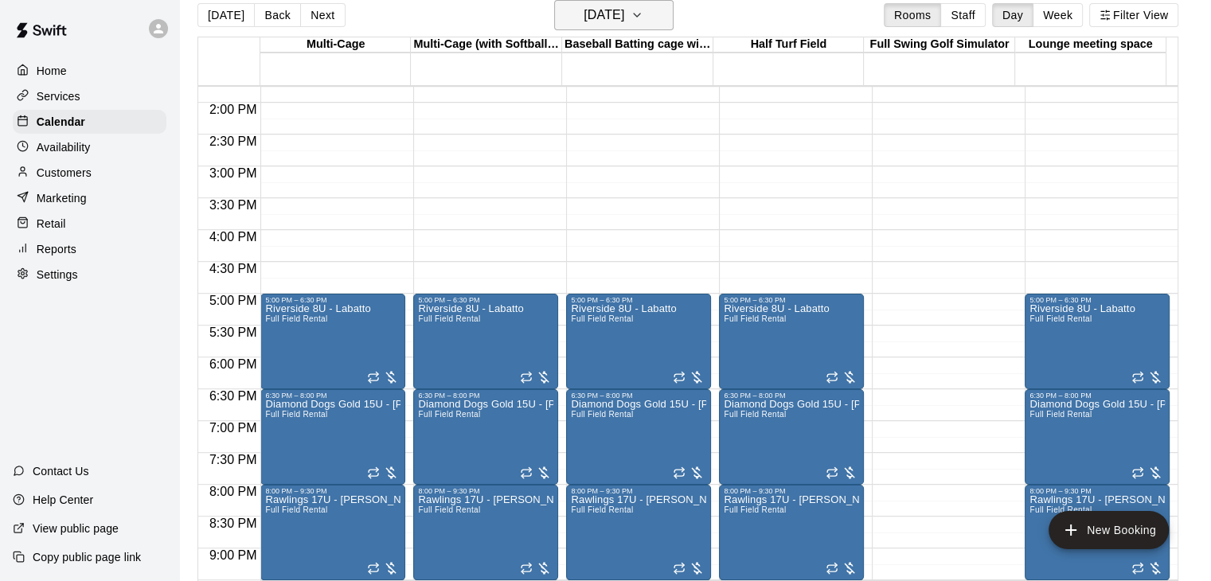
click at [624, 22] on h6 "Wednesday Nov 12" at bounding box center [603, 15] width 41 height 22
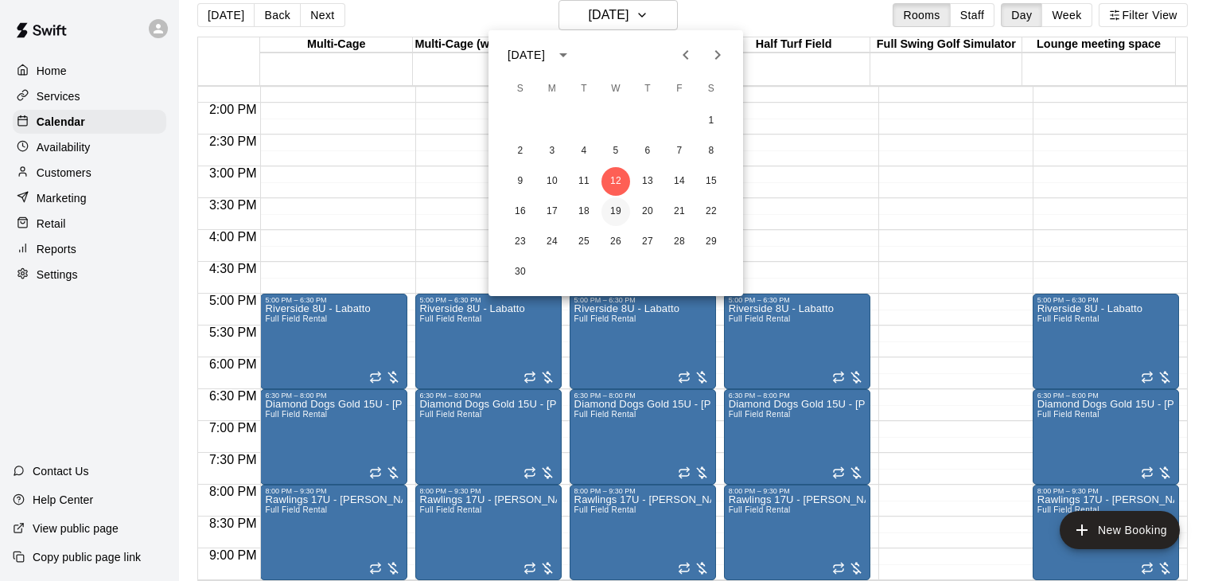
click at [615, 209] on button "19" at bounding box center [616, 211] width 29 height 29
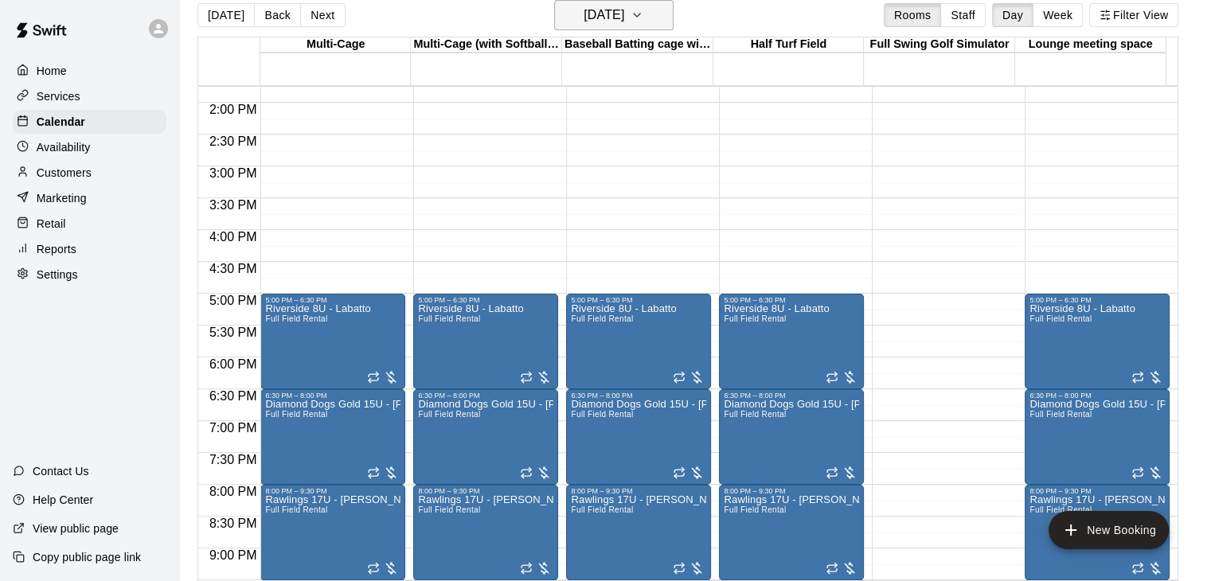
click at [624, 20] on h6 "Wednesday Nov 19" at bounding box center [603, 15] width 41 height 22
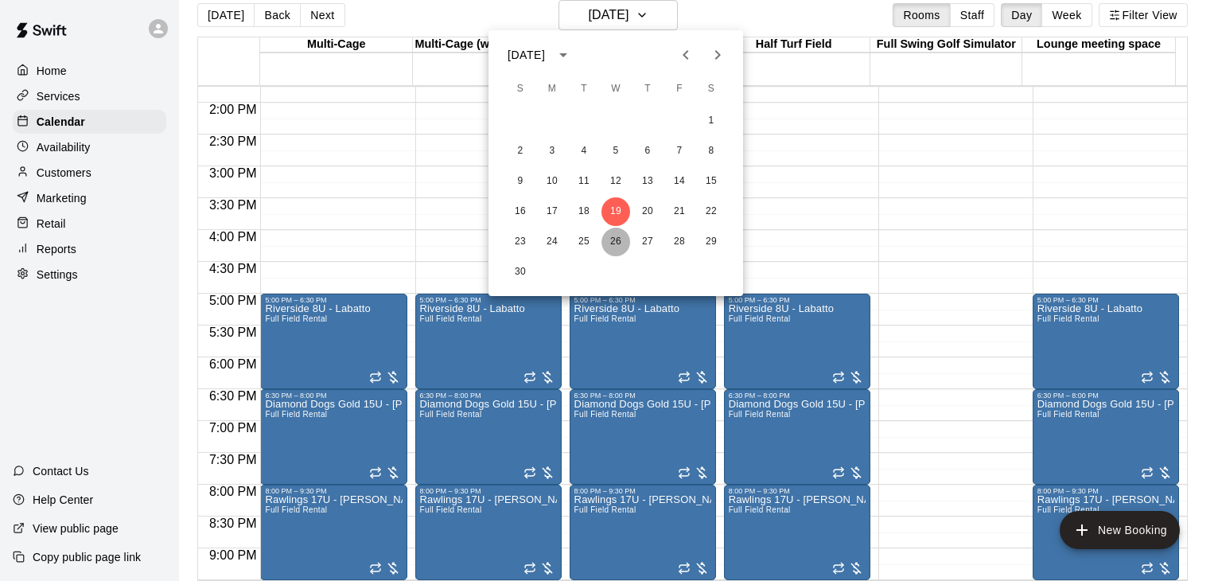
click at [614, 240] on button "26" at bounding box center [616, 242] width 29 height 29
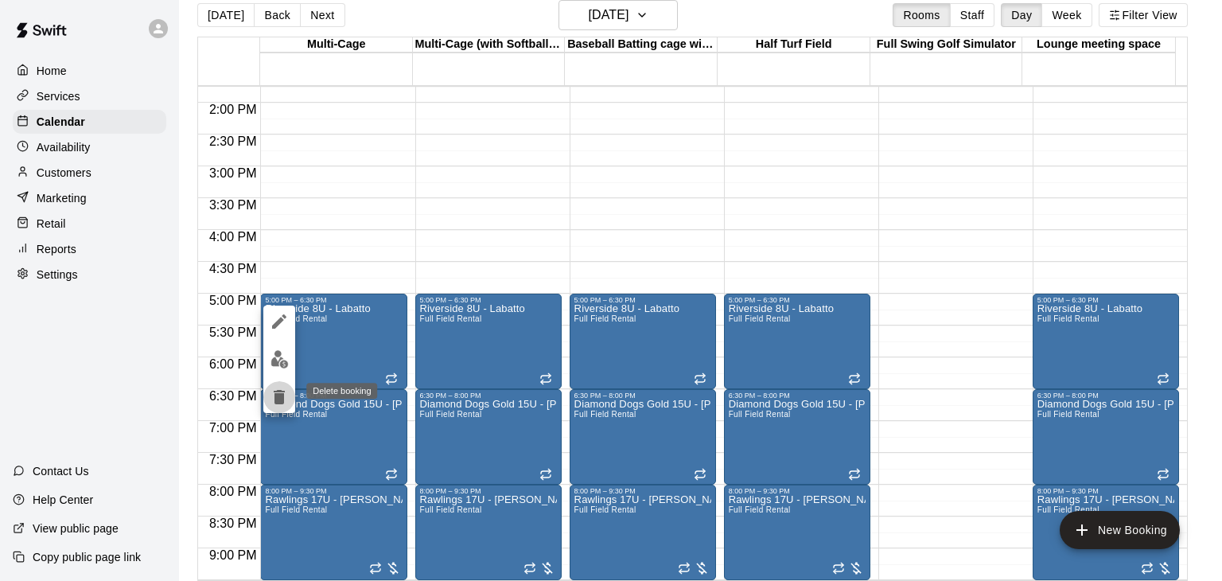
click at [282, 396] on icon "delete" at bounding box center [279, 397] width 11 height 14
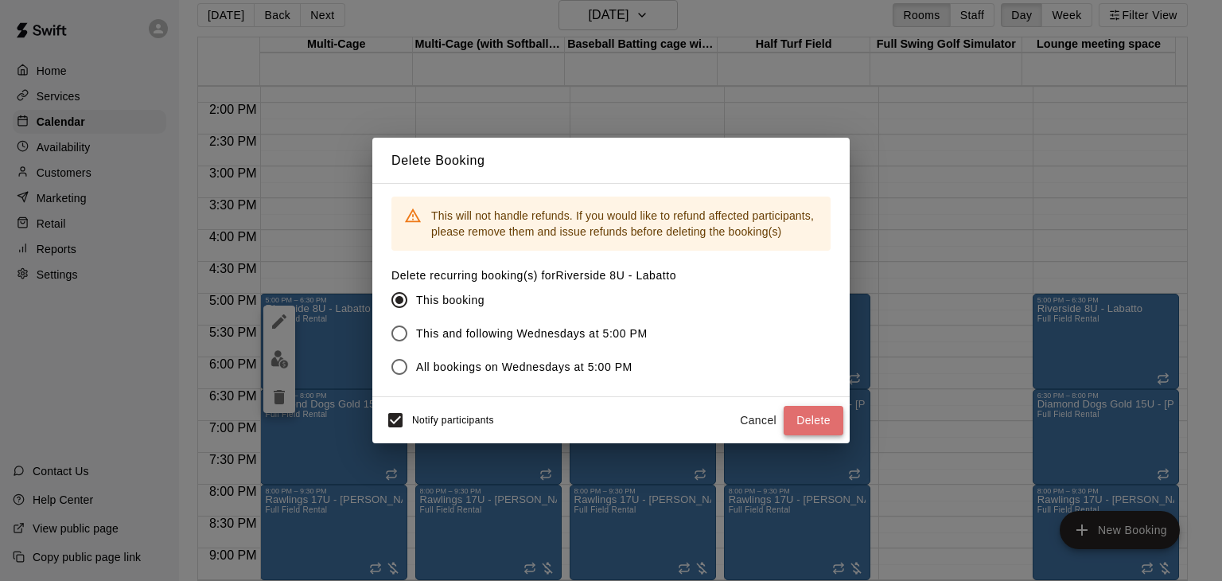
click at [825, 423] on button "Delete" at bounding box center [814, 420] width 60 height 29
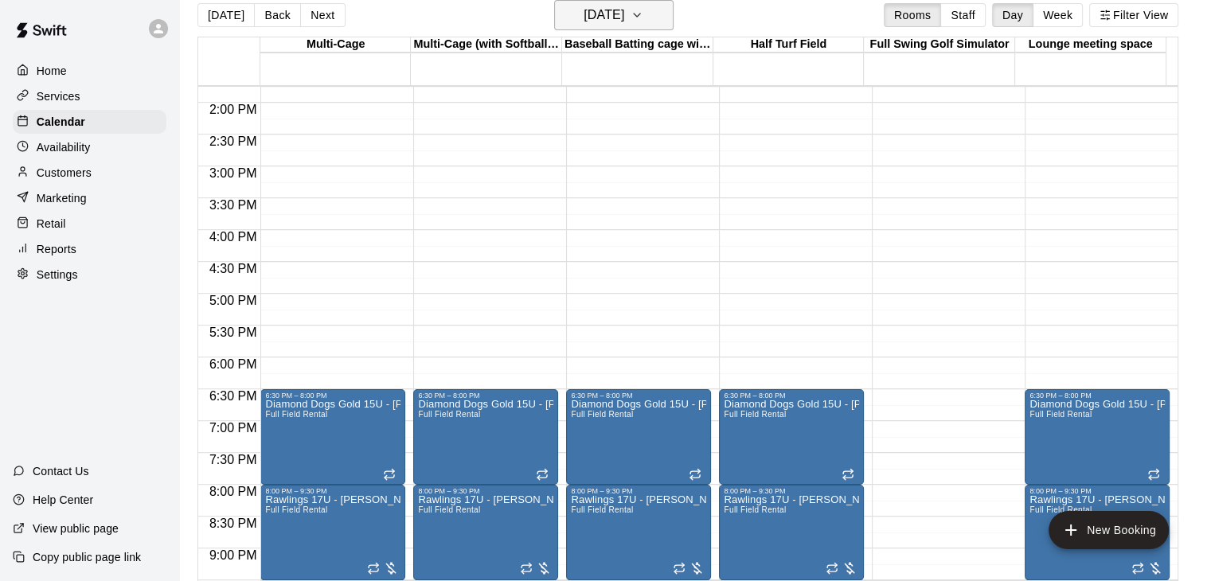
click at [643, 14] on icon "button" at bounding box center [636, 15] width 13 height 19
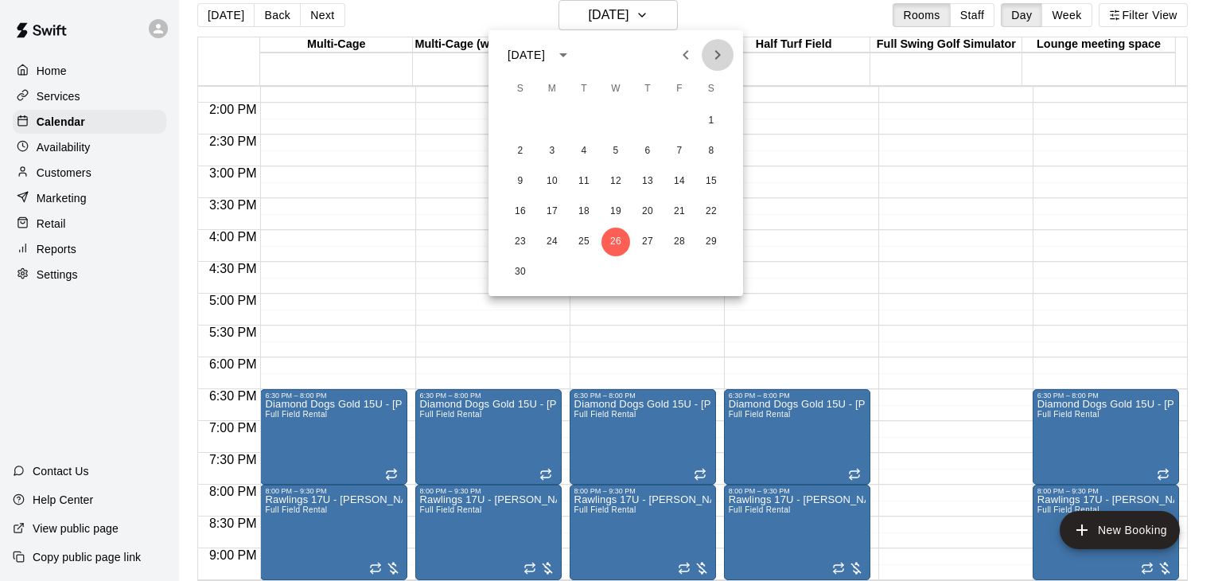
click at [713, 57] on icon "Next month" at bounding box center [717, 54] width 19 height 19
click at [619, 120] on button "3" at bounding box center [616, 121] width 29 height 29
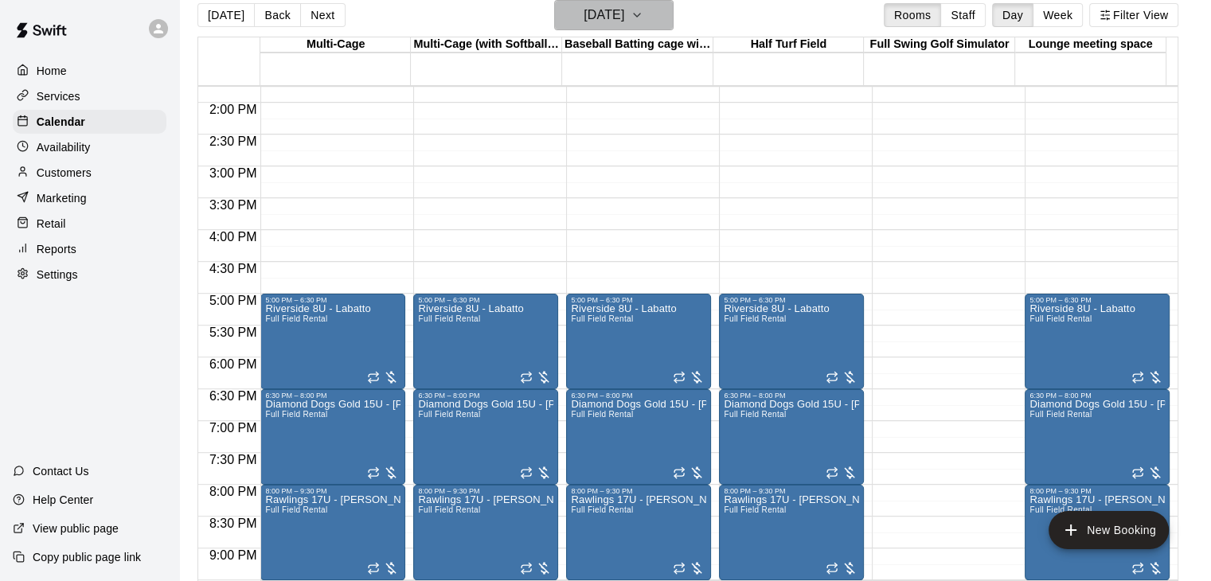
click at [643, 18] on icon "button" at bounding box center [636, 15] width 13 height 19
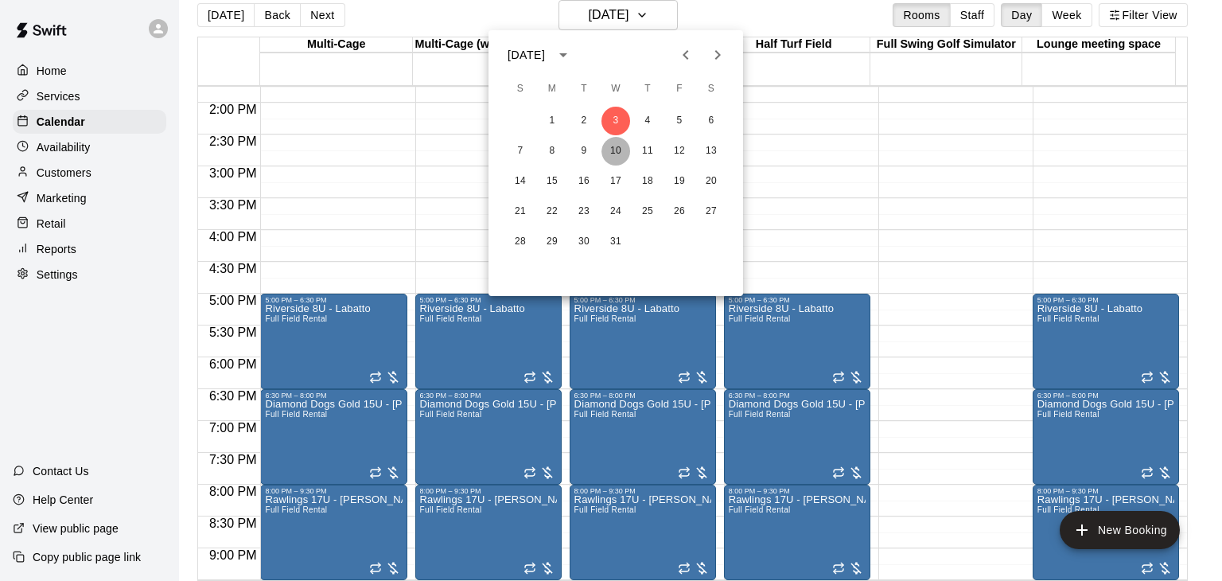
click at [610, 150] on button "10" at bounding box center [616, 151] width 29 height 29
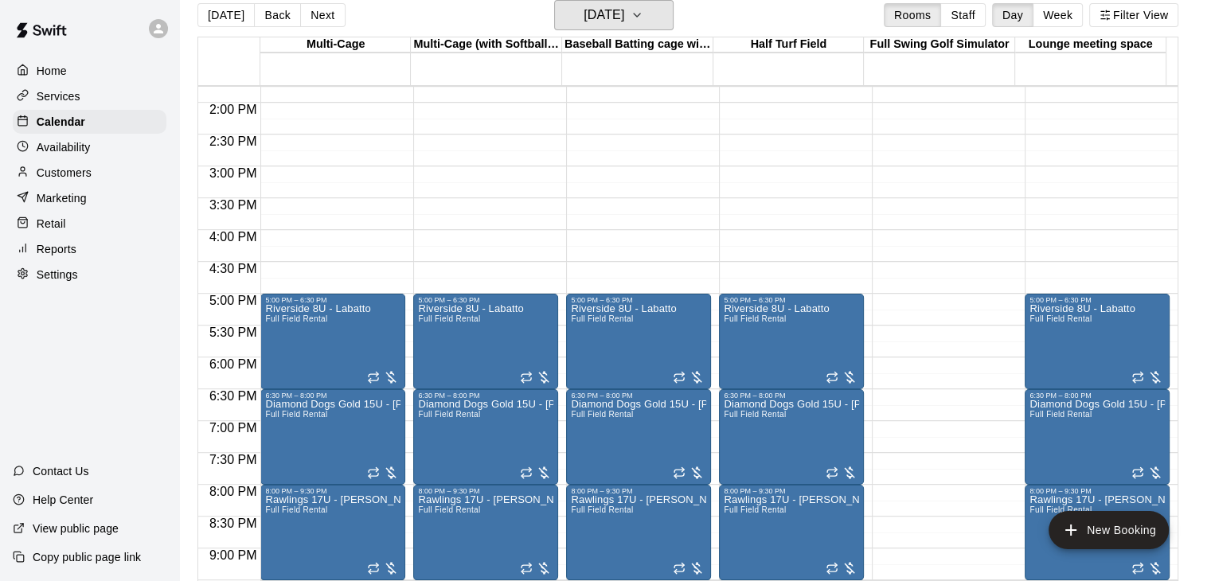
click at [664, 16] on button "Wednesday Dec 10" at bounding box center [613, 15] width 119 height 30
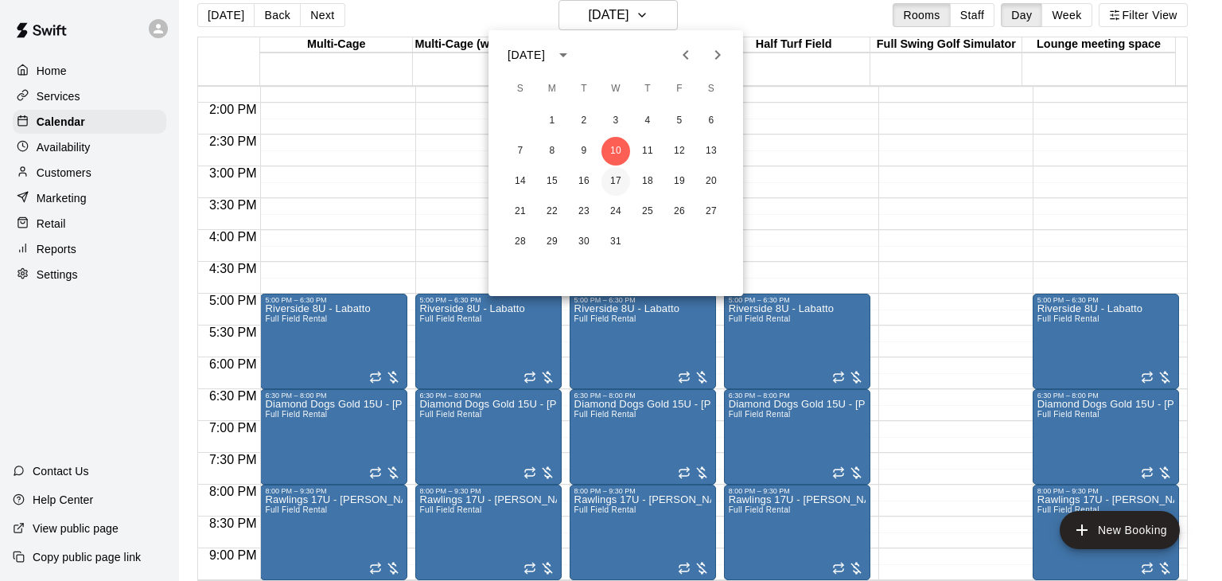
click at [613, 180] on button "17" at bounding box center [616, 181] width 29 height 29
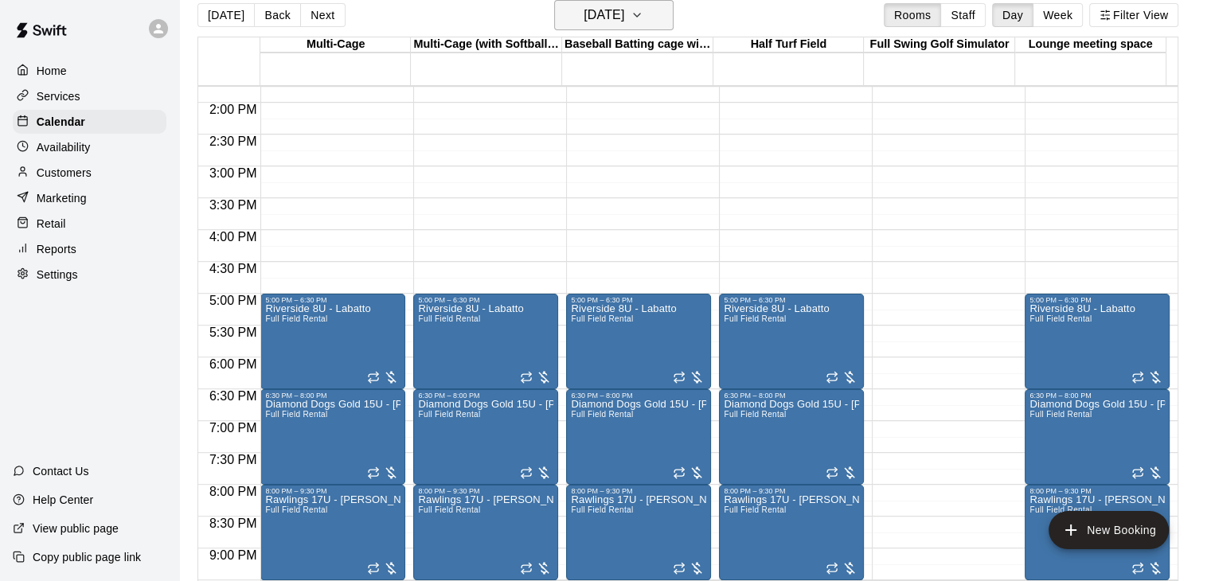
click at [643, 14] on icon "button" at bounding box center [636, 15] width 13 height 19
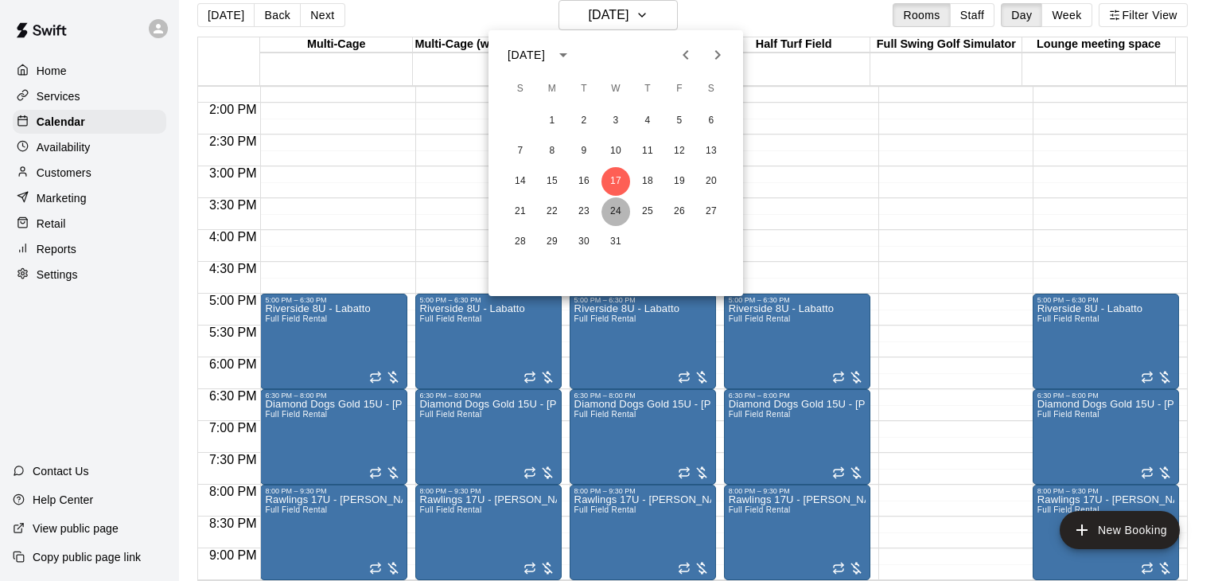
click at [615, 209] on button "24" at bounding box center [616, 211] width 29 height 29
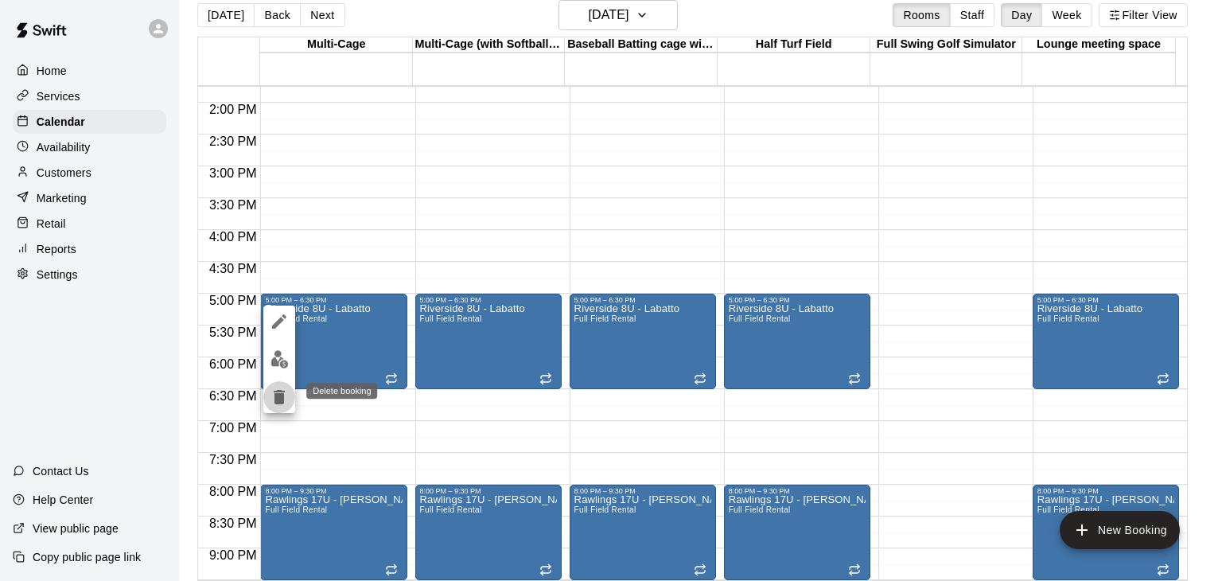
click at [278, 397] on icon "delete" at bounding box center [279, 397] width 11 height 14
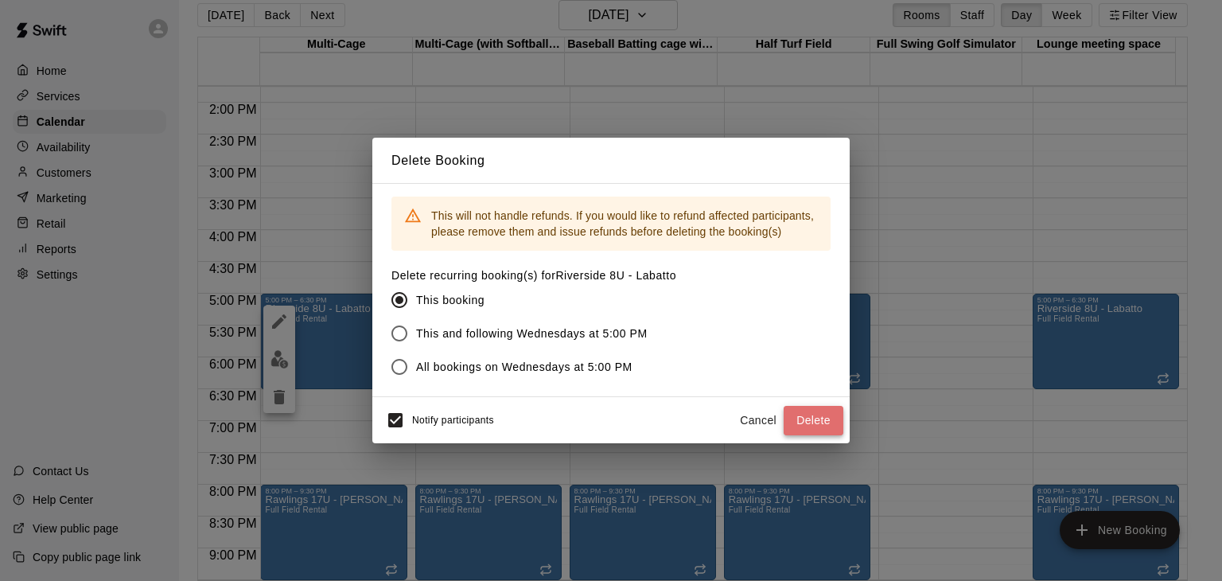
click at [806, 420] on button "Delete" at bounding box center [814, 420] width 60 height 29
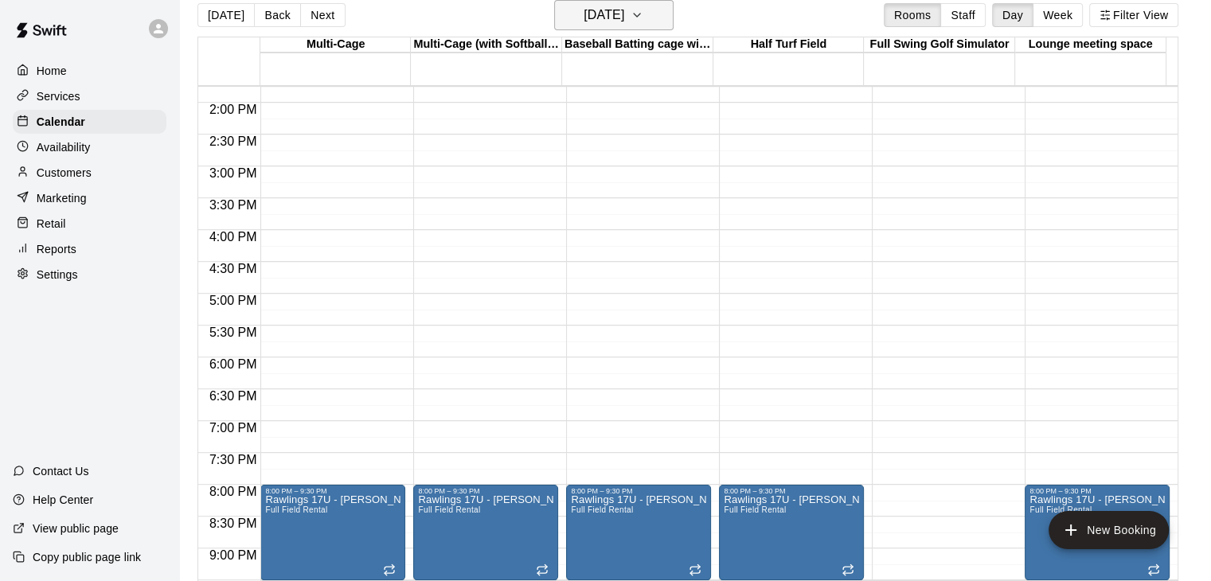
click at [673, 23] on button "Wednesday Dec 24" at bounding box center [613, 15] width 119 height 30
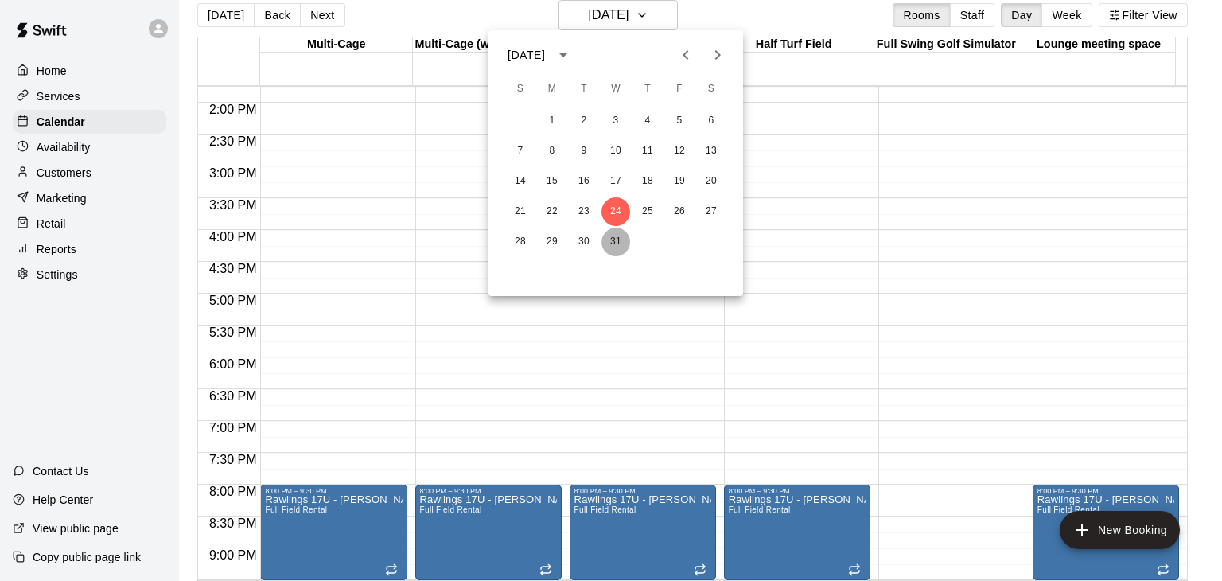
click at [614, 239] on button "31" at bounding box center [616, 242] width 29 height 29
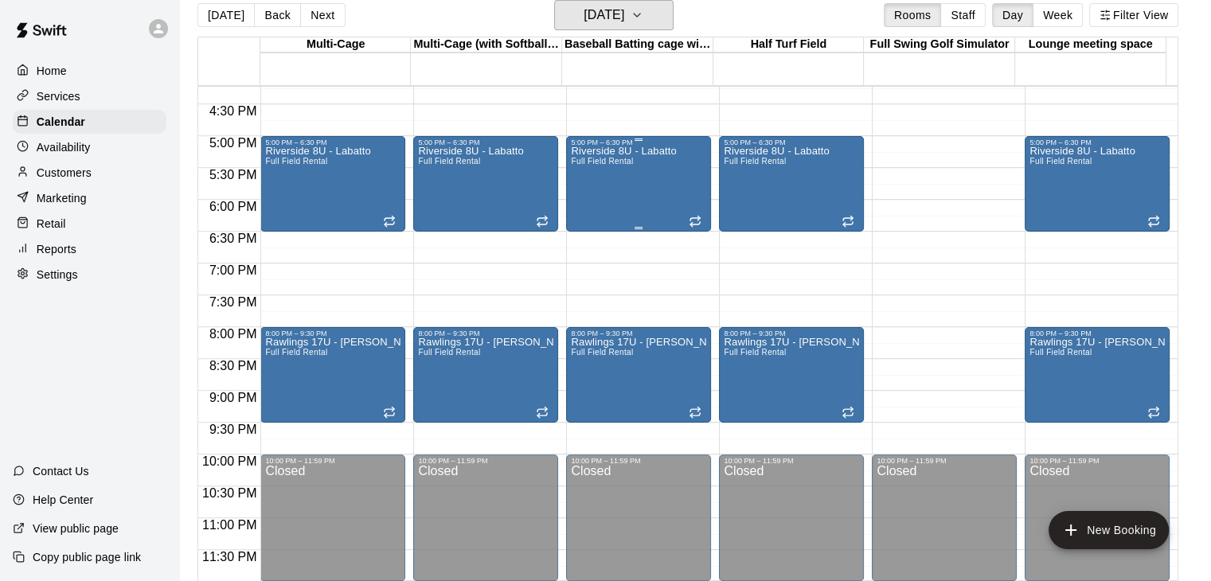
scroll to position [1035, 0]
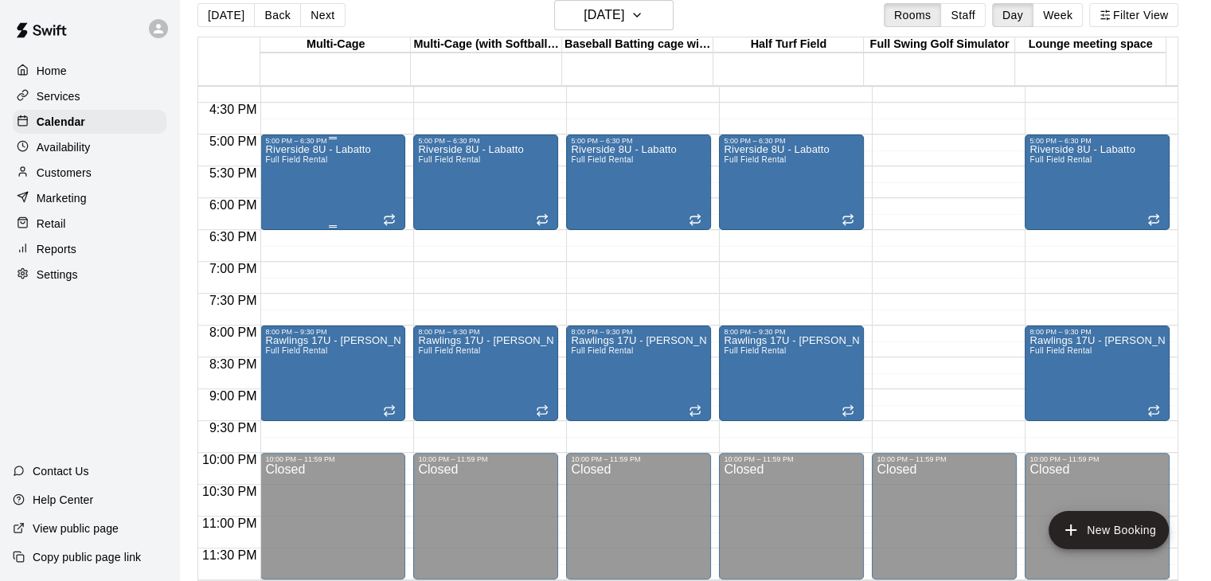
click at [366, 192] on div "Riverside 8U - Labatto Full Field Rental" at bounding box center [317, 435] width 105 height 581
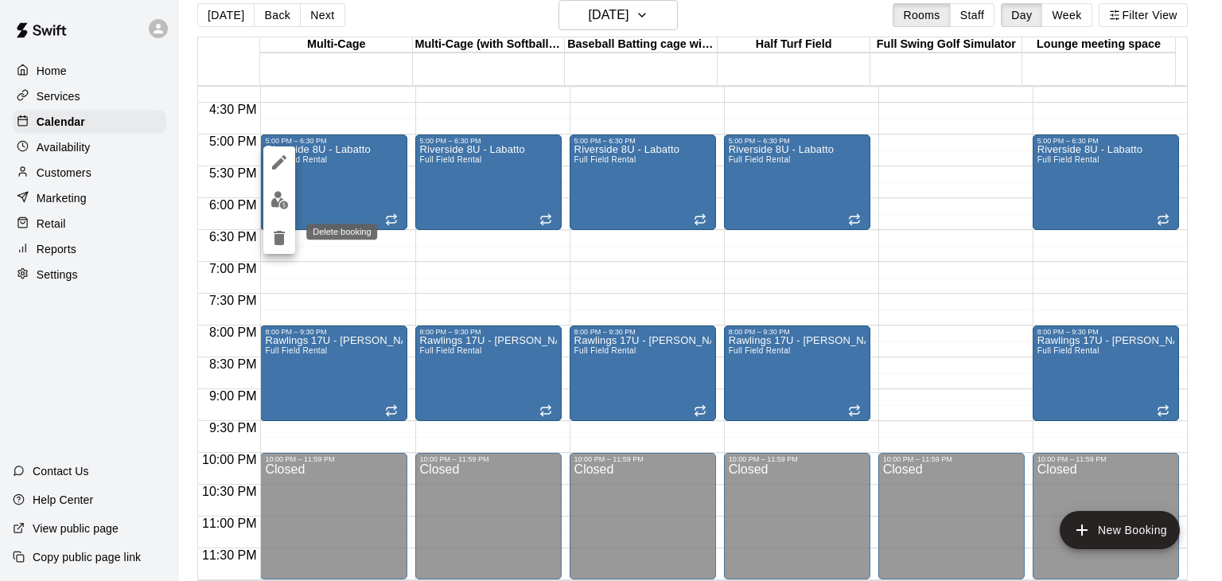
click at [276, 240] on icon "delete" at bounding box center [279, 238] width 11 height 14
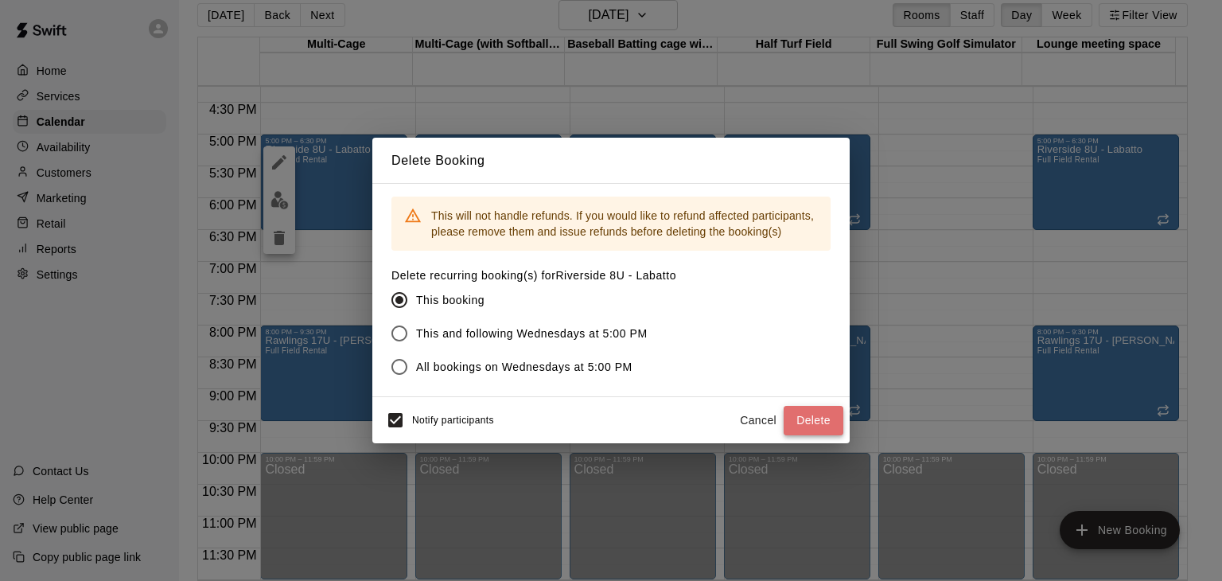
click at [806, 418] on button "Delete" at bounding box center [814, 420] width 60 height 29
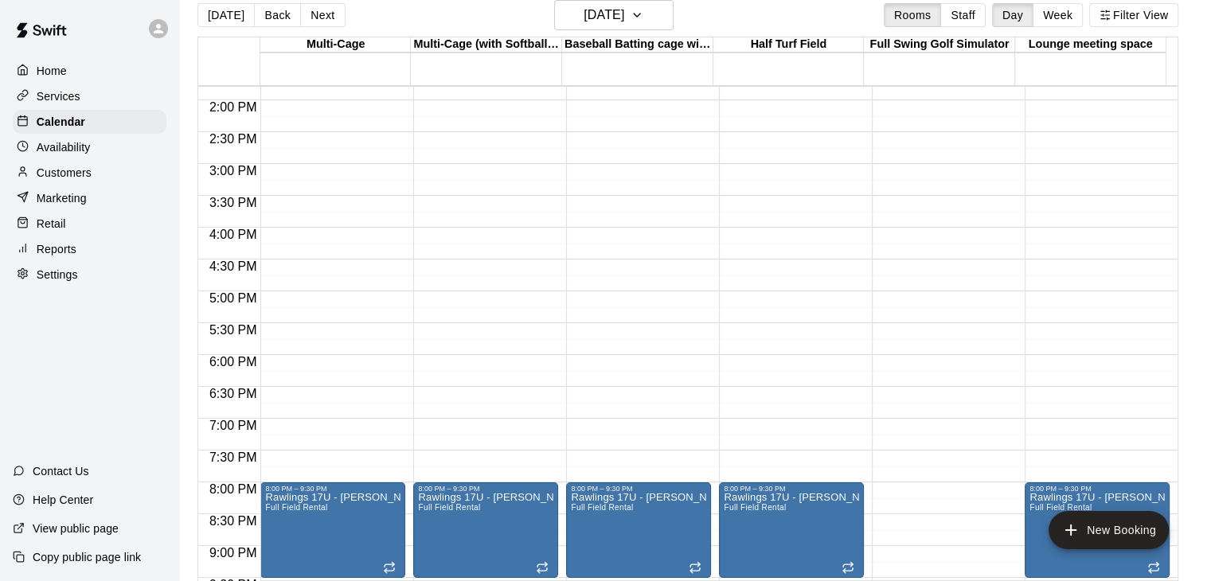
scroll to position [637, 0]
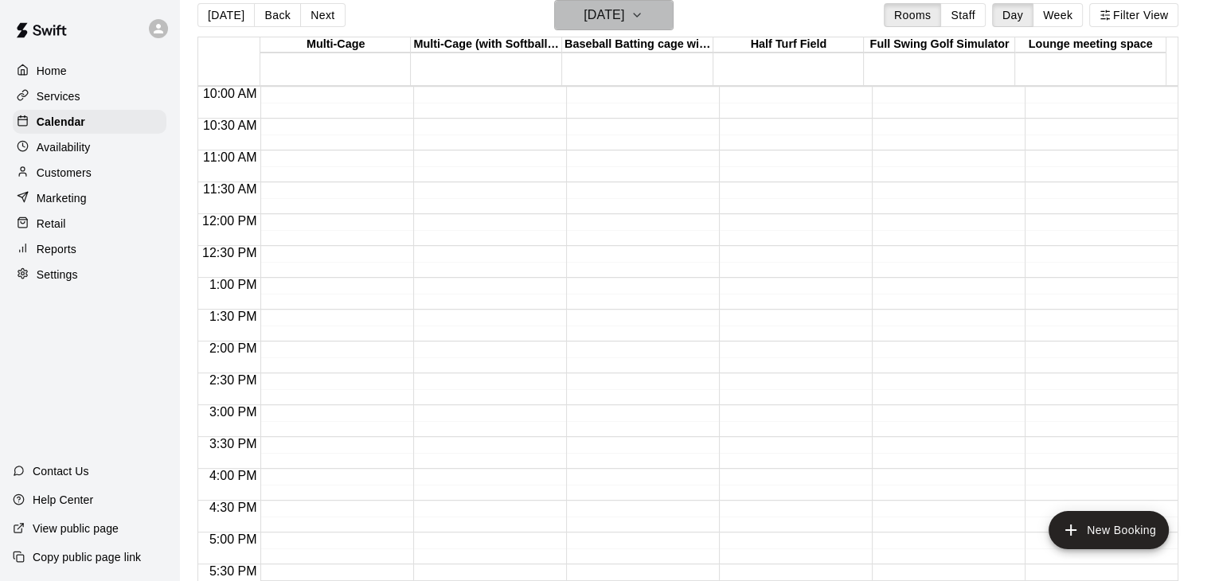
click at [643, 18] on icon "button" at bounding box center [636, 15] width 13 height 19
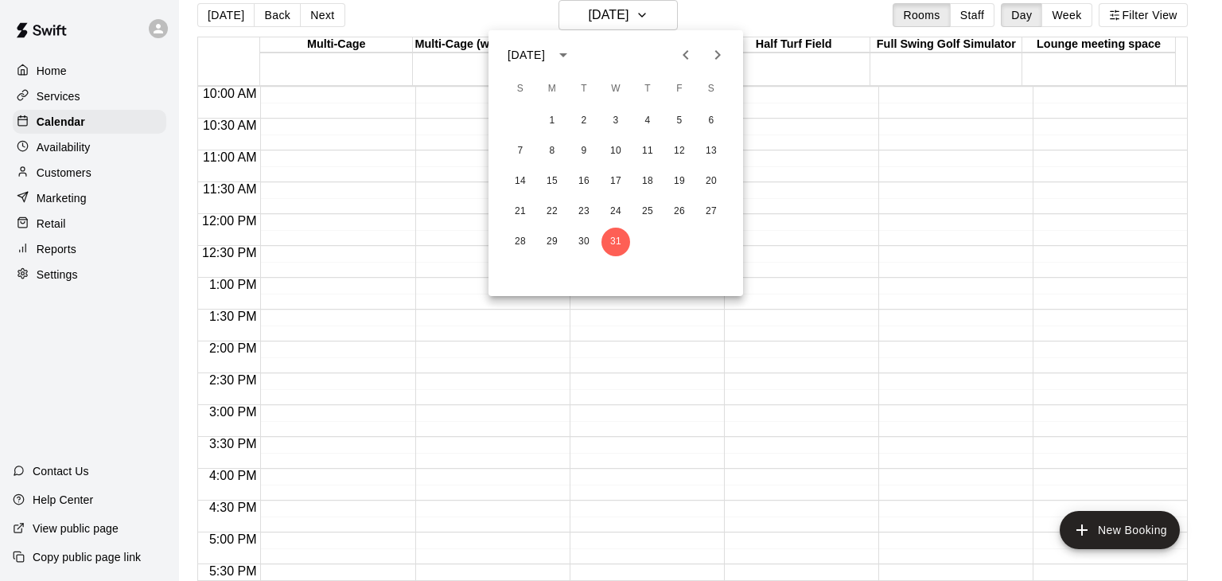
click at [694, 57] on icon "Previous month" at bounding box center [686, 54] width 19 height 19
click at [620, 148] on button "5" at bounding box center [616, 151] width 29 height 29
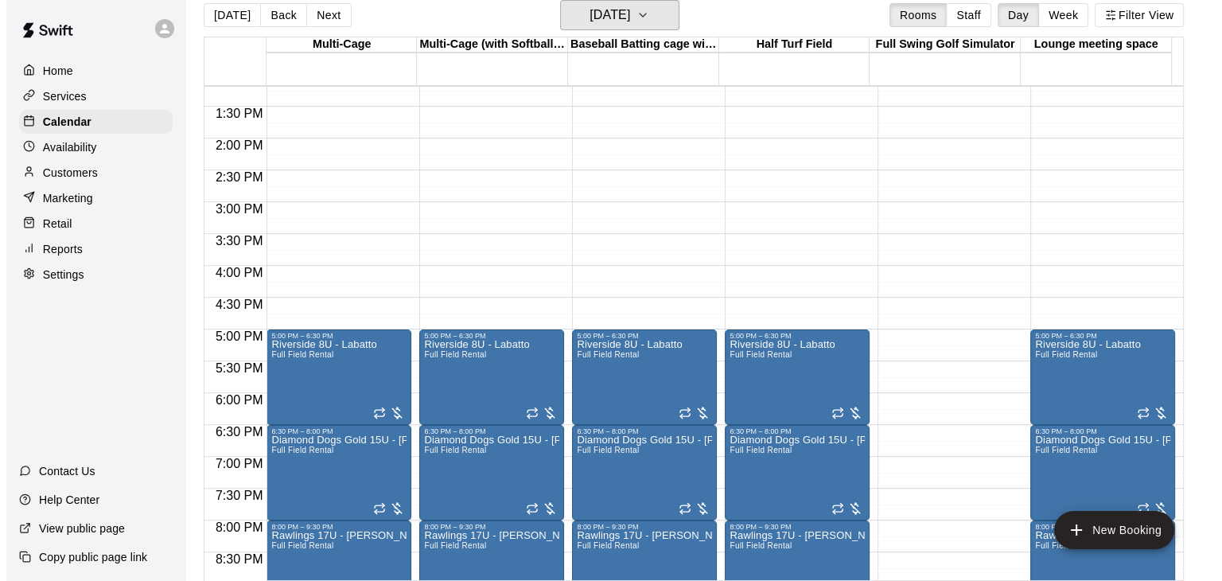
scroll to position [875, 0]
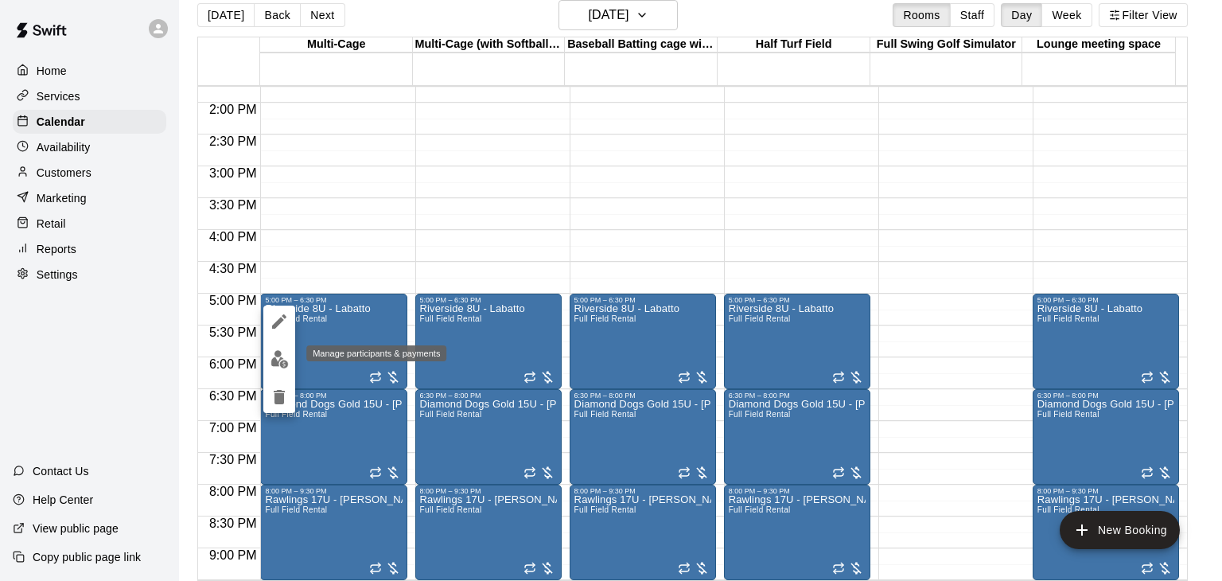
click at [282, 361] on img "edit" at bounding box center [280, 359] width 18 height 18
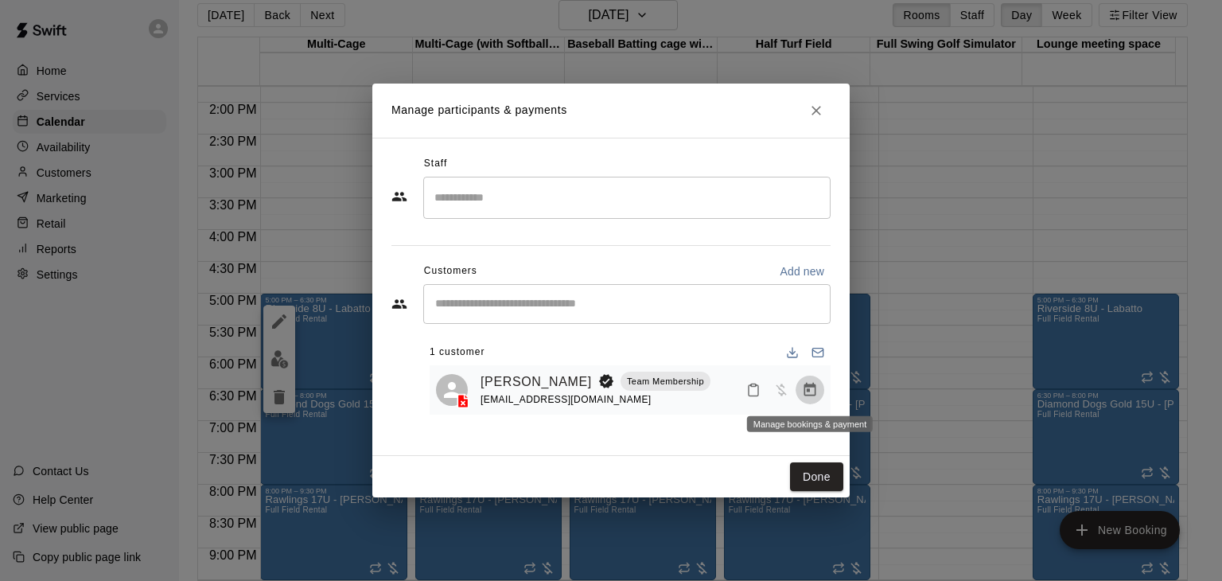
click at [807, 391] on icon "Manage bookings & payment" at bounding box center [811, 390] width 12 height 14
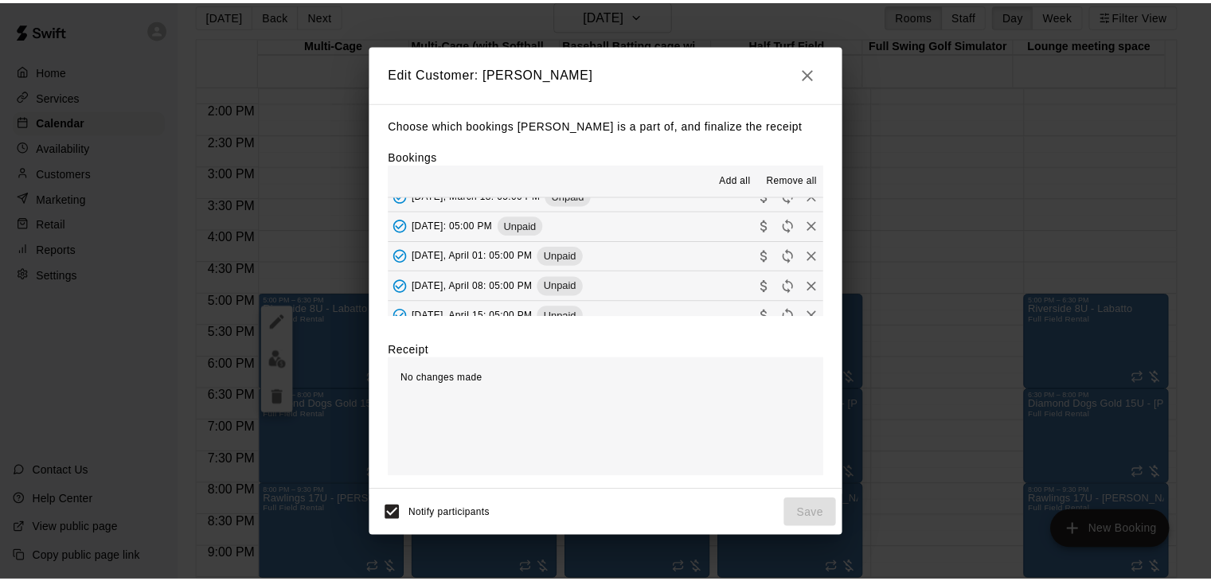
scroll to position [506, 0]
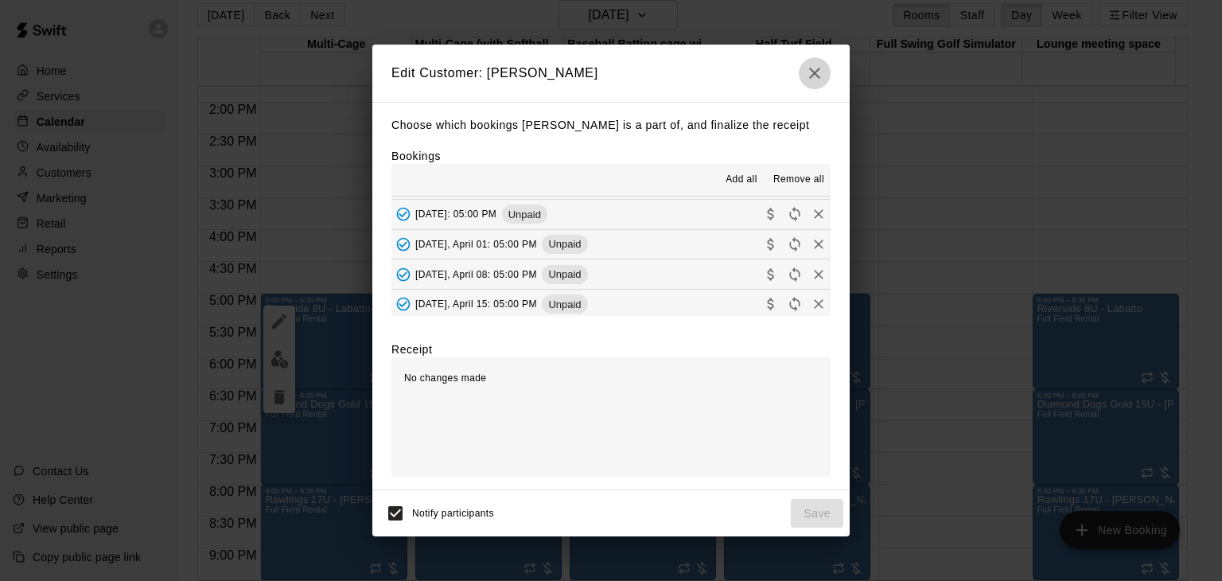
click at [821, 72] on icon "button" at bounding box center [814, 73] width 19 height 19
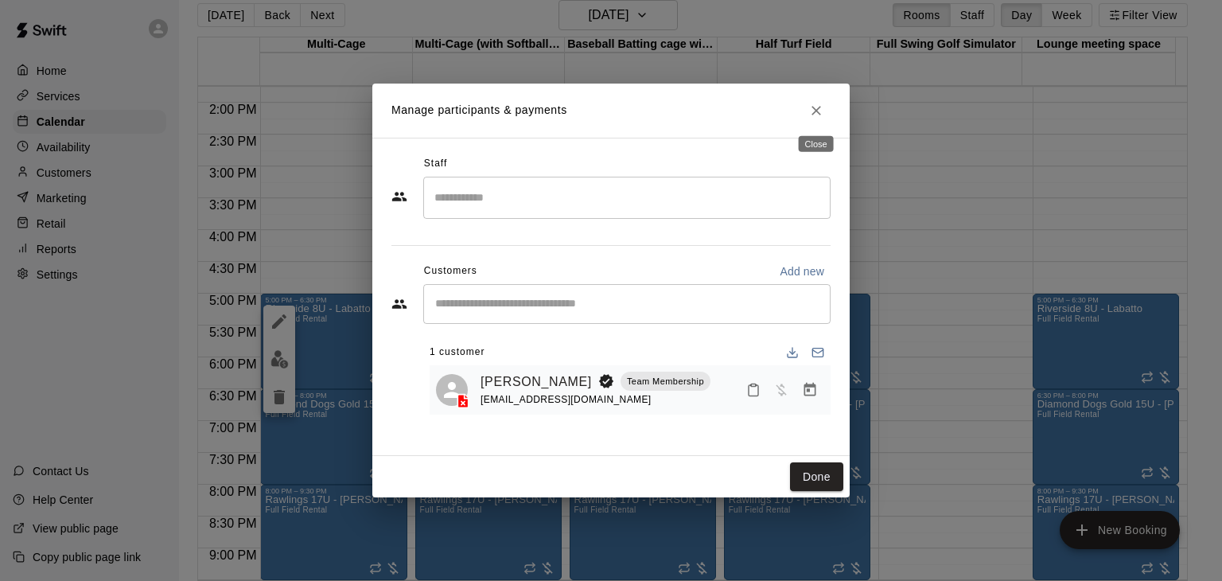
click at [820, 112] on icon "Close" at bounding box center [817, 111] width 10 height 10
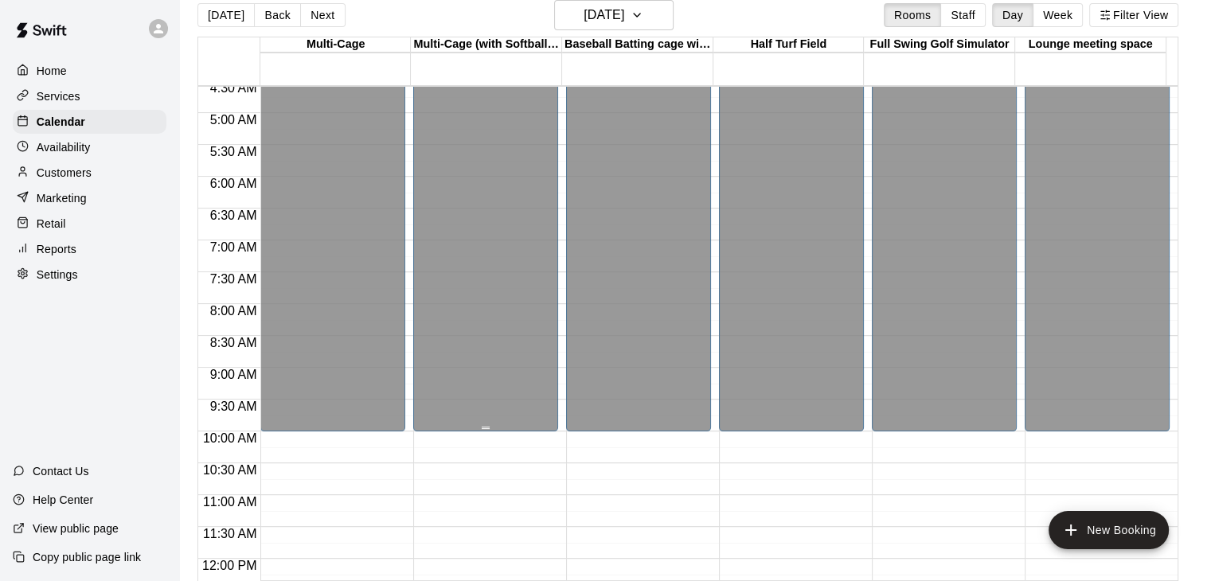
scroll to position [0, 0]
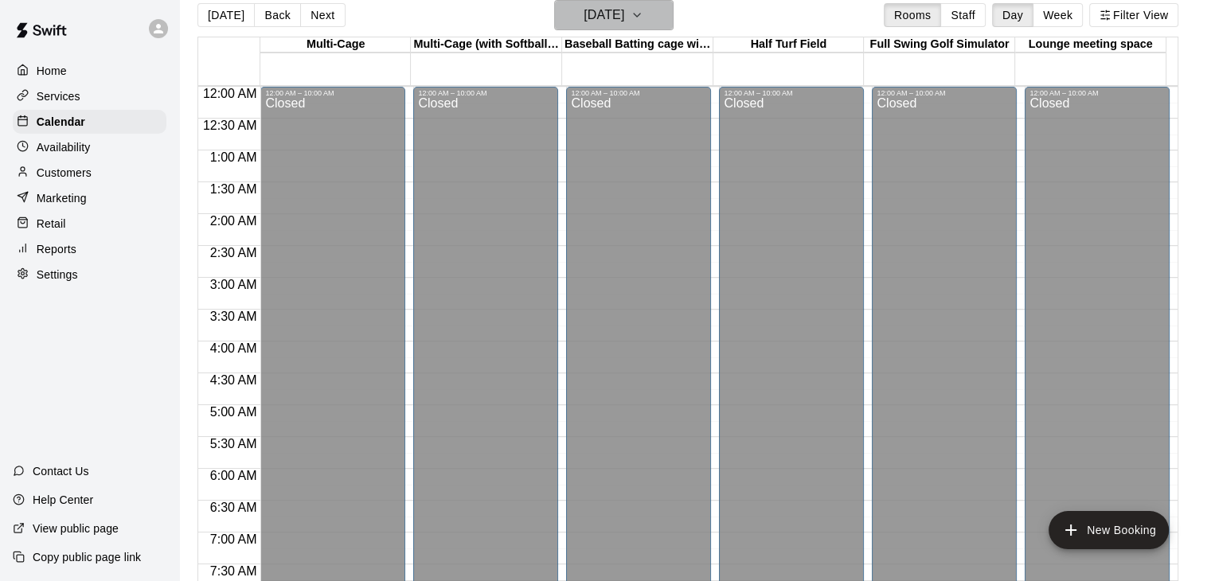
click at [643, 18] on icon "button" at bounding box center [636, 15] width 13 height 19
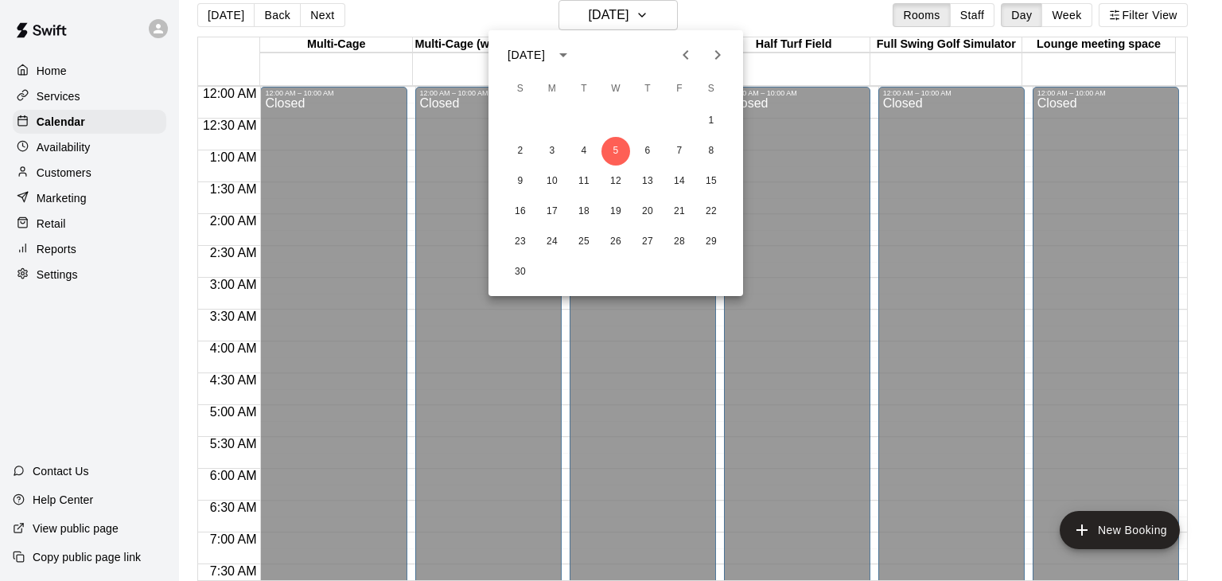
click at [718, 57] on icon "Next month" at bounding box center [719, 55] width 6 height 10
click at [618, 211] on button "24" at bounding box center [616, 211] width 29 height 29
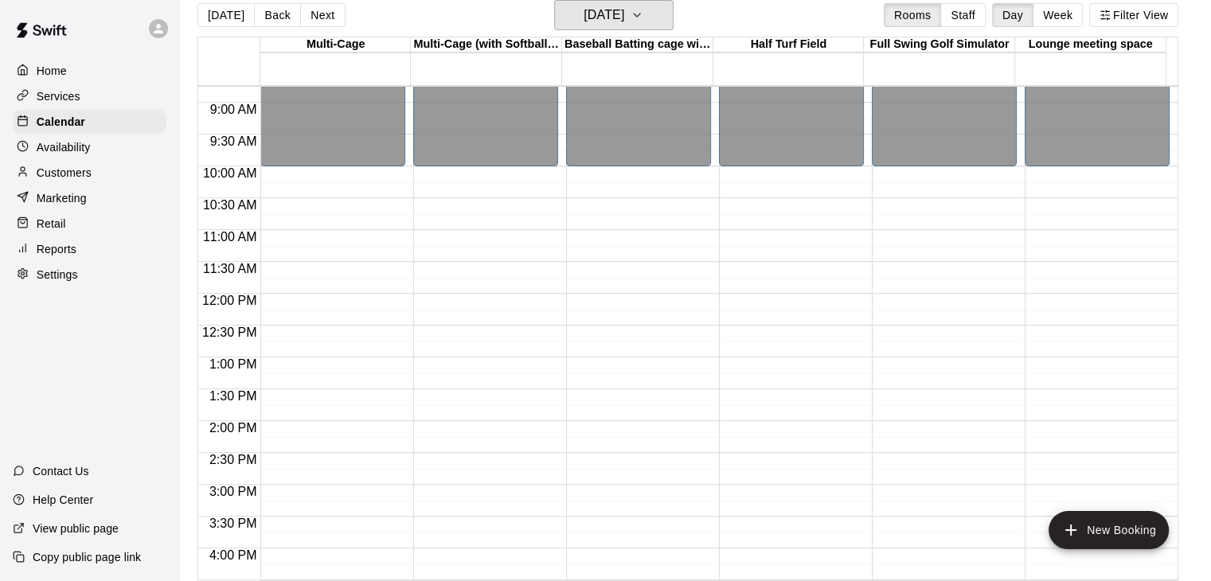
scroll to position [1035, 0]
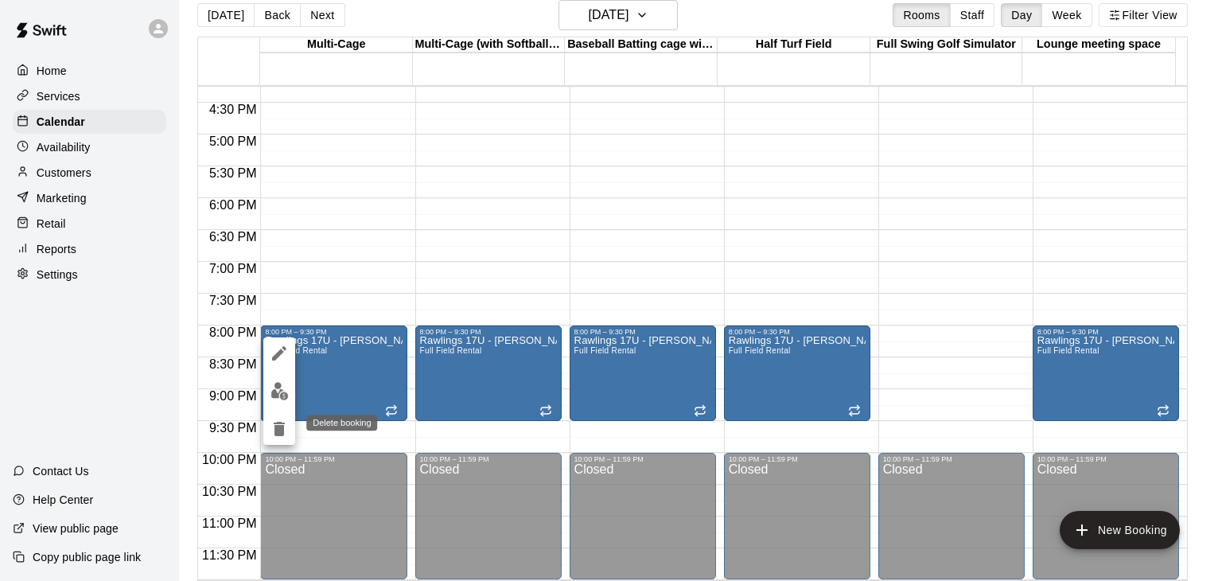
click at [285, 431] on icon "delete" at bounding box center [279, 428] width 19 height 19
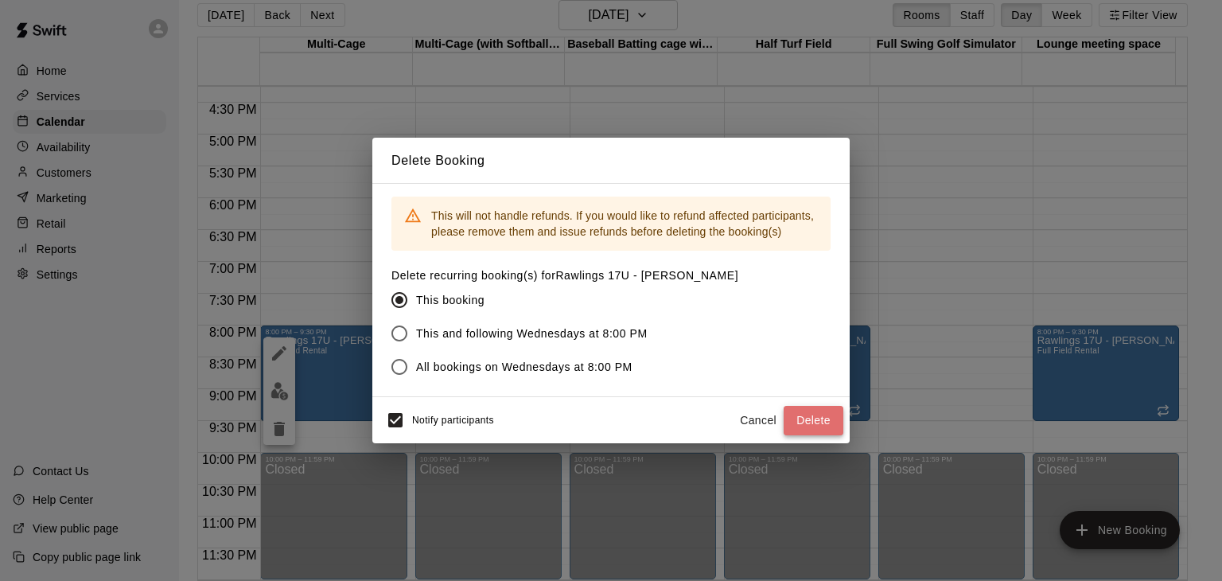
click at [797, 415] on button "Delete" at bounding box center [814, 420] width 60 height 29
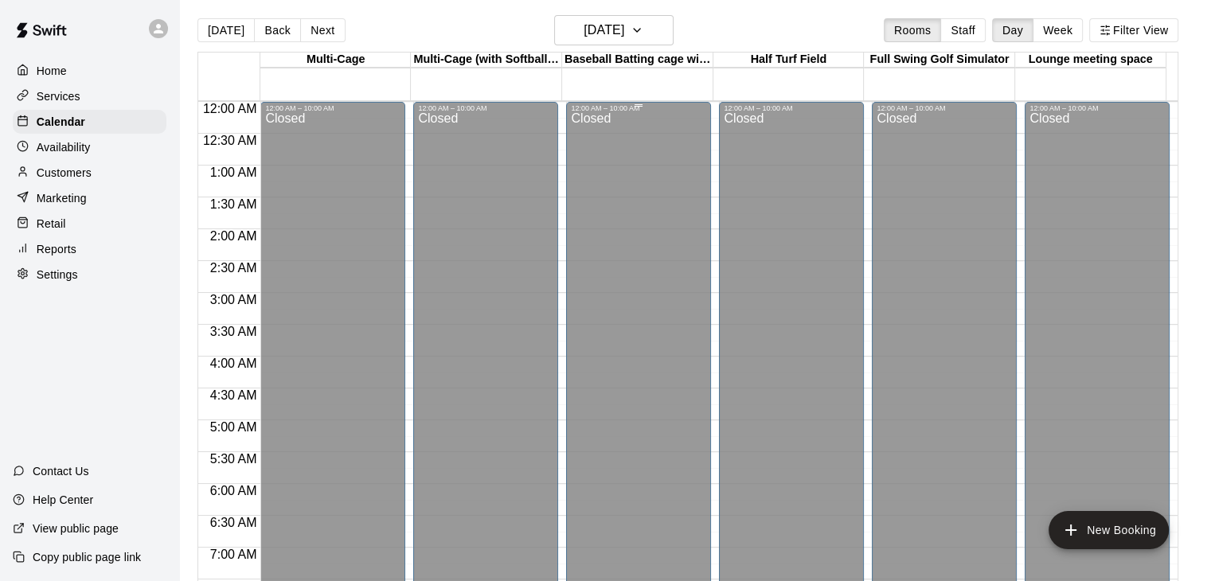
scroll to position [0, 0]
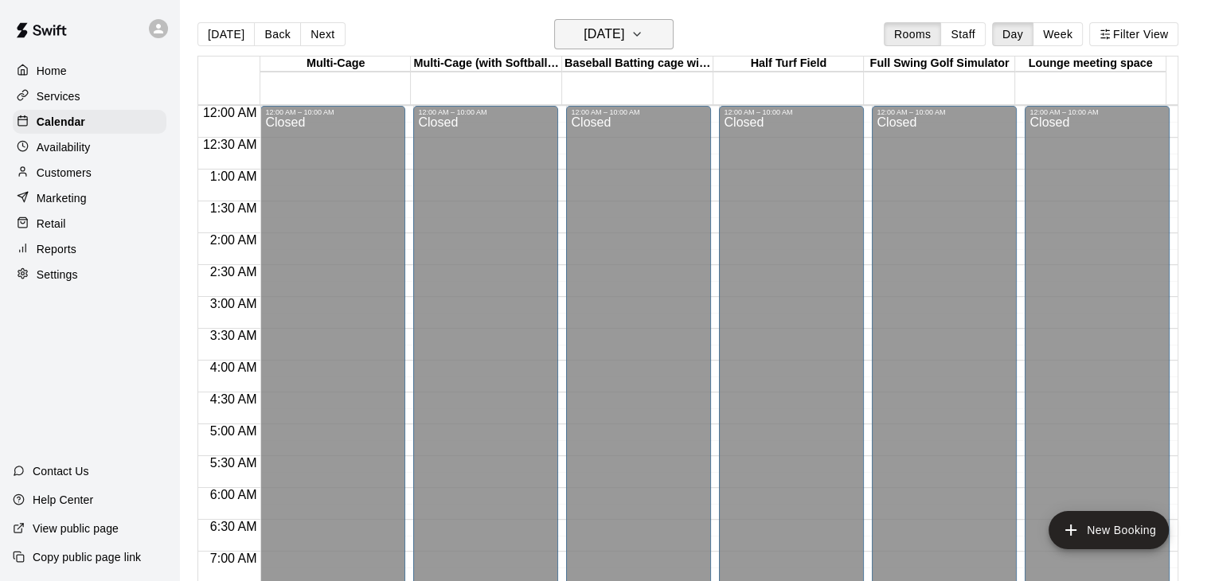
click at [643, 33] on icon "button" at bounding box center [636, 34] width 13 height 19
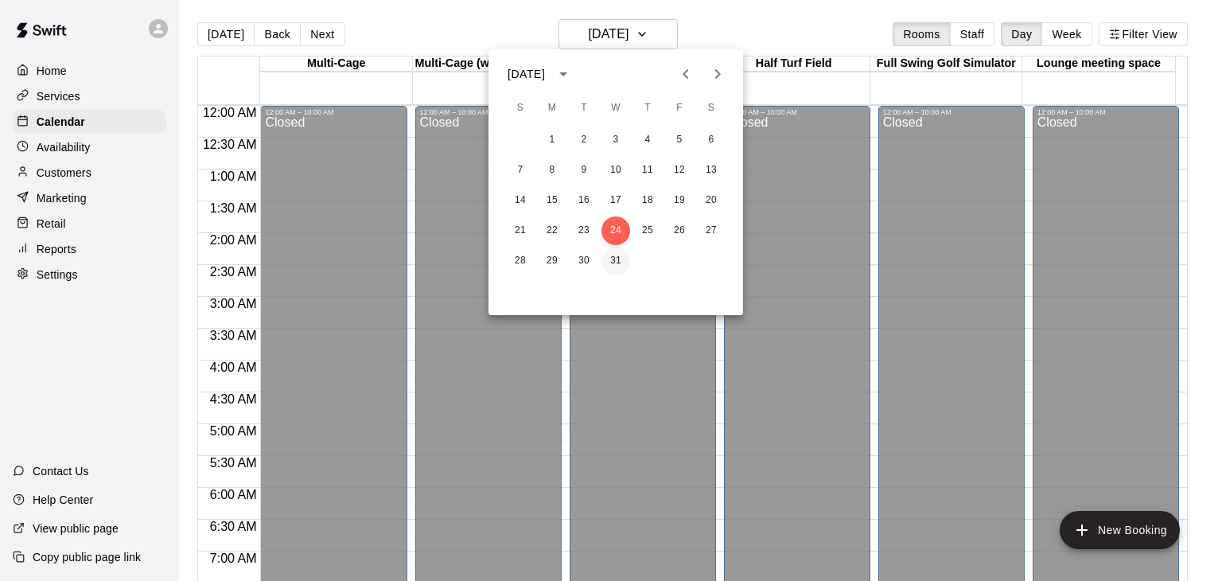
click at [616, 263] on button "31" at bounding box center [616, 261] width 29 height 29
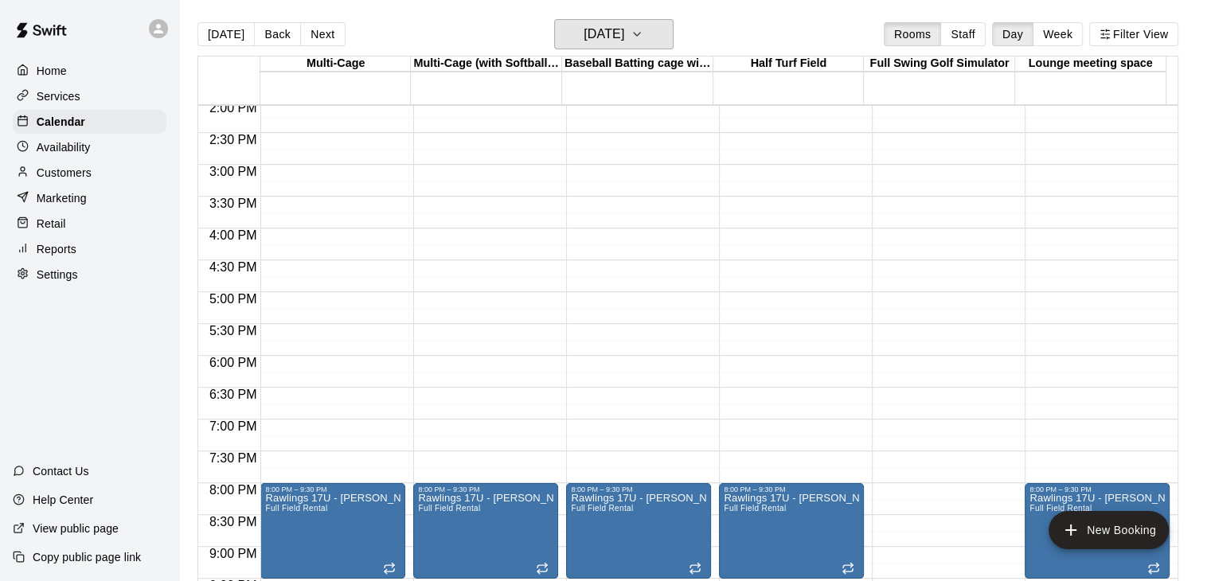
scroll to position [955, 0]
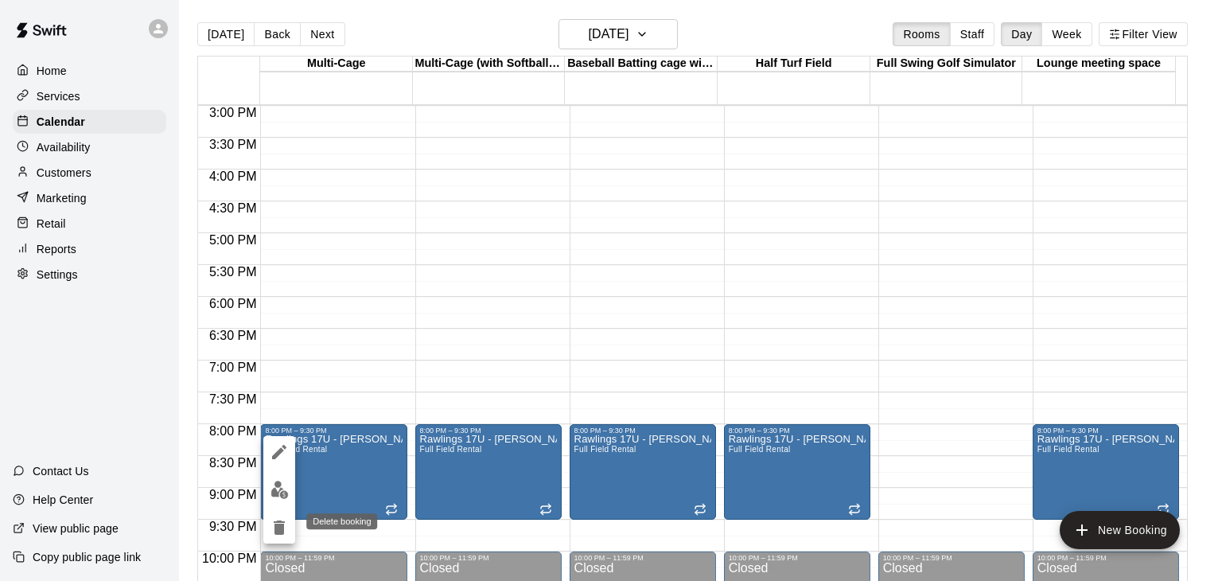
click at [282, 532] on icon "delete" at bounding box center [279, 528] width 11 height 14
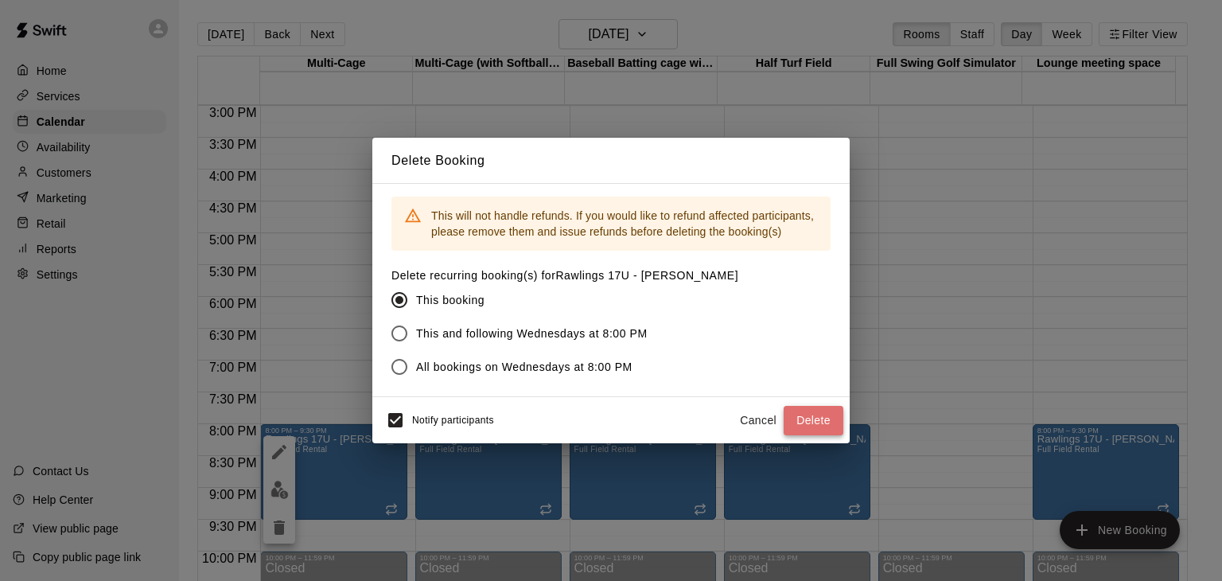
click at [813, 416] on button "Delete" at bounding box center [814, 420] width 60 height 29
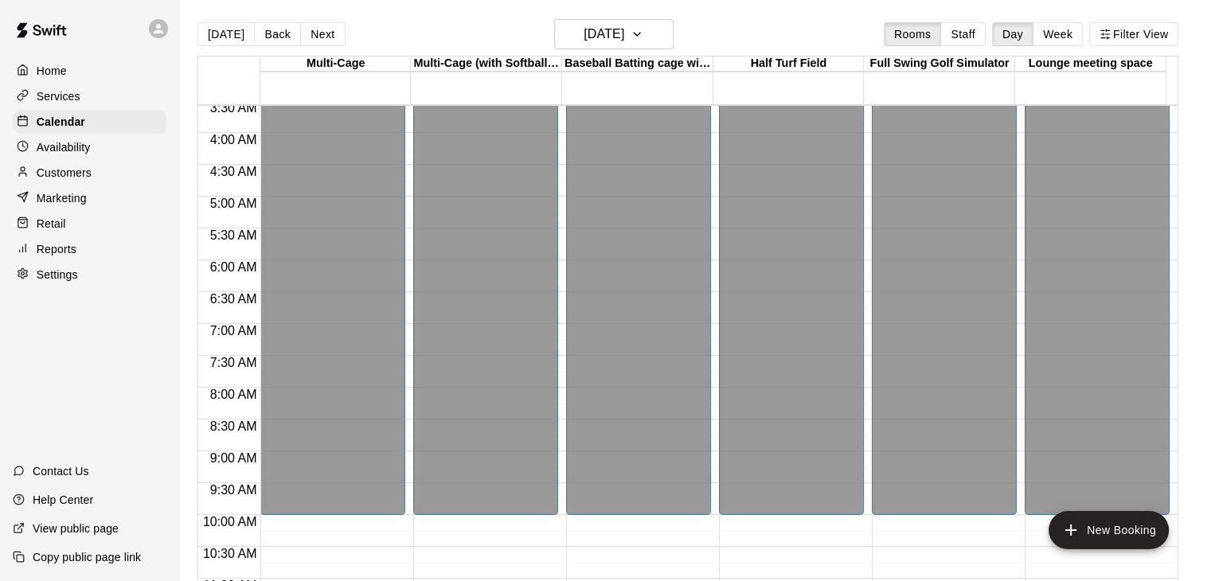
scroll to position [80, 0]
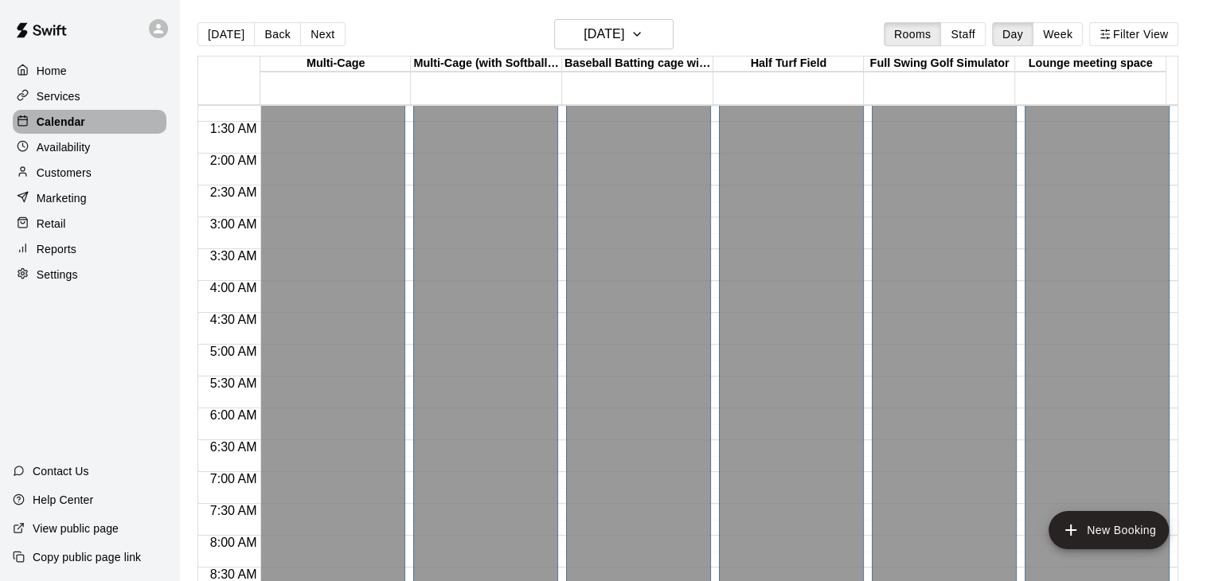
click at [46, 119] on p "Calendar" at bounding box center [61, 122] width 49 height 16
click at [673, 36] on button "Wednesday Dec 31" at bounding box center [613, 34] width 119 height 30
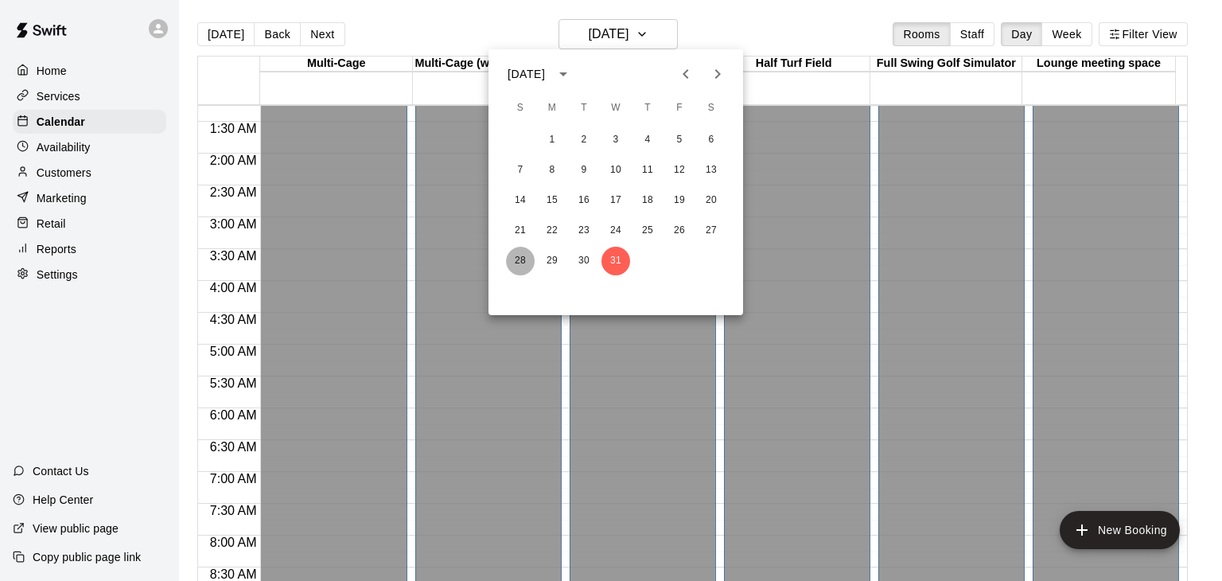
click at [521, 261] on button "28" at bounding box center [520, 261] width 29 height 29
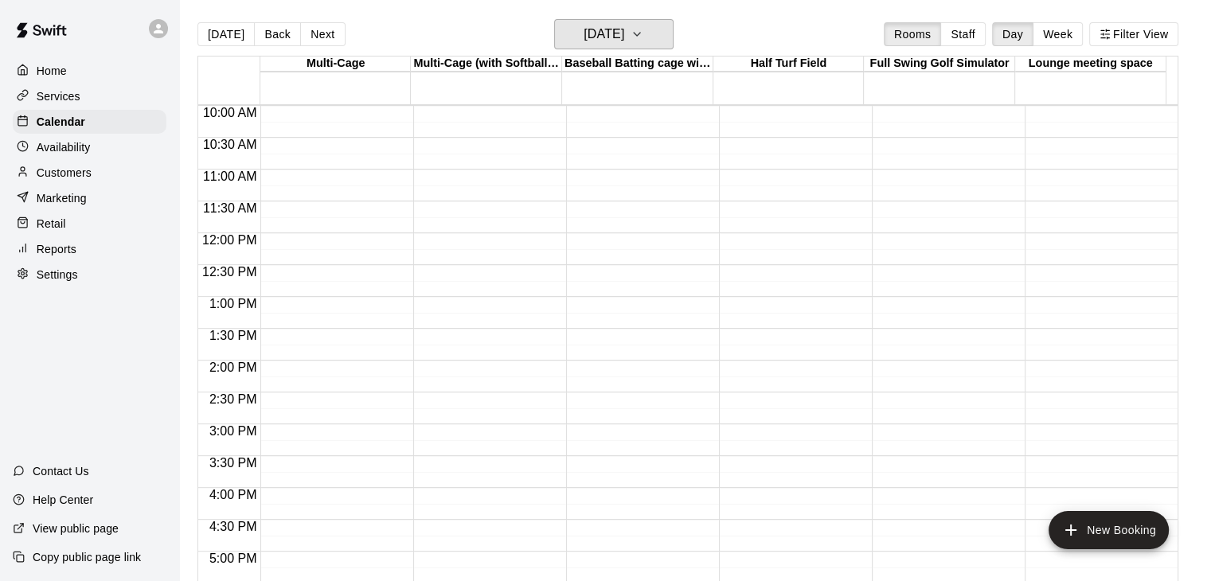
scroll to position [1035, 0]
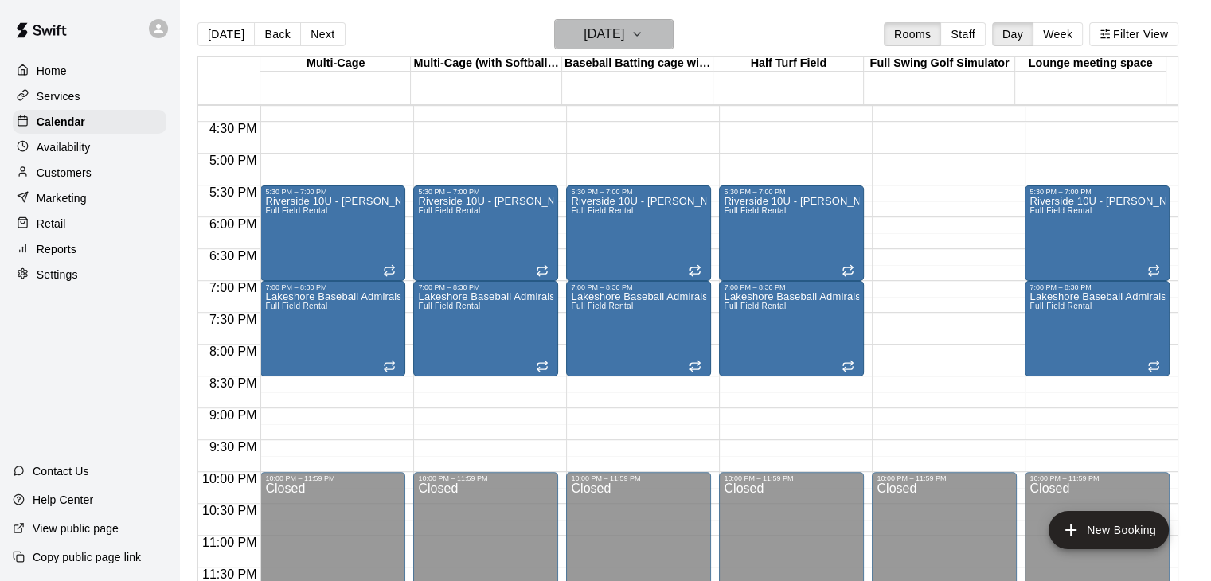
click at [643, 36] on icon "button" at bounding box center [636, 34] width 13 height 19
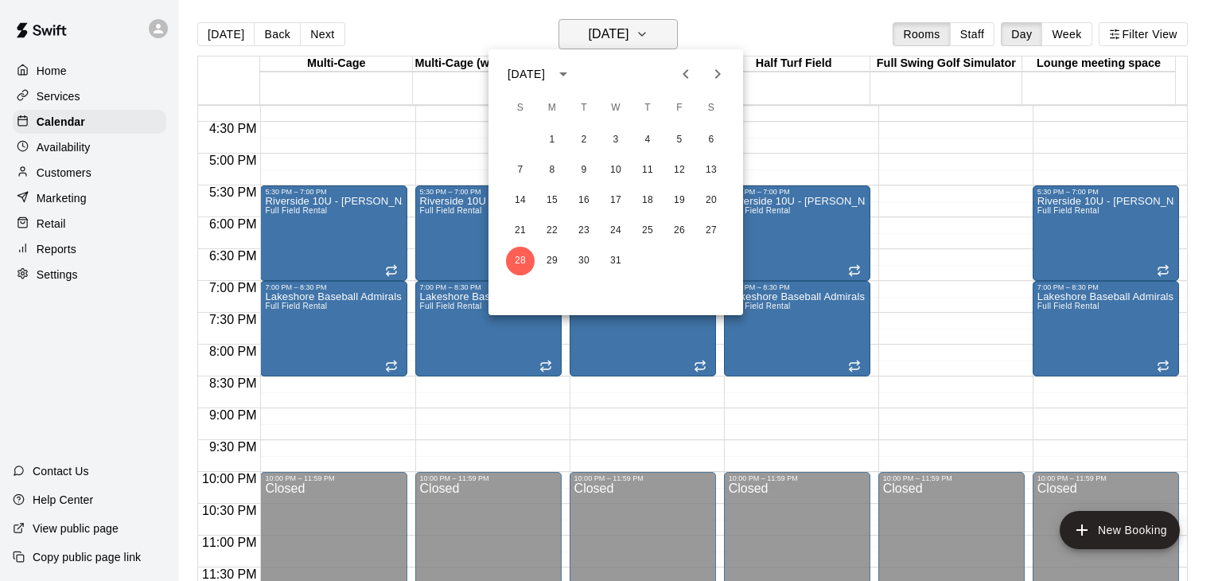
click at [669, 36] on div at bounding box center [611, 290] width 1222 height 581
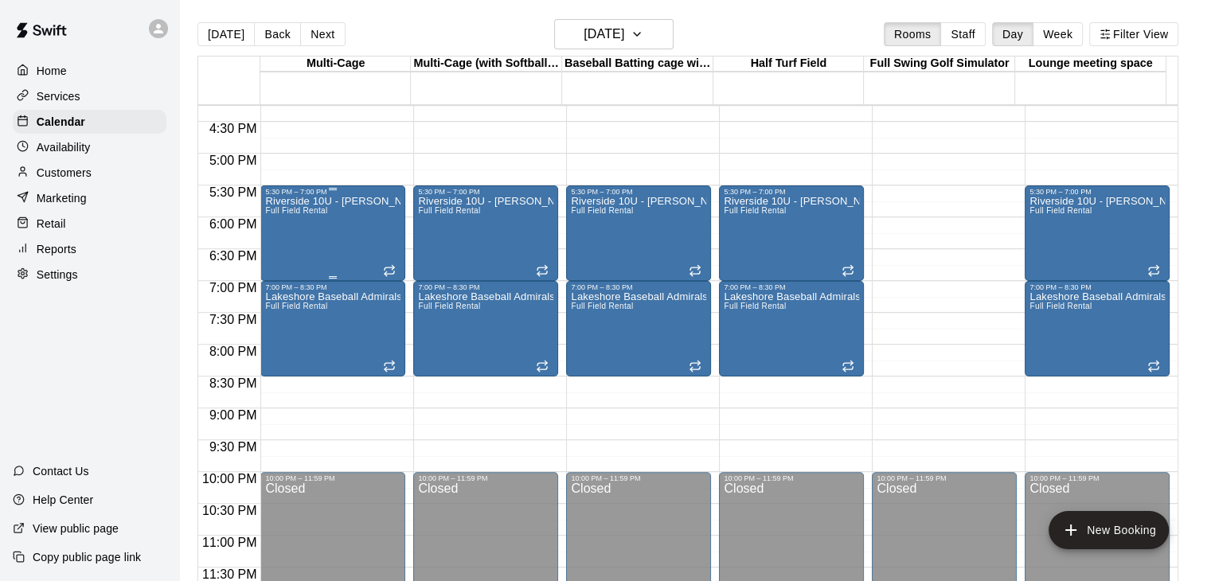
click at [368, 222] on div "Riverside 10U - Eckert Full Field Rental" at bounding box center [332, 486] width 135 height 581
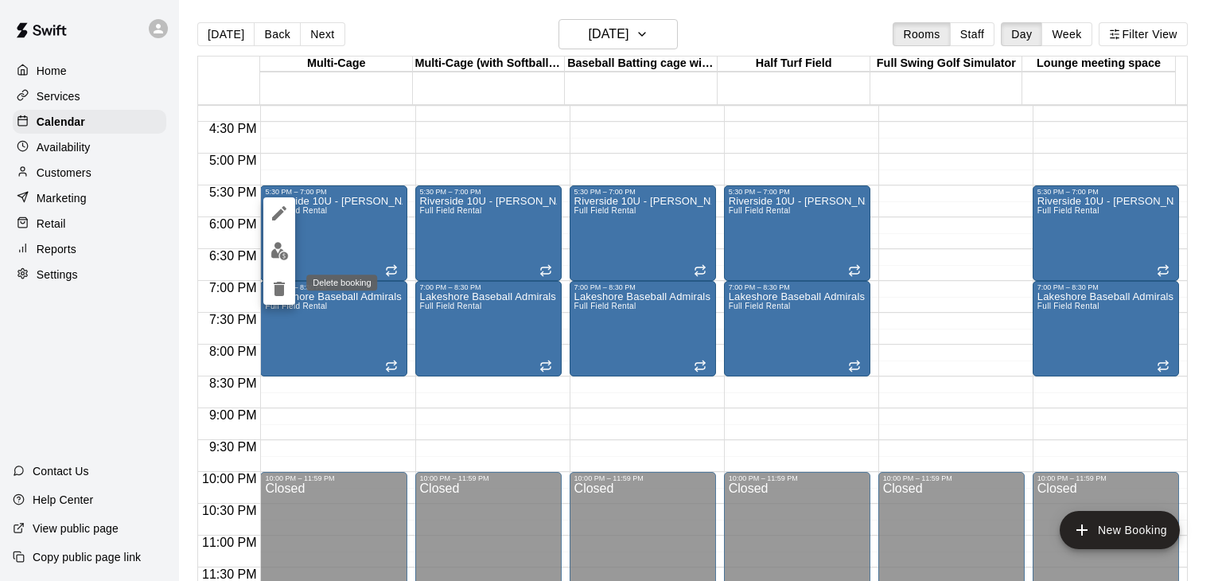
click at [280, 291] on icon "delete" at bounding box center [279, 289] width 11 height 14
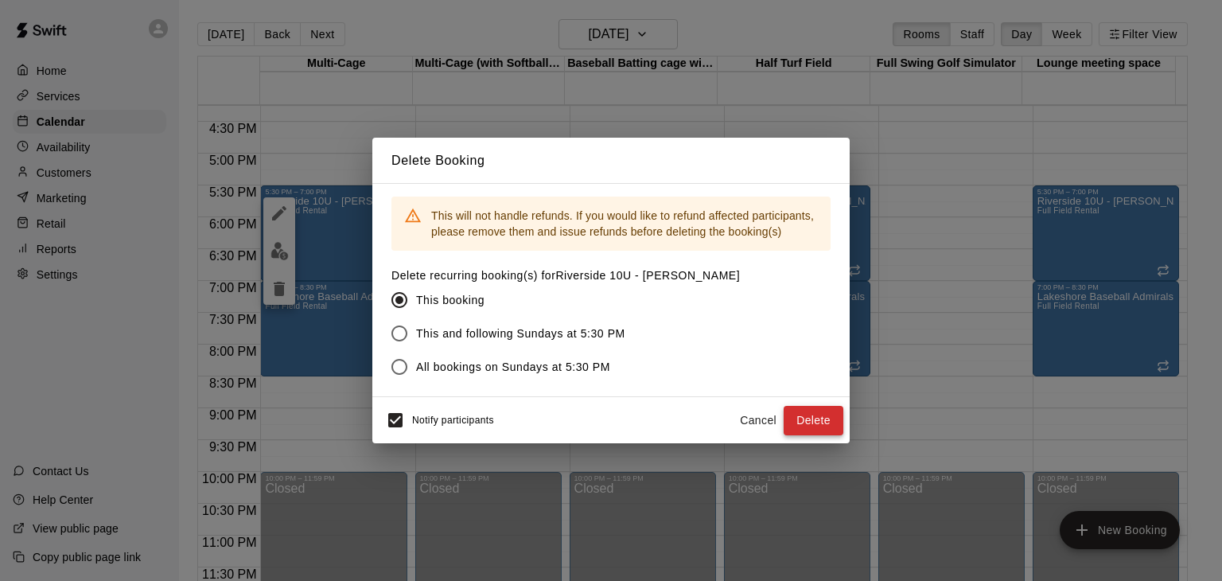
click at [818, 415] on button "Delete" at bounding box center [814, 420] width 60 height 29
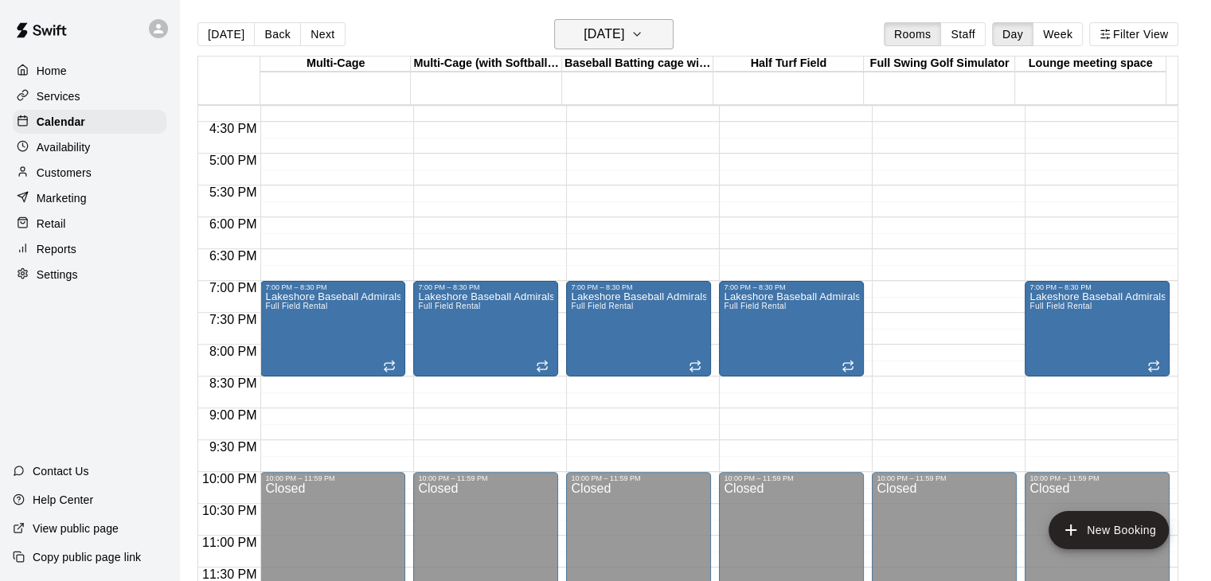
click at [640, 33] on icon "button" at bounding box center [637, 34] width 6 height 3
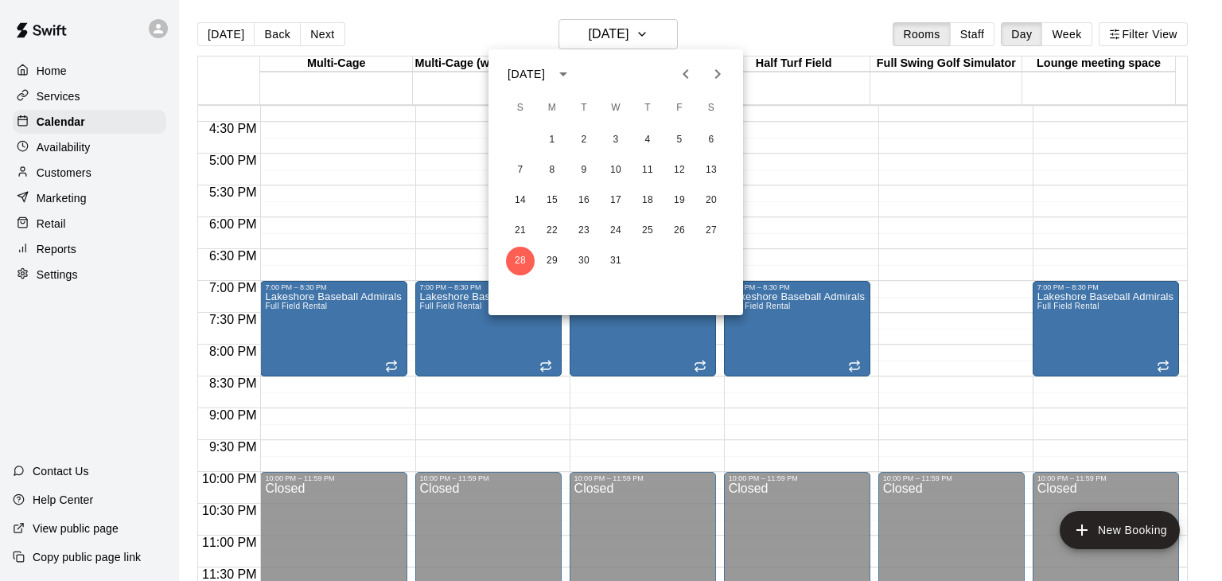
click at [720, 76] on icon "Next month" at bounding box center [717, 73] width 19 height 19
click at [516, 173] on button "4" at bounding box center [520, 170] width 29 height 29
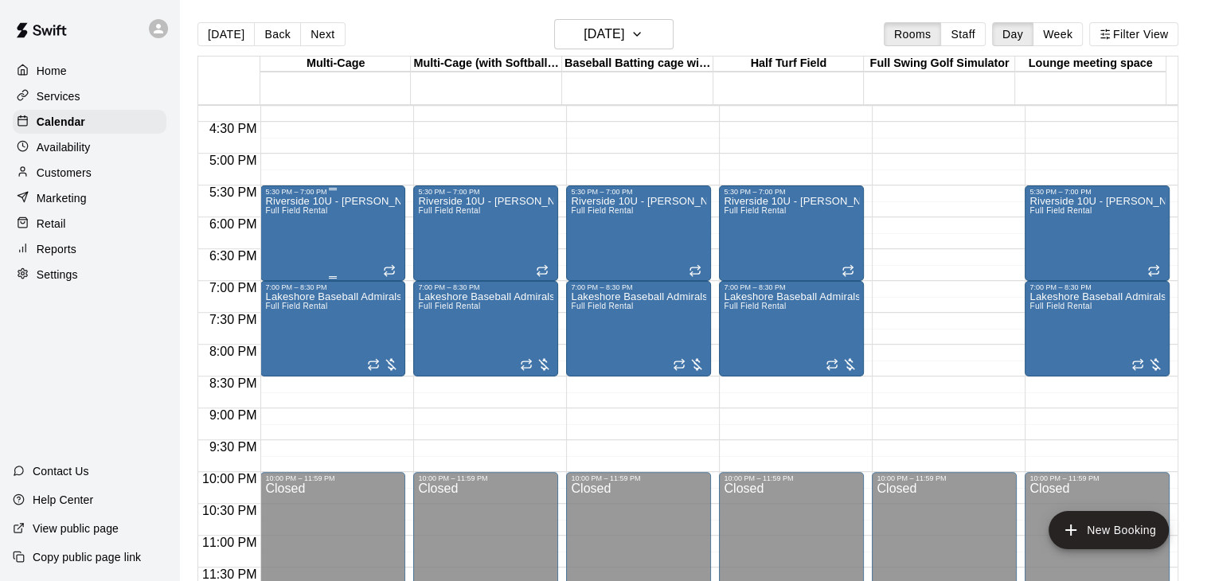
click at [349, 236] on div "Riverside 10U - Eckert Full Field Rental" at bounding box center [332, 486] width 135 height 581
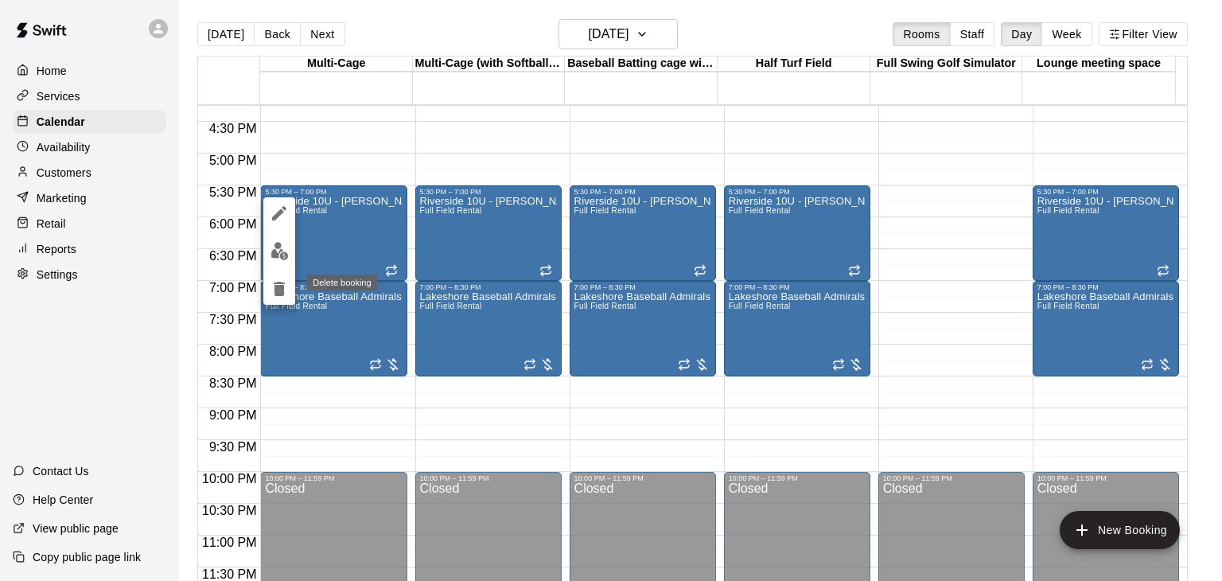
click at [279, 294] on icon "delete" at bounding box center [279, 289] width 11 height 14
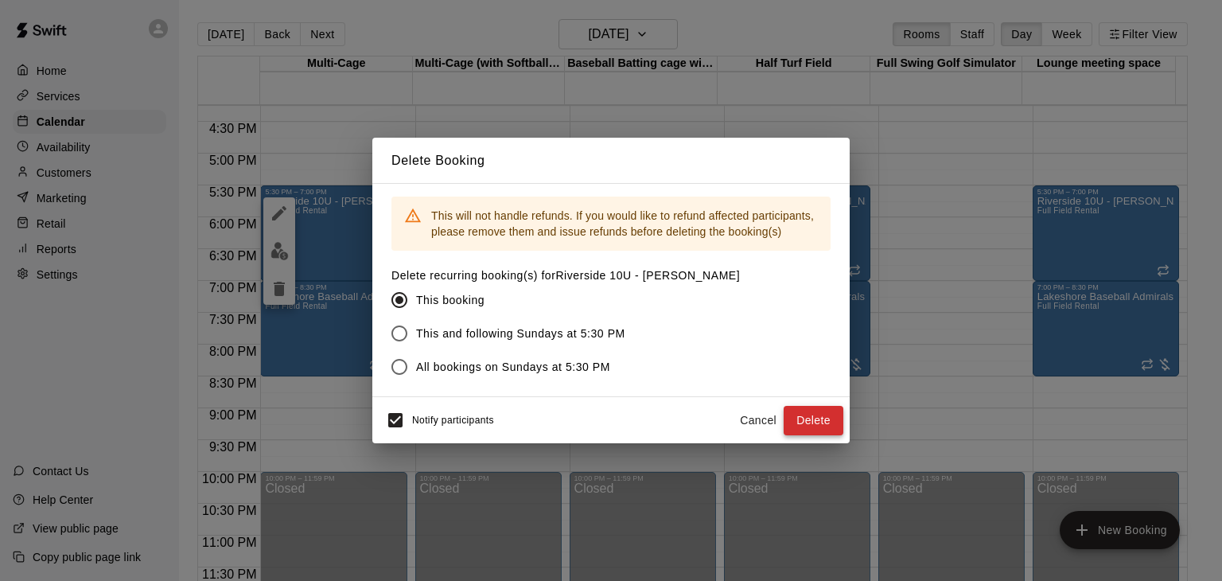
click at [800, 418] on button "Delete" at bounding box center [814, 420] width 60 height 29
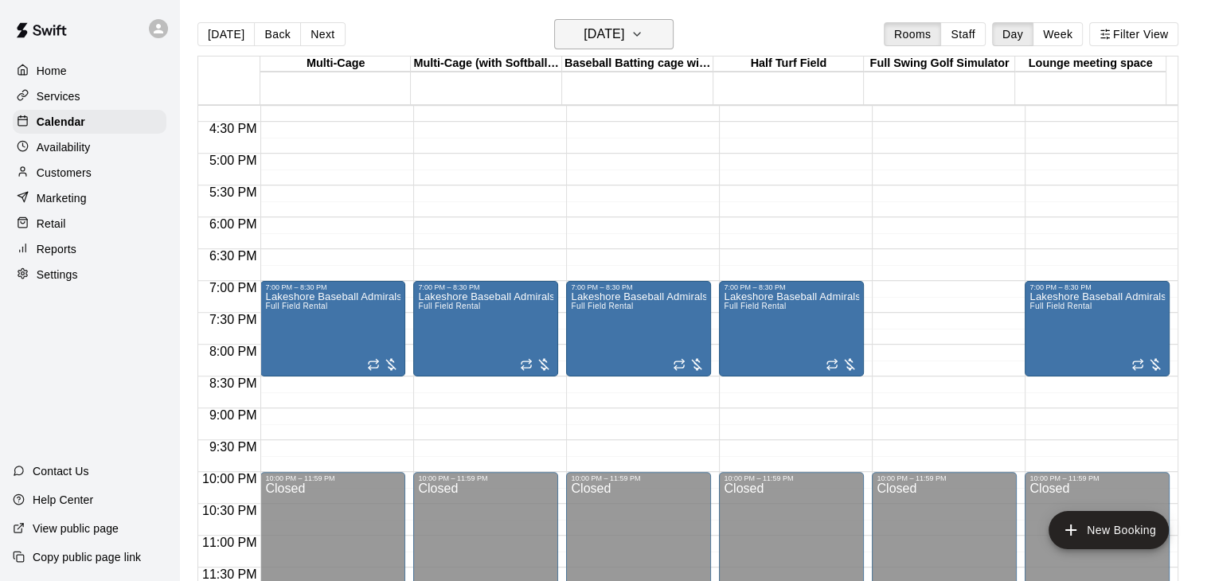
click at [640, 34] on icon "button" at bounding box center [637, 34] width 6 height 3
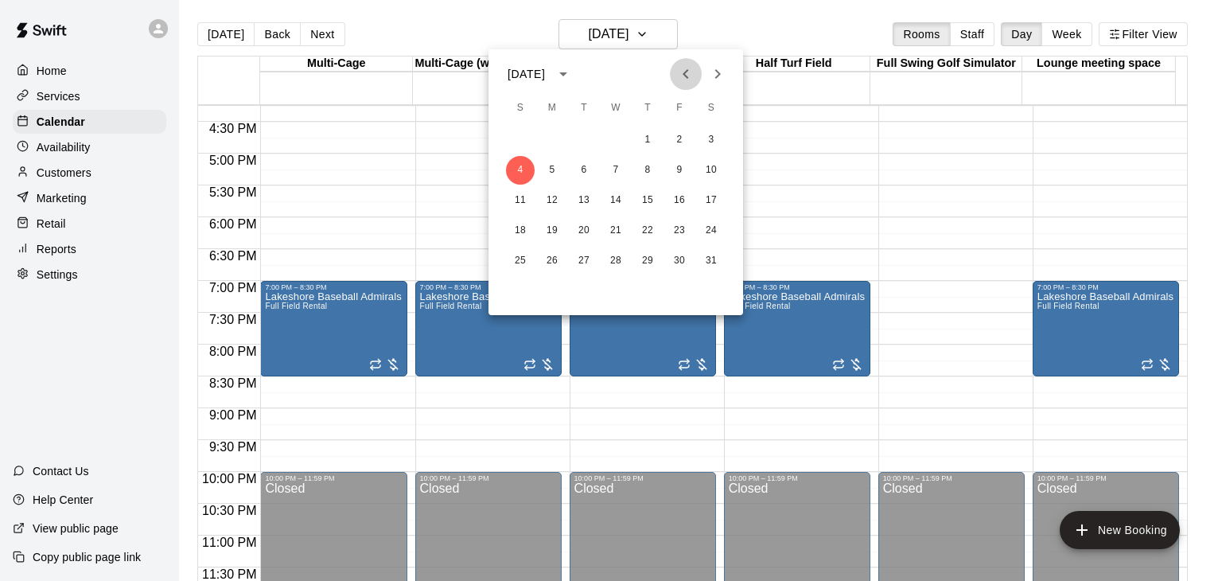
click at [686, 73] on icon "Previous month" at bounding box center [686, 73] width 19 height 19
click at [515, 294] on button "30" at bounding box center [520, 291] width 29 height 29
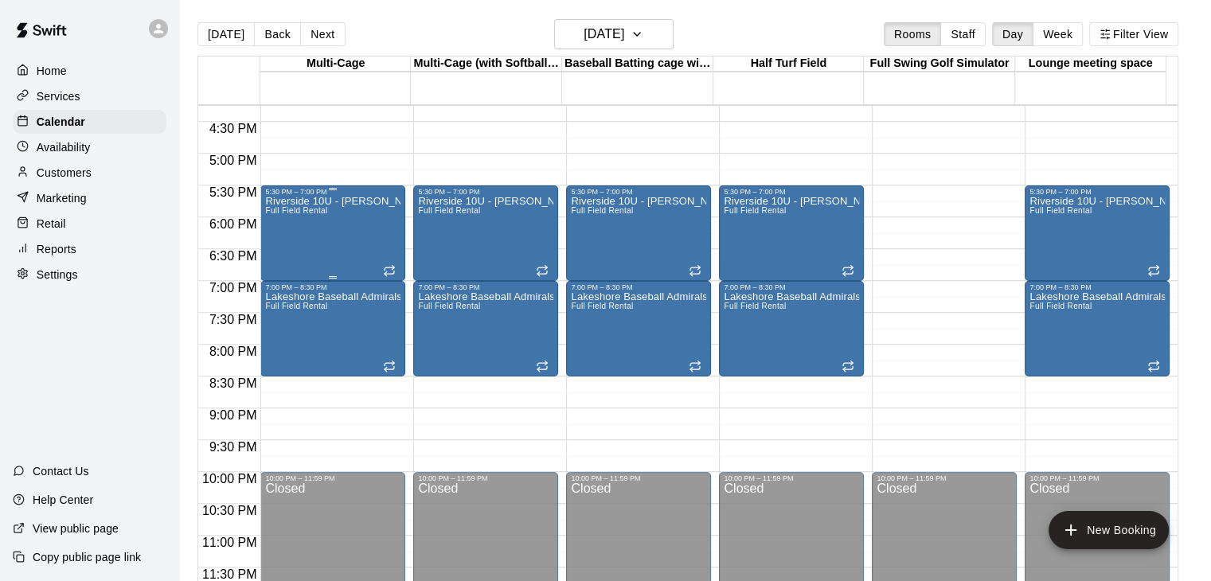
click at [331, 201] on p "Riverside 10U - Eckert" at bounding box center [332, 201] width 135 height 0
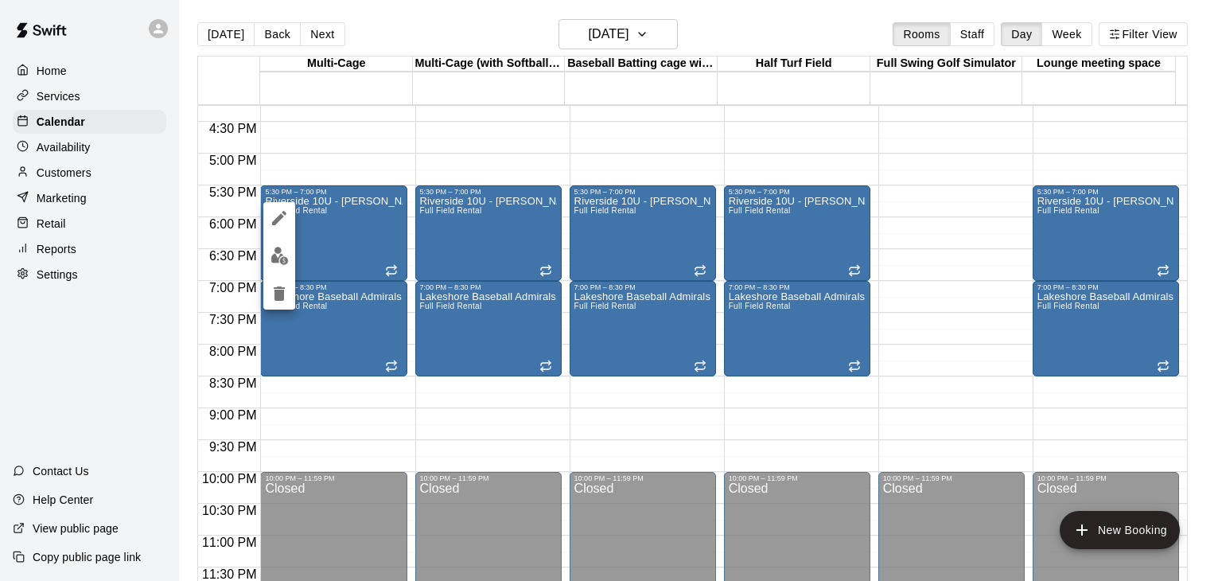
click at [279, 294] on icon "delete" at bounding box center [279, 294] width 11 height 14
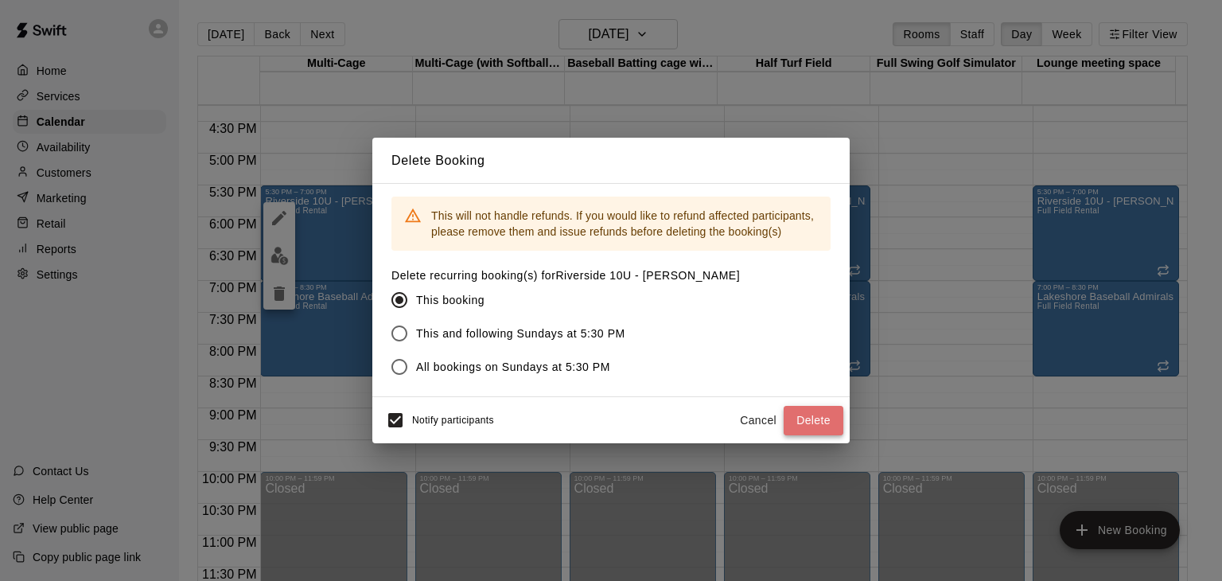
click at [809, 419] on button "Delete" at bounding box center [814, 420] width 60 height 29
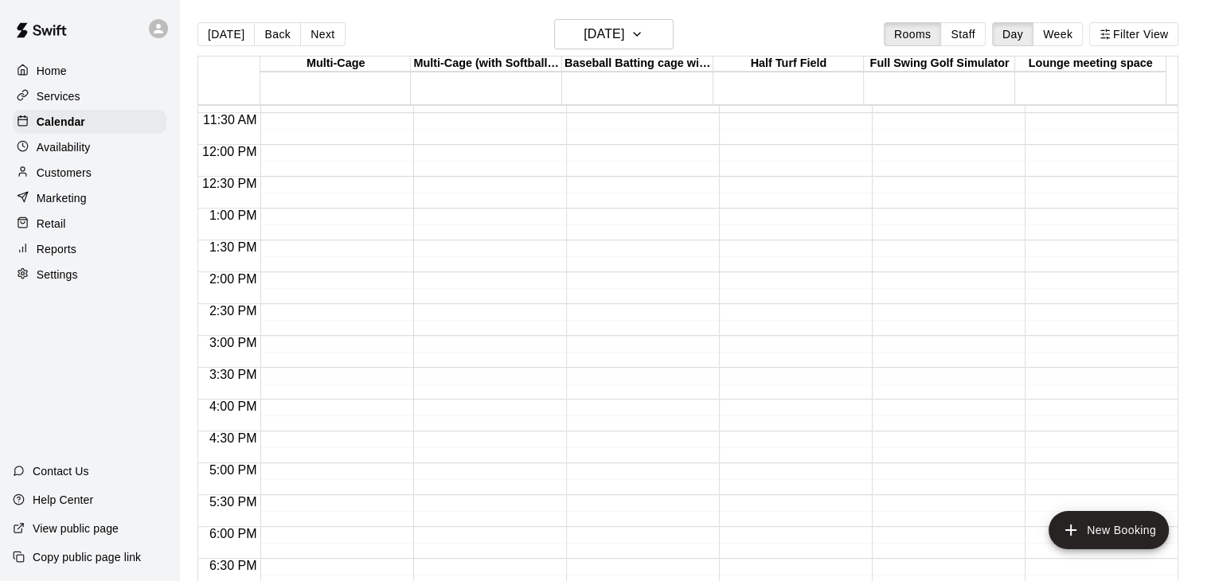
scroll to position [716, 0]
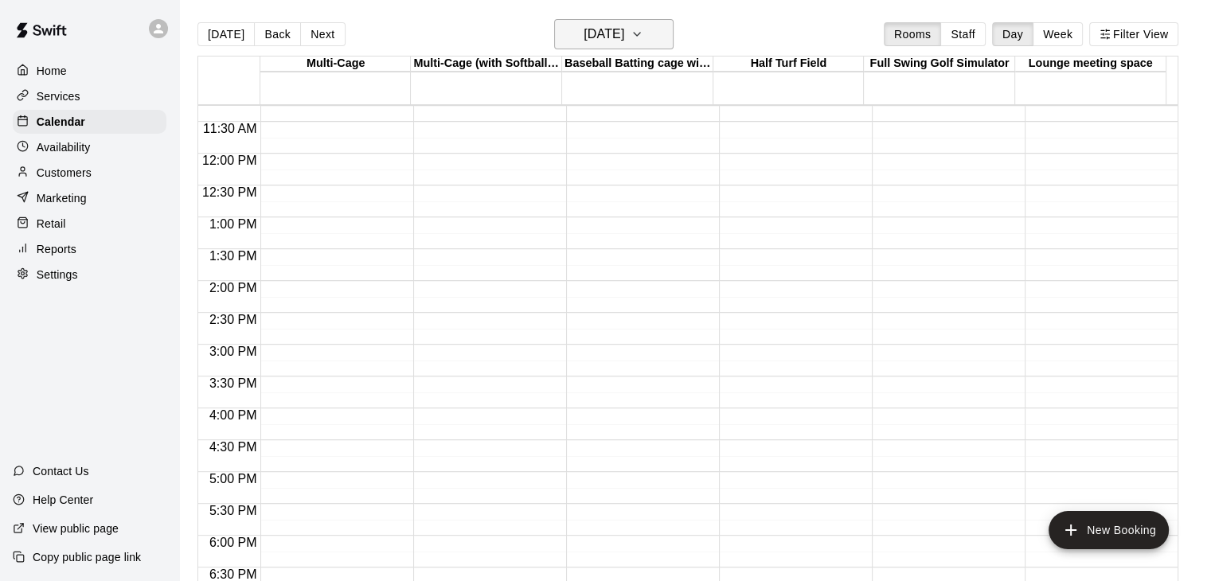
click at [643, 35] on icon "button" at bounding box center [636, 34] width 13 height 19
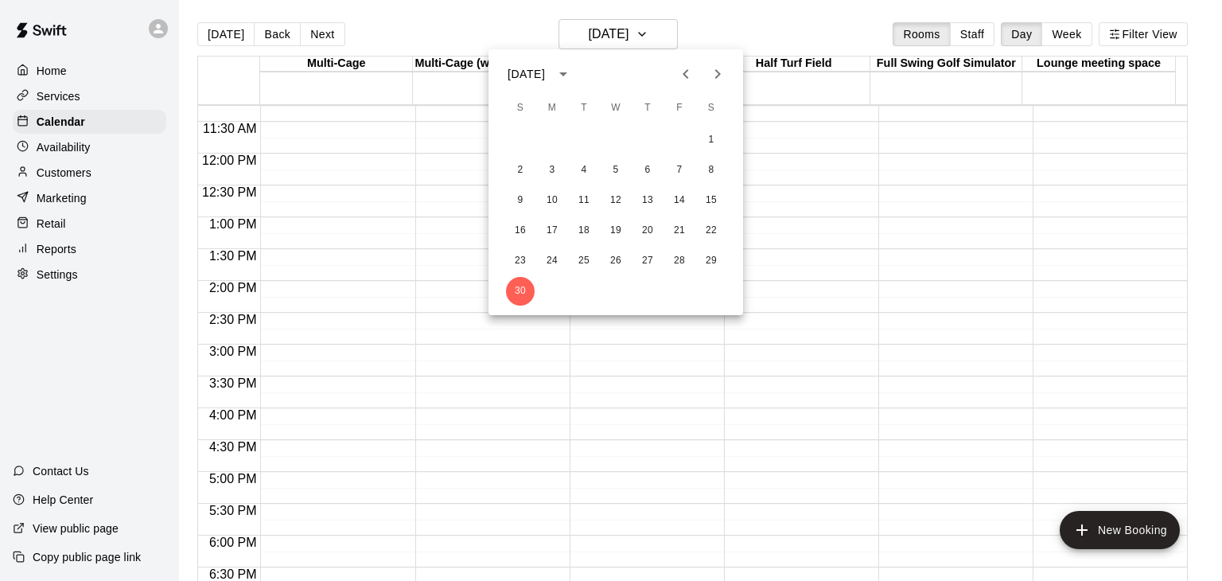
click at [681, 75] on icon "Previous month" at bounding box center [686, 73] width 19 height 19
click at [524, 197] on button "12" at bounding box center [520, 200] width 29 height 29
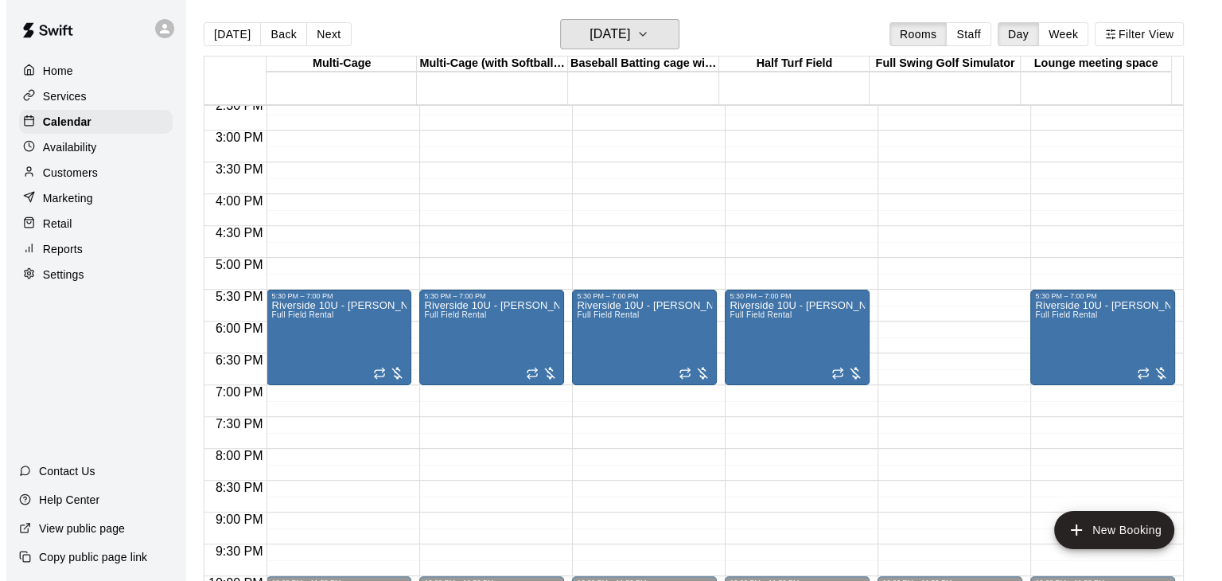
scroll to position [955, 0]
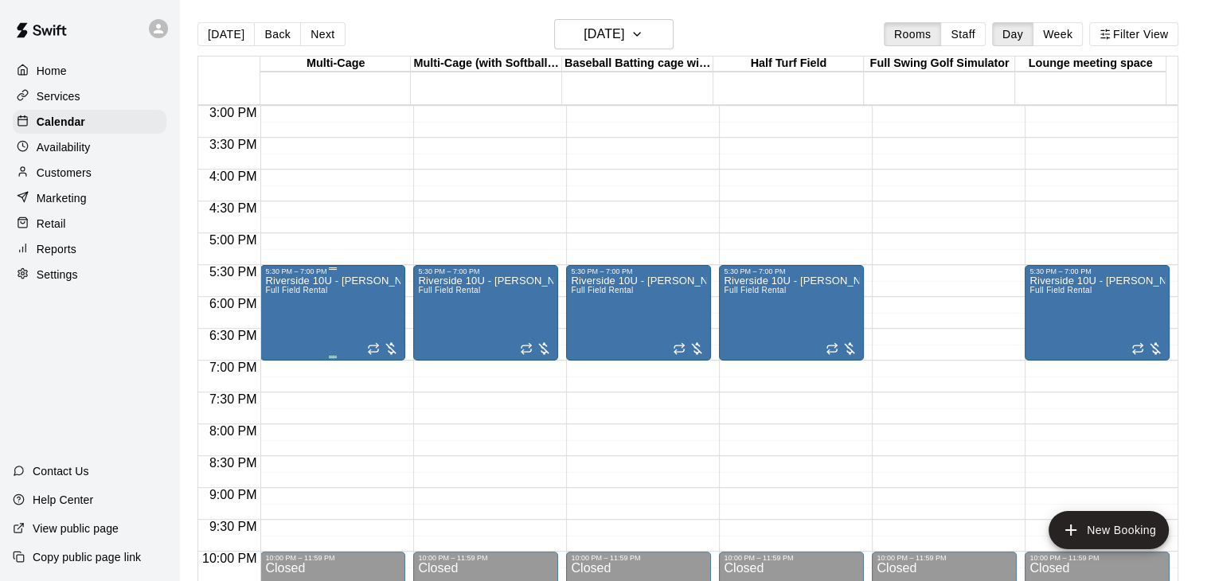
click at [351, 316] on div "Riverside 10U - Eckert Full Field Rental" at bounding box center [332, 565] width 135 height 581
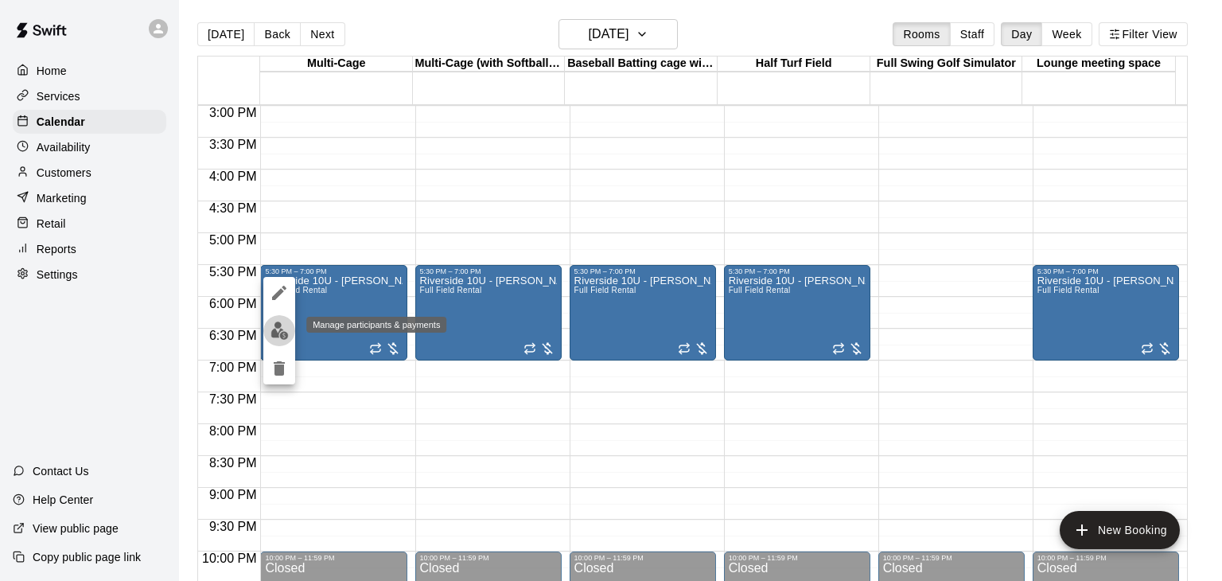
click at [284, 333] on img "edit" at bounding box center [280, 331] width 18 height 18
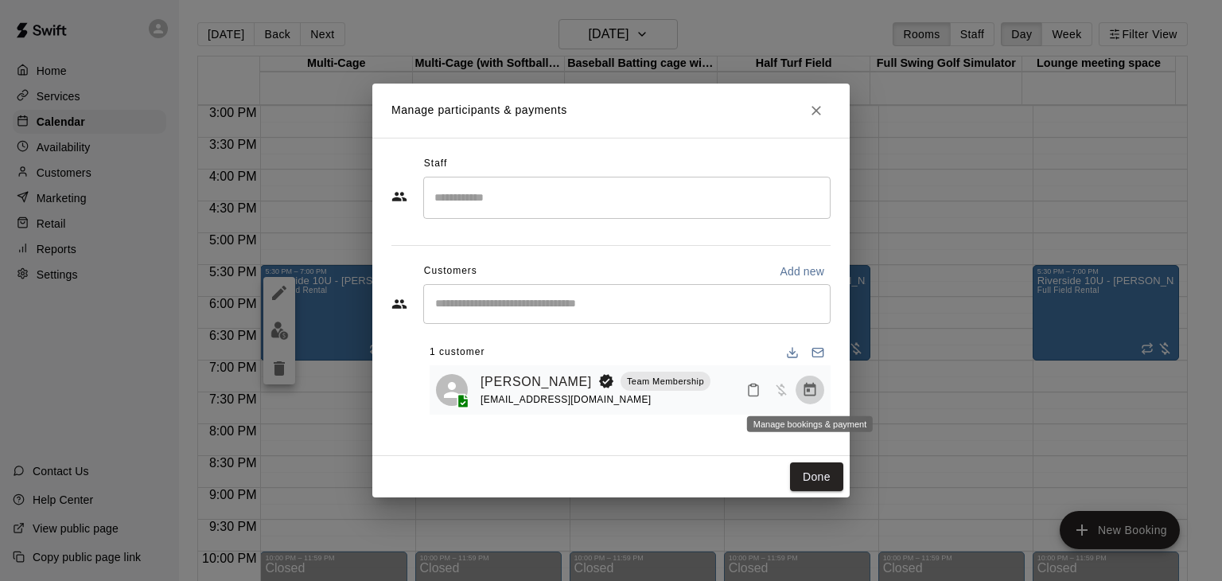
click at [814, 392] on icon "Manage bookings & payment" at bounding box center [810, 390] width 16 height 16
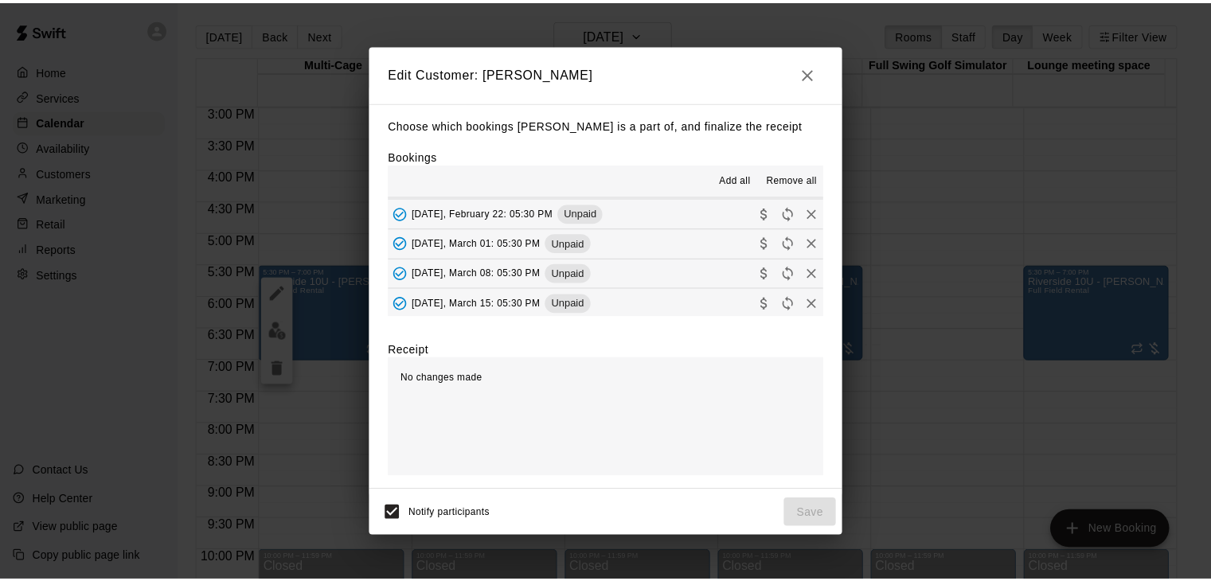
scroll to position [536, 0]
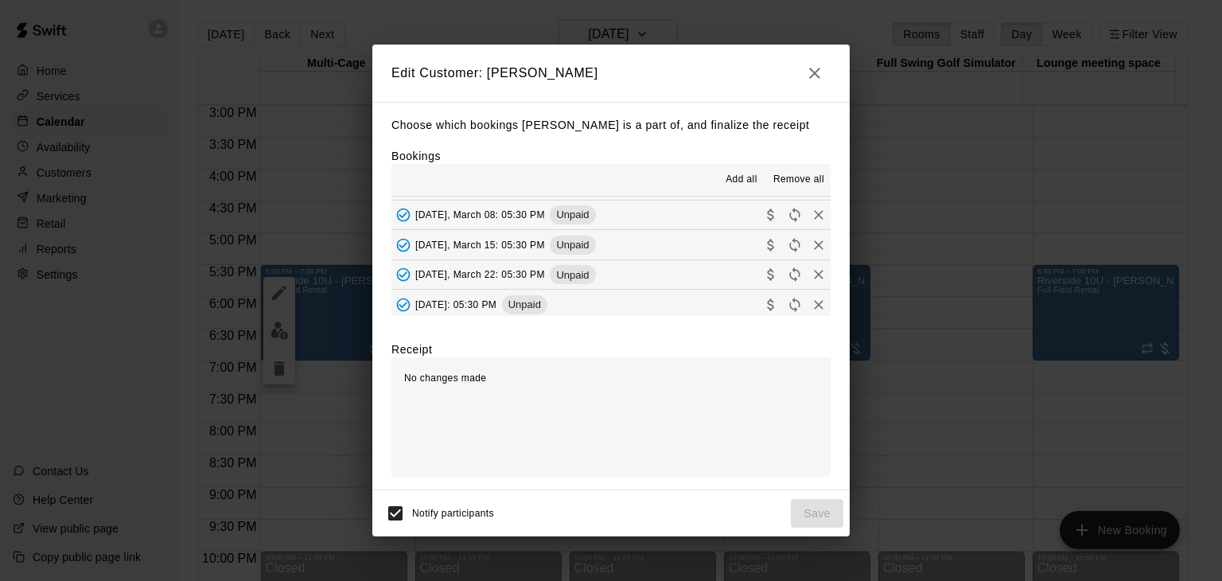
click at [817, 69] on icon "button" at bounding box center [814, 73] width 11 height 11
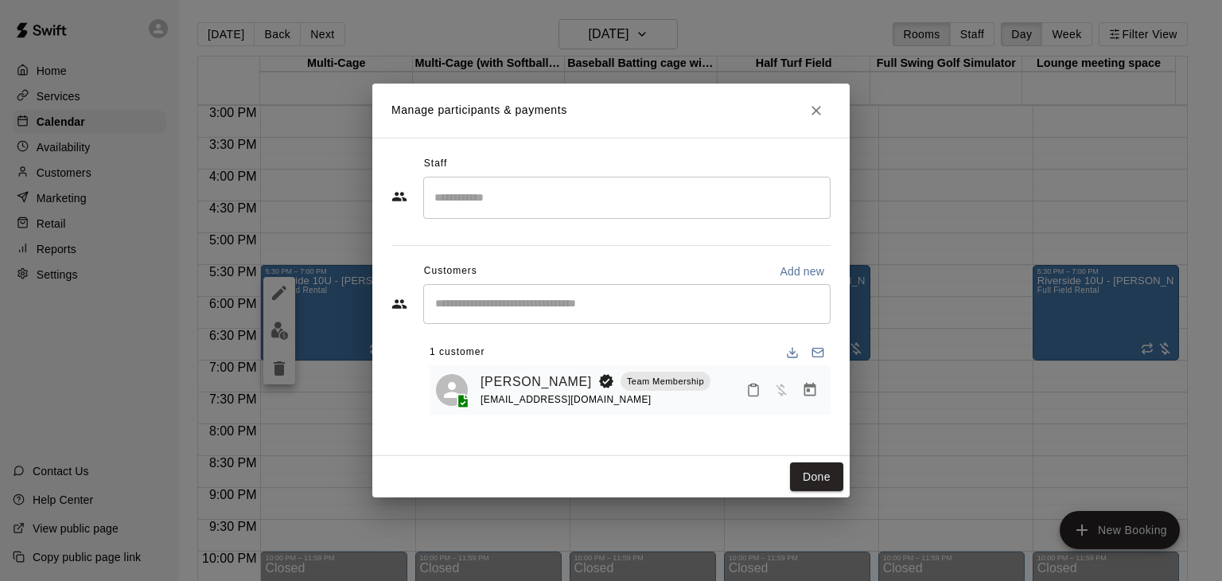
click at [817, 108] on icon "Close" at bounding box center [817, 111] width 10 height 10
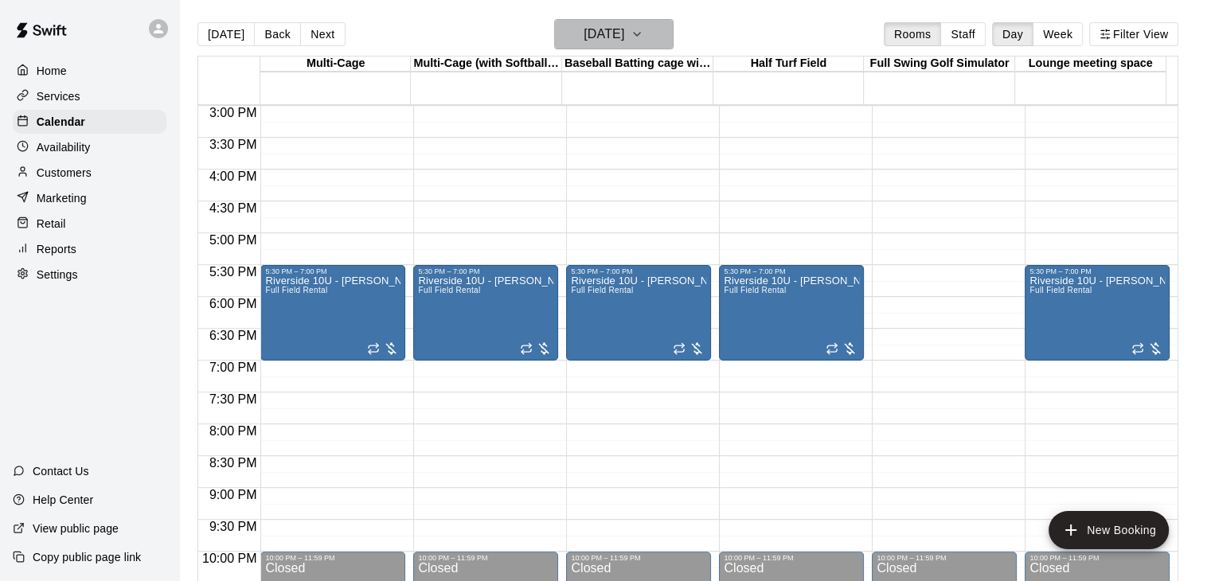
click at [643, 37] on icon "button" at bounding box center [636, 34] width 13 height 19
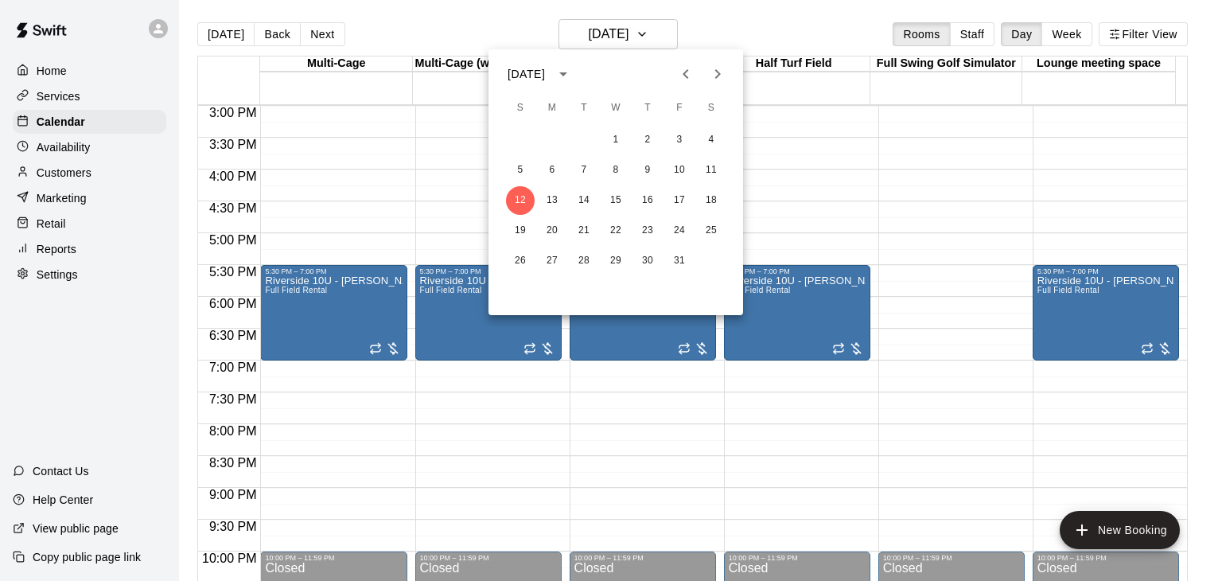
click at [708, 72] on icon "Next month" at bounding box center [717, 73] width 19 height 19
click at [524, 170] on button "4" at bounding box center [520, 170] width 29 height 29
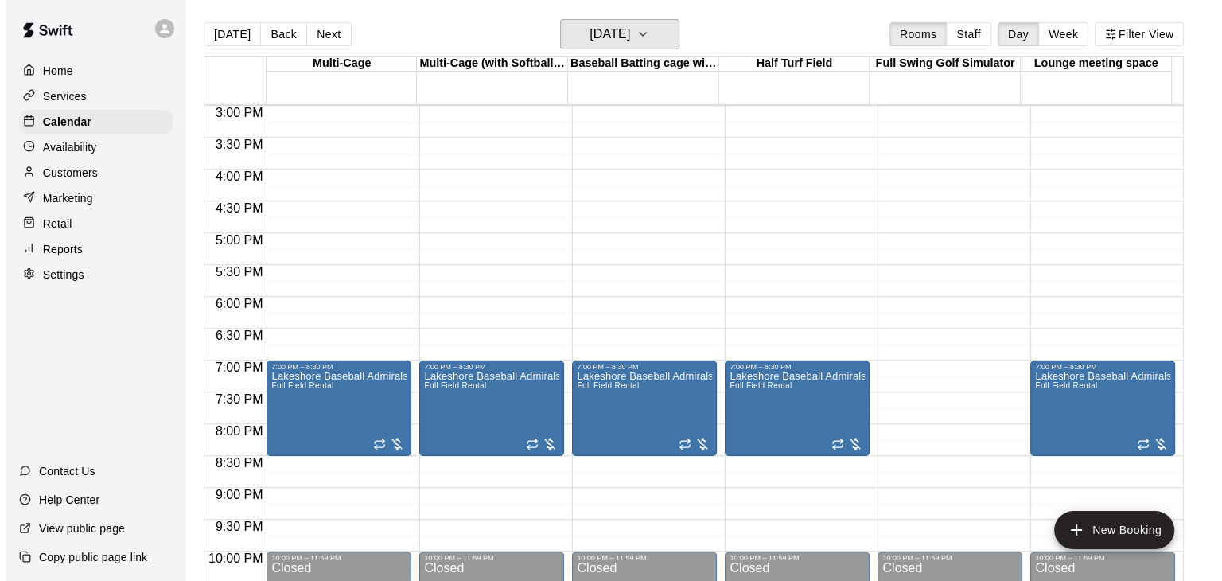
scroll to position [1035, 0]
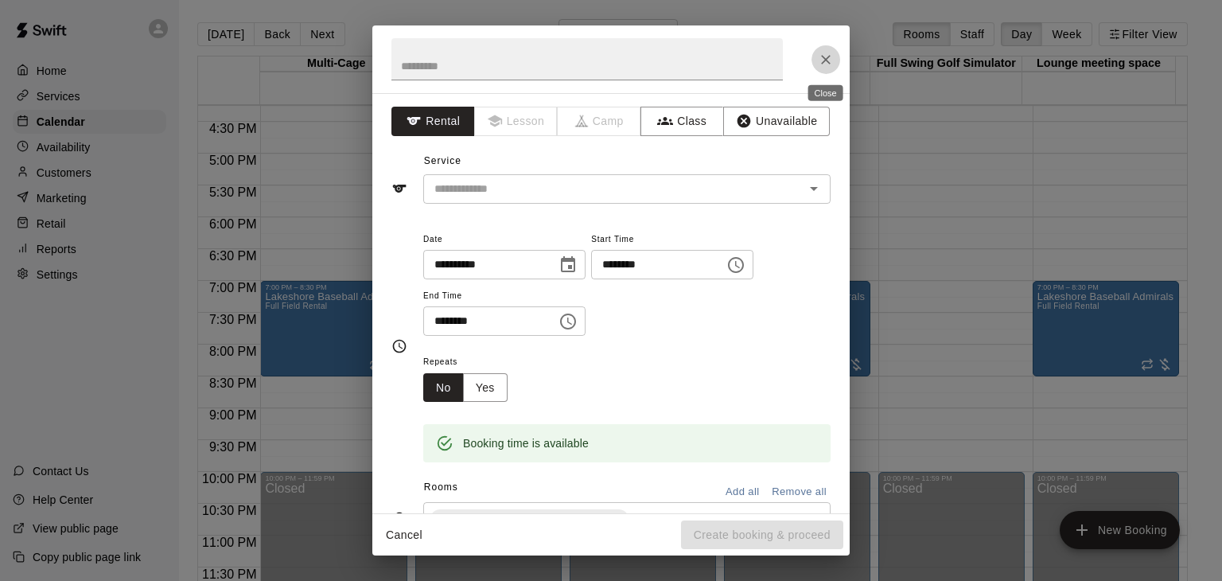
click at [826, 63] on icon "Close" at bounding box center [826, 60] width 16 height 16
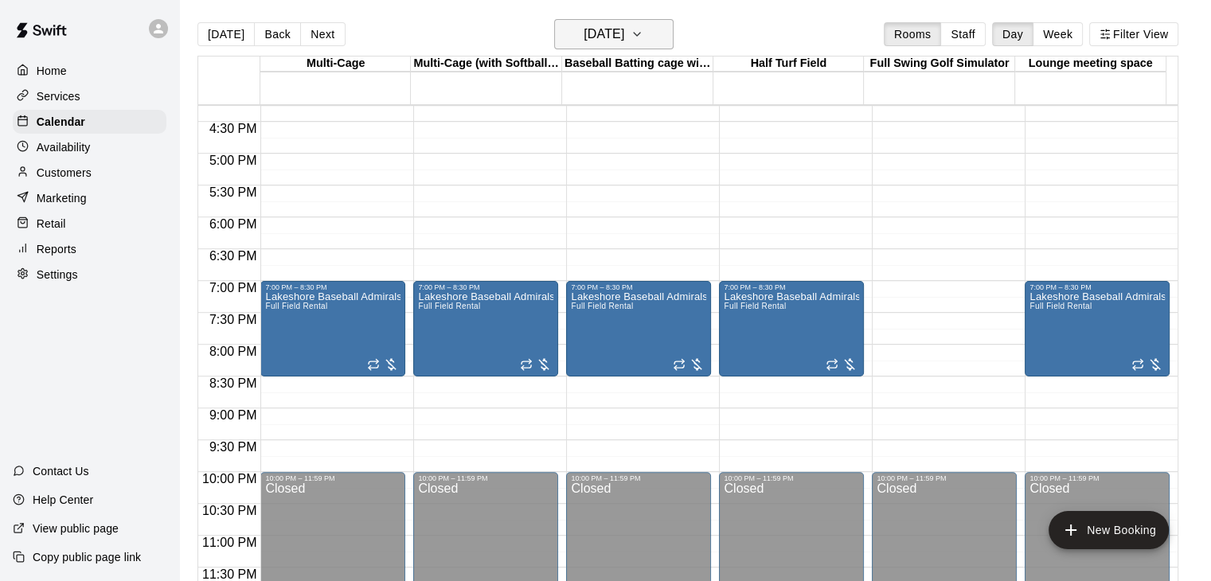
click at [640, 34] on icon "button" at bounding box center [637, 34] width 6 height 3
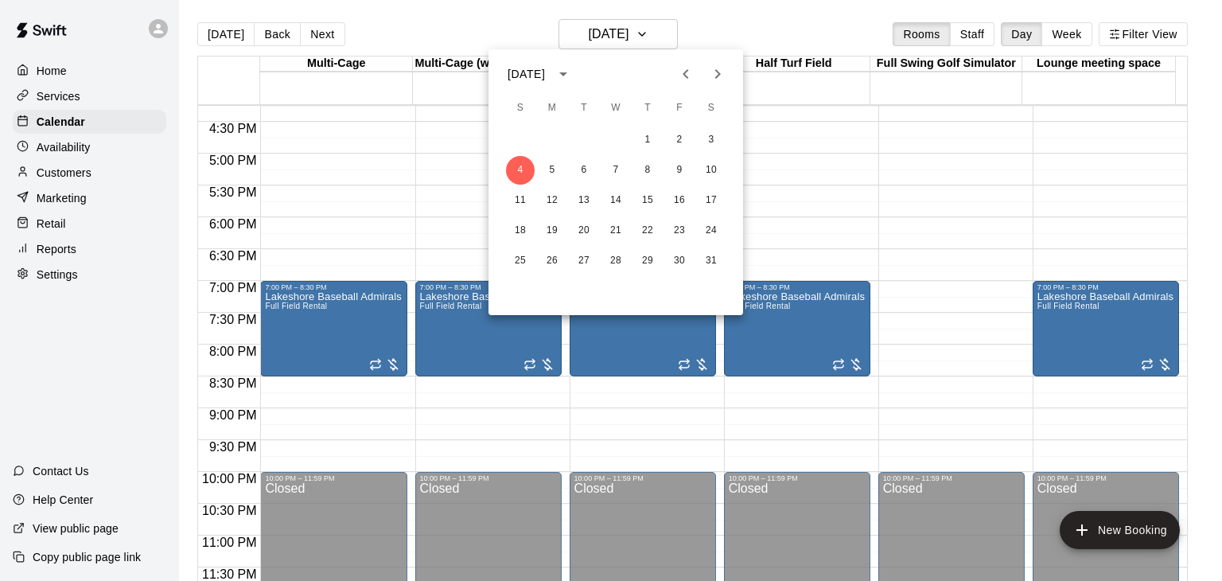
click at [717, 82] on icon "Next month" at bounding box center [717, 73] width 19 height 19
click at [684, 72] on icon "Previous month" at bounding box center [686, 74] width 6 height 10
drag, startPoint x: 688, startPoint y: 74, endPoint x: 669, endPoint y: 74, distance: 18.3
click at [686, 73] on icon "Previous month" at bounding box center [686, 73] width 19 height 19
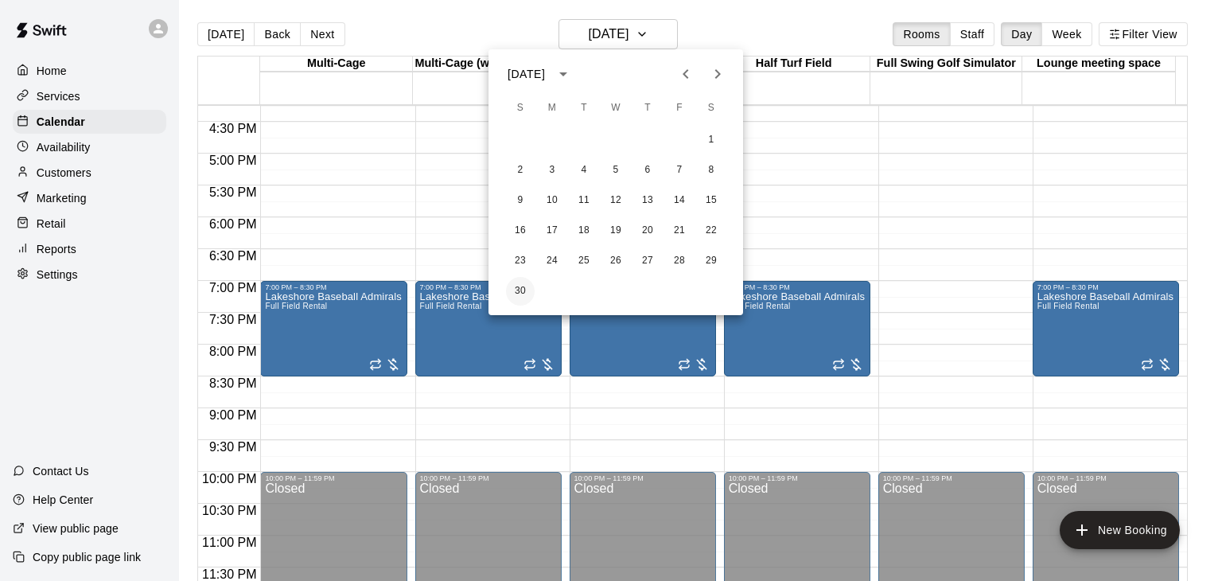
click at [515, 287] on button "30" at bounding box center [520, 291] width 29 height 29
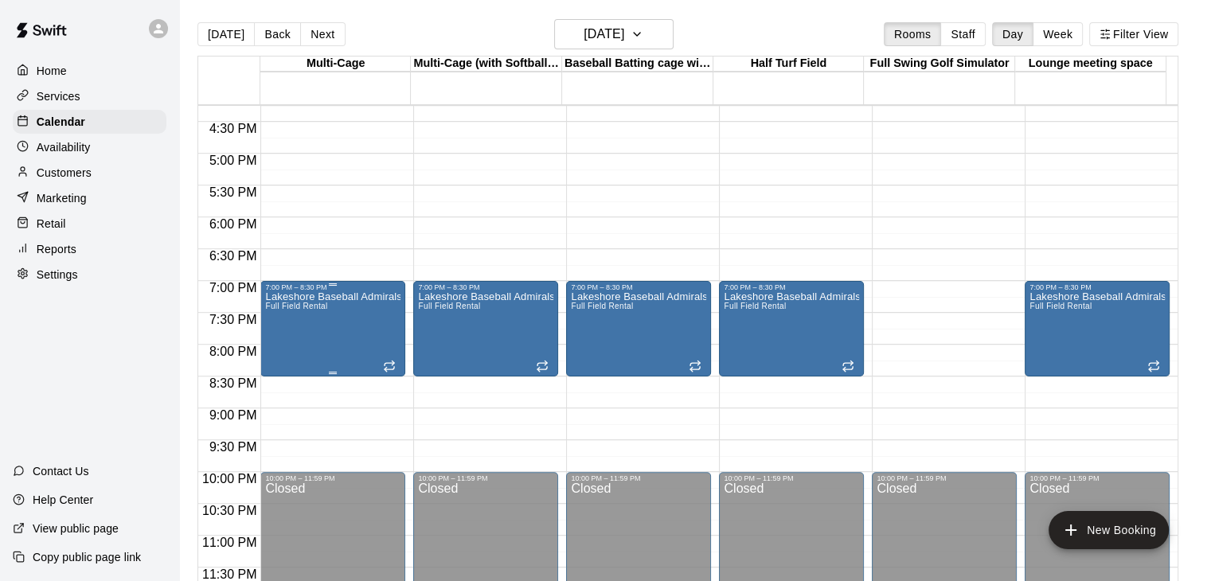
click at [375, 326] on div "Lakeshore Baseball Admirals 16U- Higham Full Field Rental" at bounding box center [332, 581] width 135 height 581
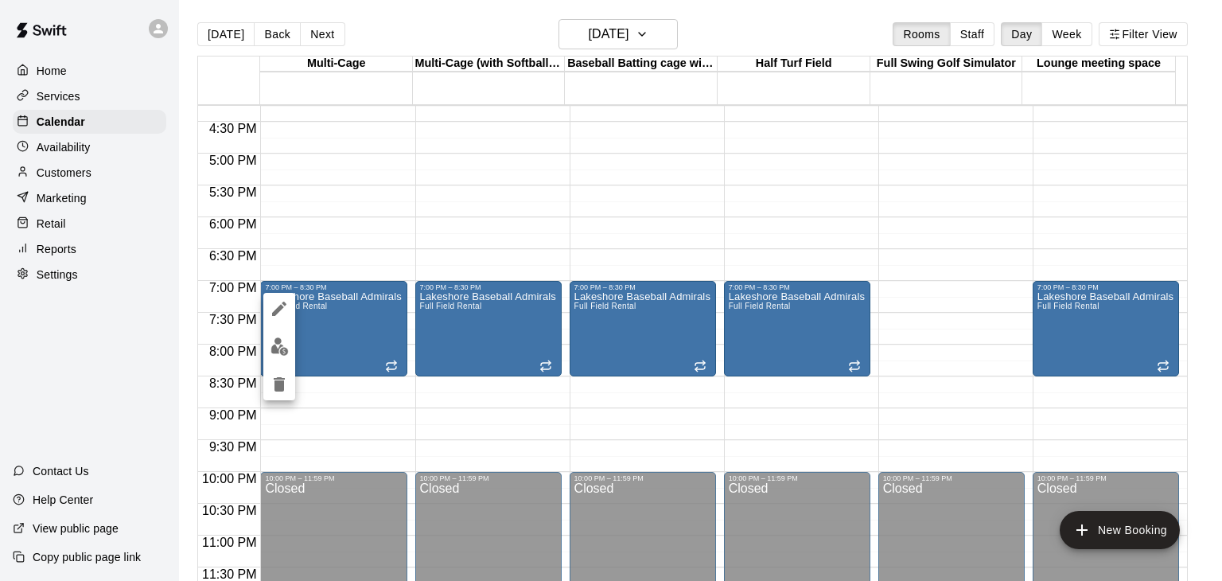
click at [277, 386] on icon "delete" at bounding box center [279, 384] width 11 height 14
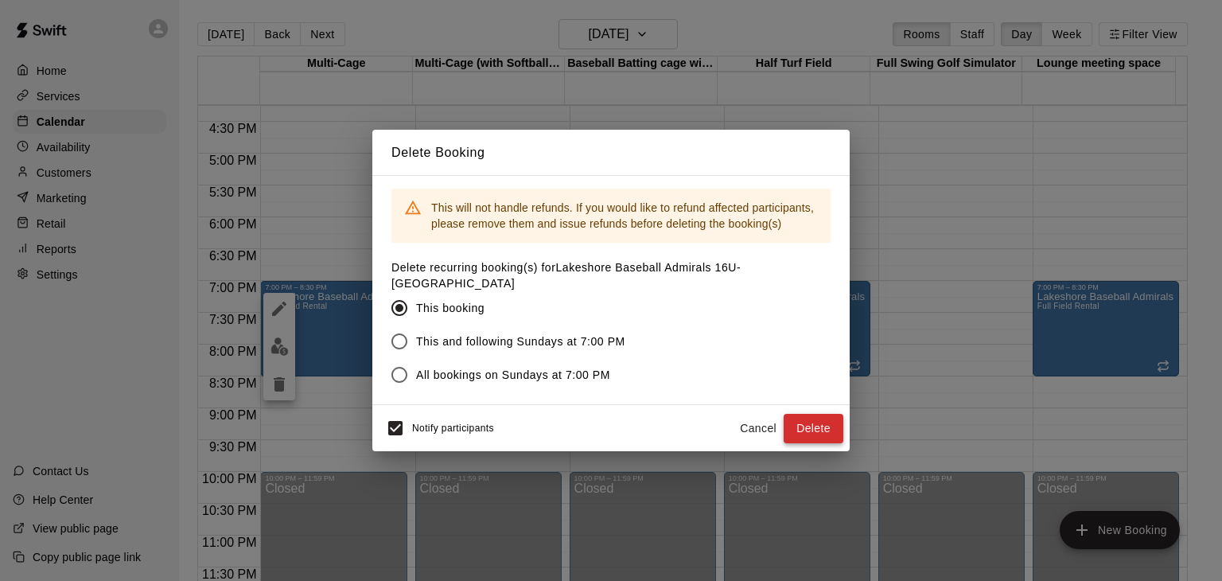
click at [824, 415] on button "Delete" at bounding box center [814, 428] width 60 height 29
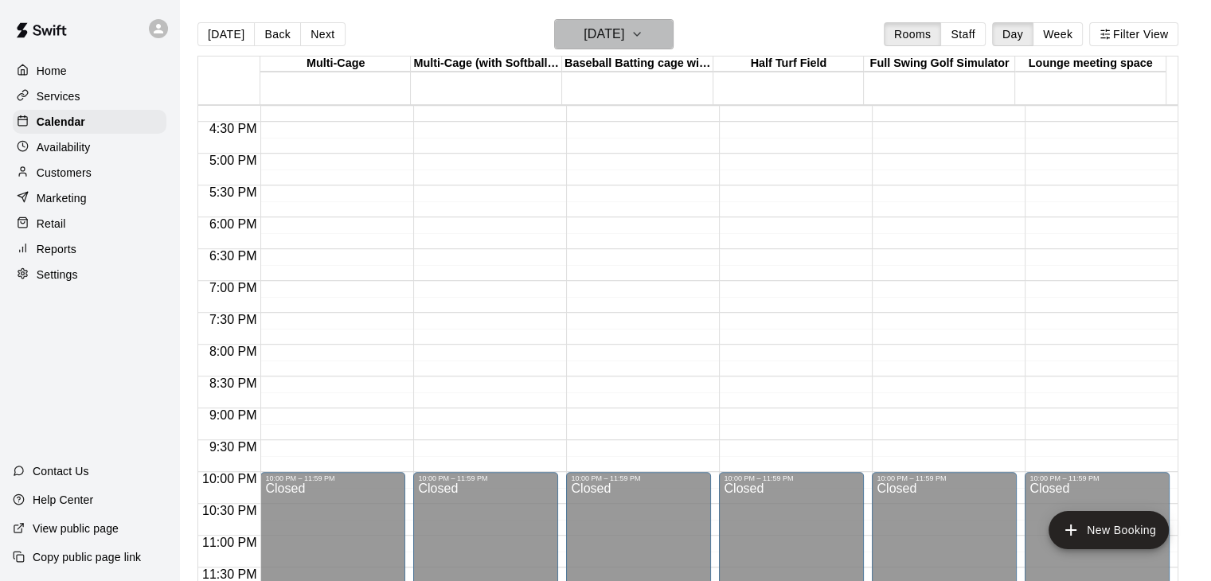
click at [640, 33] on icon "button" at bounding box center [637, 34] width 6 height 3
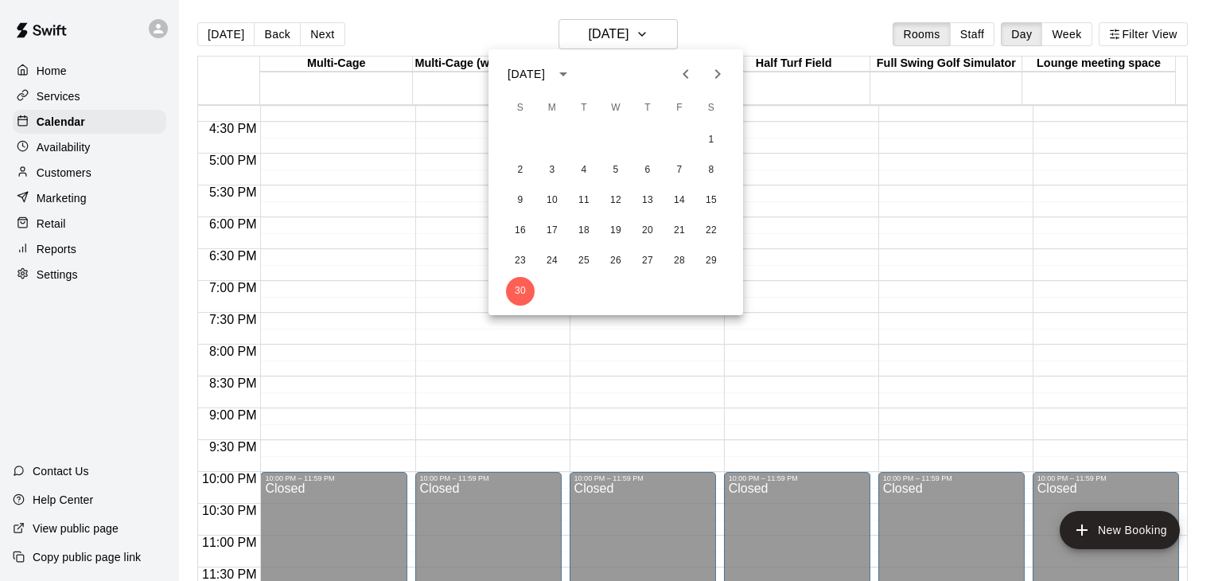
click at [719, 76] on icon "Next month" at bounding box center [717, 73] width 19 height 19
click at [520, 264] on button "28" at bounding box center [520, 261] width 29 height 29
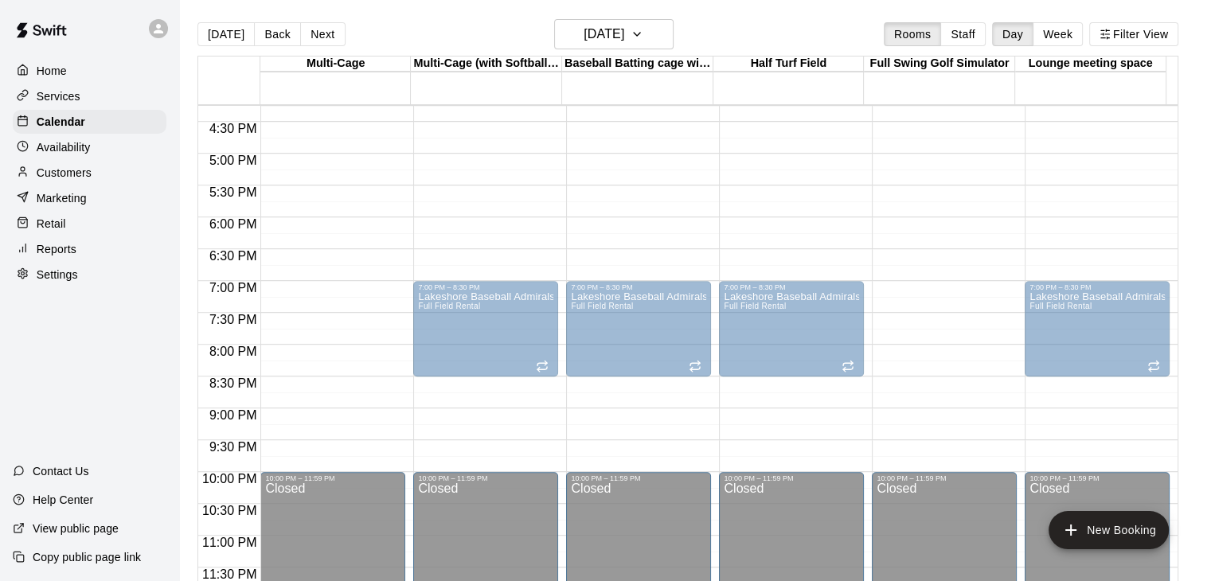
click at [368, 319] on div "Lakeshore Baseball Admirals 16U- Higham Full Field Rental" at bounding box center [332, 581] width 135 height 581
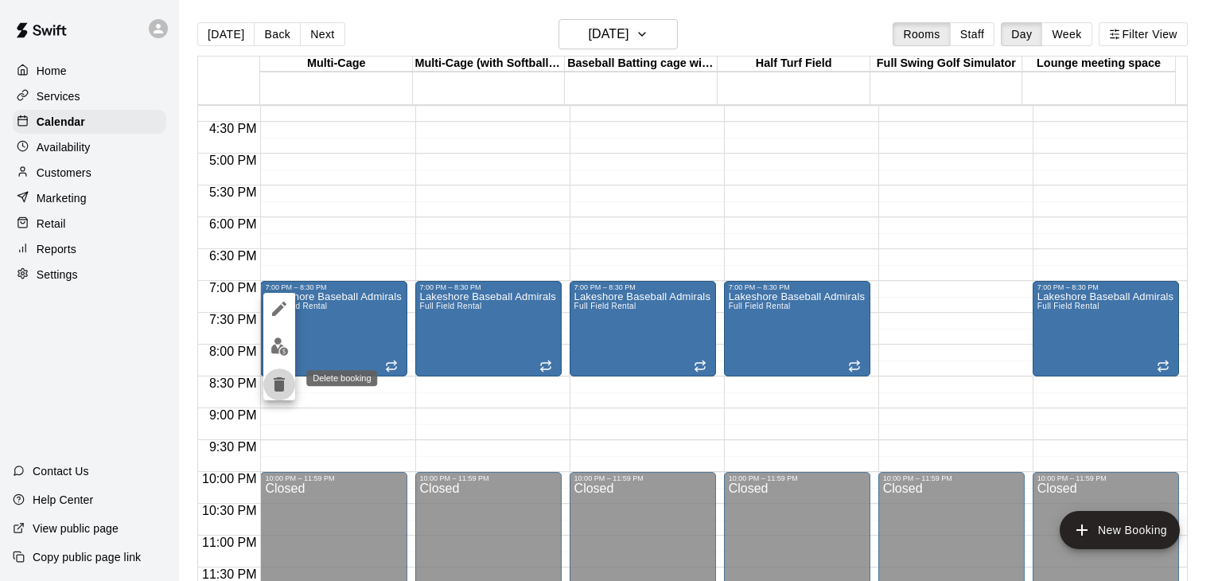
click at [278, 384] on icon "delete" at bounding box center [279, 384] width 11 height 14
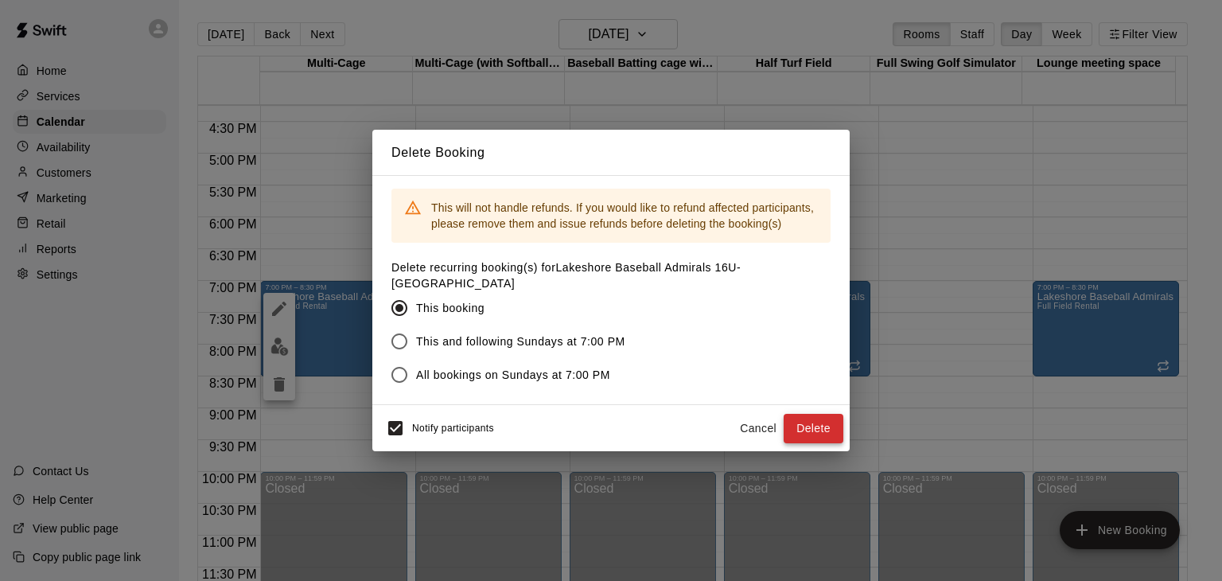
click at [810, 419] on button "Delete" at bounding box center [814, 428] width 60 height 29
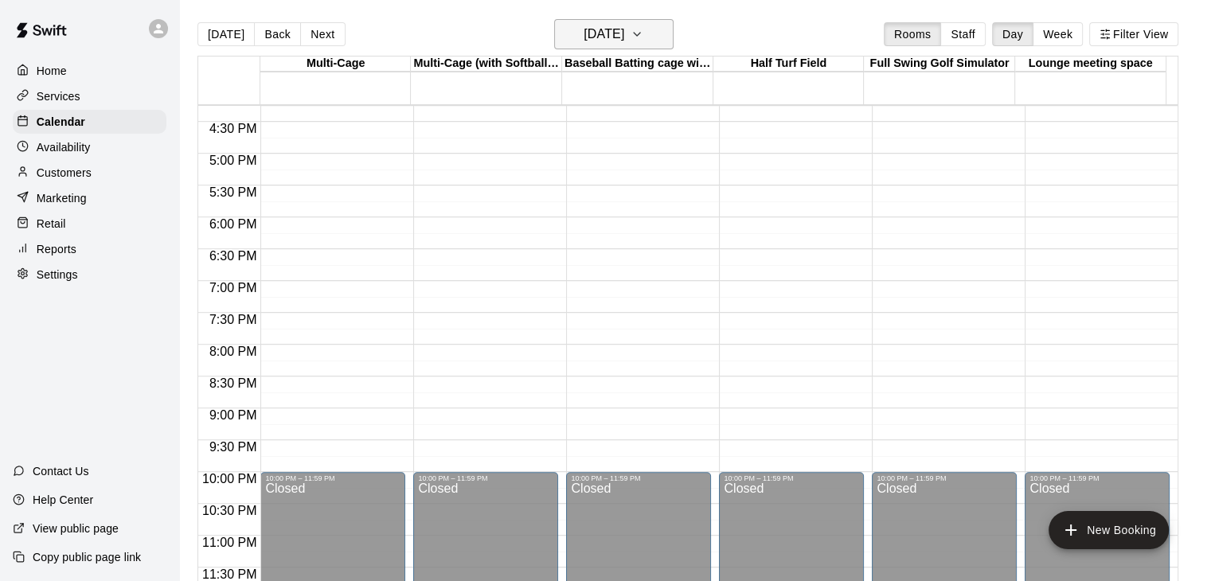
click at [643, 36] on icon "button" at bounding box center [636, 34] width 13 height 19
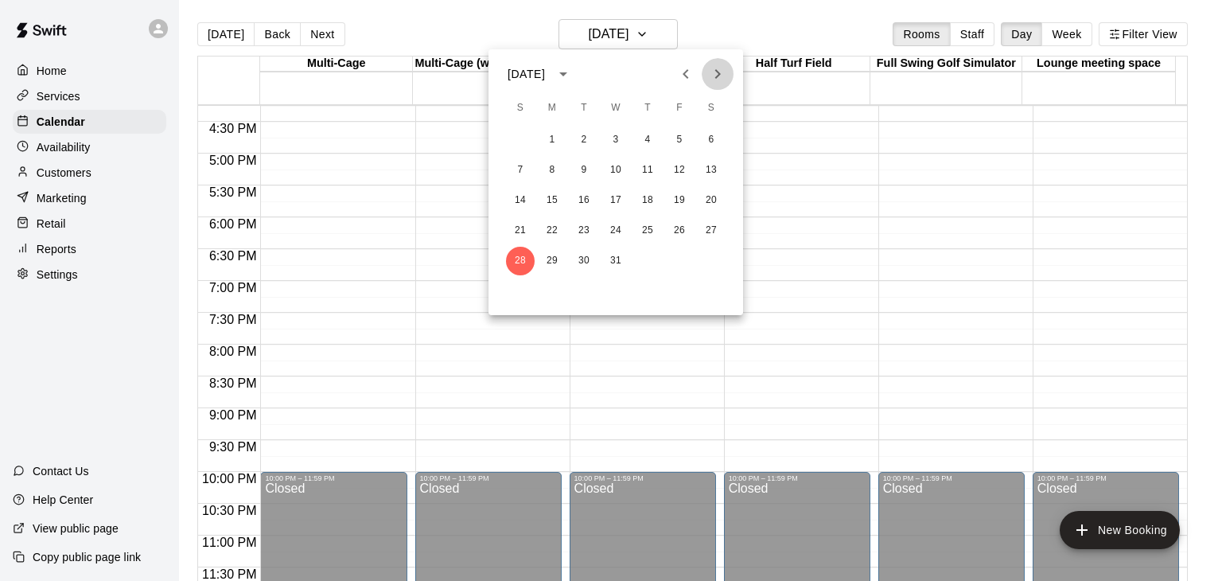
click at [716, 76] on icon "Next month" at bounding box center [719, 74] width 6 height 10
click at [523, 264] on button "25" at bounding box center [520, 261] width 29 height 29
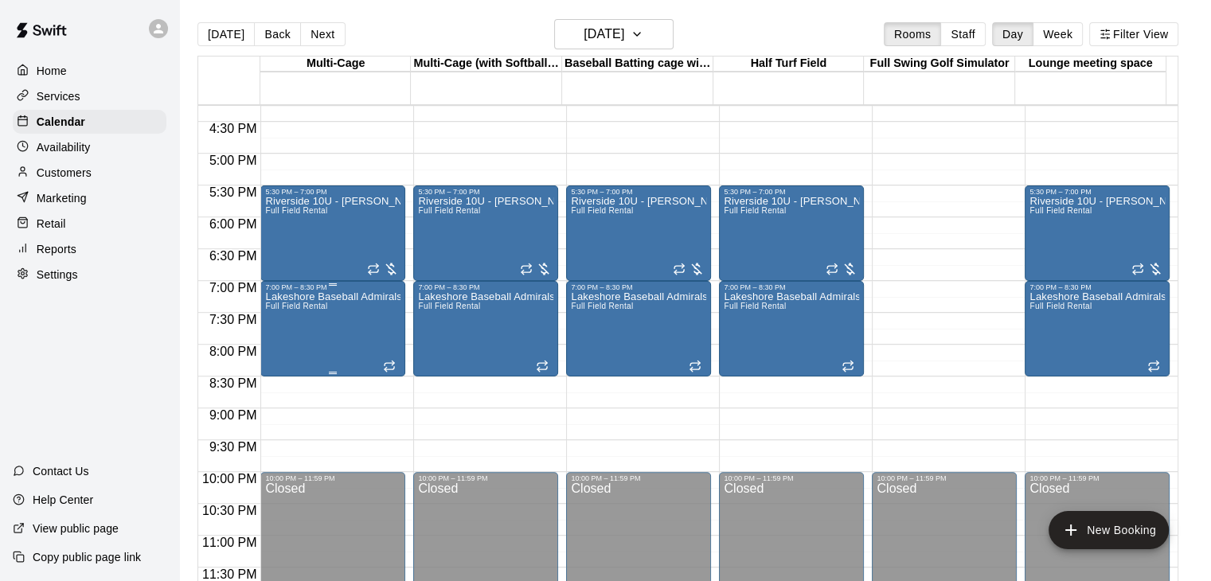
click at [354, 339] on div "Lakeshore Baseball Admirals 16U- Higham Full Field Rental" at bounding box center [332, 581] width 135 height 581
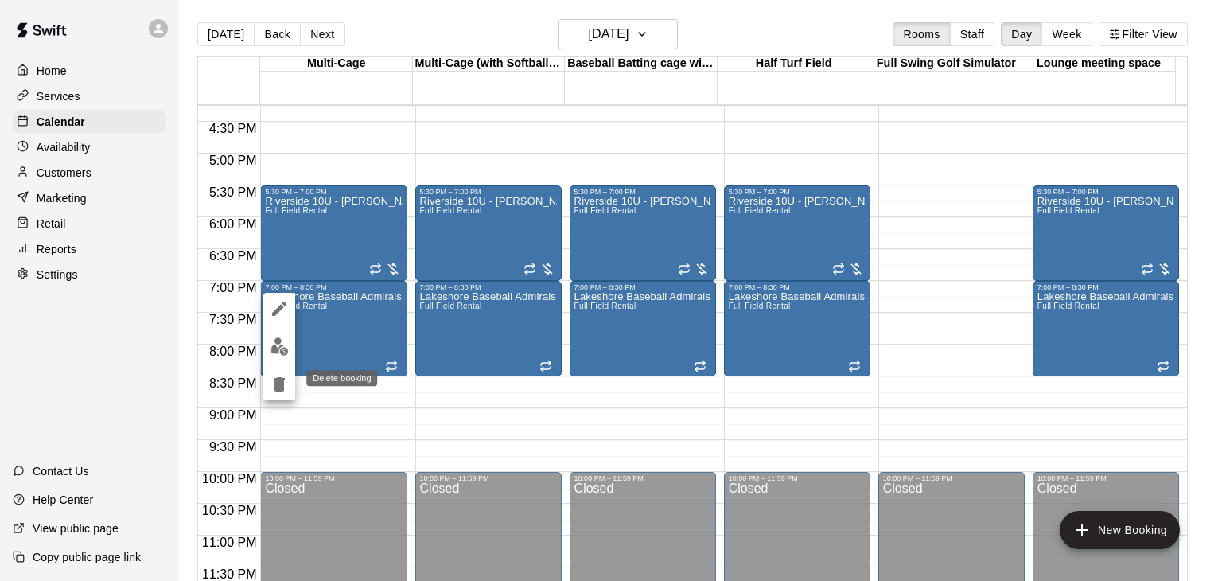
click at [275, 386] on icon "delete" at bounding box center [279, 384] width 11 height 14
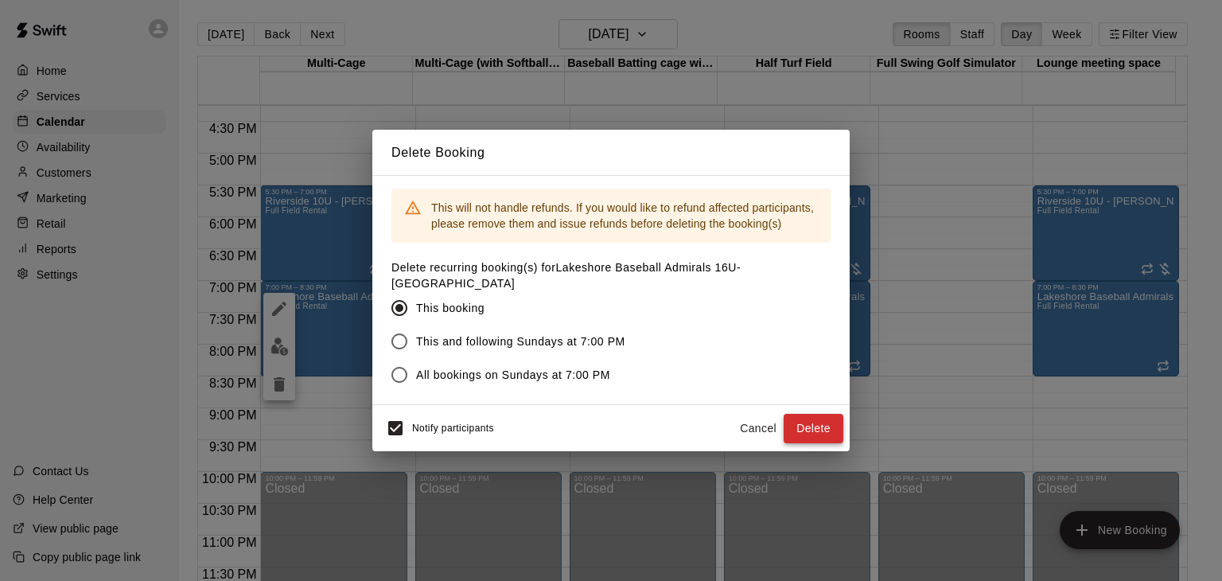
click at [828, 421] on button "Delete" at bounding box center [814, 428] width 60 height 29
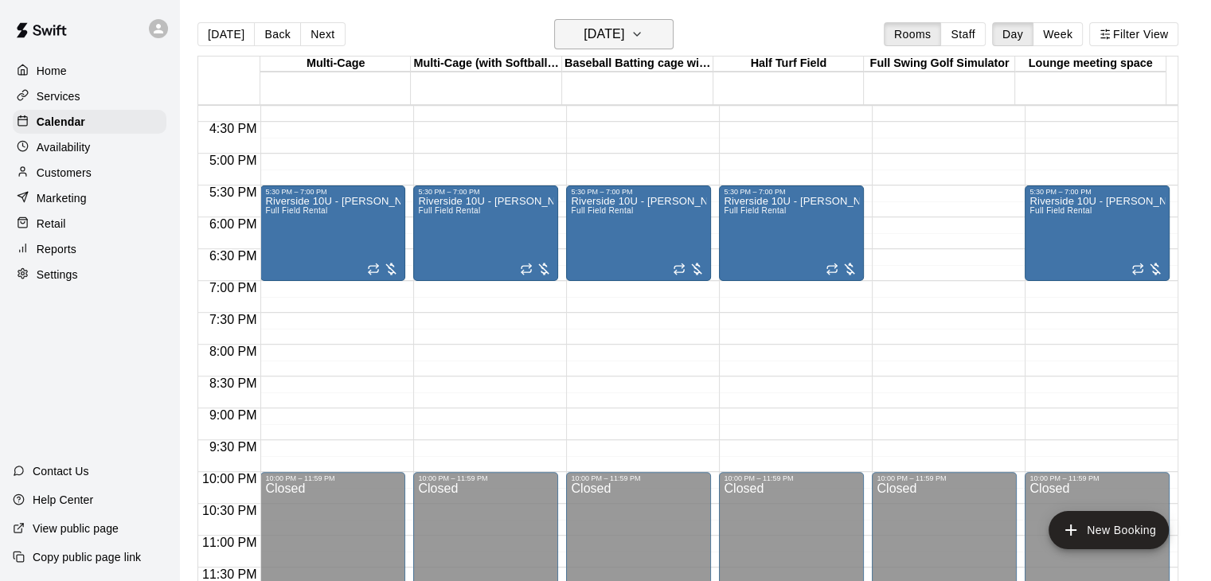
click at [643, 38] on icon "button" at bounding box center [636, 34] width 13 height 19
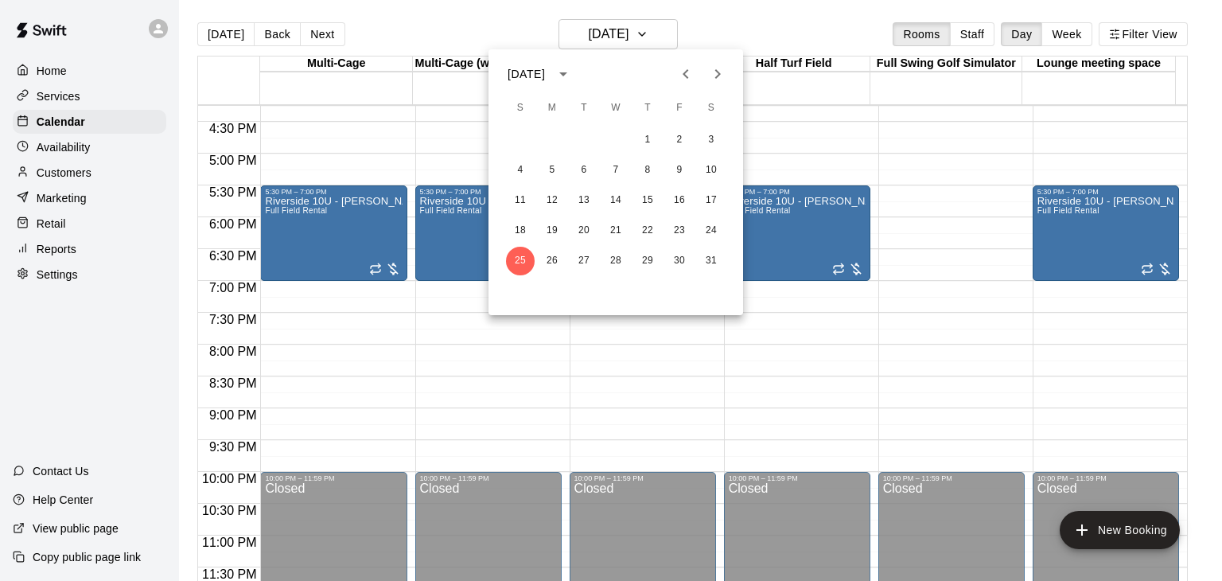
click at [723, 76] on icon "Next month" at bounding box center [717, 73] width 19 height 19
click at [519, 138] on button "1" at bounding box center [520, 140] width 29 height 29
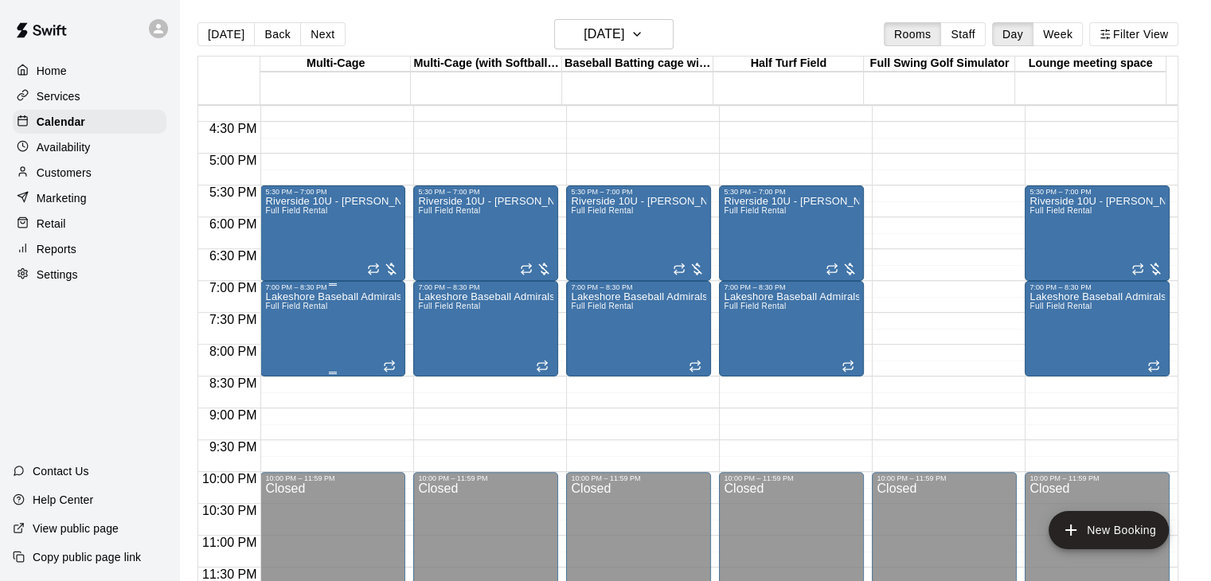
click at [350, 332] on div "Lakeshore Baseball Admirals 16U- Higham Full Field Rental" at bounding box center [332, 581] width 135 height 581
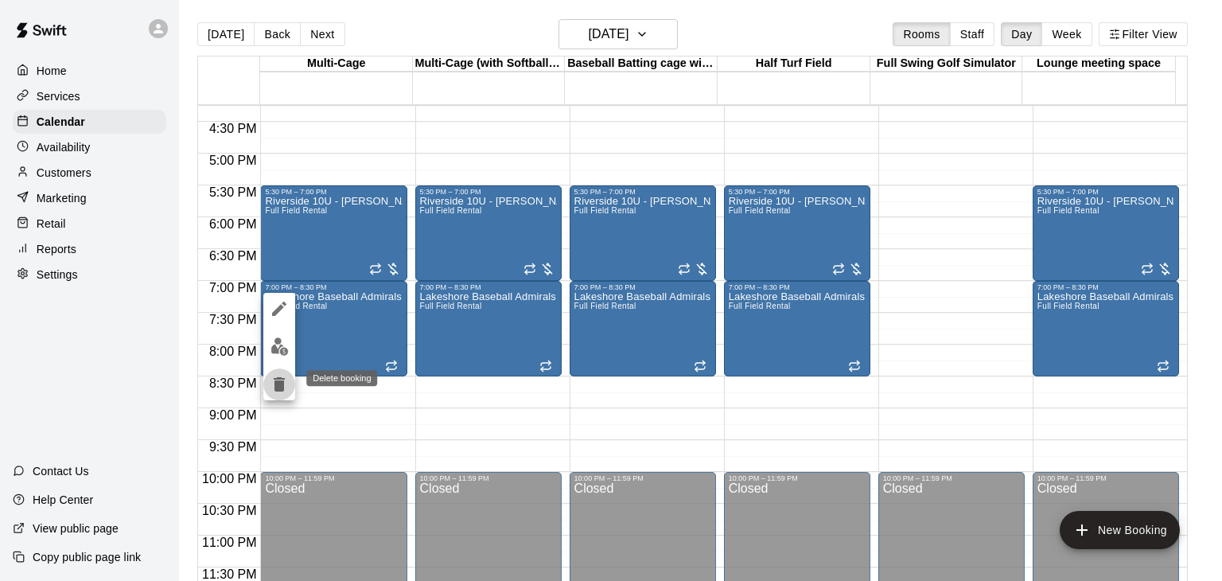
click at [283, 389] on icon "delete" at bounding box center [279, 384] width 11 height 14
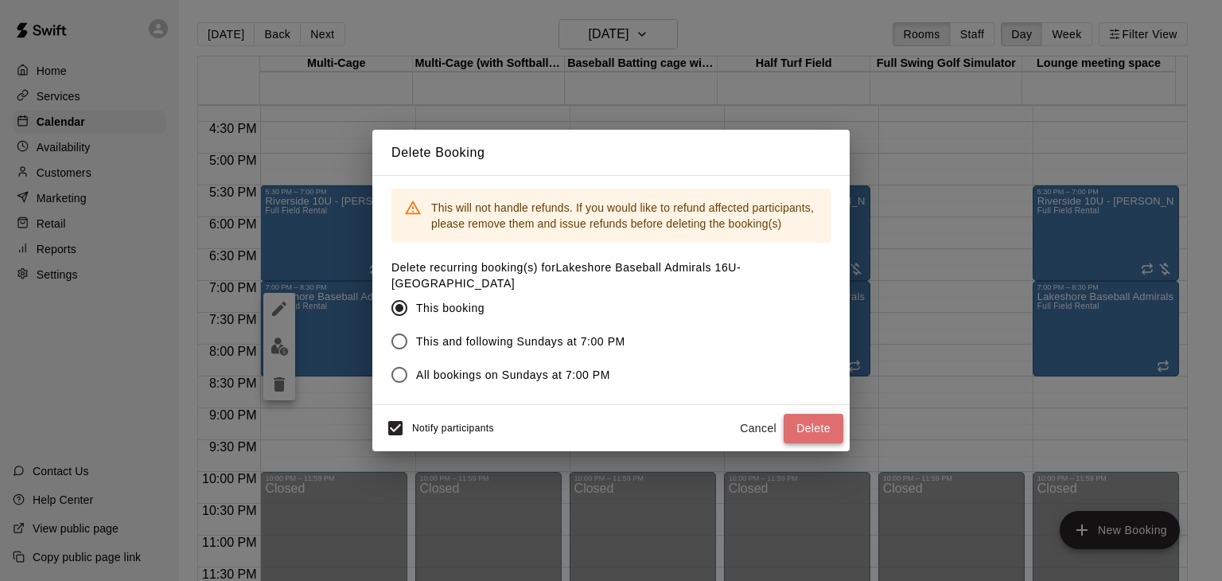
click at [813, 423] on button "Delete" at bounding box center [814, 428] width 60 height 29
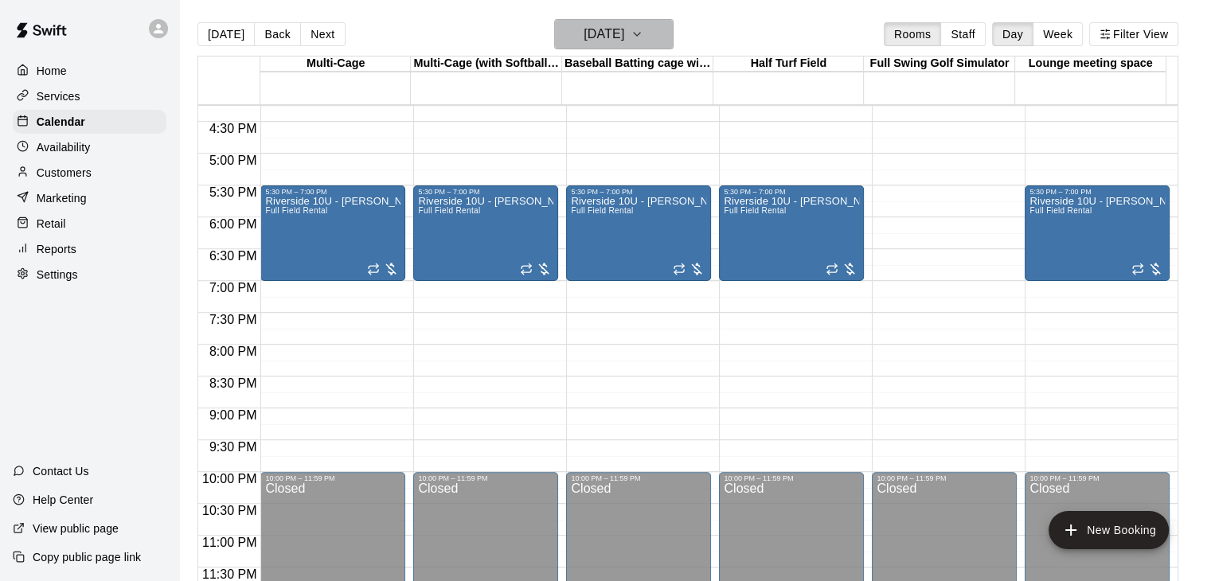
click at [643, 33] on icon "button" at bounding box center [636, 34] width 13 height 19
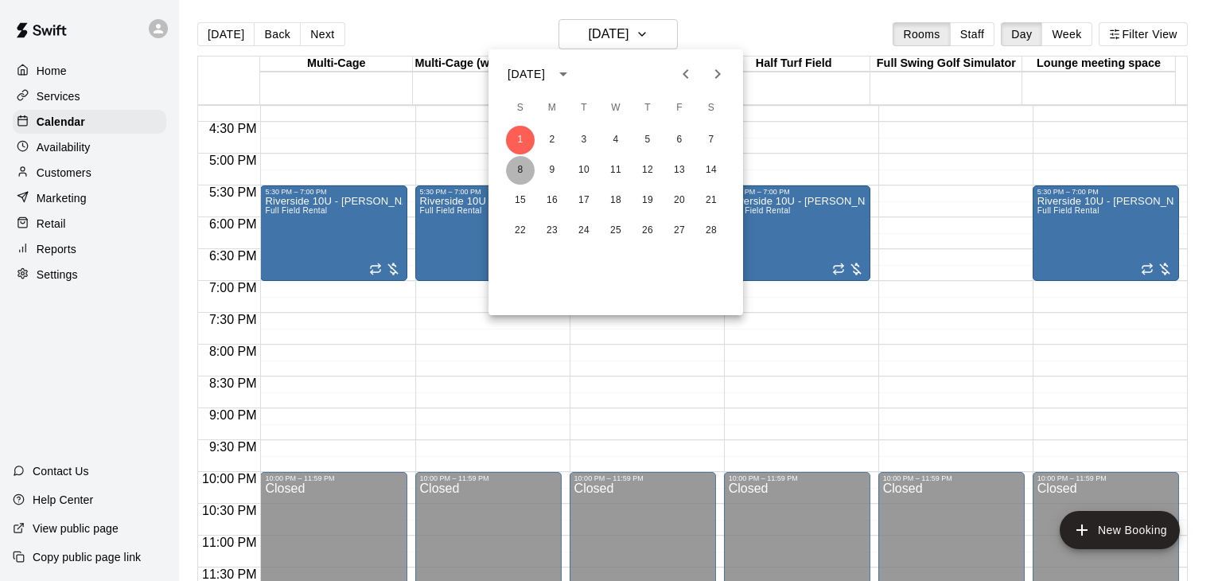
click at [521, 172] on button "8" at bounding box center [520, 170] width 29 height 29
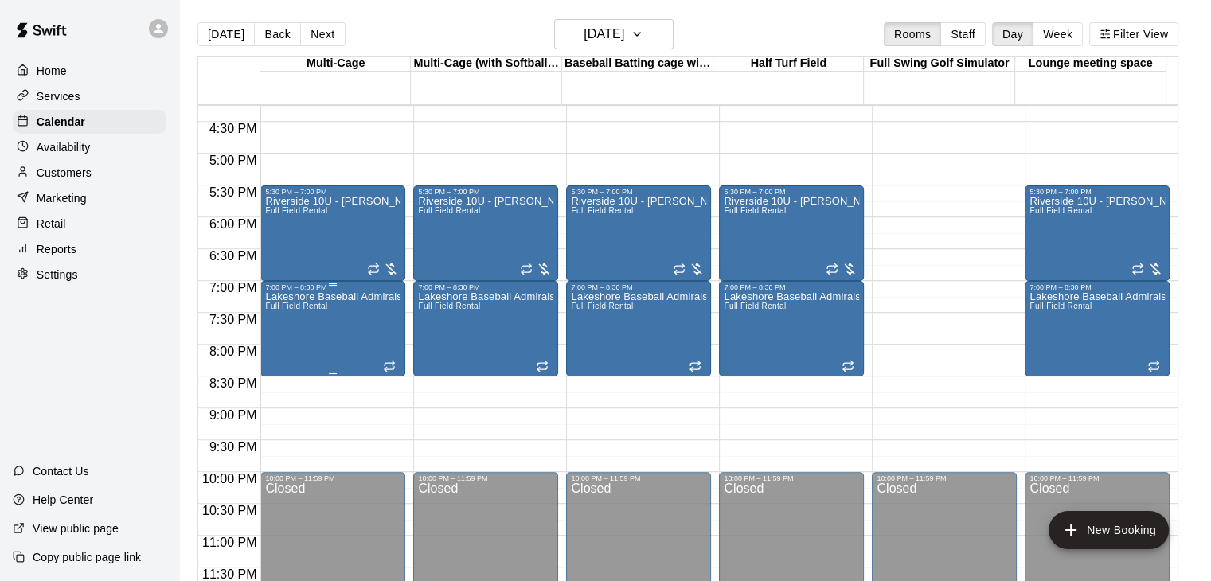
click at [354, 335] on div "Lakeshore Baseball Admirals 16U- Higham Full Field Rental" at bounding box center [332, 581] width 135 height 581
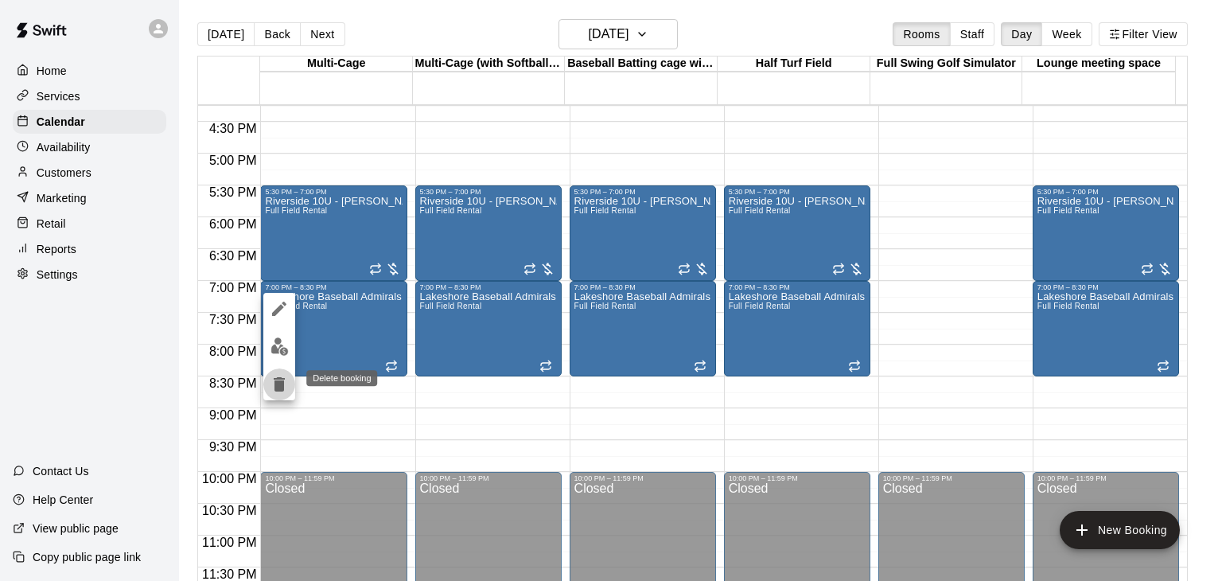
click at [280, 386] on icon "delete" at bounding box center [279, 384] width 11 height 14
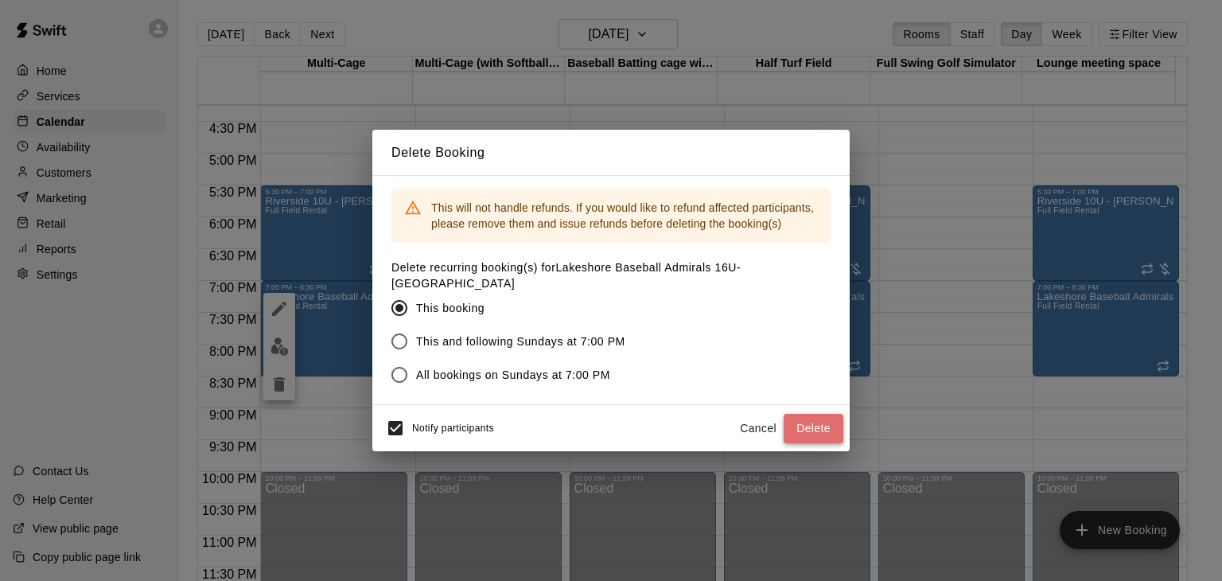
click at [810, 419] on button "Delete" at bounding box center [814, 428] width 60 height 29
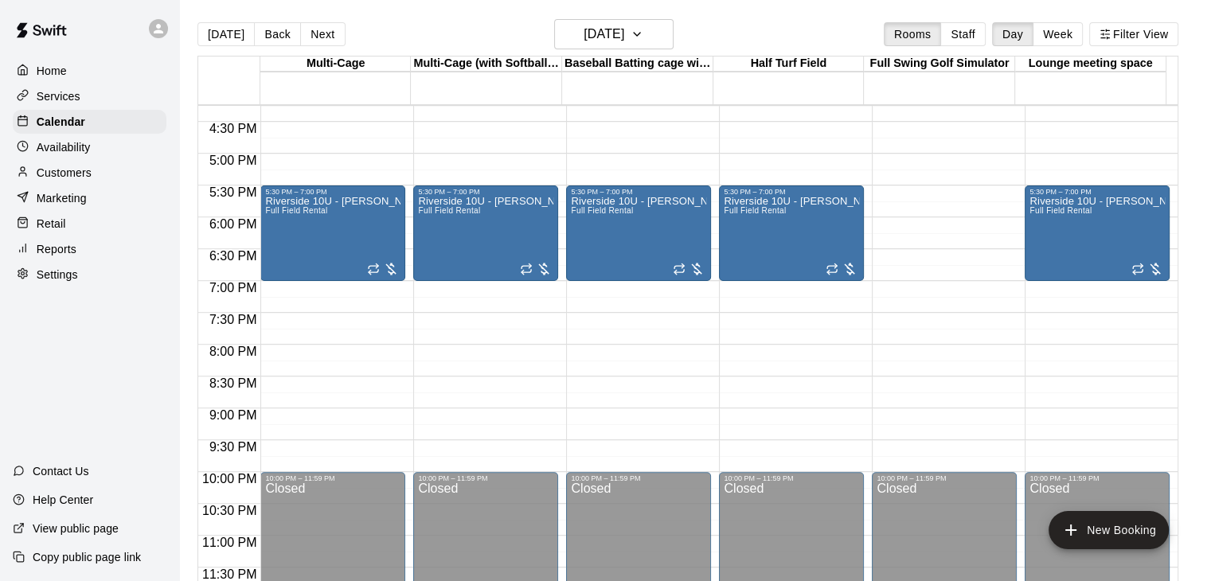
click at [679, 32] on div "Today Back Next Sunday Feb 08 Rooms Staff Day Week Filter View" at bounding box center [687, 37] width 981 height 37
click at [671, 33] on button "Sunday Feb 08" at bounding box center [613, 34] width 119 height 30
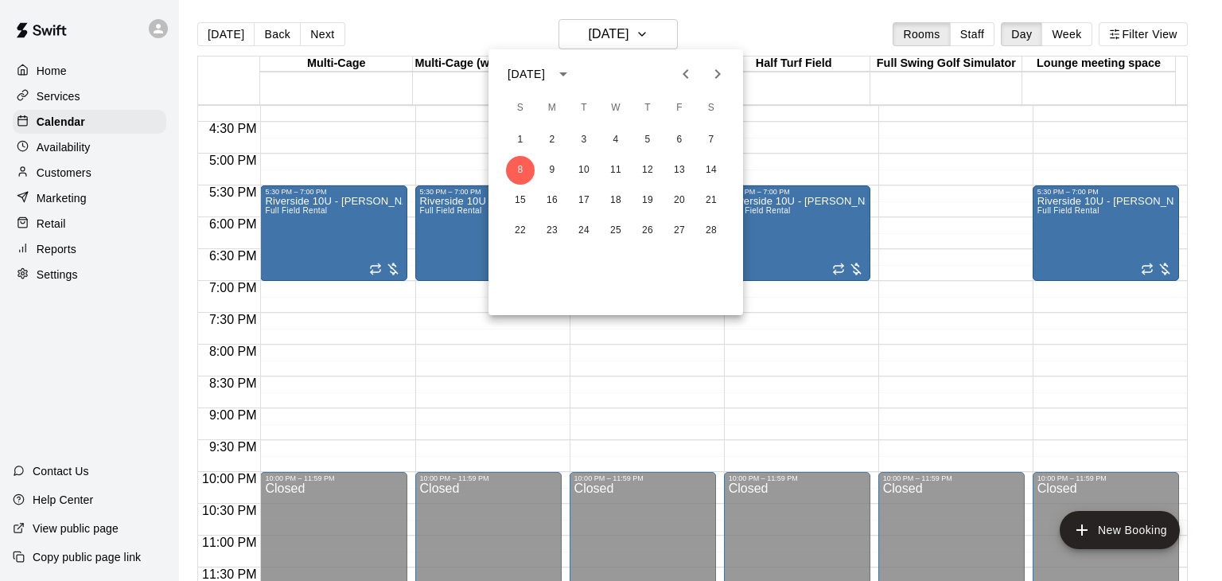
click at [691, 71] on icon "Previous month" at bounding box center [686, 73] width 19 height 19
click at [713, 72] on icon "Next month" at bounding box center [717, 73] width 19 height 19
click at [83, 124] on div at bounding box center [611, 290] width 1222 height 581
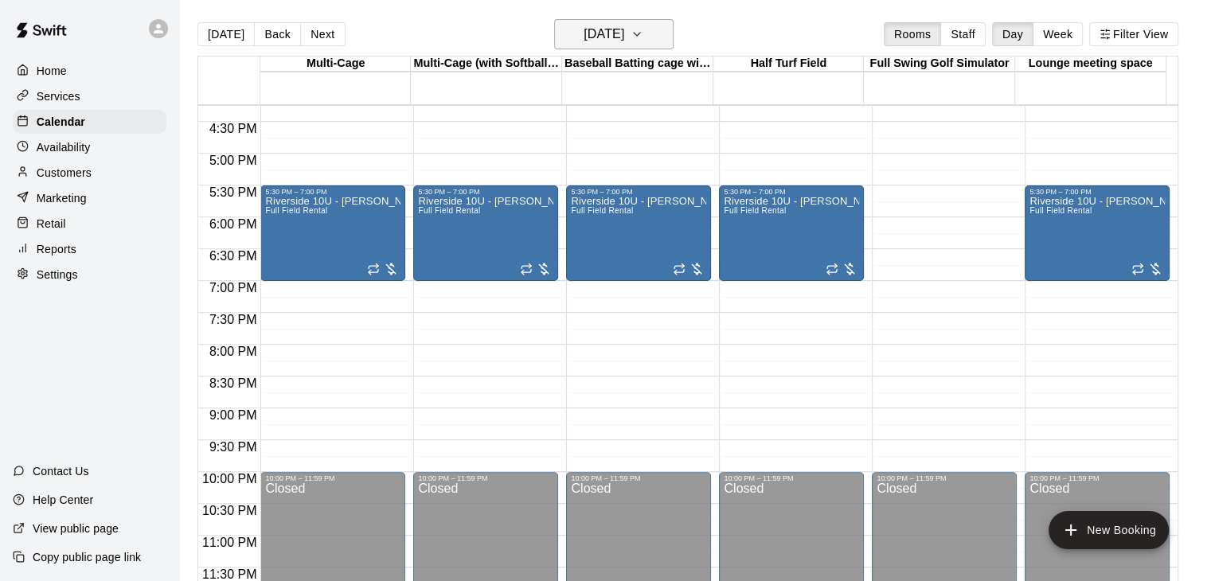
click at [614, 29] on h6 "Sunday Feb 08" at bounding box center [603, 34] width 41 height 22
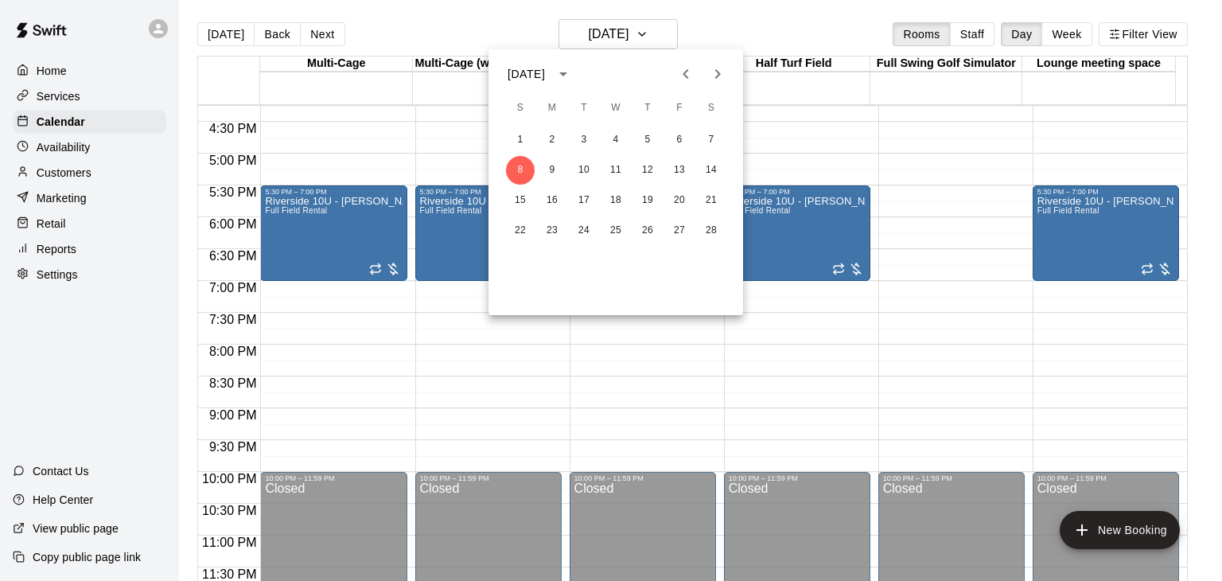
click at [720, 74] on icon "Next month" at bounding box center [717, 73] width 19 height 19
click at [688, 79] on icon "Previous month" at bounding box center [686, 73] width 19 height 19
click at [716, 72] on icon "Next month" at bounding box center [717, 73] width 19 height 19
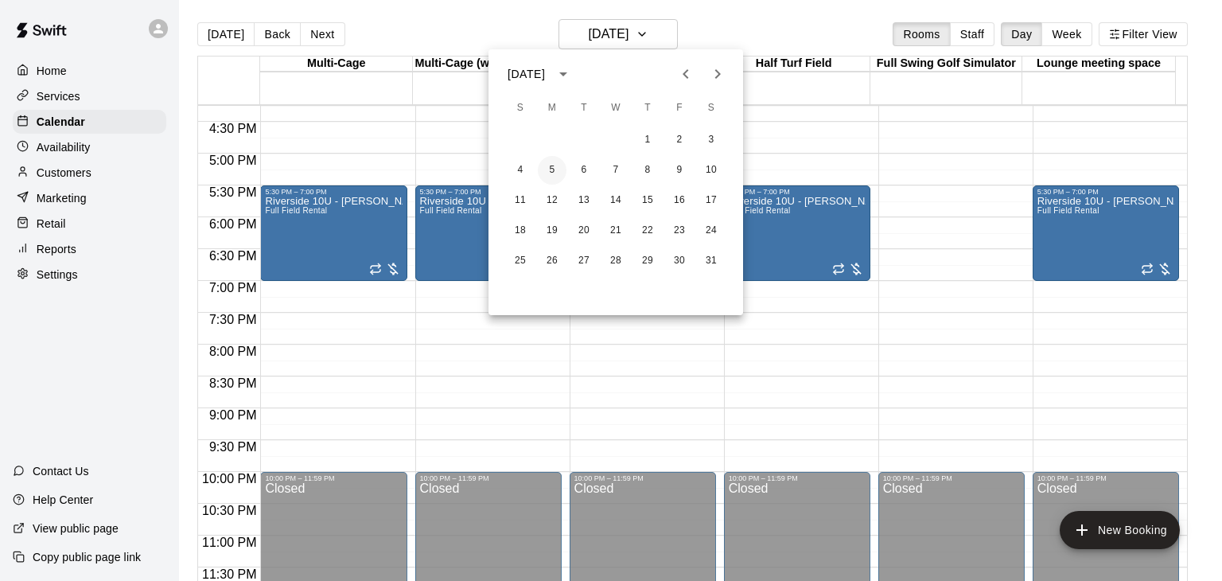
click at [549, 168] on button "5" at bounding box center [552, 170] width 29 height 29
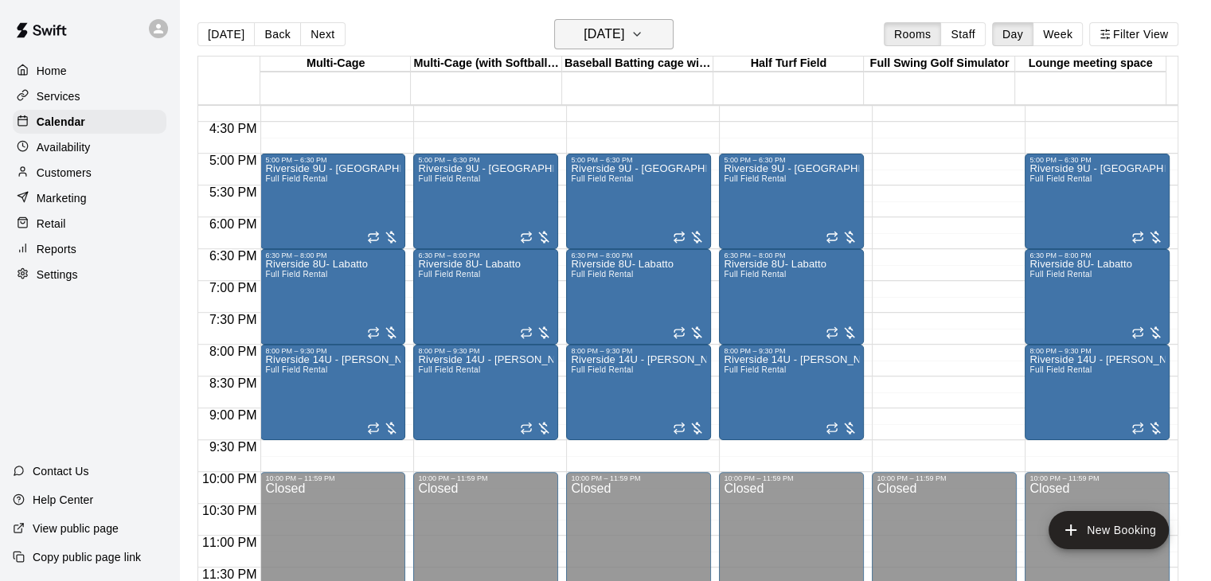
click at [624, 26] on h6 "Monday Jan 05" at bounding box center [603, 34] width 41 height 22
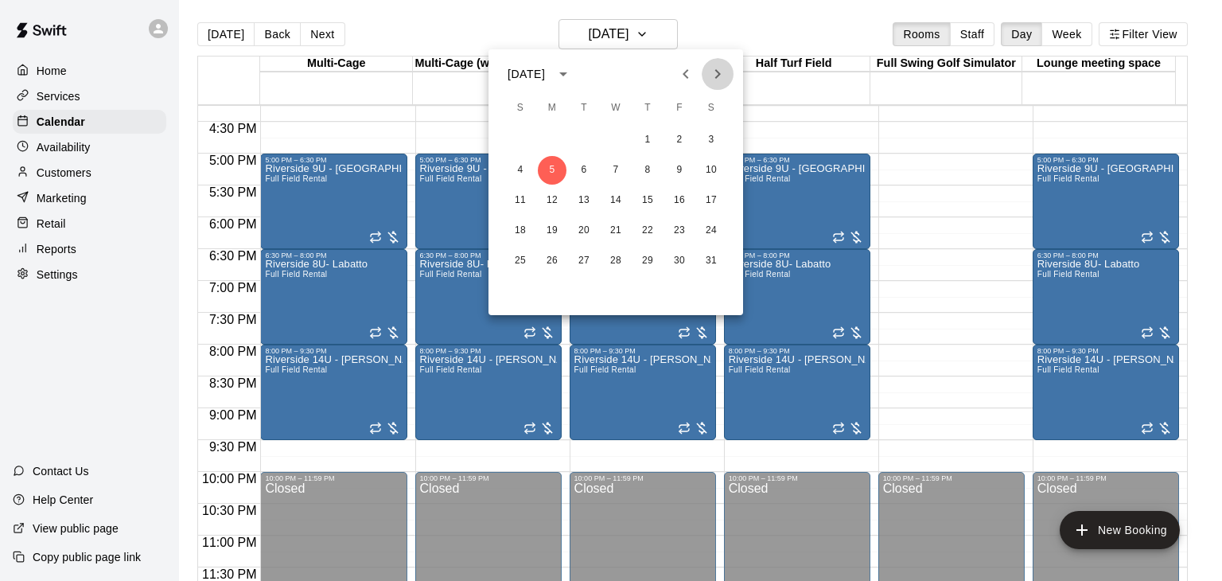
click at [726, 78] on icon "Next month" at bounding box center [717, 73] width 19 height 19
click at [60, 70] on div at bounding box center [611, 290] width 1222 height 581
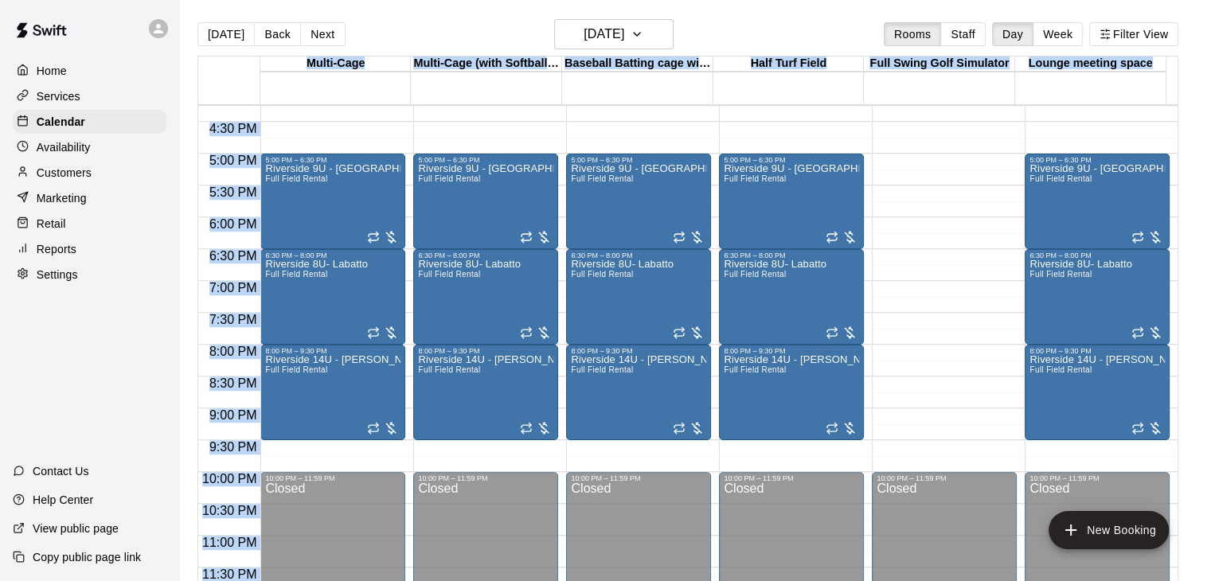
click at [60, 71] on p "Home" at bounding box center [52, 71] width 30 height 16
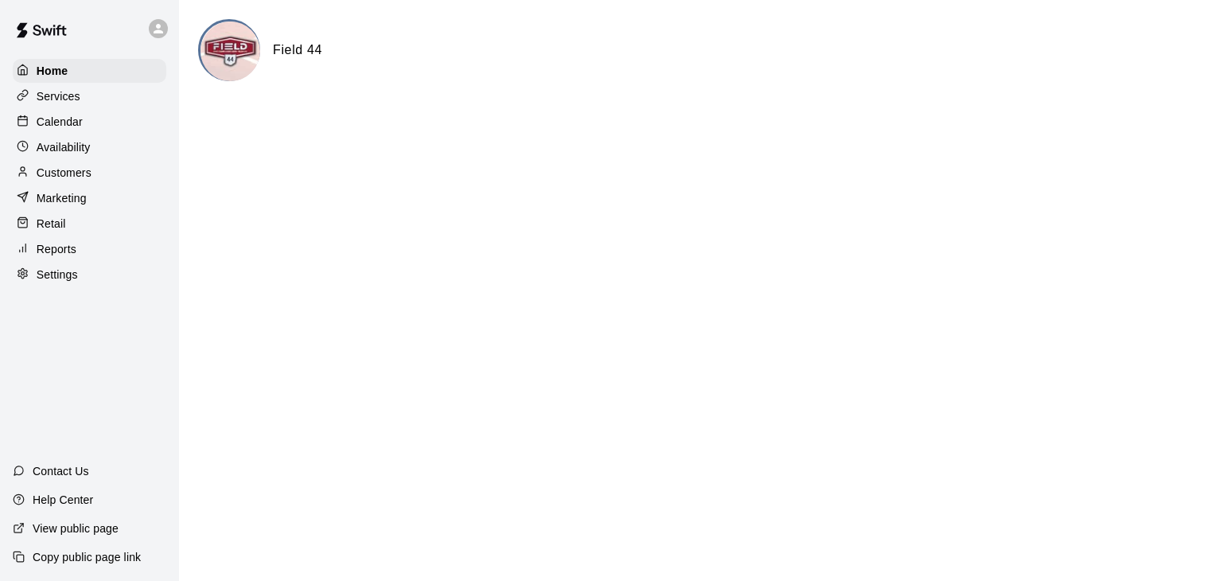
click at [48, 102] on p "Services" at bounding box center [59, 96] width 44 height 16
